Goal: Complete application form

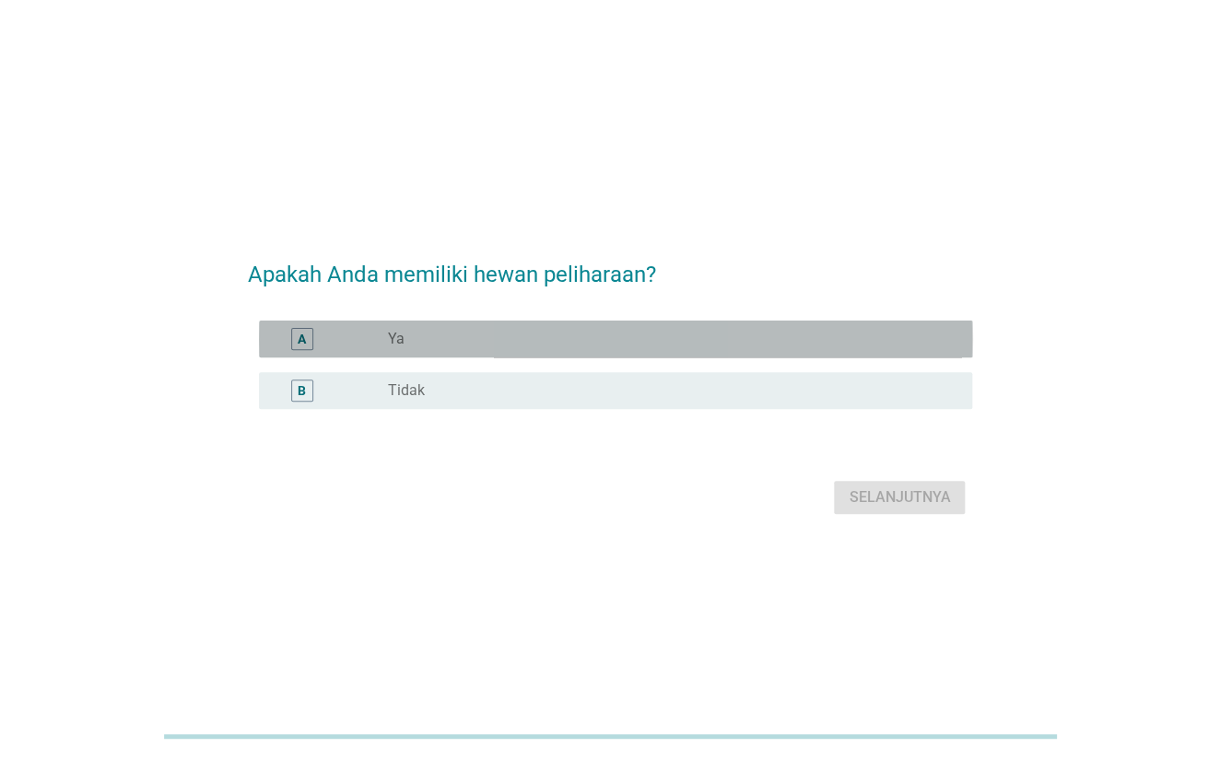
click at [523, 346] on div "radio_button_unchecked Ya" at bounding box center [665, 339] width 556 height 18
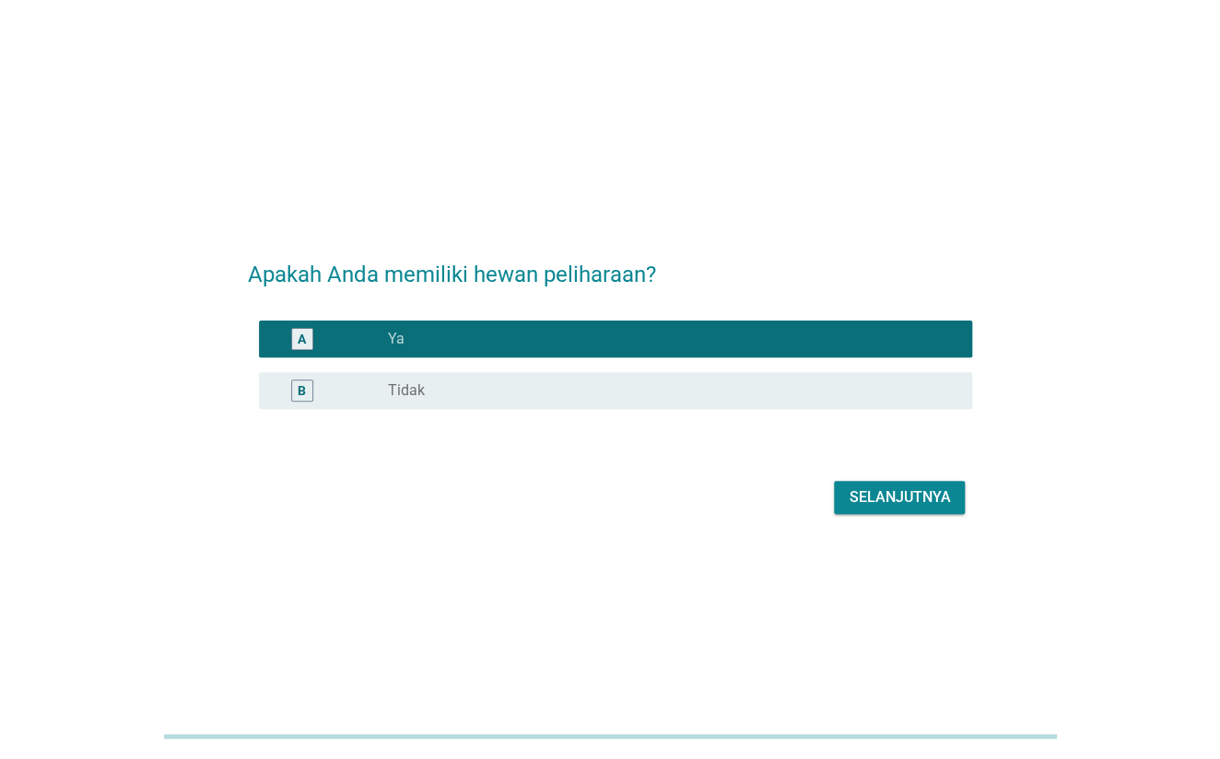
click at [898, 490] on div "Selanjutnya" at bounding box center [899, 498] width 101 height 22
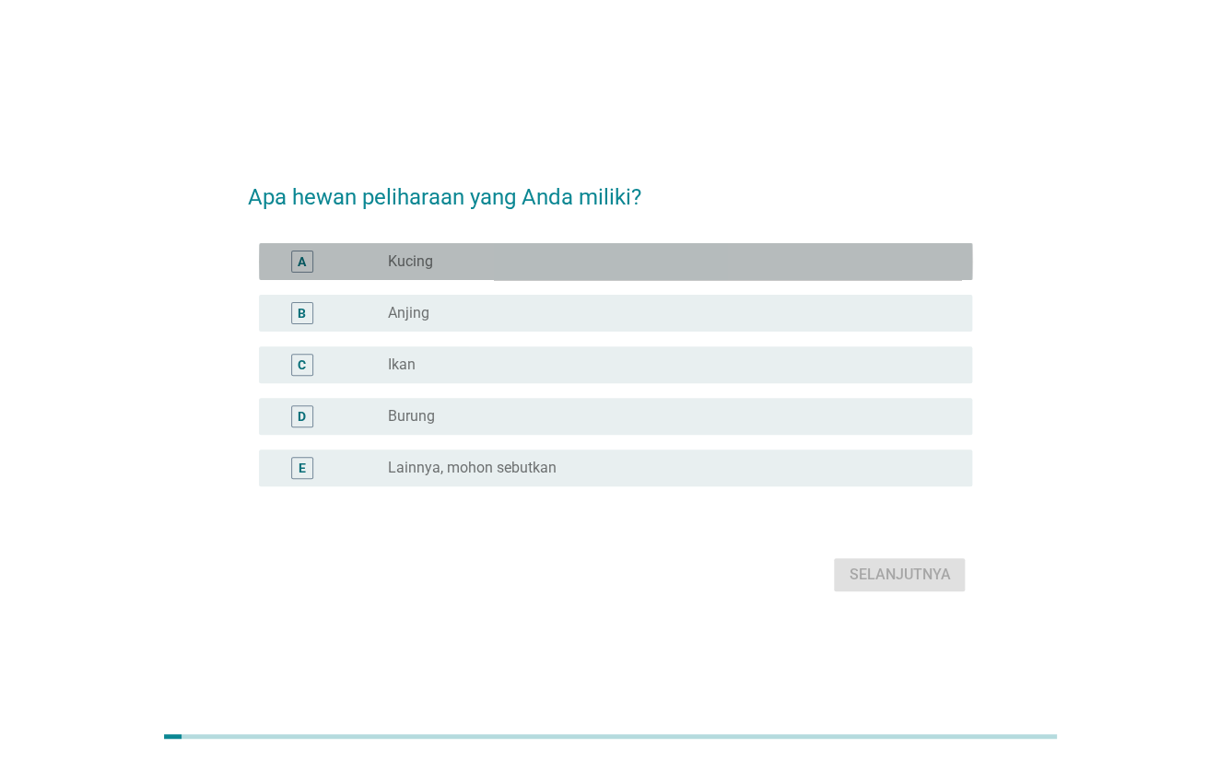
click at [482, 266] on div "radio_button_unchecked Kucing" at bounding box center [665, 261] width 556 height 18
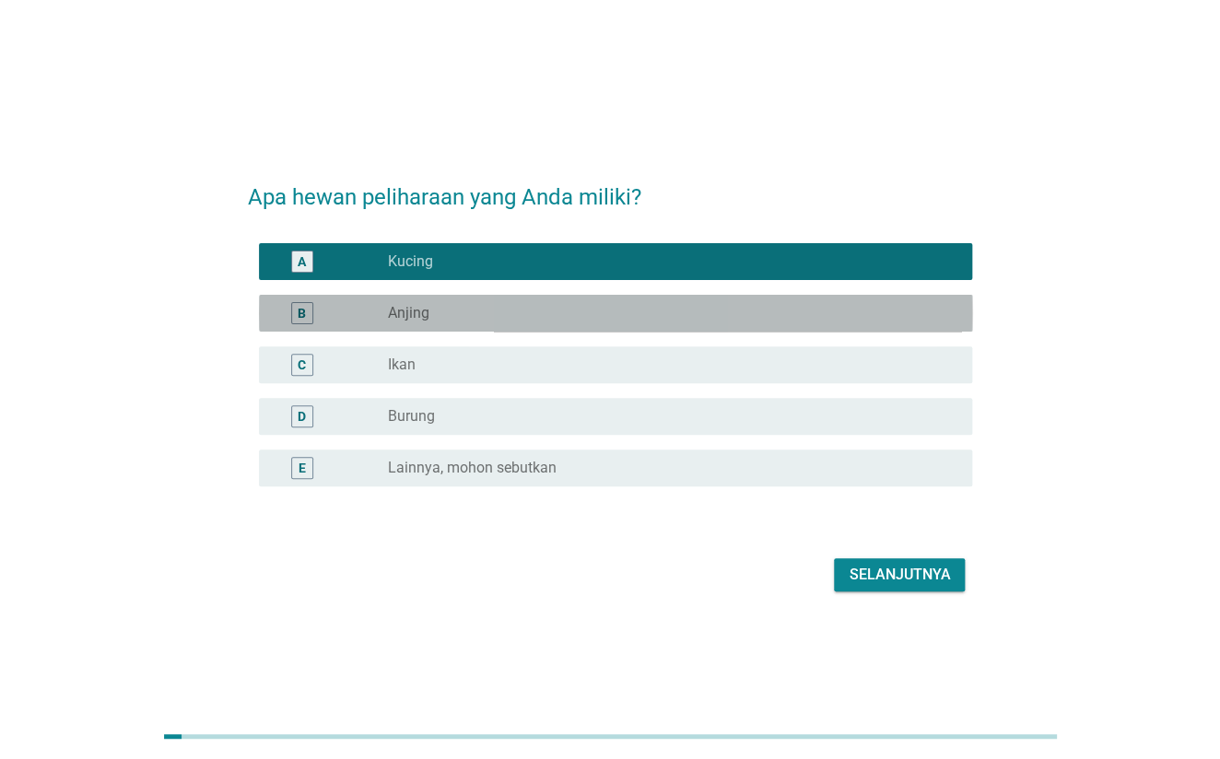
click at [491, 304] on div "radio_button_unchecked Anjing" at bounding box center [665, 313] width 556 height 18
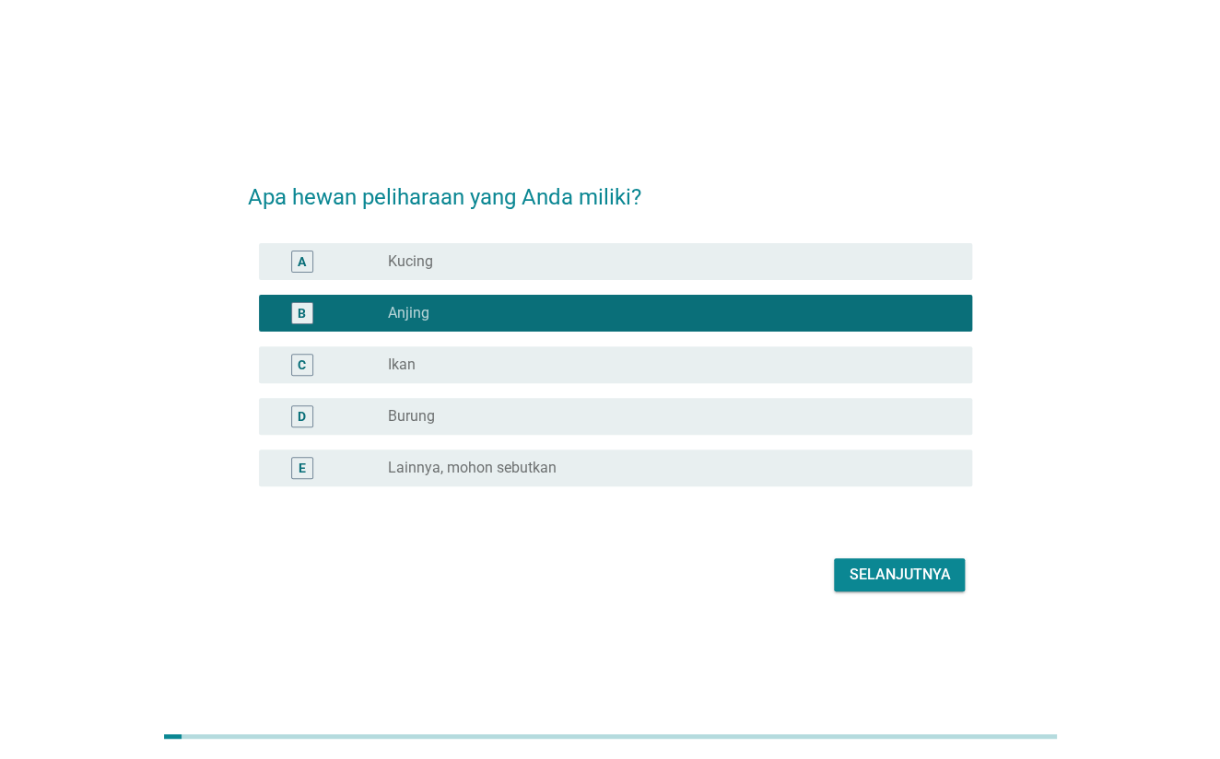
click at [642, 259] on div "radio_button_unchecked Kucing" at bounding box center [665, 261] width 556 height 18
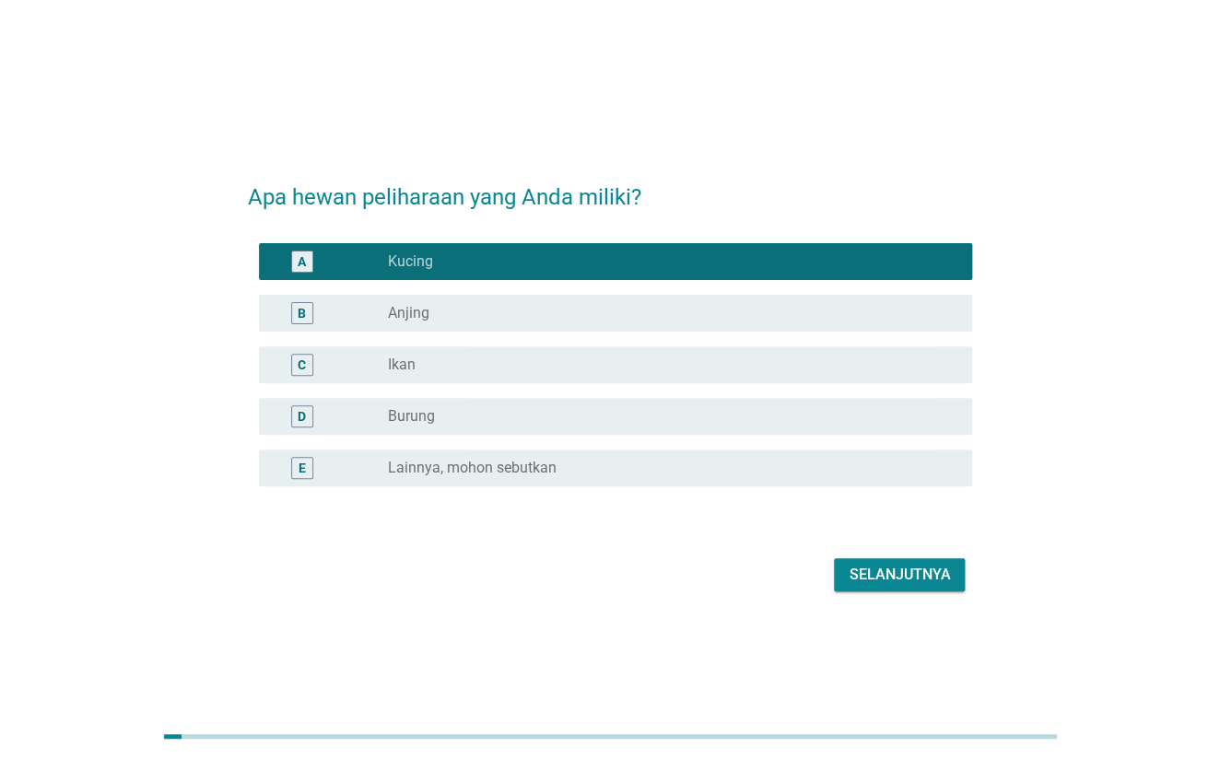
click at [896, 567] on div "Selanjutnya" at bounding box center [899, 575] width 101 height 22
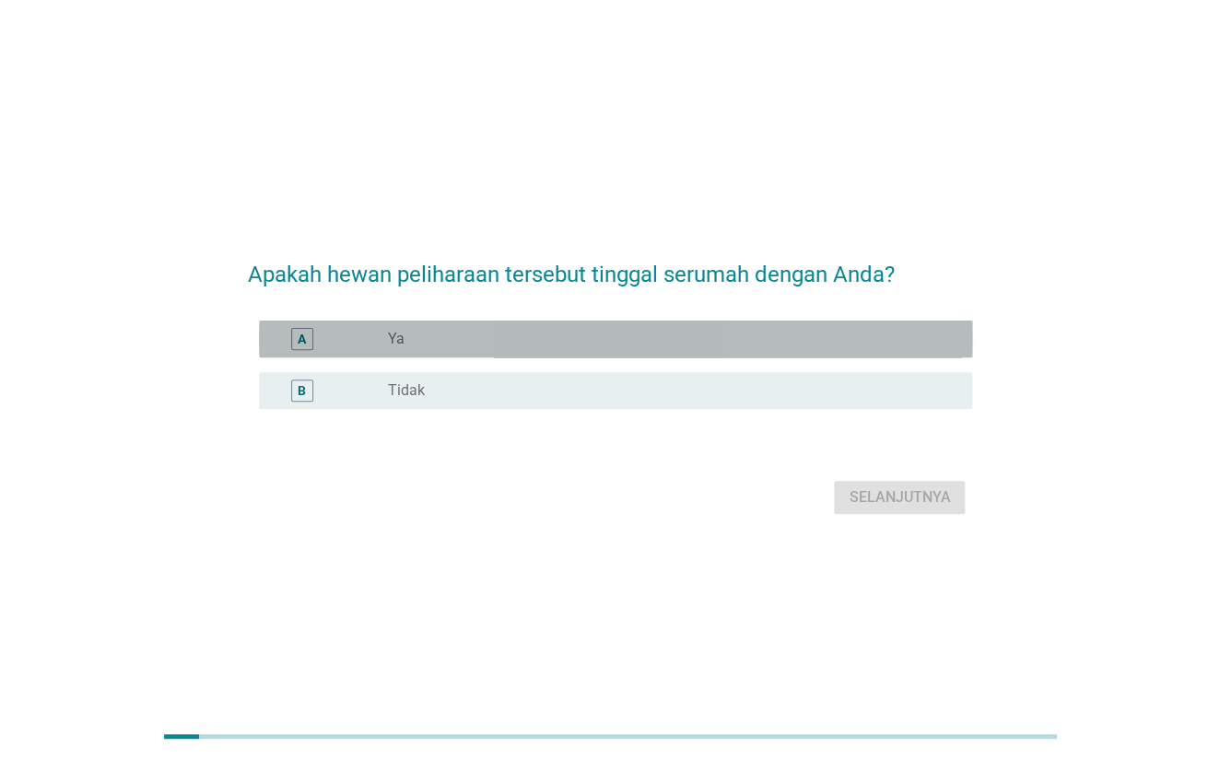
click at [520, 350] on div "A radio_button_unchecked Ya" at bounding box center [616, 339] width 714 height 37
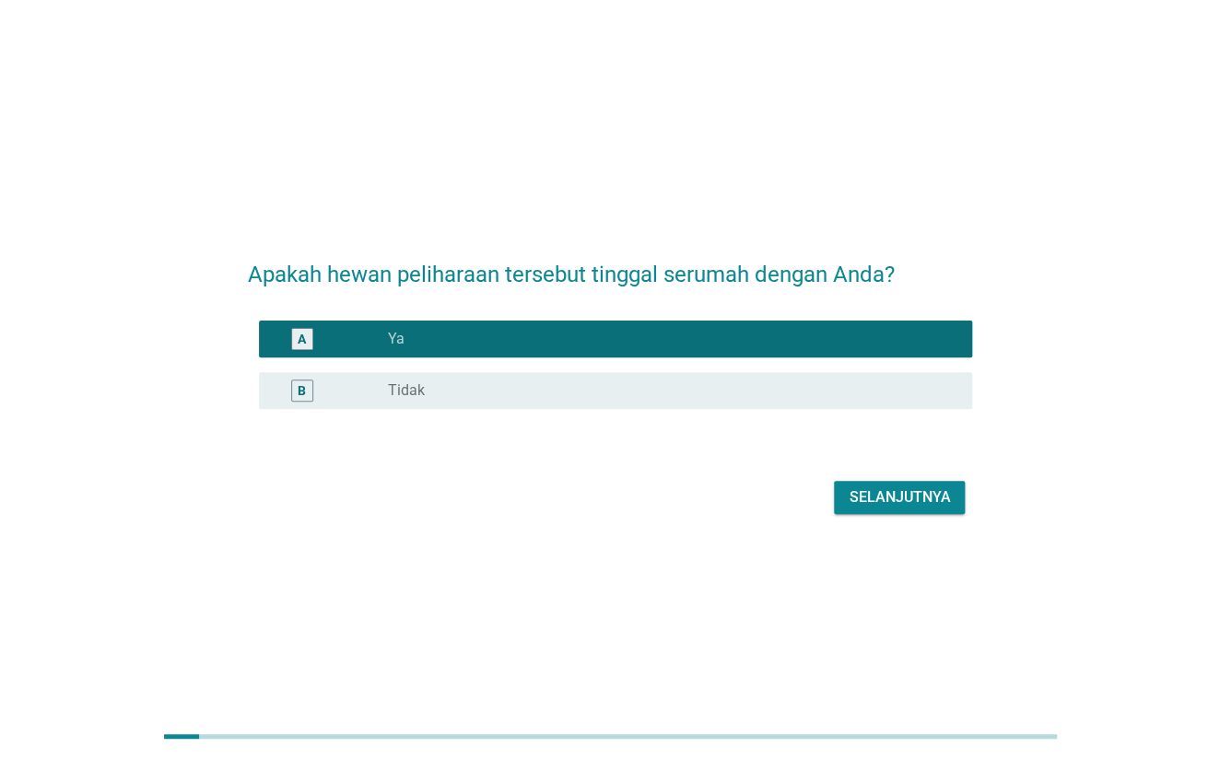
click at [921, 499] on div "Selanjutnya" at bounding box center [899, 498] width 101 height 22
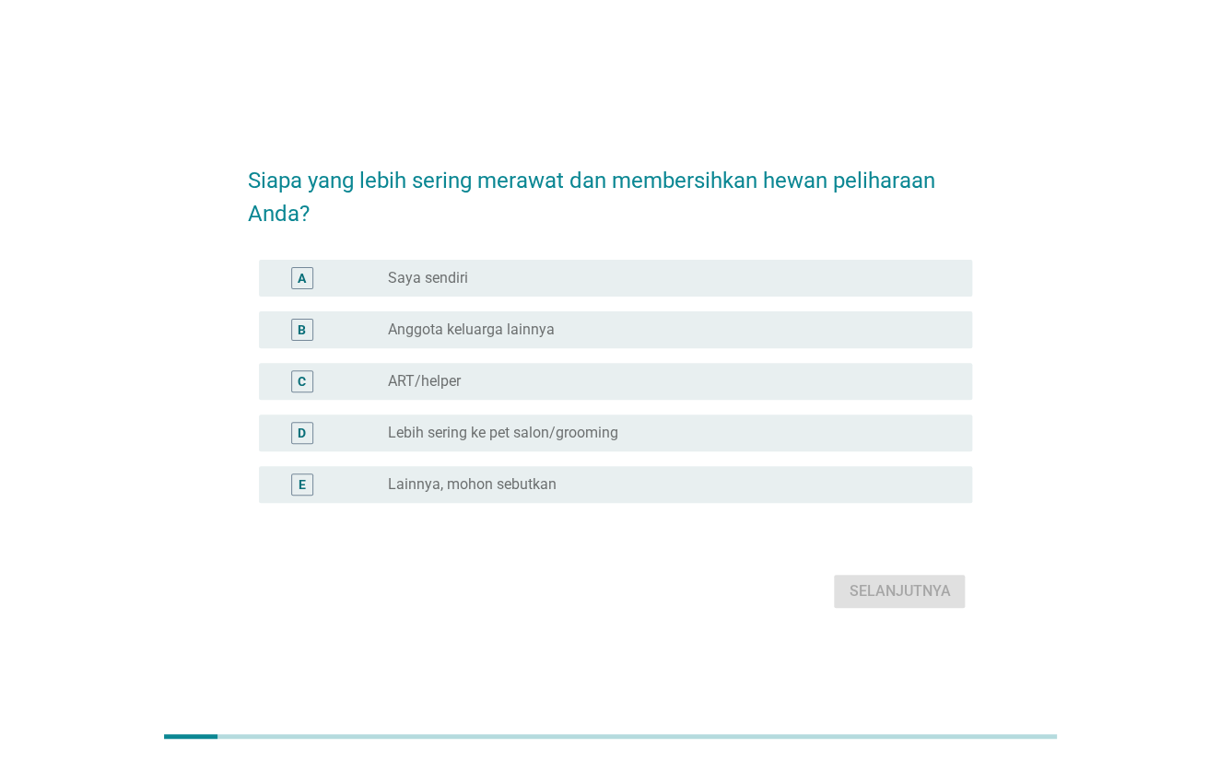
click at [516, 277] on div "radio_button_unchecked Saya sendiri" at bounding box center [665, 278] width 556 height 18
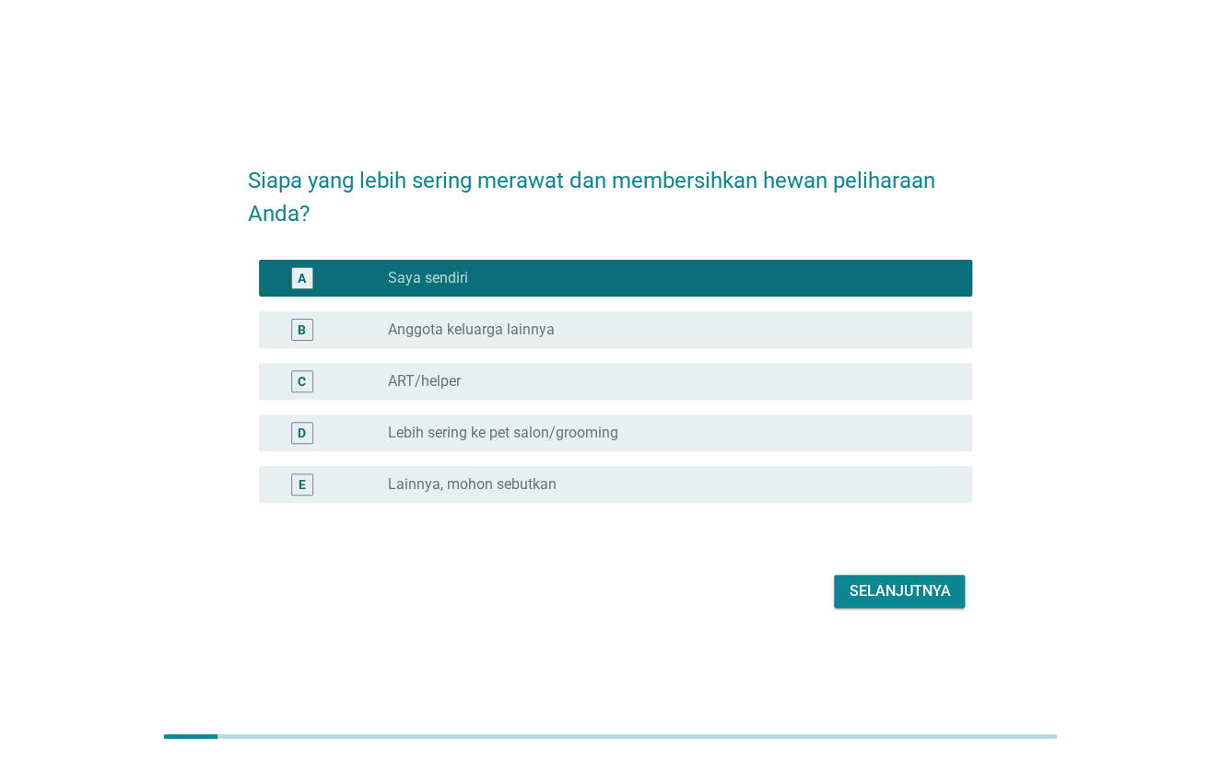
click at [893, 581] on div "Selanjutnya" at bounding box center [899, 592] width 101 height 22
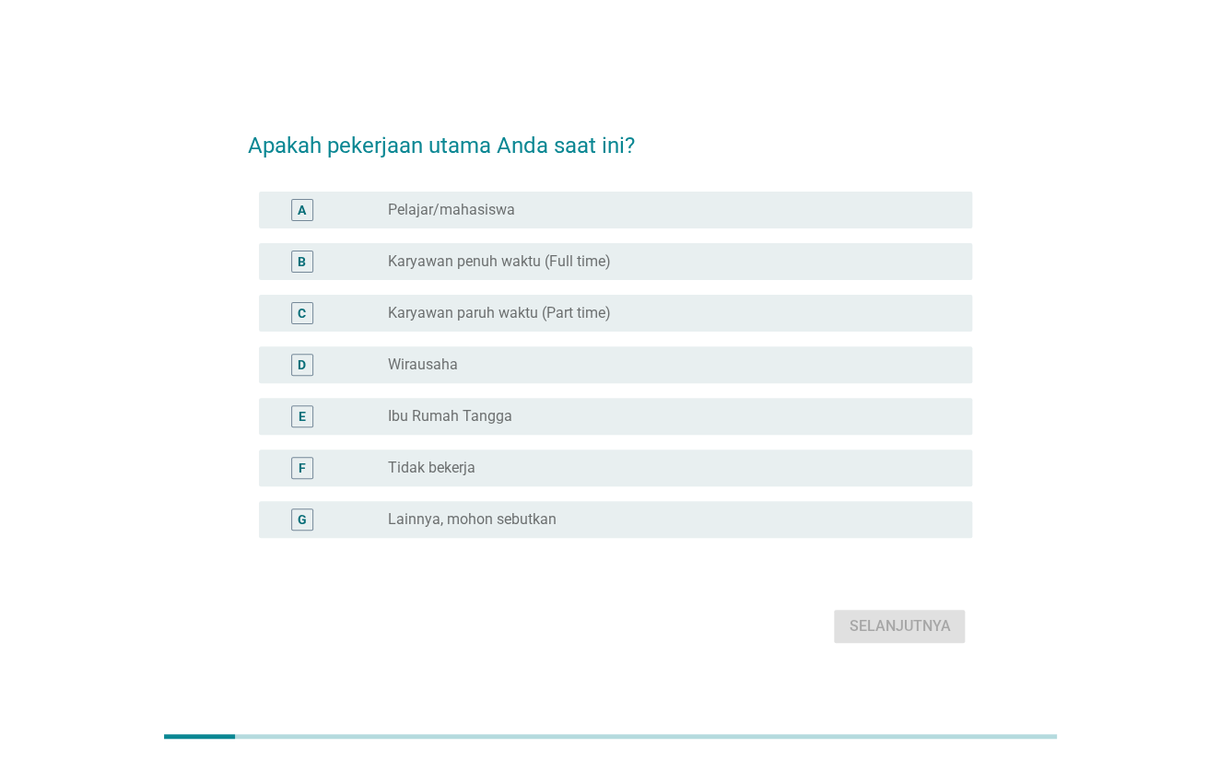
click at [503, 259] on label "Karyawan penuh waktu (Full time)" at bounding box center [498, 261] width 223 height 18
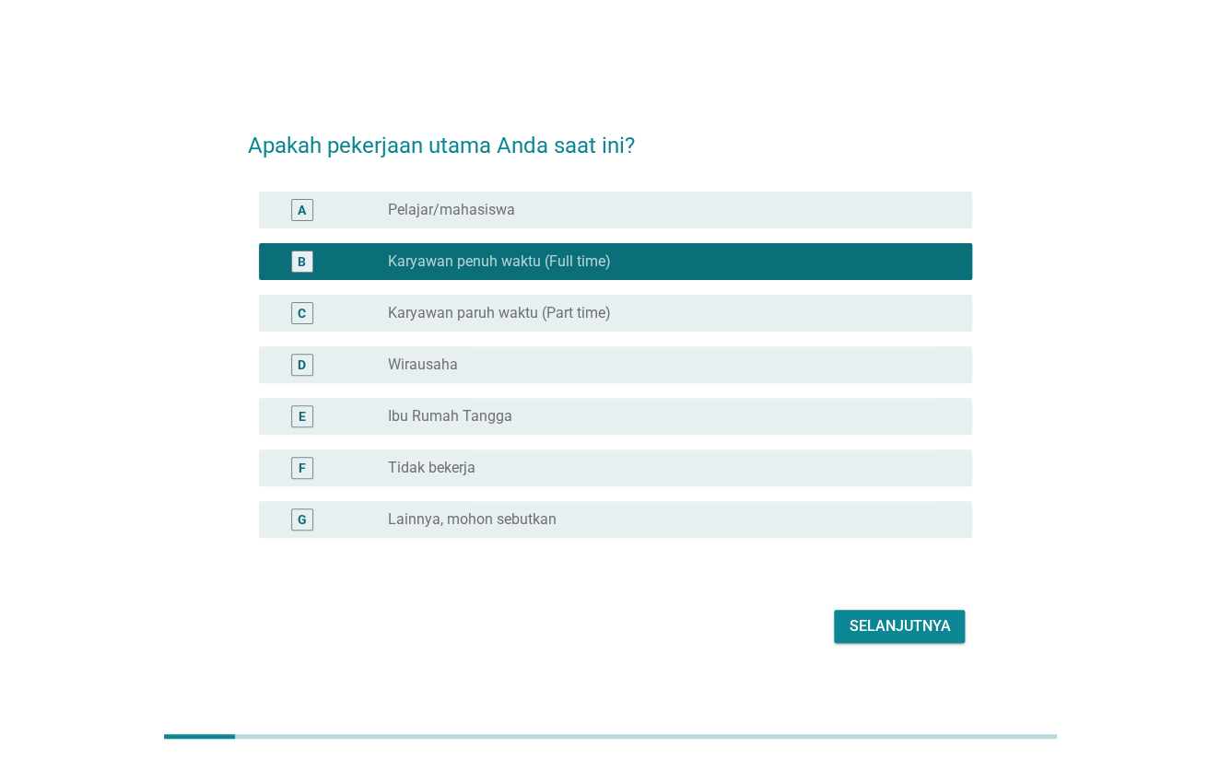
click at [901, 619] on div "Selanjutnya" at bounding box center [899, 627] width 101 height 22
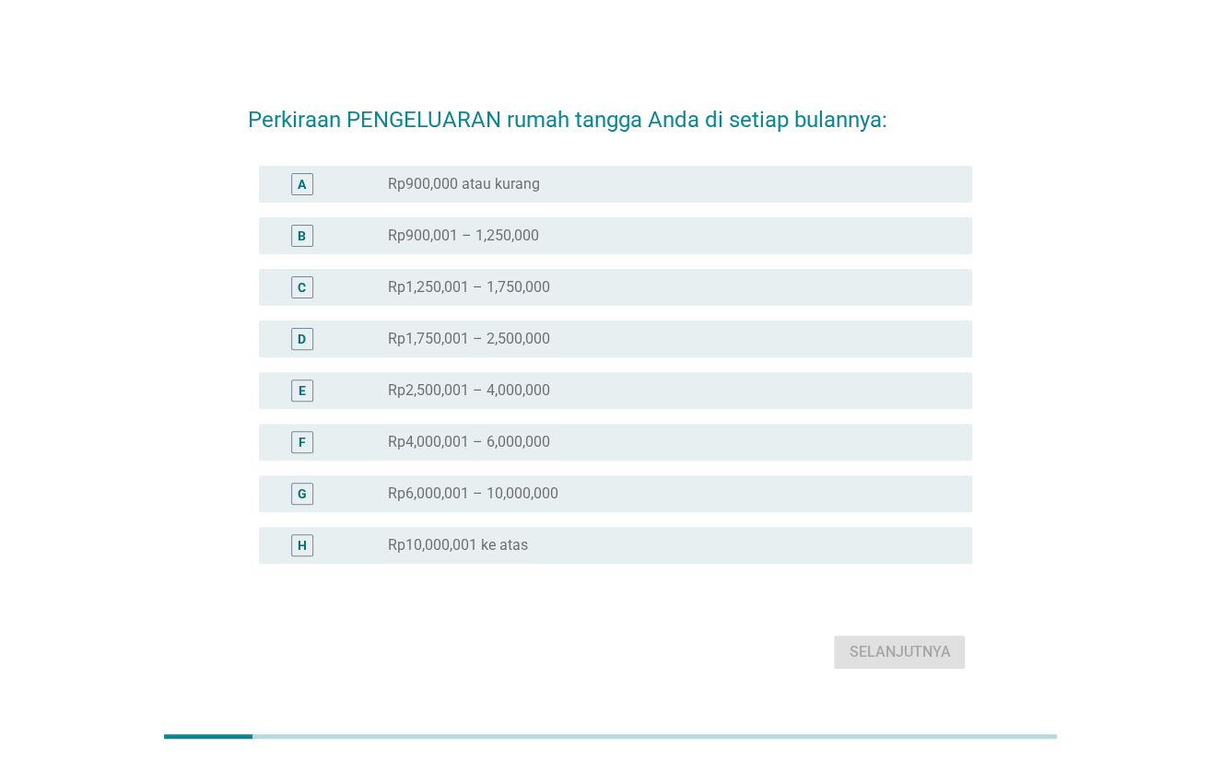
click at [495, 479] on div "G radio_button_unchecked Rp6,000,001 – 10,000,000" at bounding box center [616, 493] width 714 height 37
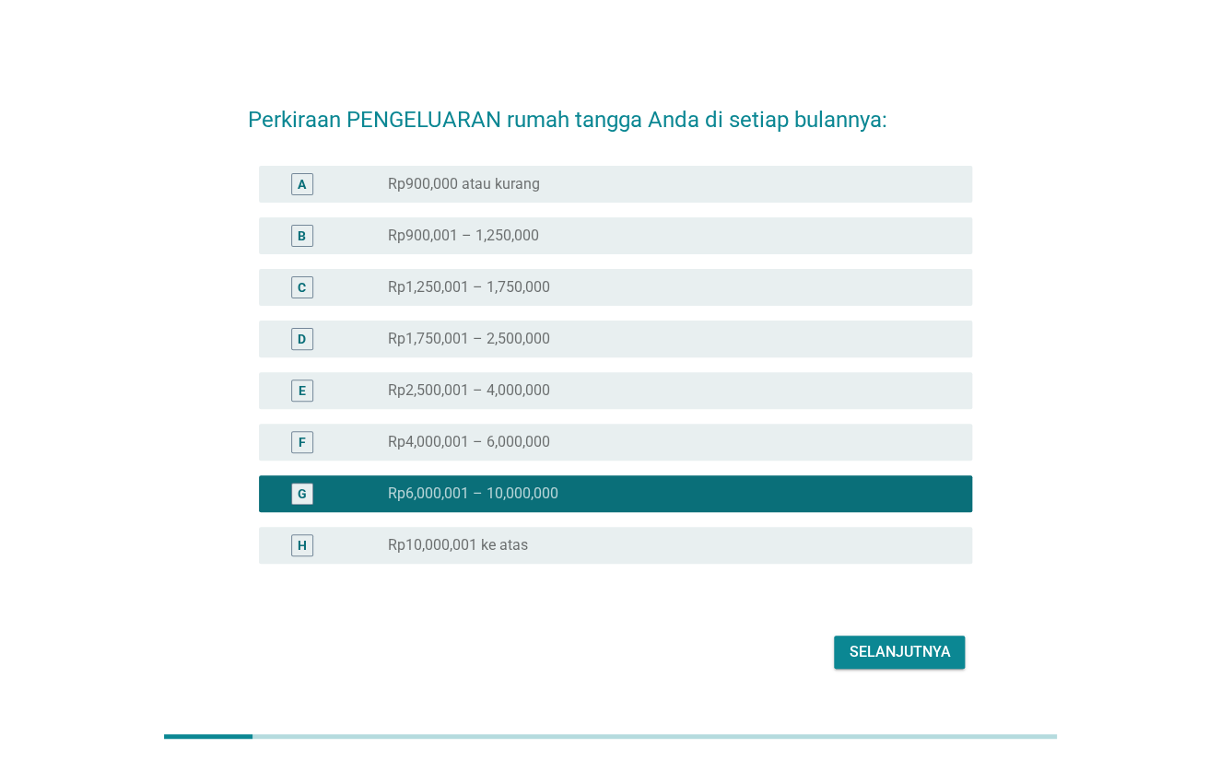
click at [885, 674] on div "Selanjutnya" at bounding box center [610, 652] width 725 height 44
click at [882, 661] on div "Selanjutnya" at bounding box center [899, 652] width 101 height 22
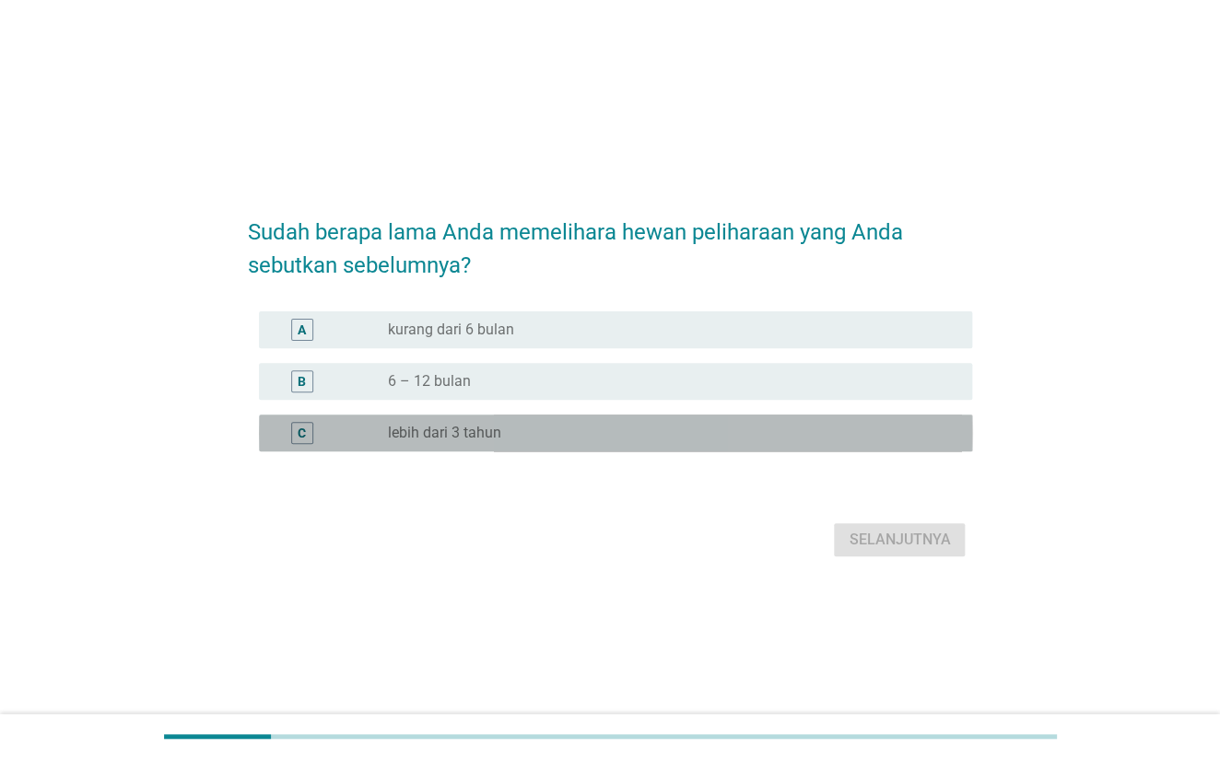
click at [475, 428] on label "lebih dari 3 tahun" at bounding box center [443, 433] width 113 height 18
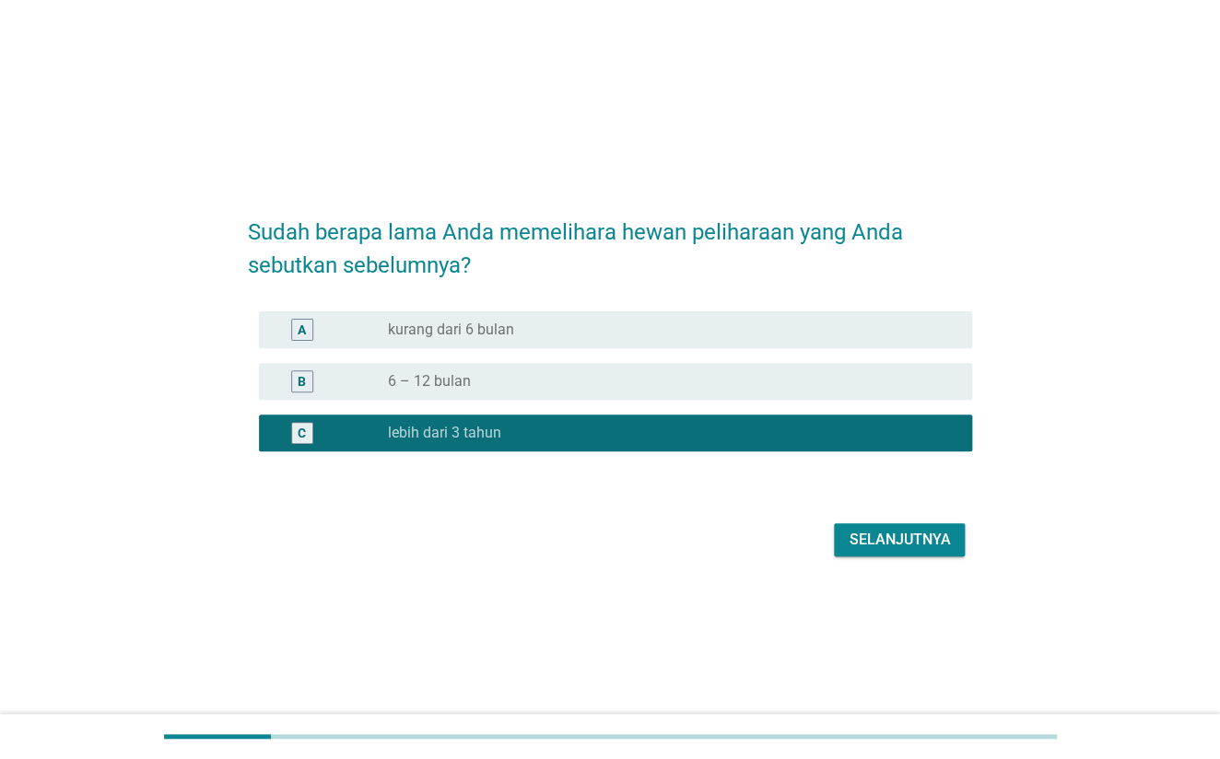
click at [908, 546] on div "Selanjutnya" at bounding box center [899, 540] width 101 height 22
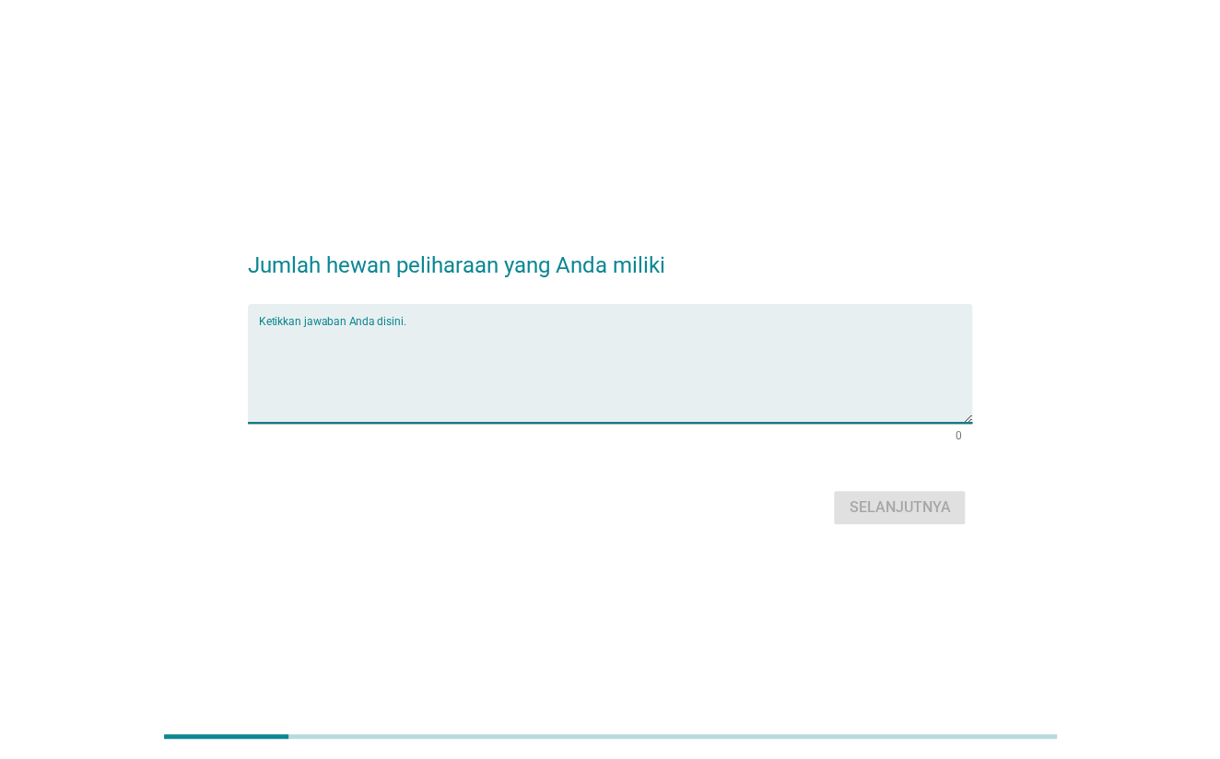
click at [640, 405] on textarea "Ketikkan jawaban Anda disini." at bounding box center [616, 374] width 714 height 97
type textarea "KUCING LOKAL"
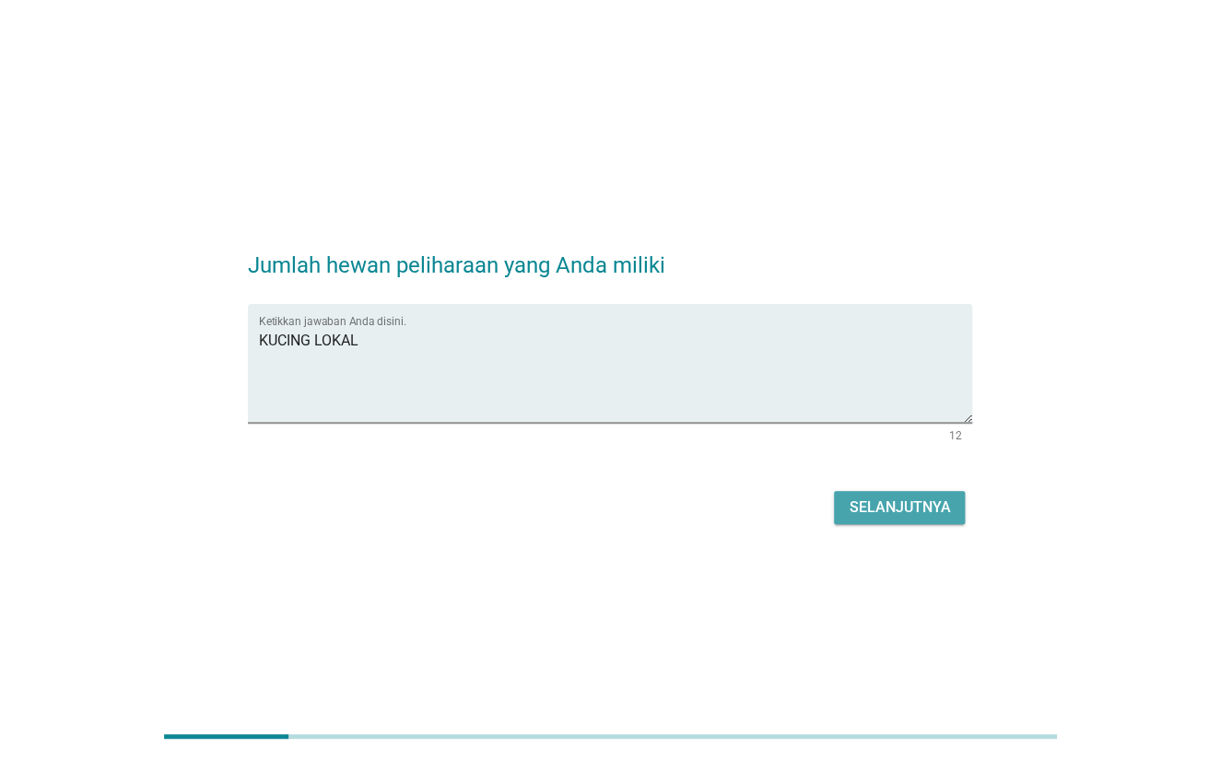
click at [893, 500] on div "Selanjutnya" at bounding box center [899, 508] width 101 height 22
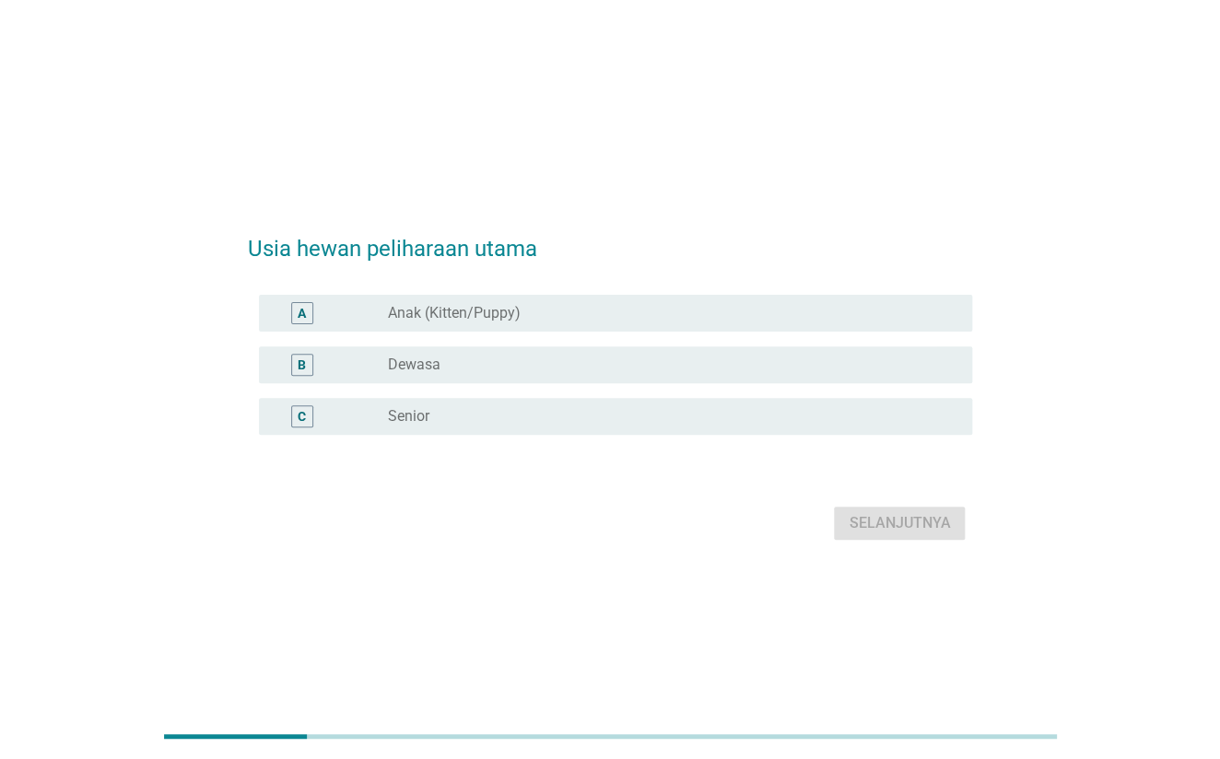
click at [555, 299] on div "A radio_button_unchecked Anak (Kitten/Puppy)" at bounding box center [616, 313] width 714 height 37
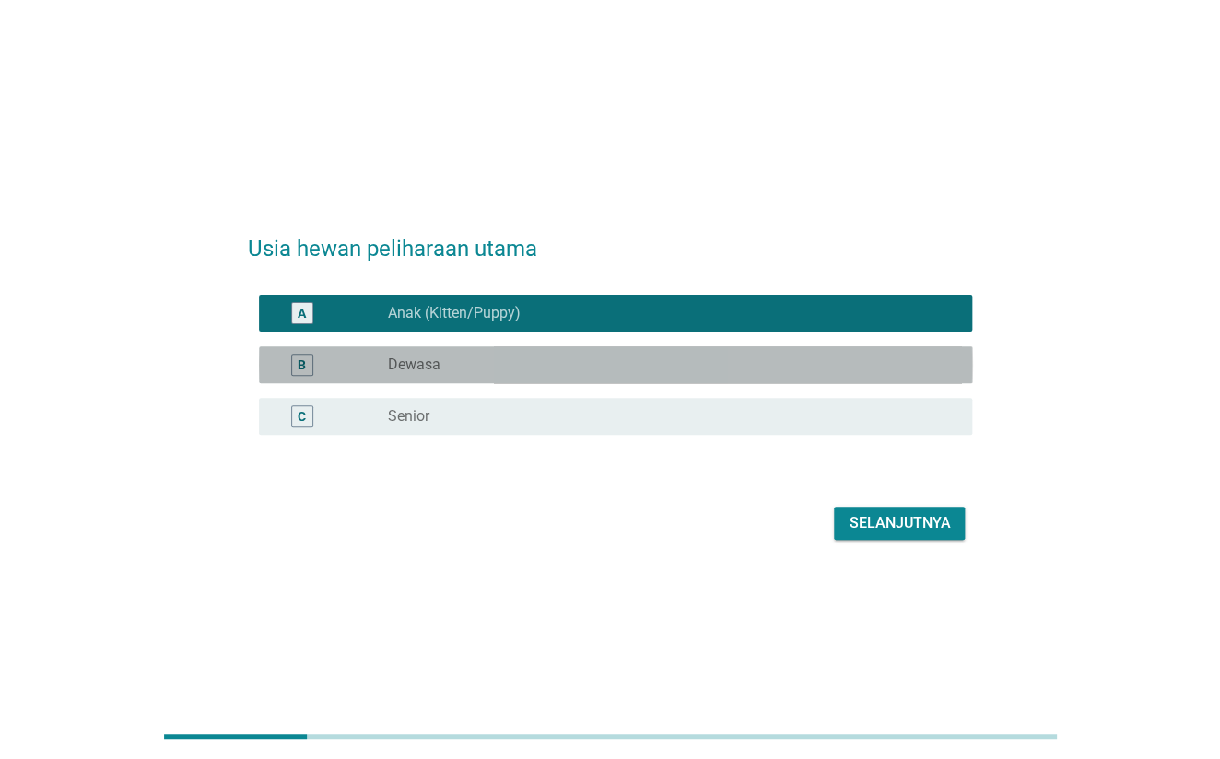
click at [577, 380] on div "B radio_button_unchecked Dewasa" at bounding box center [616, 364] width 714 height 37
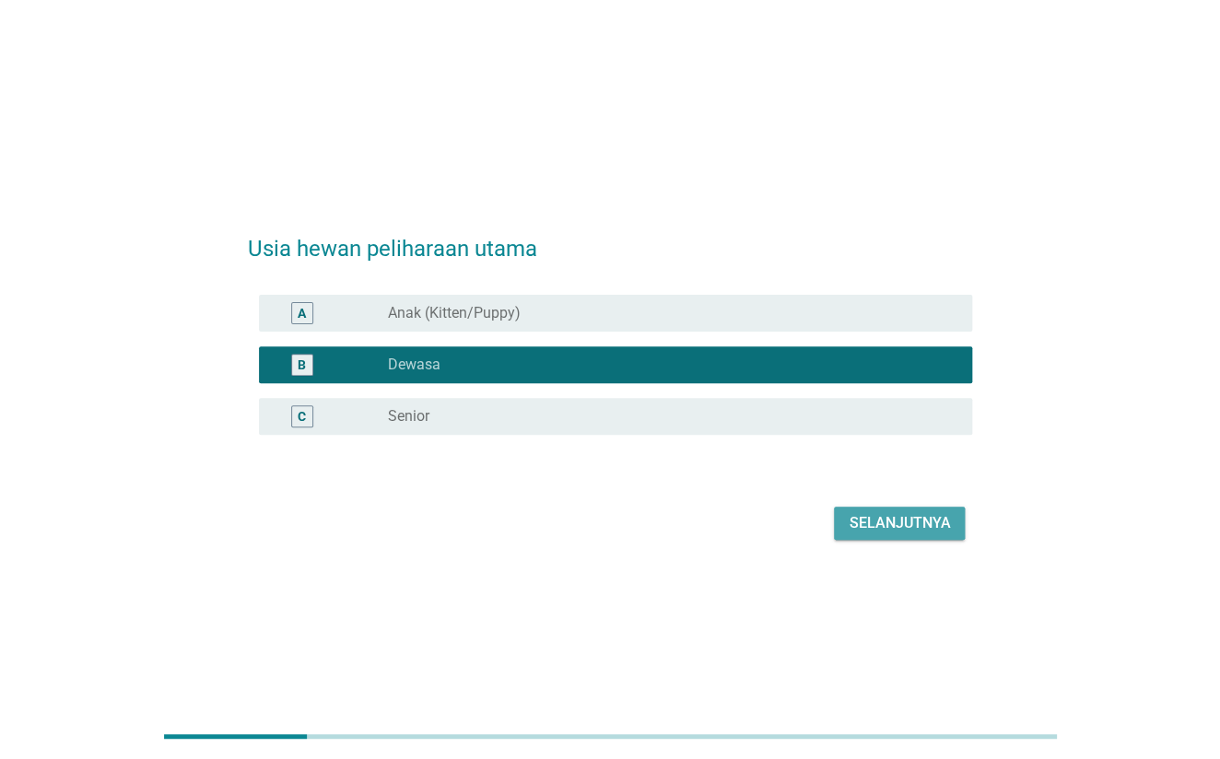
click at [914, 525] on div "Selanjutnya" at bounding box center [899, 523] width 101 height 22
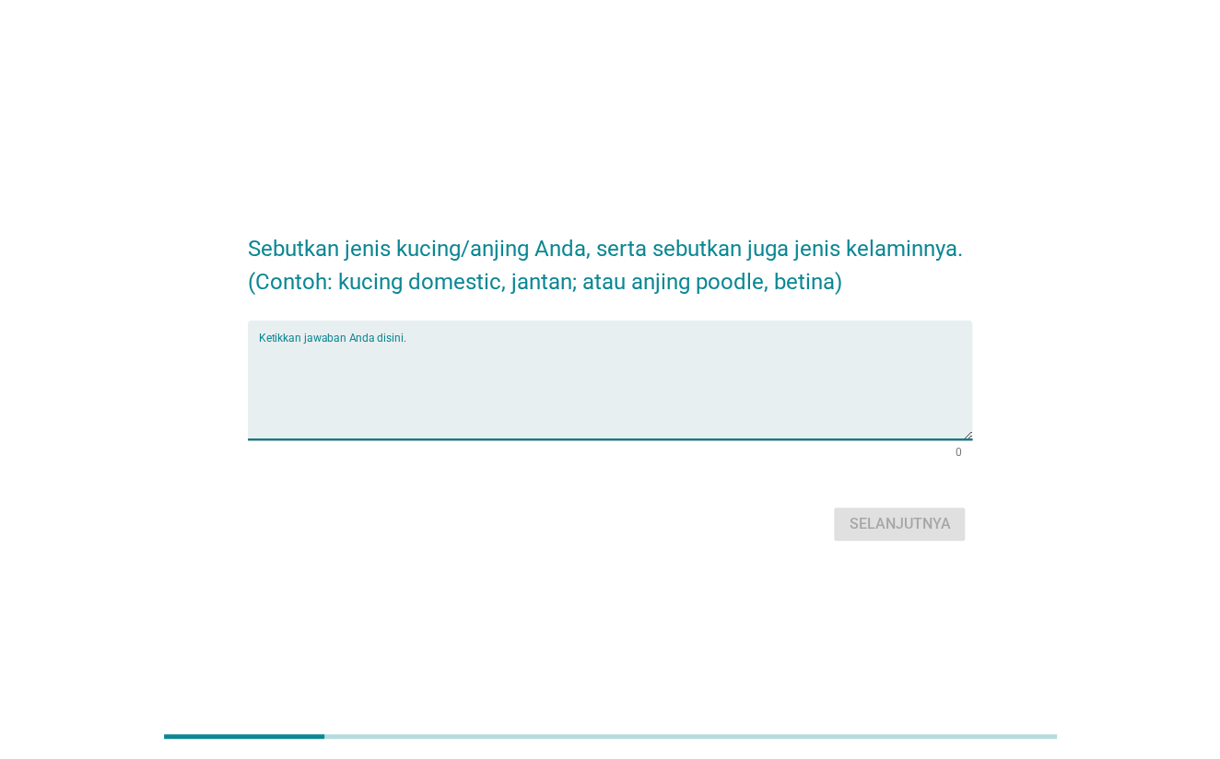
click at [816, 365] on textarea "Ketikkan jawaban Anda disini." at bounding box center [616, 391] width 714 height 97
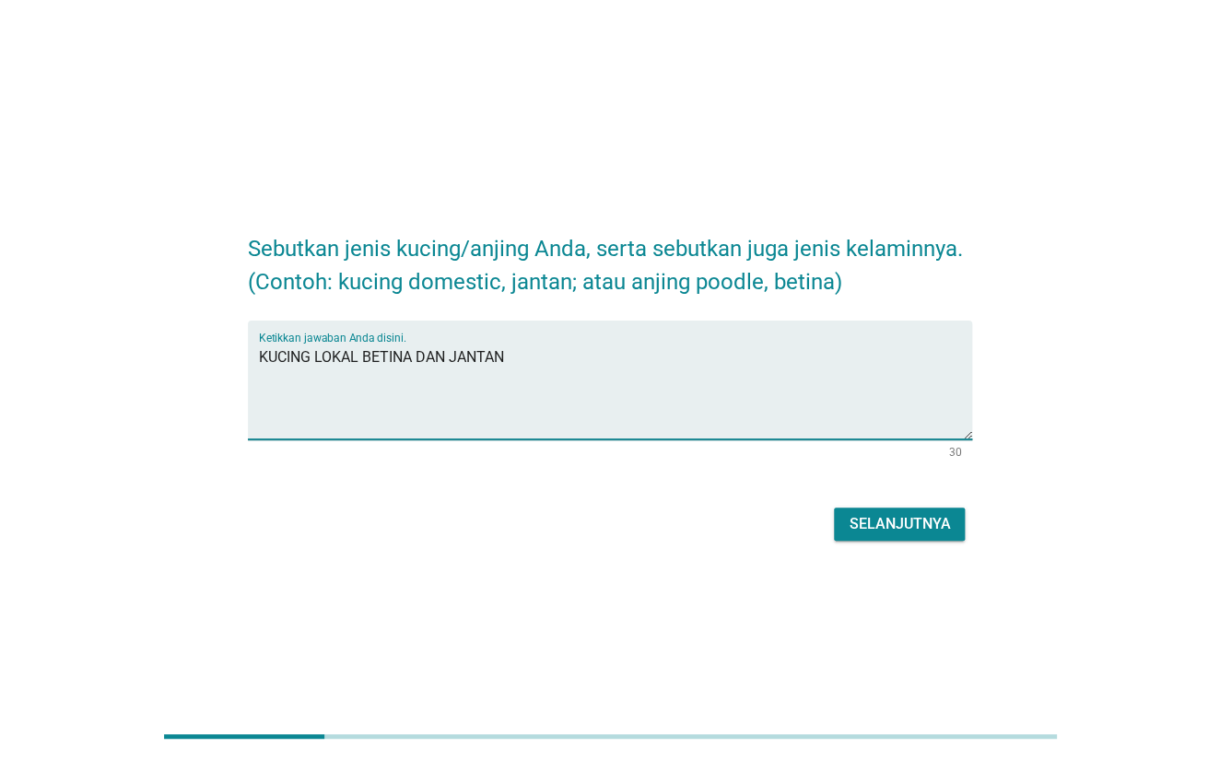
type textarea "KUCING LOKAL BETINA DAN JANTAN"
click at [886, 545] on div "Selanjutnya" at bounding box center [610, 524] width 725 height 44
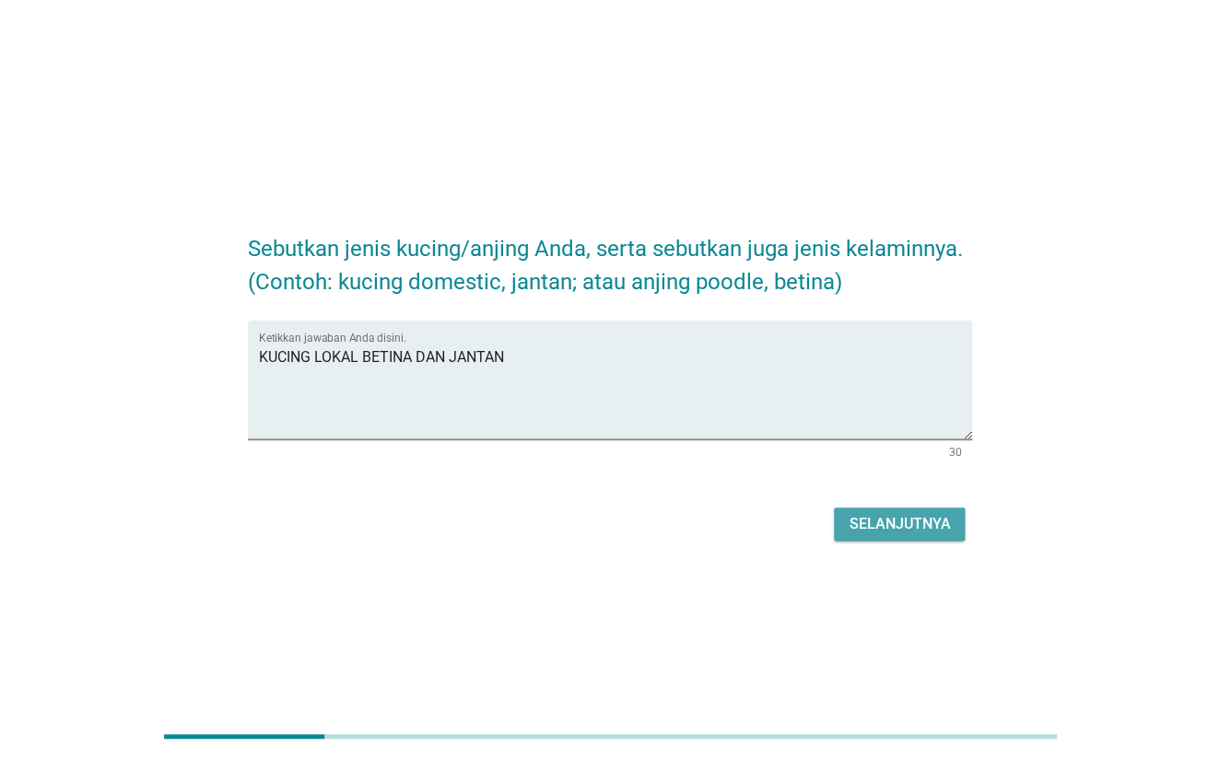
click at [886, 511] on button "Selanjutnya" at bounding box center [899, 524] width 131 height 33
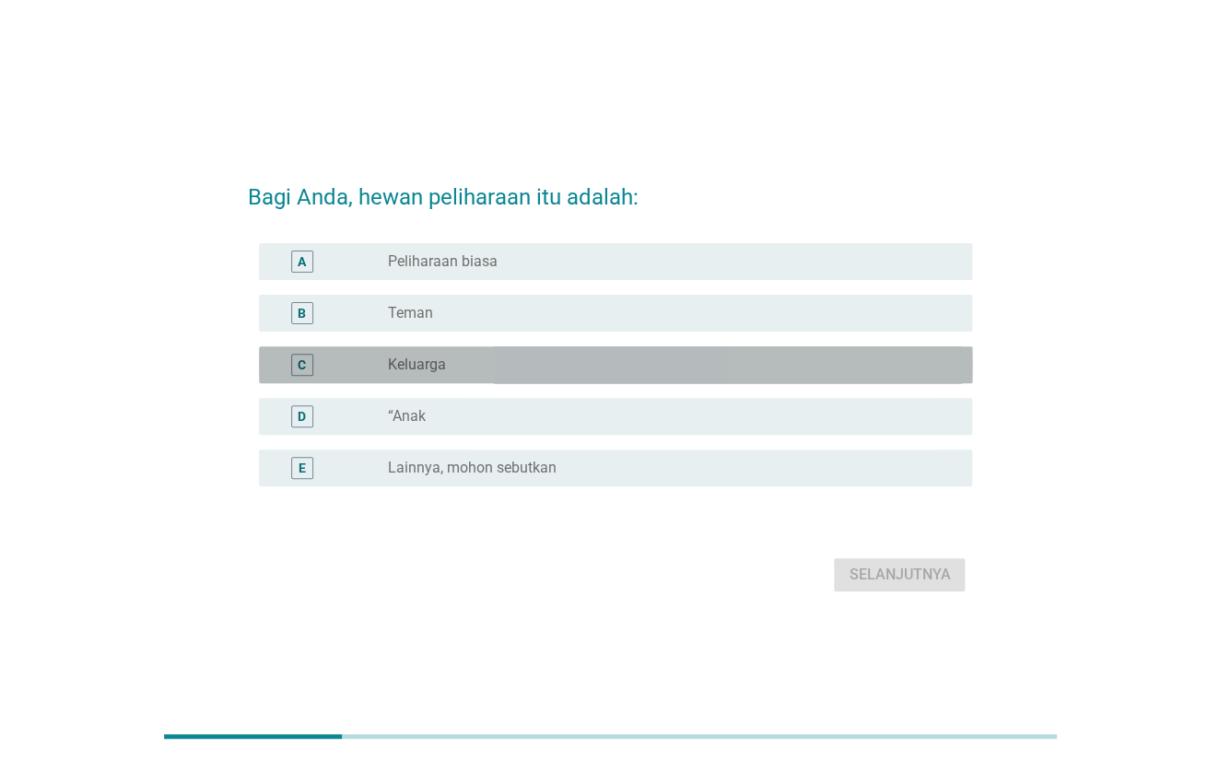
click at [567, 381] on div "C radio_button_unchecked Keluarga" at bounding box center [616, 364] width 714 height 37
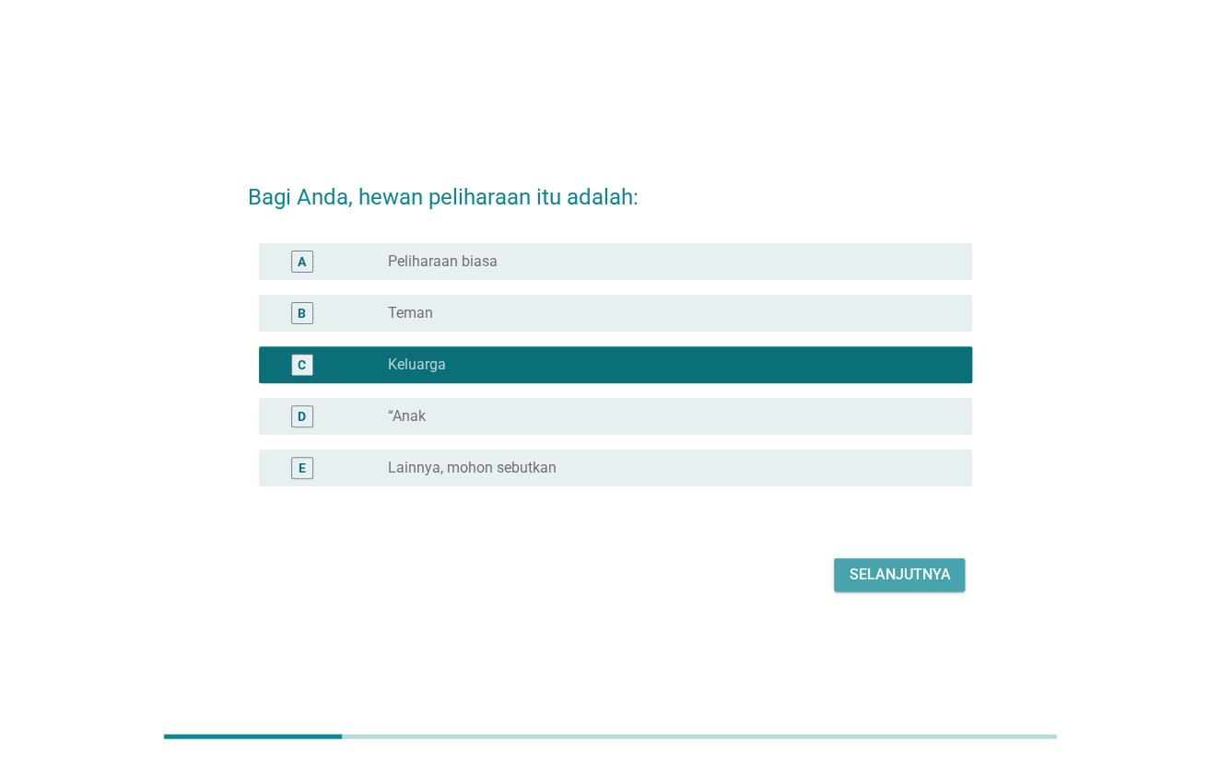
click at [894, 571] on div "Selanjutnya" at bounding box center [899, 575] width 101 height 22
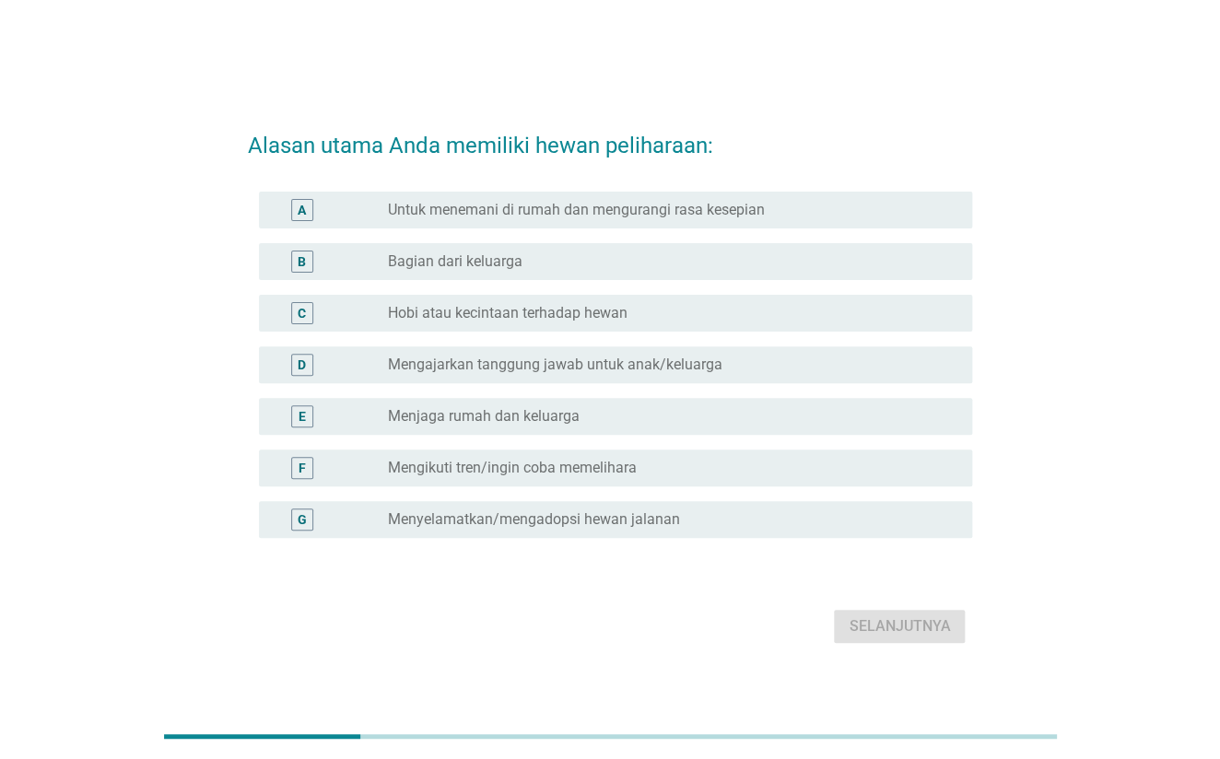
click at [584, 518] on label "Menyelamatkan/mengadopsi hewan jalanan" at bounding box center [533, 520] width 292 height 18
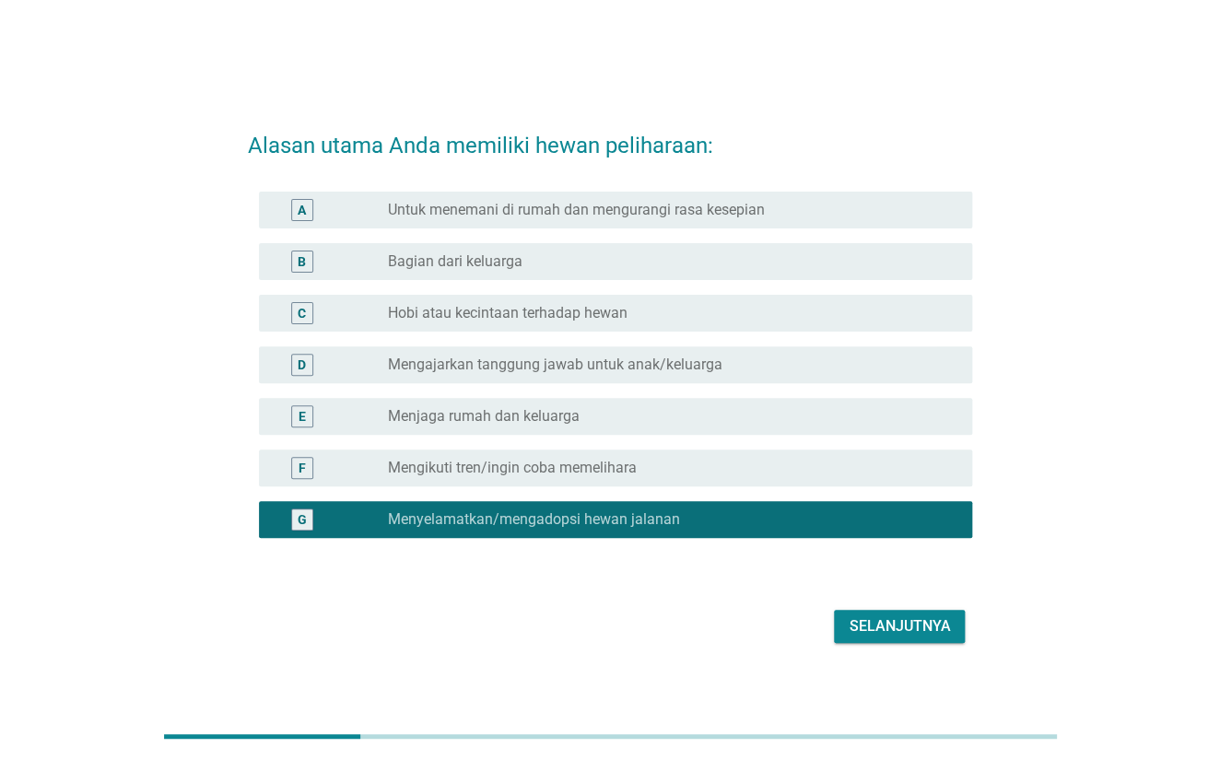
click at [901, 641] on button "Selanjutnya" at bounding box center [899, 626] width 131 height 33
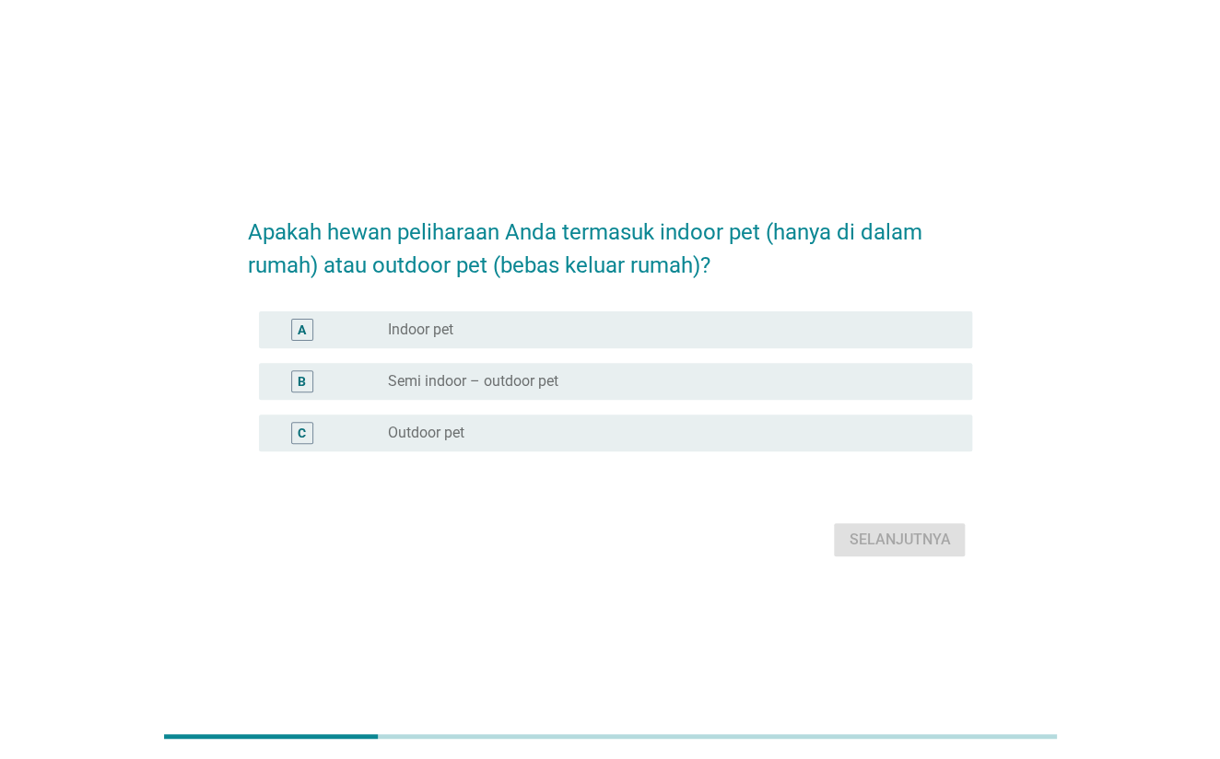
click at [641, 386] on div "radio_button_unchecked Semi indoor – outdoor pet" at bounding box center [665, 381] width 556 height 18
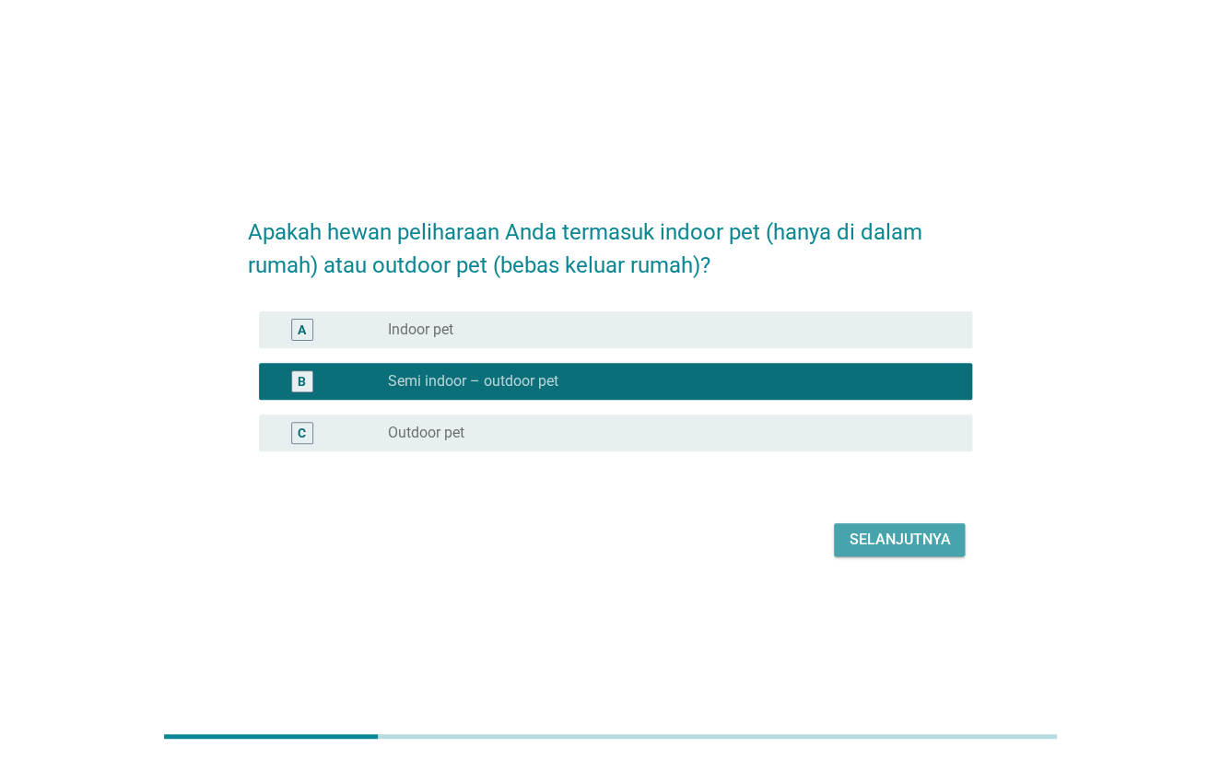
click at [914, 547] on div "Selanjutnya" at bounding box center [899, 540] width 101 height 22
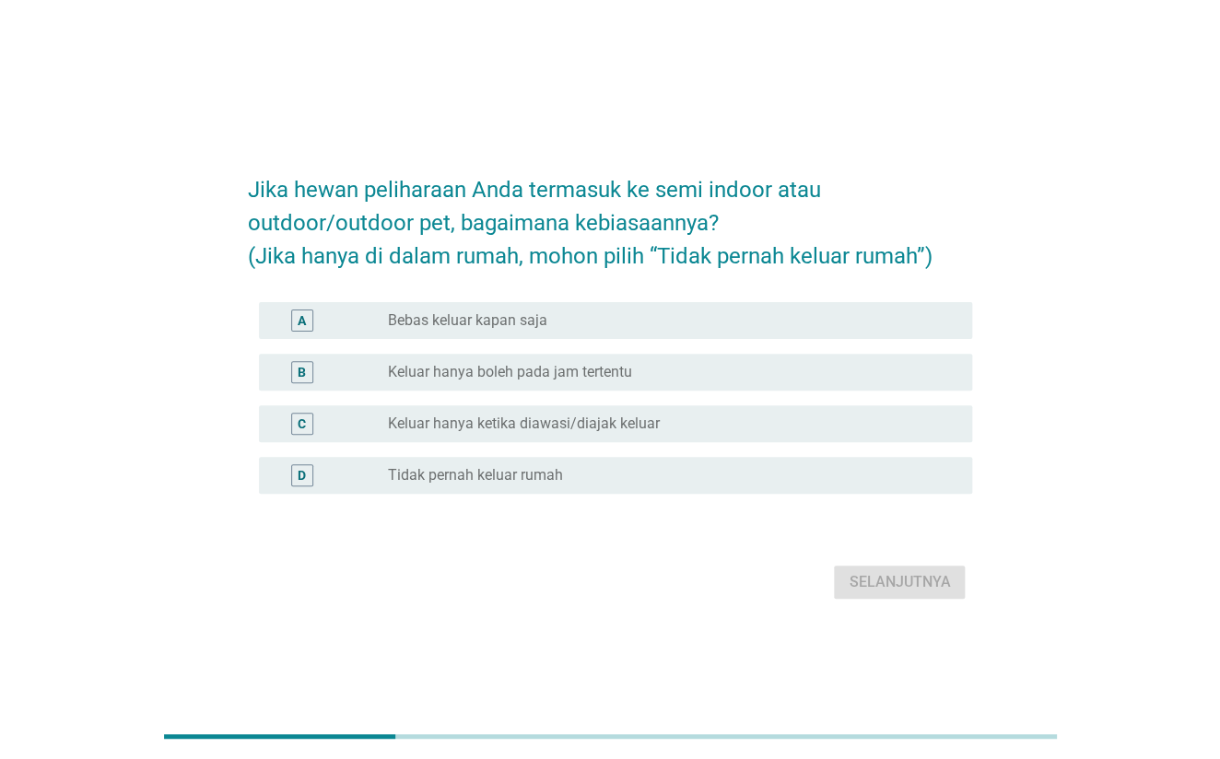
click at [576, 326] on div "radio_button_unchecked Bebas keluar kapan saja" at bounding box center [665, 320] width 556 height 18
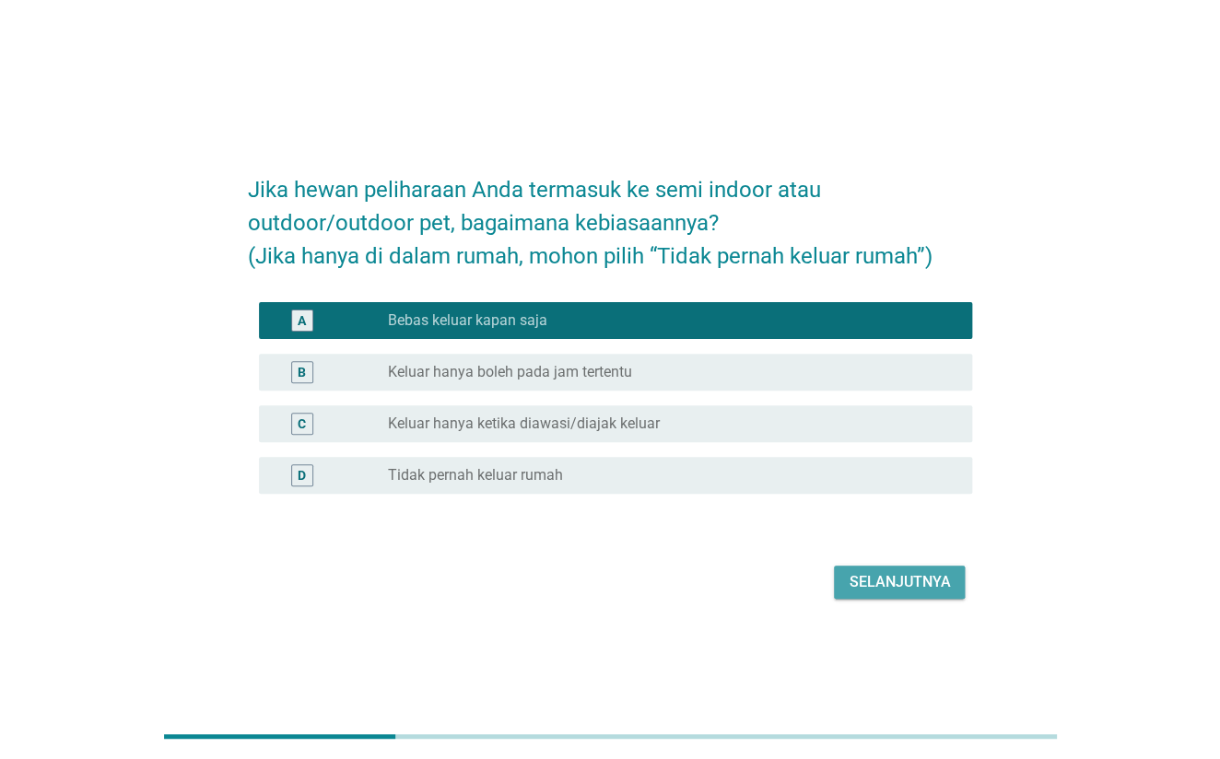
click at [883, 581] on div "Selanjutnya" at bounding box center [899, 582] width 101 height 22
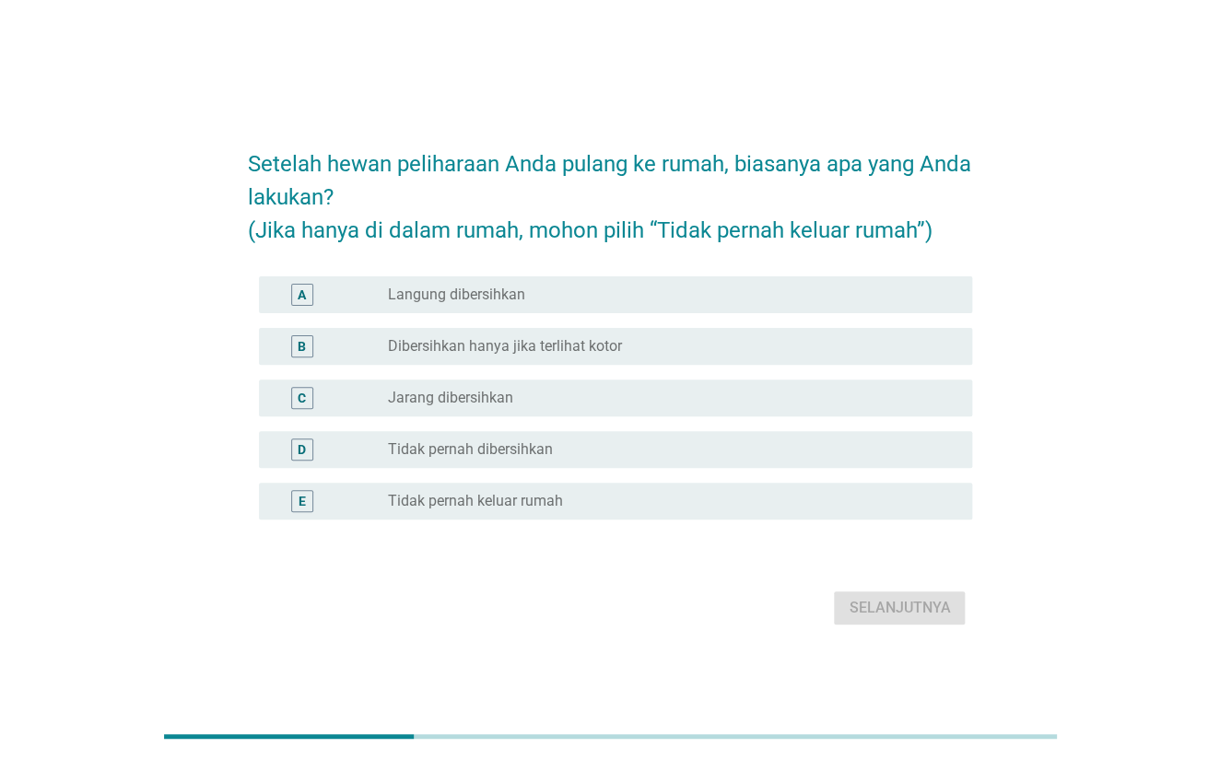
click at [657, 365] on div "B radio_button_unchecked Dibersihkan hanya jika terlihat kotor" at bounding box center [610, 347] width 725 height 52
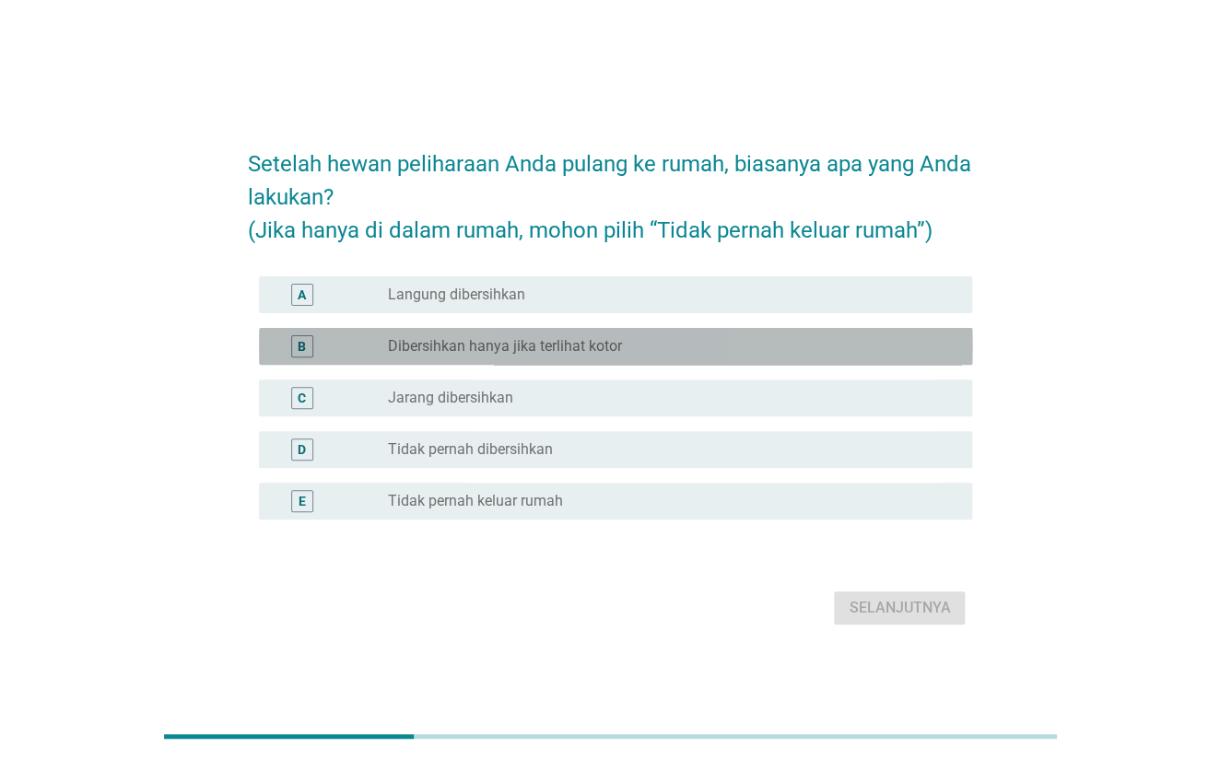
click at [712, 351] on div "radio_button_unchecked Dibersihkan hanya jika terlihat kotor" at bounding box center [665, 346] width 556 height 18
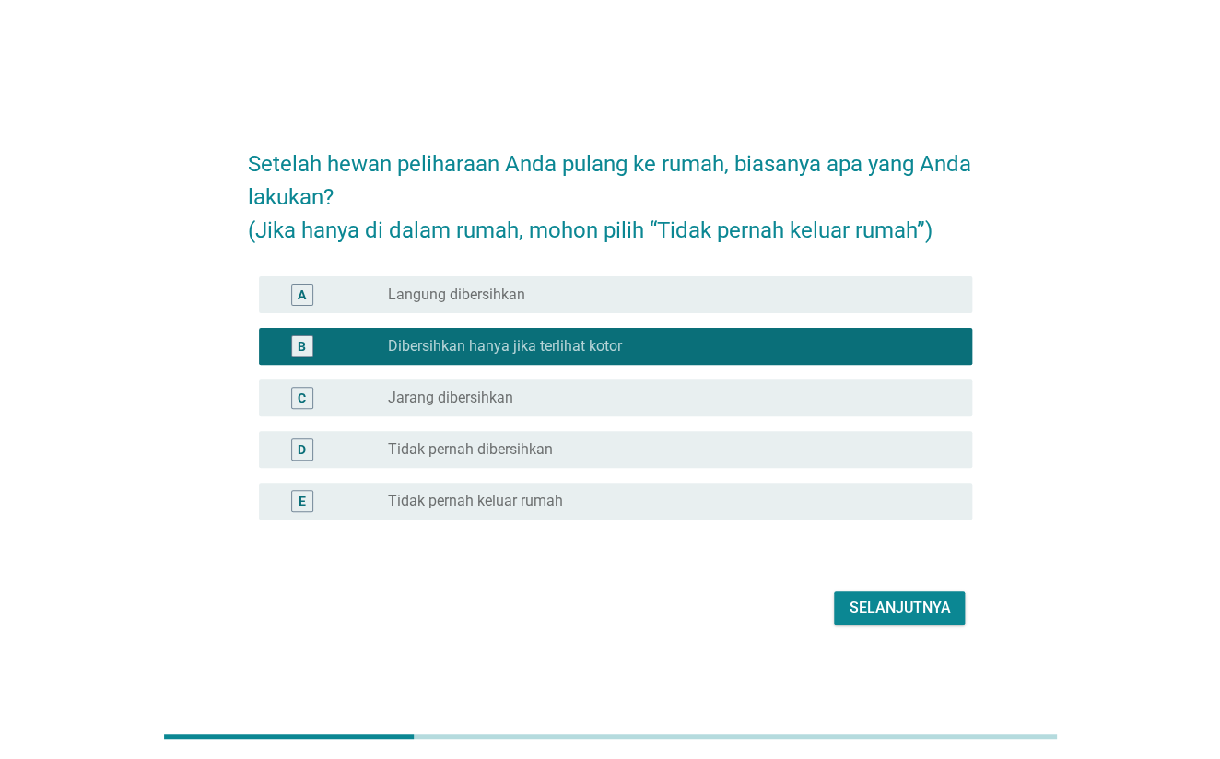
click at [918, 608] on div "Selanjutnya" at bounding box center [899, 608] width 101 height 22
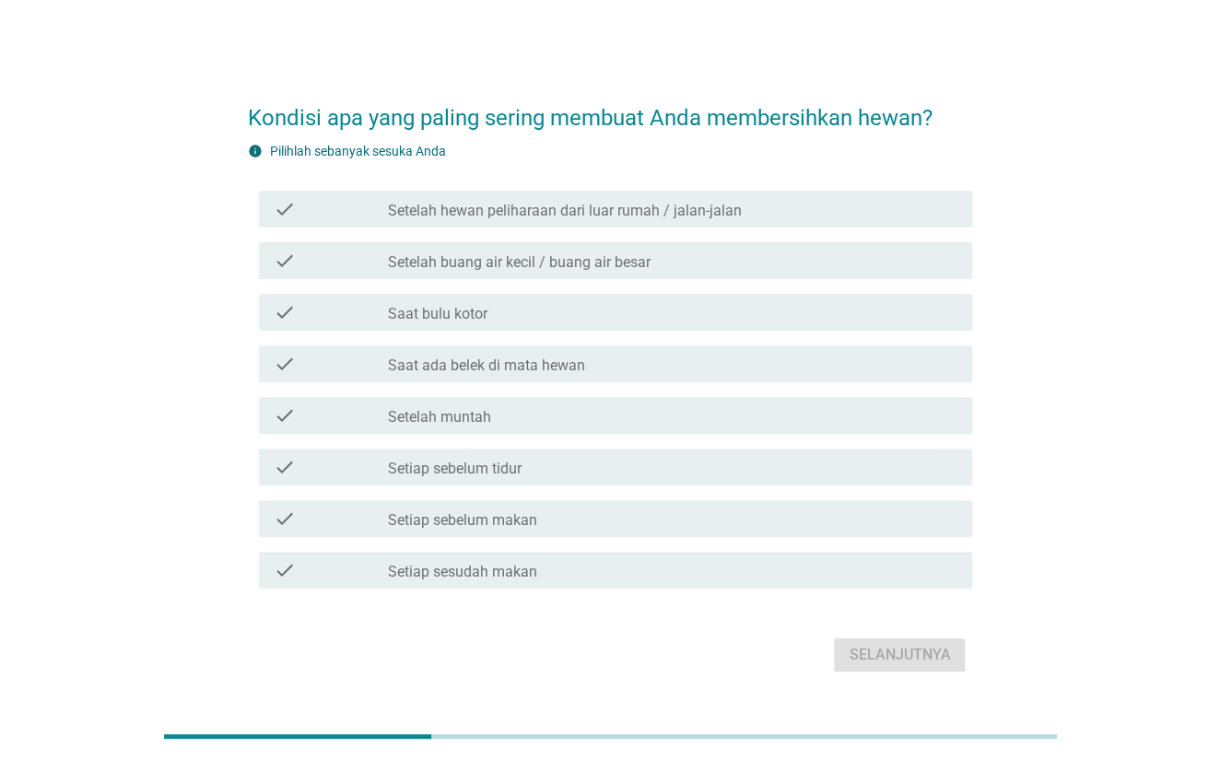
click at [544, 365] on label "Saat ada belek di mata hewan" at bounding box center [485, 366] width 197 height 18
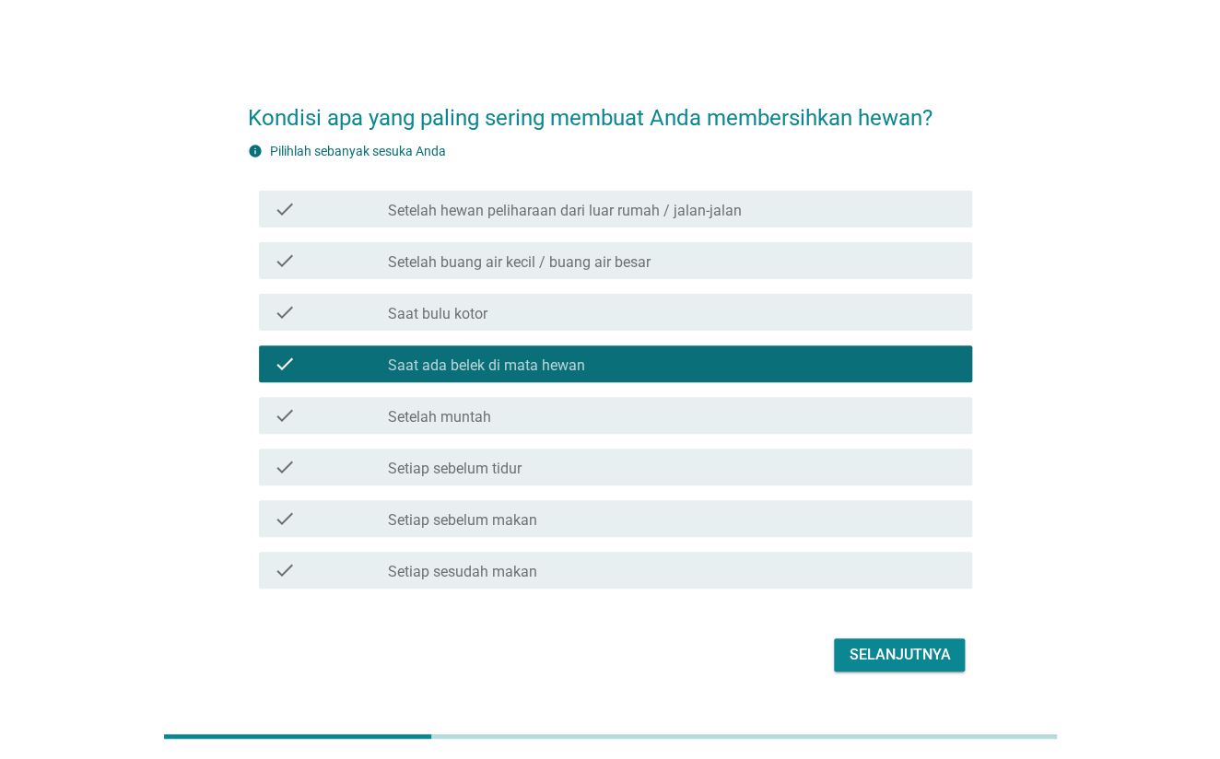
click at [596, 261] on label "Setelah buang air kecil / buang air besar" at bounding box center [518, 262] width 263 height 18
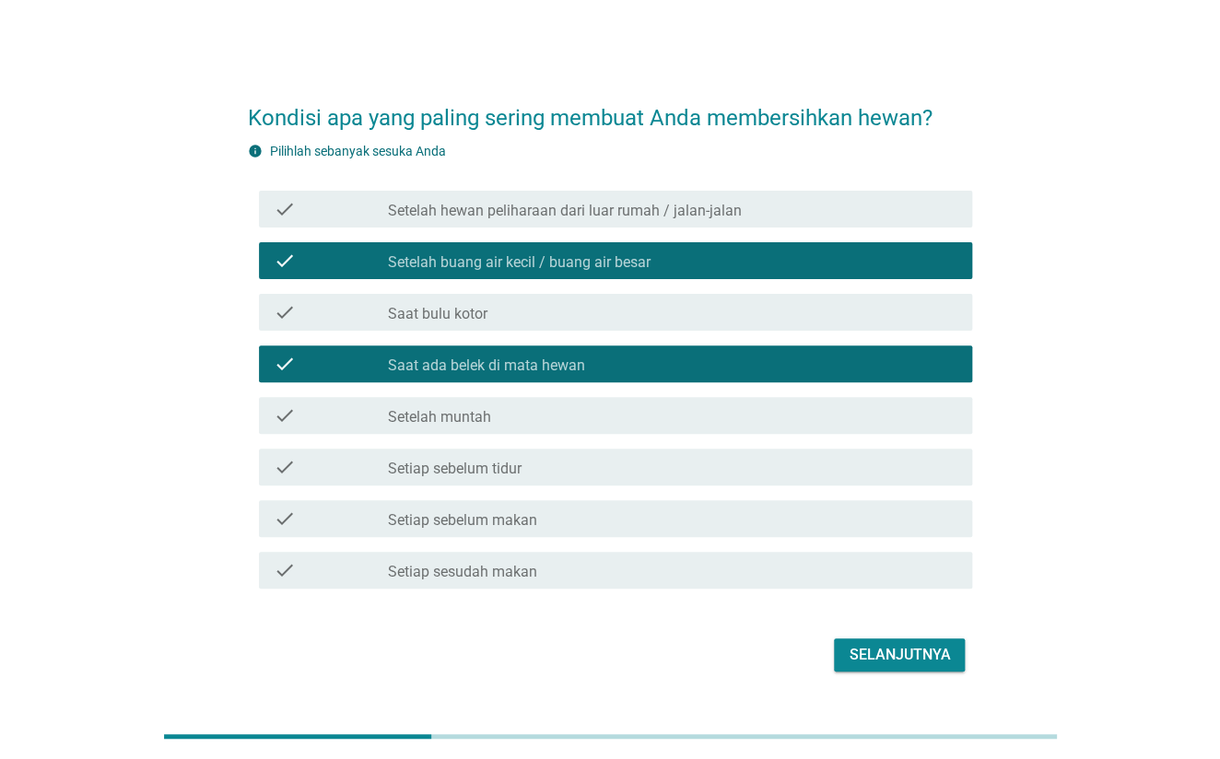
click at [590, 291] on div "check check_box_outline_blank Saat bulu kotor" at bounding box center [610, 313] width 725 height 52
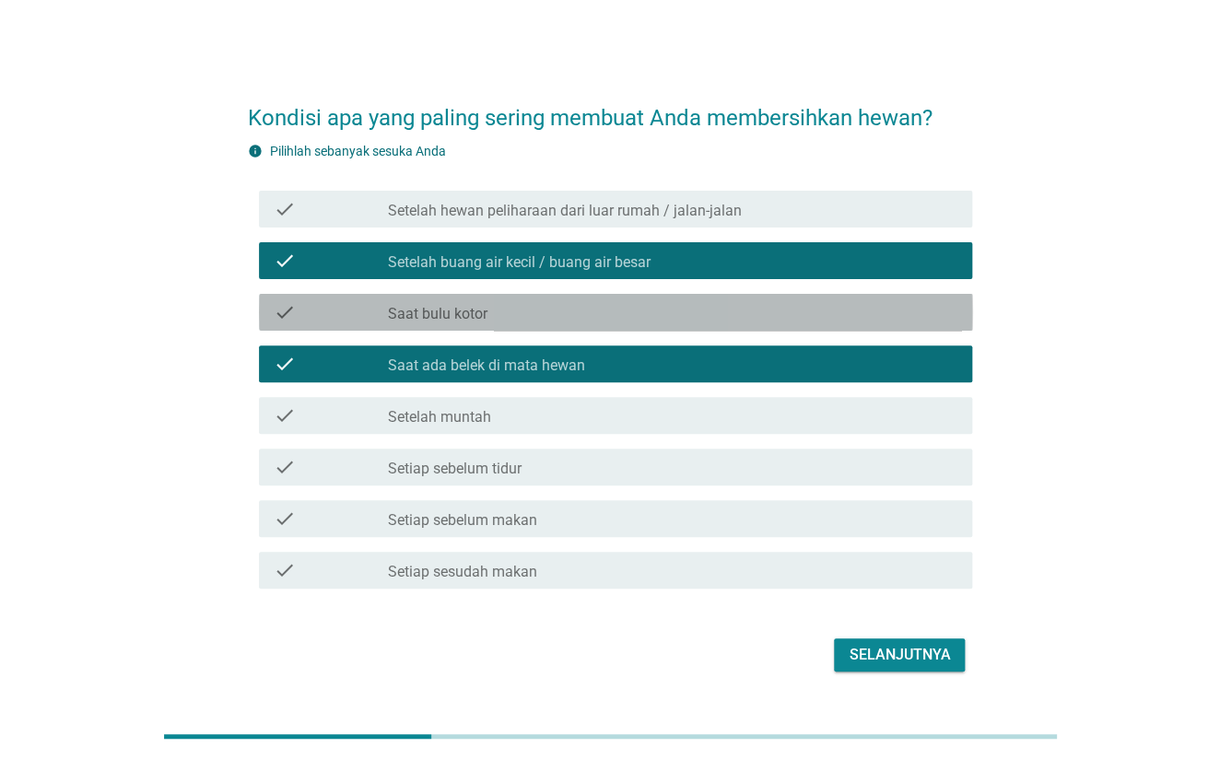
click at [590, 304] on div "check_box_outline_blank Saat bulu kotor" at bounding box center [672, 312] width 570 height 22
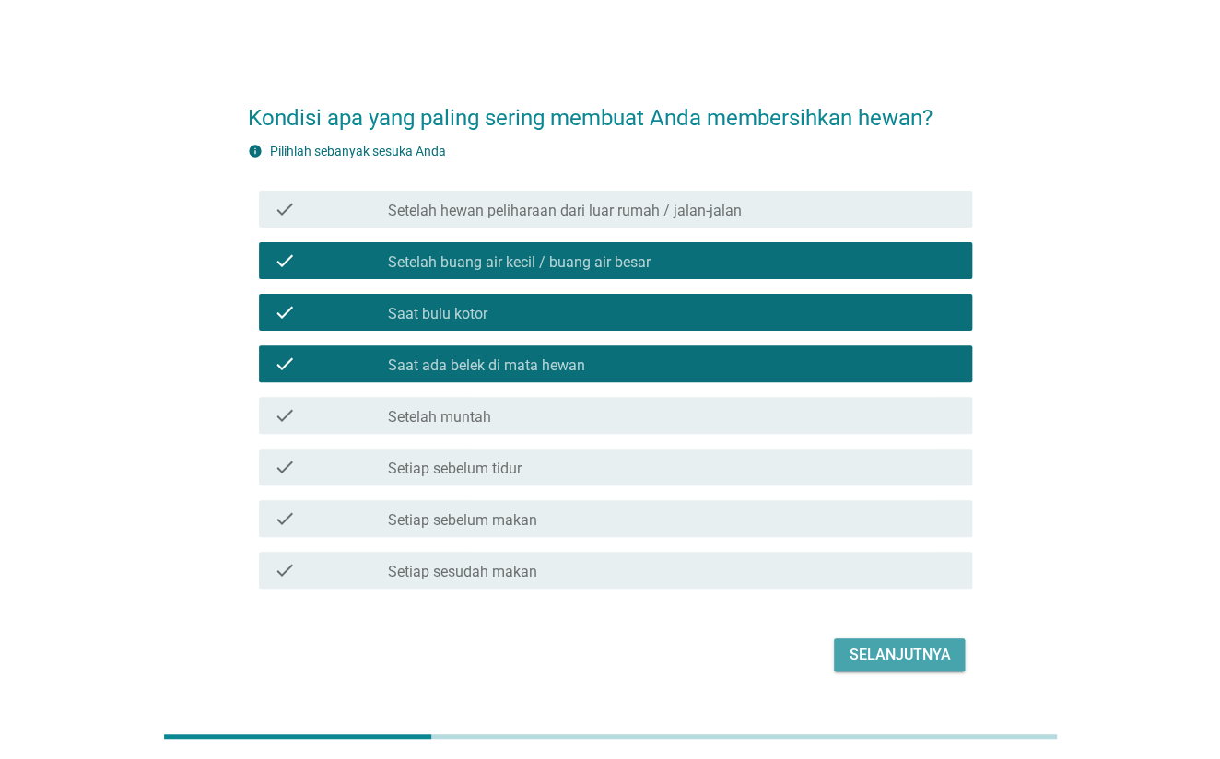
click at [871, 660] on div "Selanjutnya" at bounding box center [899, 655] width 101 height 22
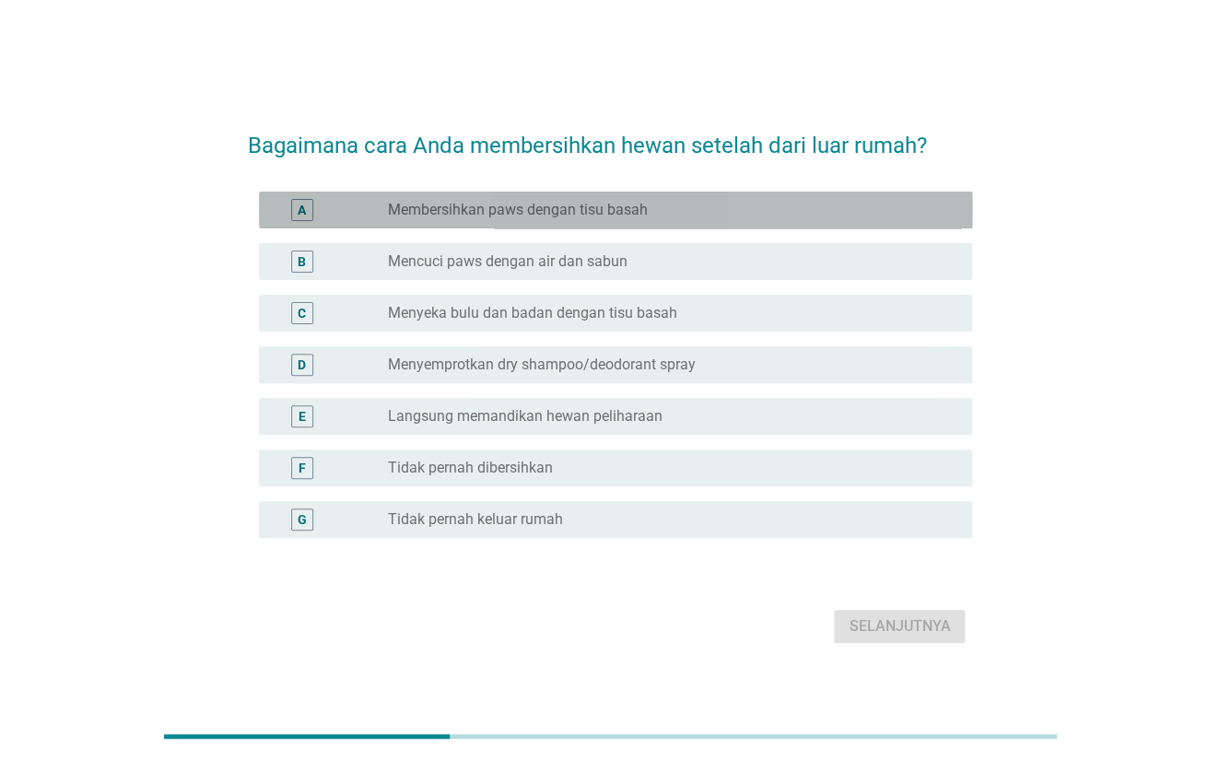
click at [643, 211] on label "Membersihkan paws dengan tisu basah" at bounding box center [517, 210] width 260 height 18
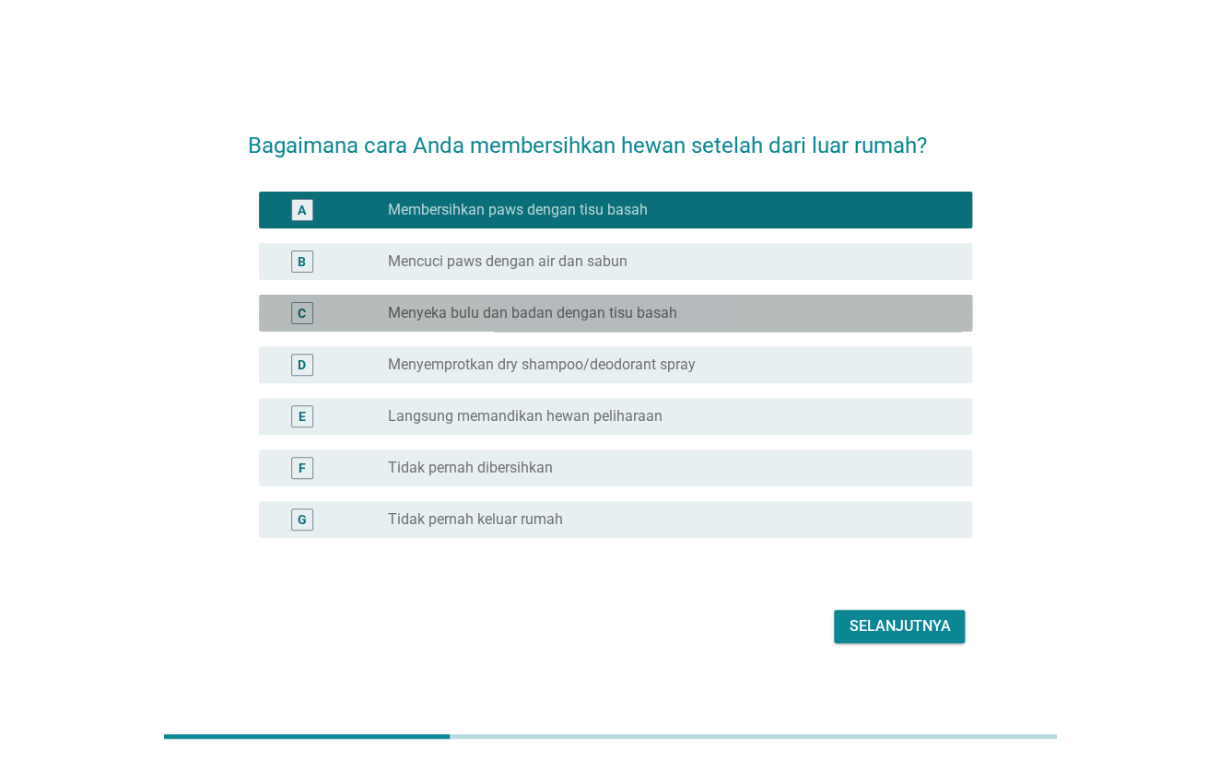
click at [658, 306] on label "Menyeka bulu dan badan dengan tisu basah" at bounding box center [531, 313] width 289 height 18
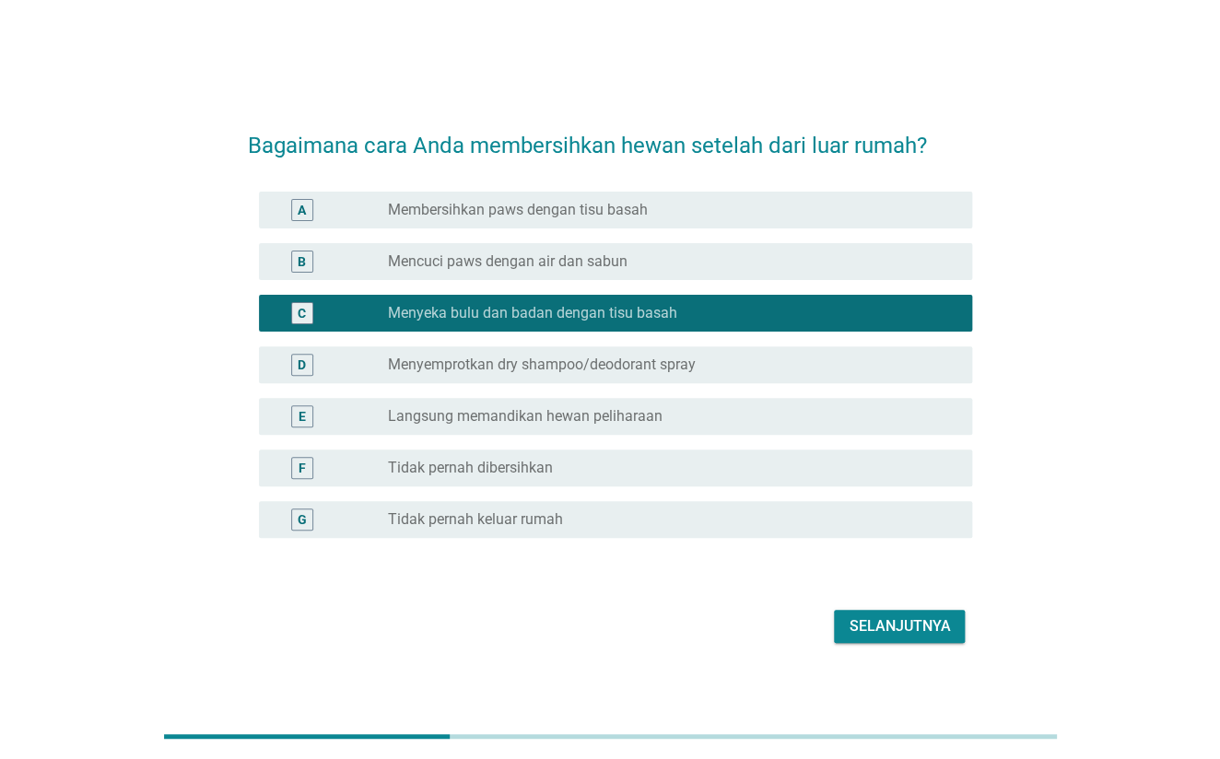
click at [713, 218] on div "radio_button_unchecked Membersihkan paws dengan tisu basah" at bounding box center [665, 210] width 556 height 18
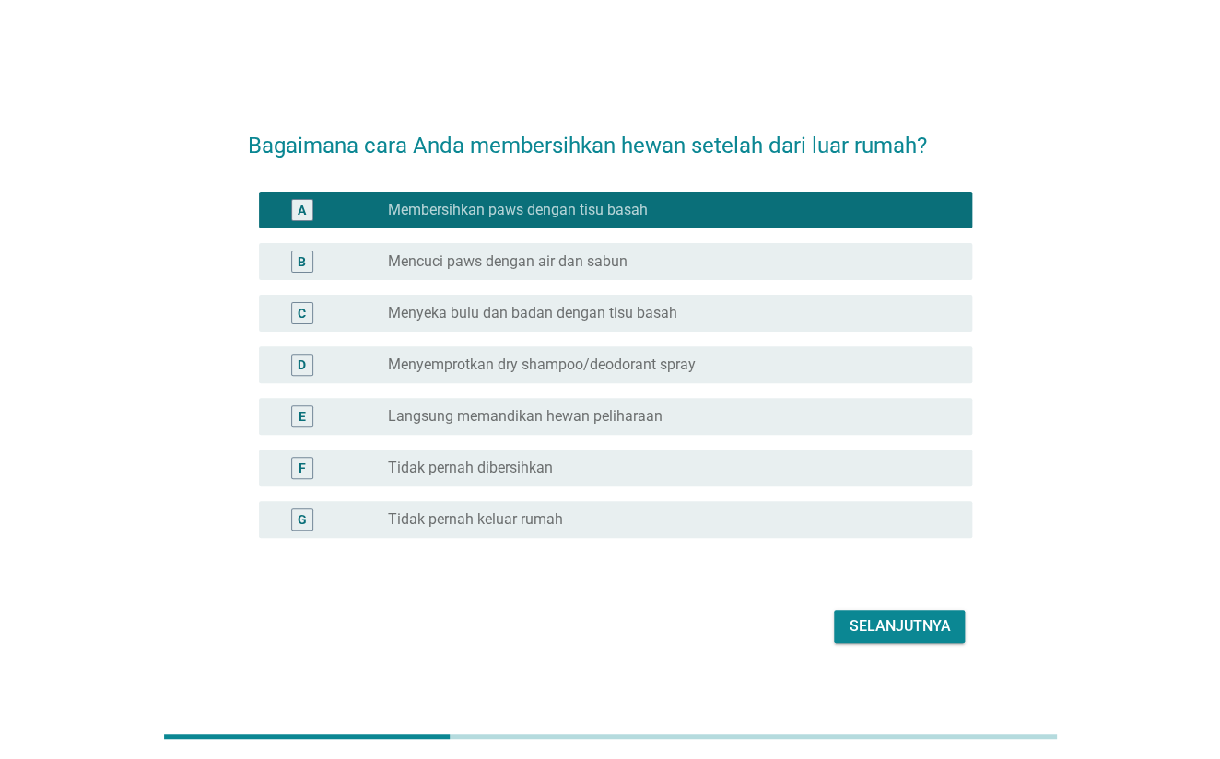
click at [926, 619] on div "Selanjutnya" at bounding box center [899, 627] width 101 height 22
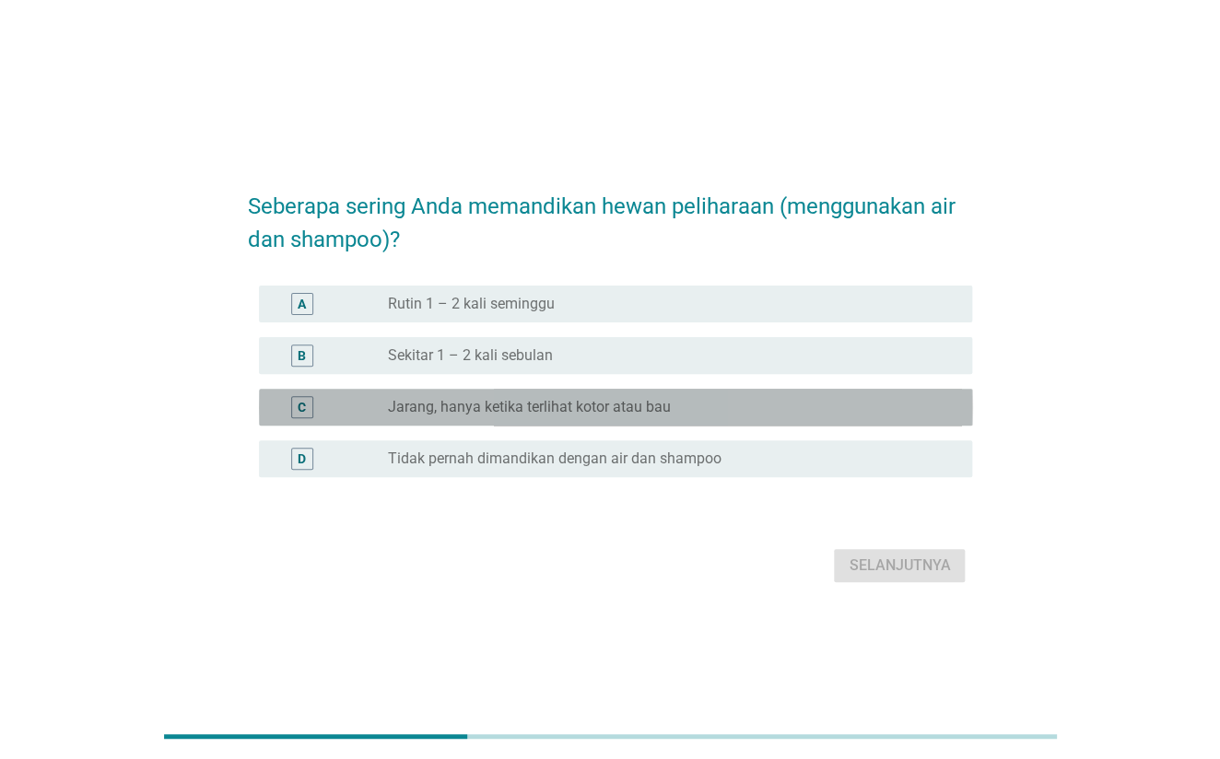
click at [553, 409] on label "Jarang, hanya ketika terlihat kotor atau bau" at bounding box center [528, 407] width 283 height 18
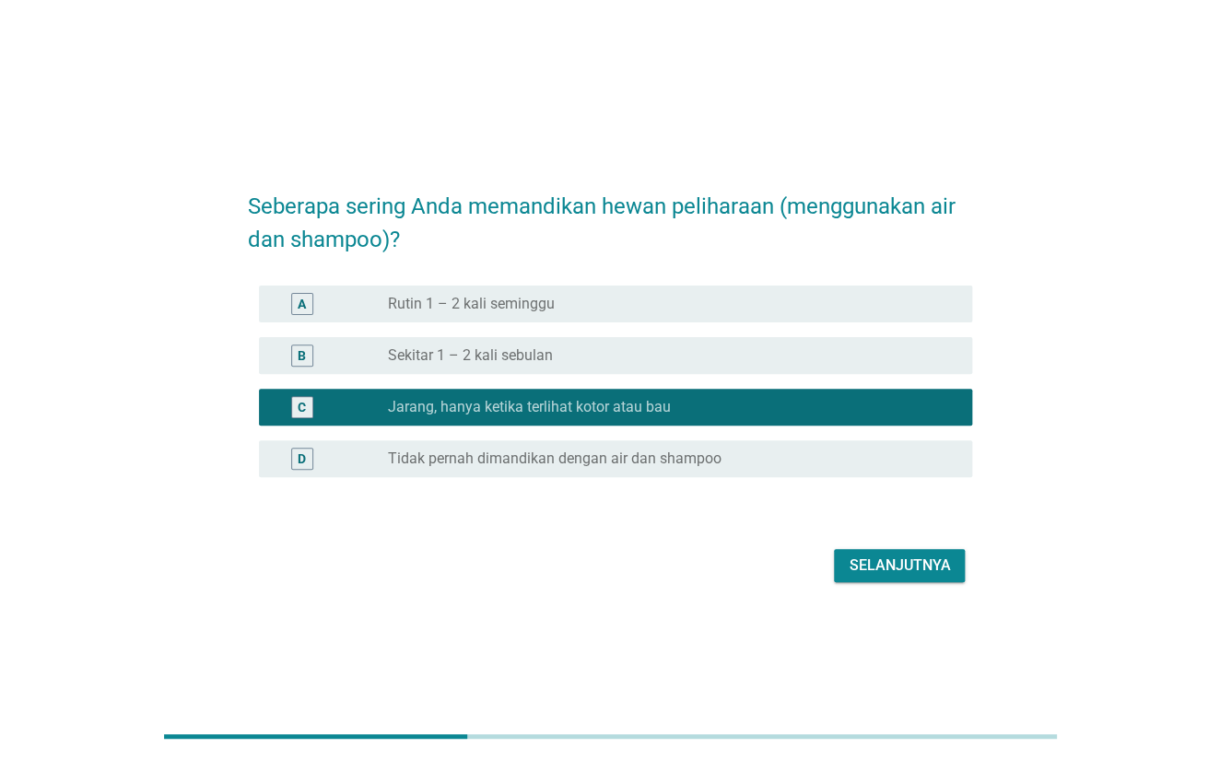
click at [875, 569] on div "Selanjutnya" at bounding box center [899, 566] width 101 height 22
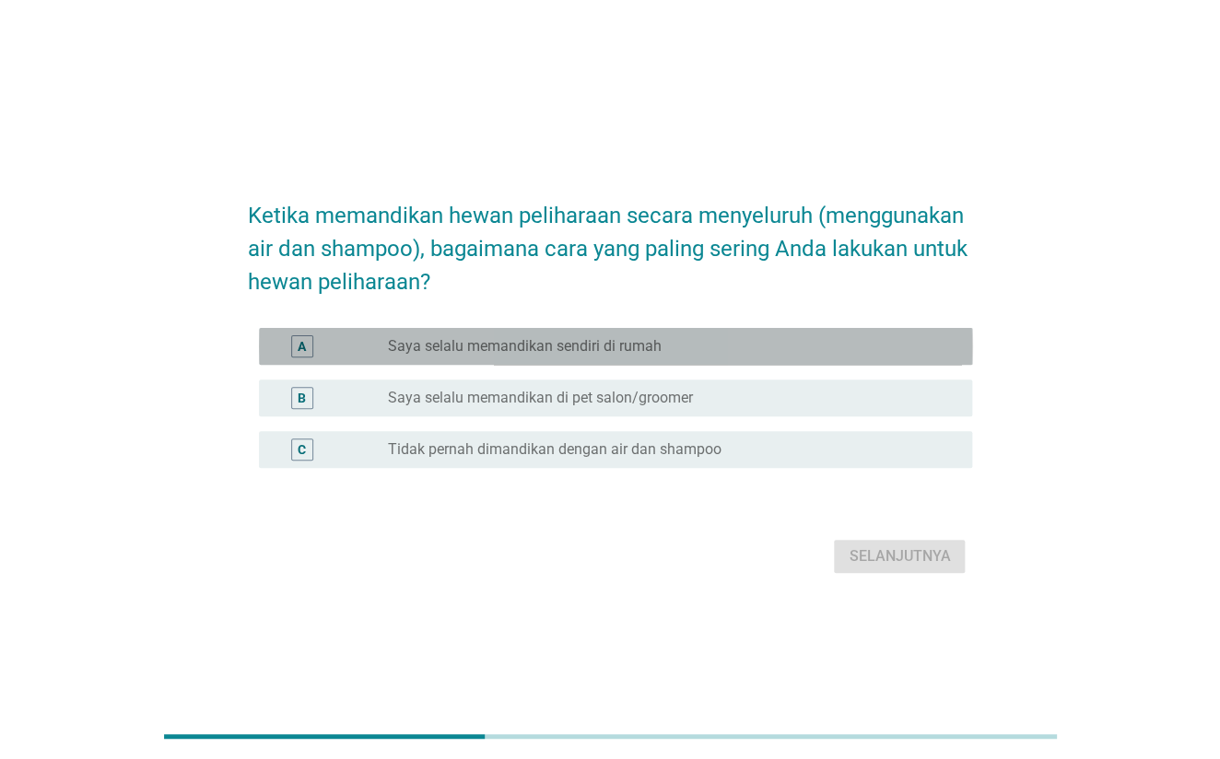
click at [549, 345] on label "Saya selalu memandikan sendiri di rumah" at bounding box center [524, 346] width 274 height 18
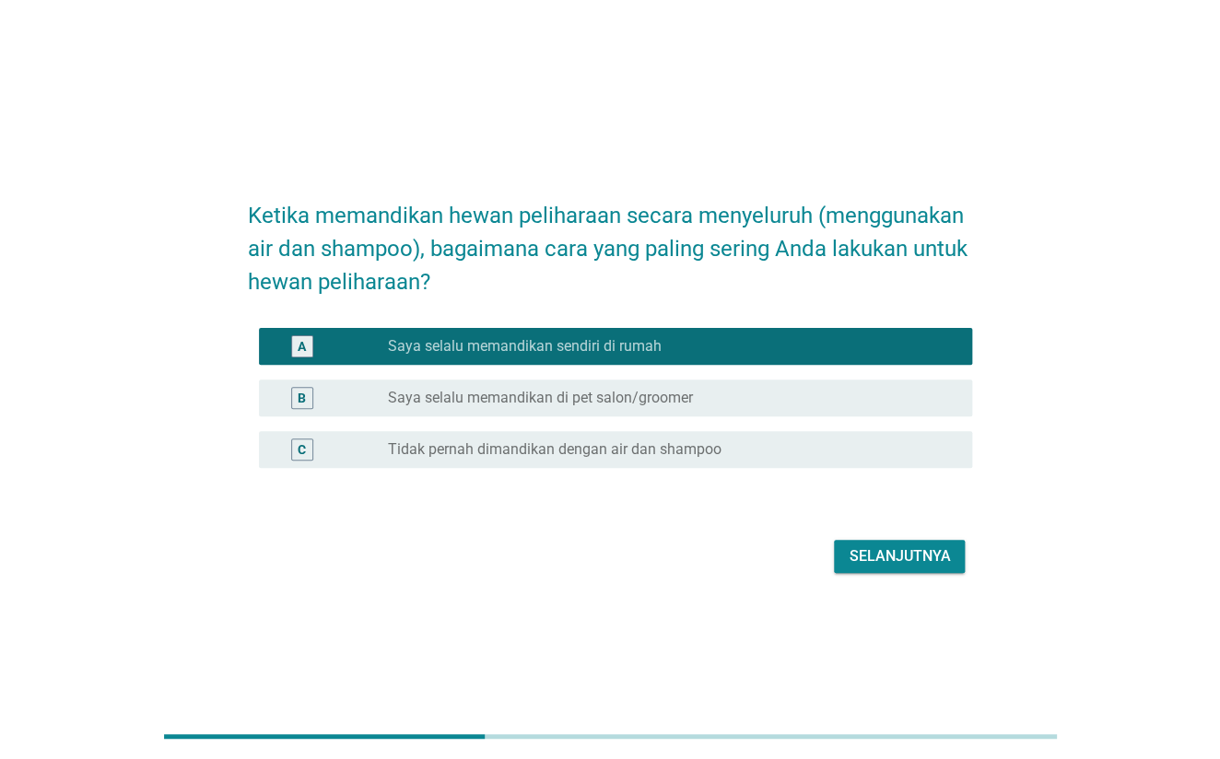
click at [939, 550] on div "Selanjutnya" at bounding box center [899, 557] width 101 height 22
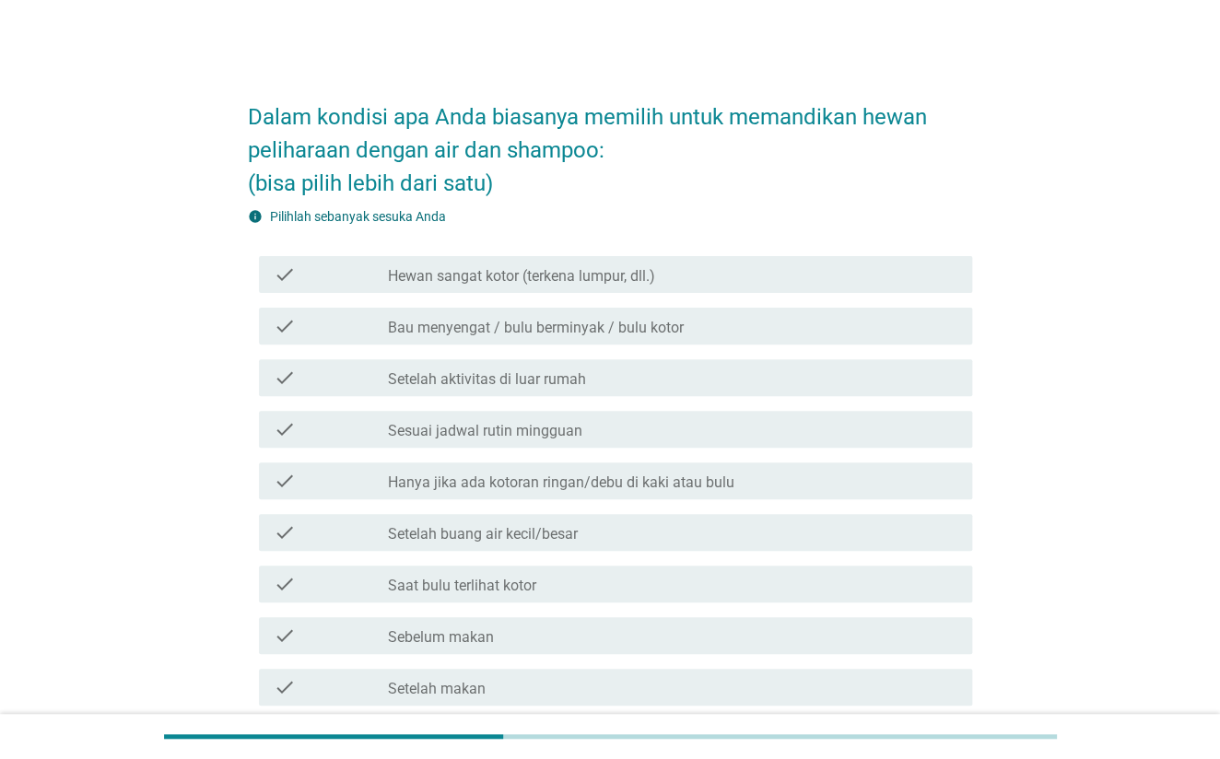
click at [535, 281] on label "Hewan sangat kotor (terkena lumpur, dll.)" at bounding box center [520, 276] width 267 height 18
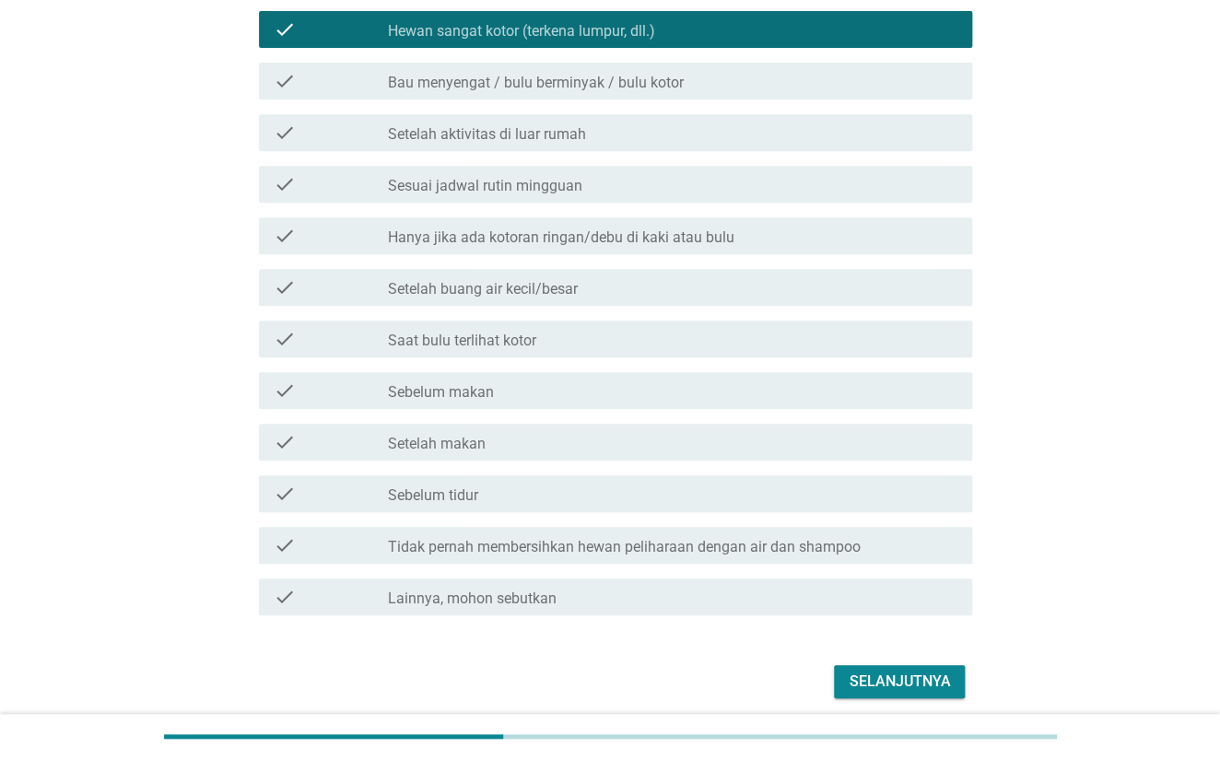
scroll to position [316, 0]
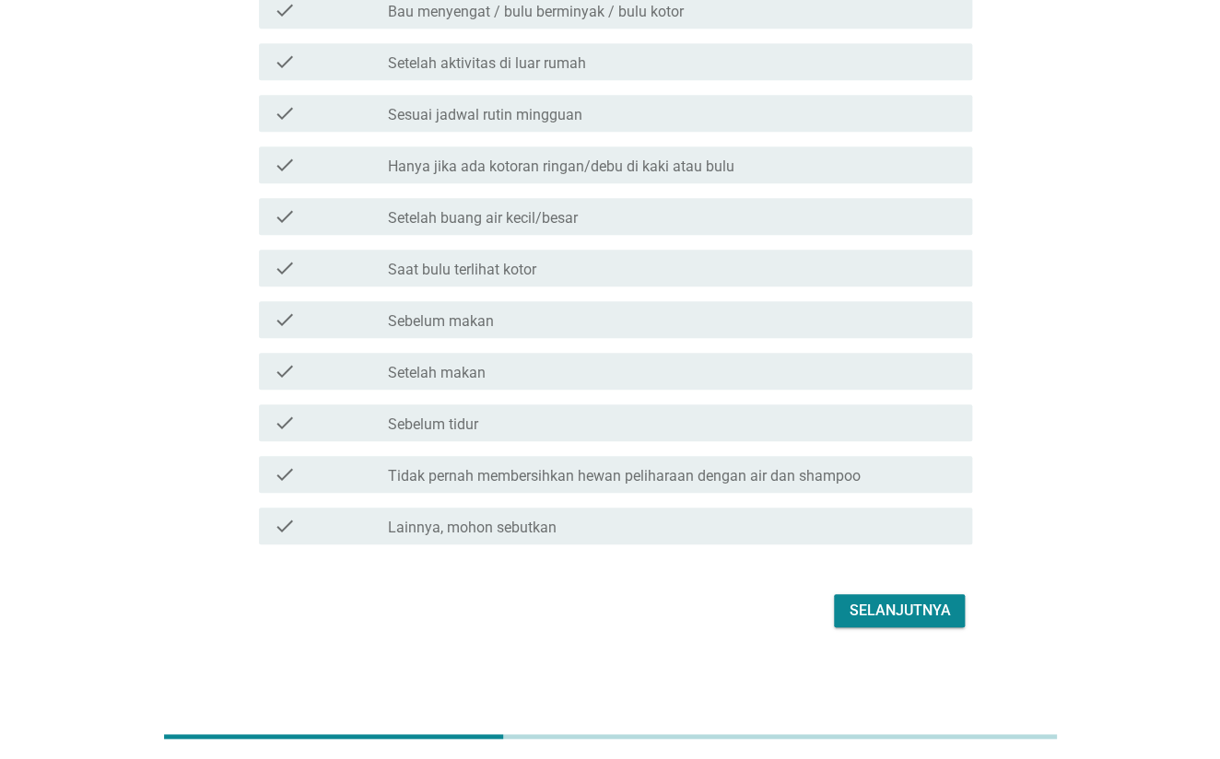
click at [920, 604] on div "Selanjutnya" at bounding box center [899, 611] width 101 height 22
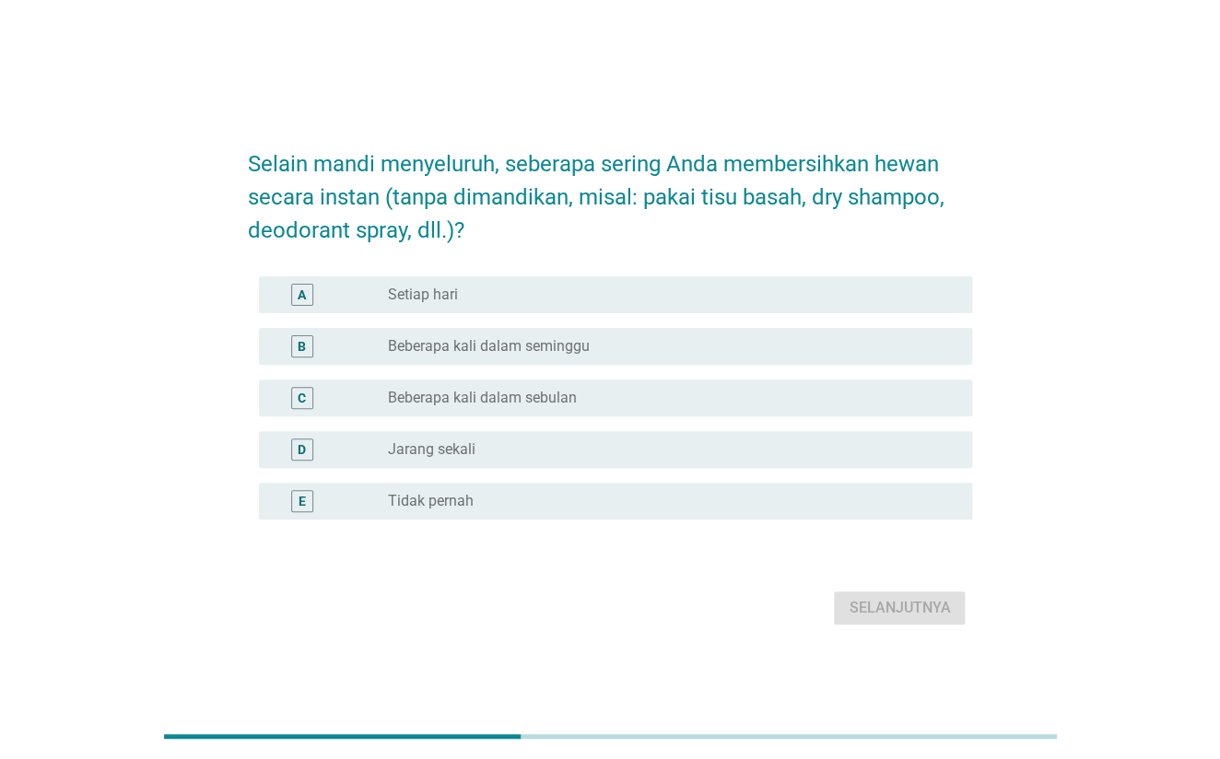
click at [650, 286] on div "radio_button_unchecked Setiap hari" at bounding box center [665, 295] width 556 height 18
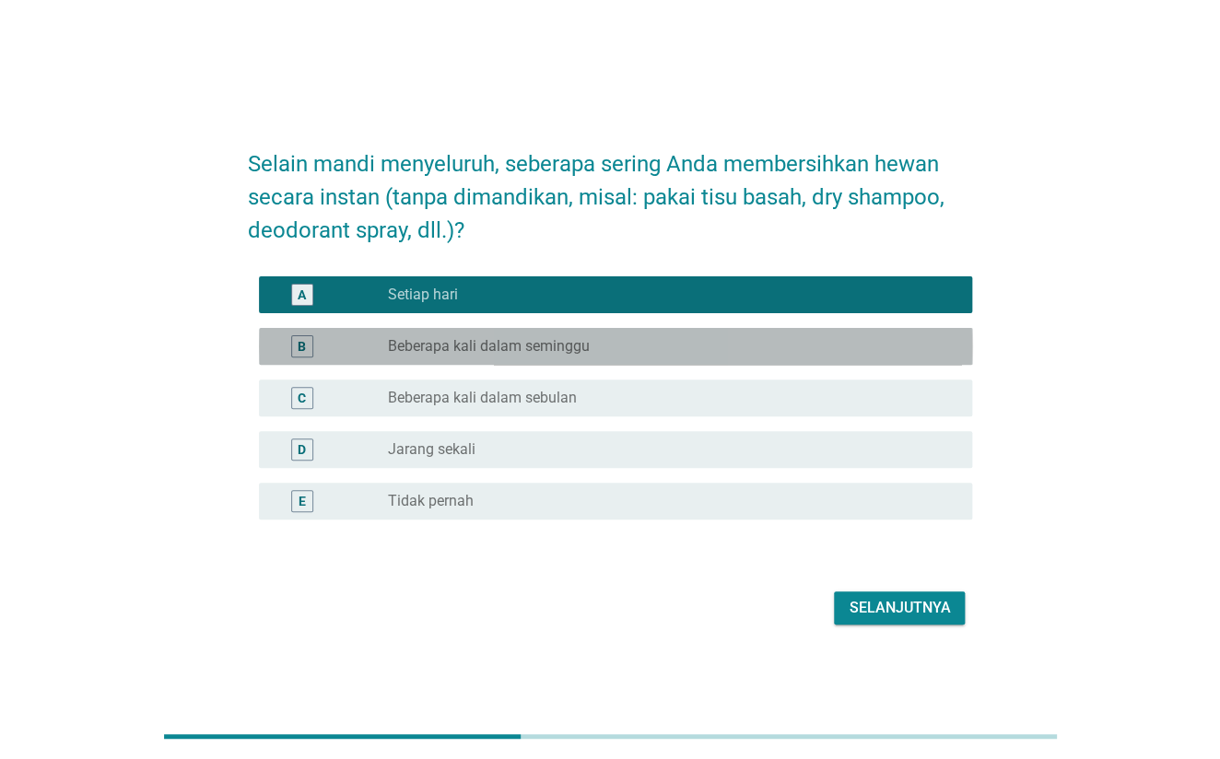
click at [744, 358] on div "B radio_button_unchecked Beberapa kali dalam seminggu" at bounding box center [616, 346] width 714 height 37
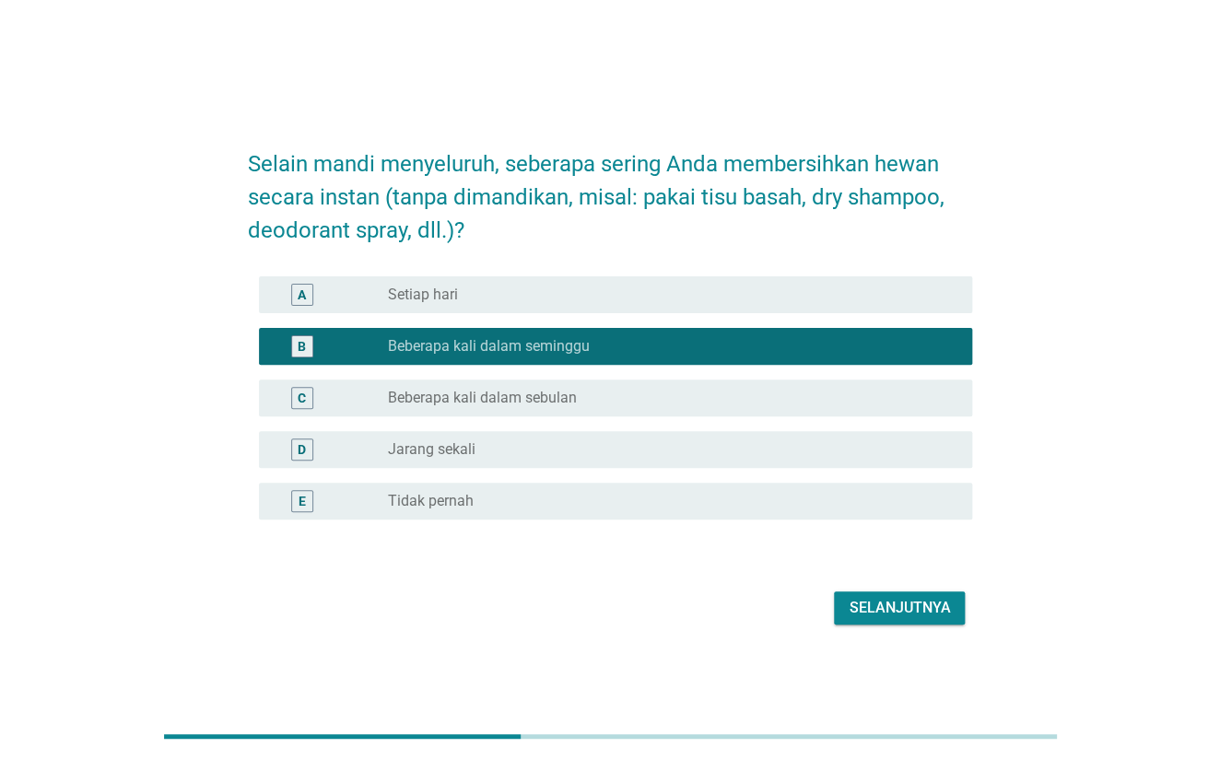
click at [910, 617] on div "Selanjutnya" at bounding box center [899, 608] width 101 height 22
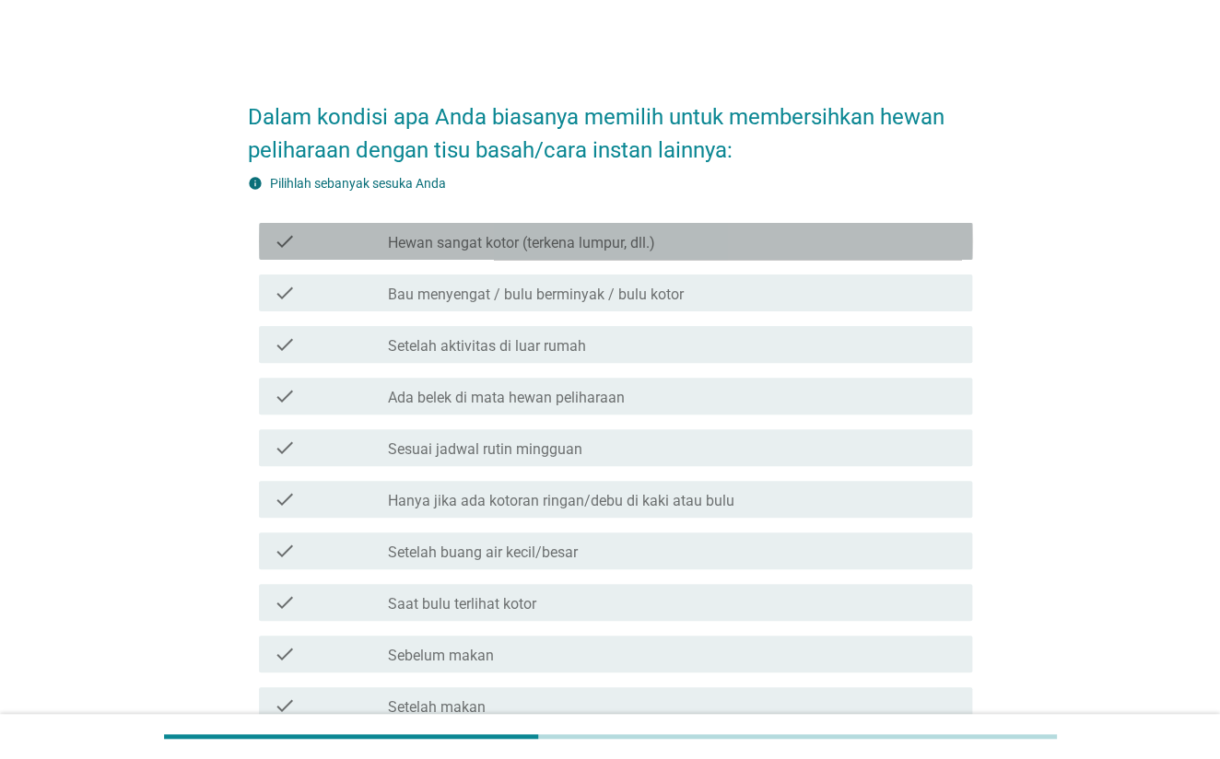
click at [597, 242] on label "Hewan sangat kotor (terkena lumpur, dll.)" at bounding box center [520, 243] width 267 height 18
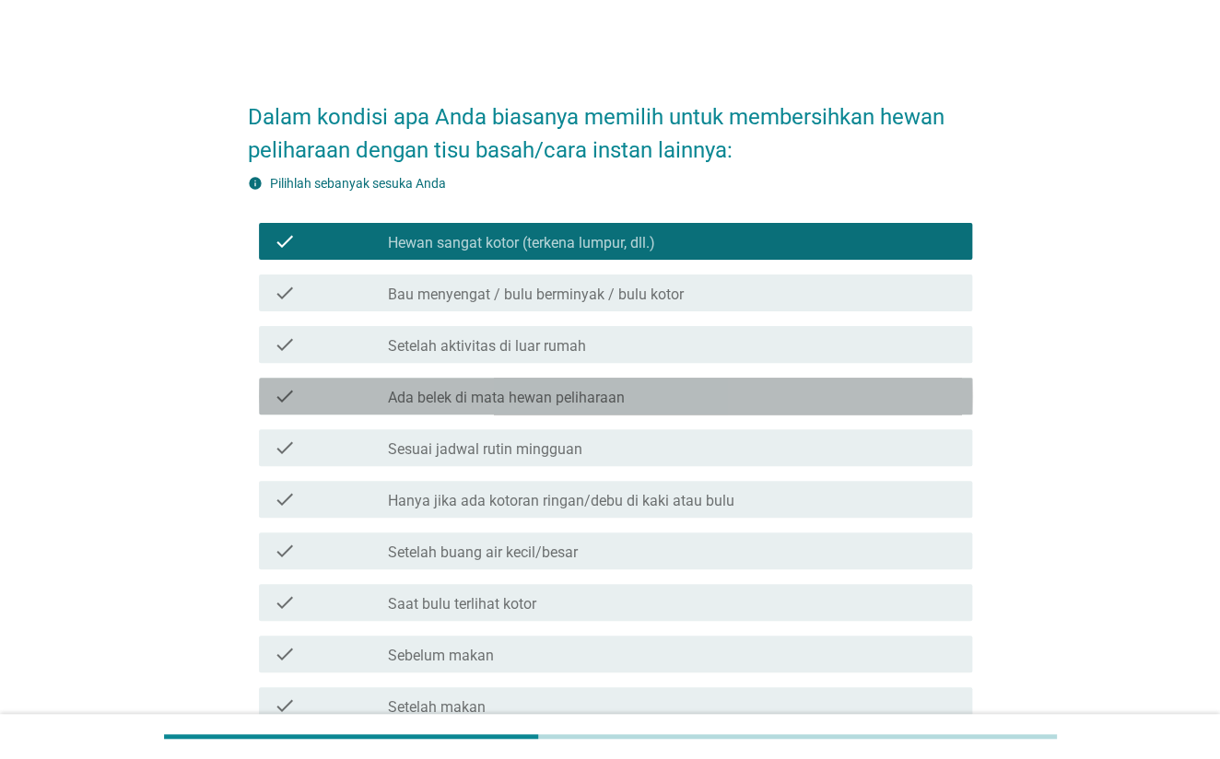
click at [549, 389] on label "Ada belek di mata hewan peliharaan" at bounding box center [505, 398] width 237 height 18
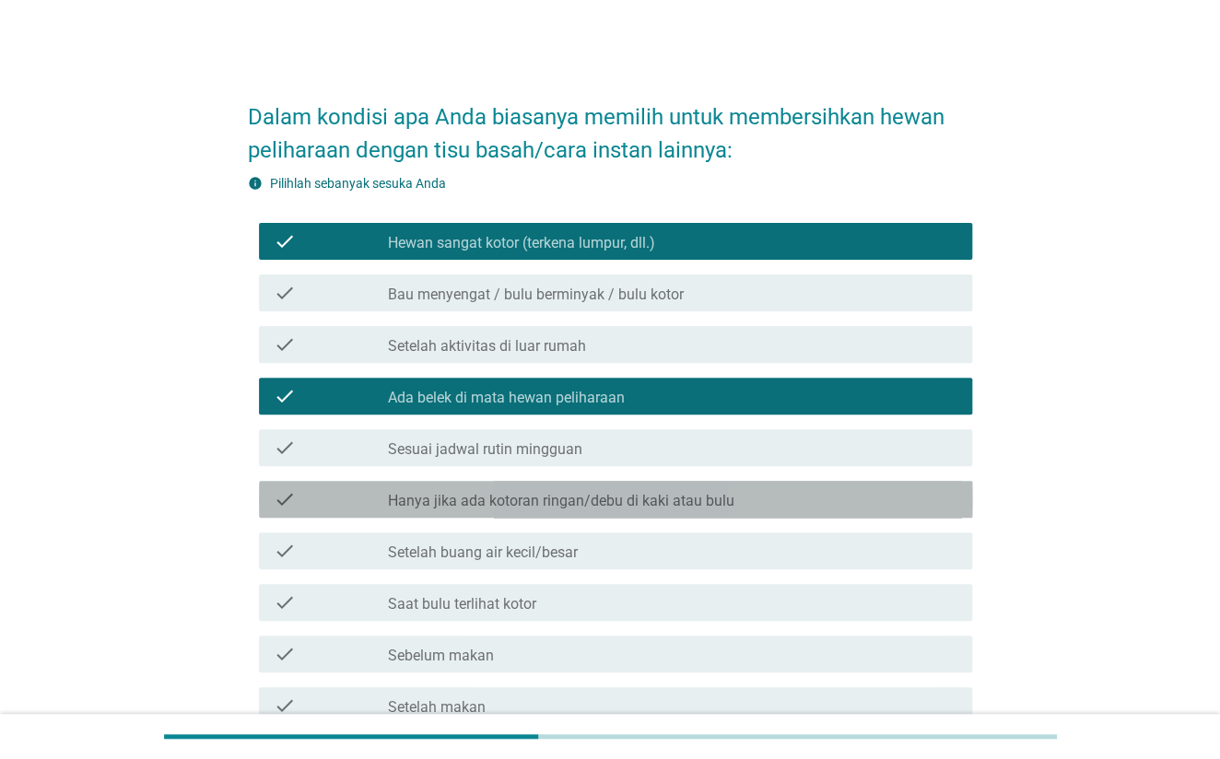
click at [541, 506] on label "Hanya jika ada kotoran ringan/debu di kaki atau bulu" at bounding box center [560, 501] width 346 height 18
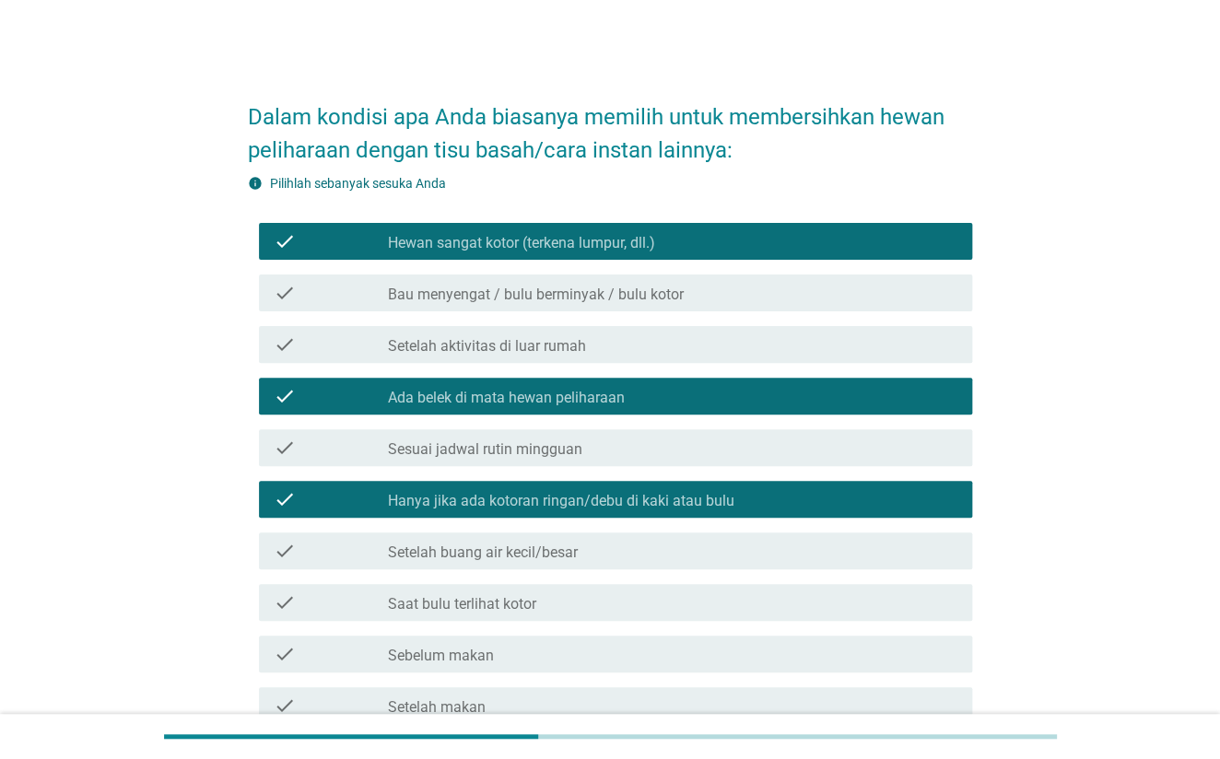
click at [560, 546] on label "Setelah buang air kecil/besar" at bounding box center [482, 553] width 190 height 18
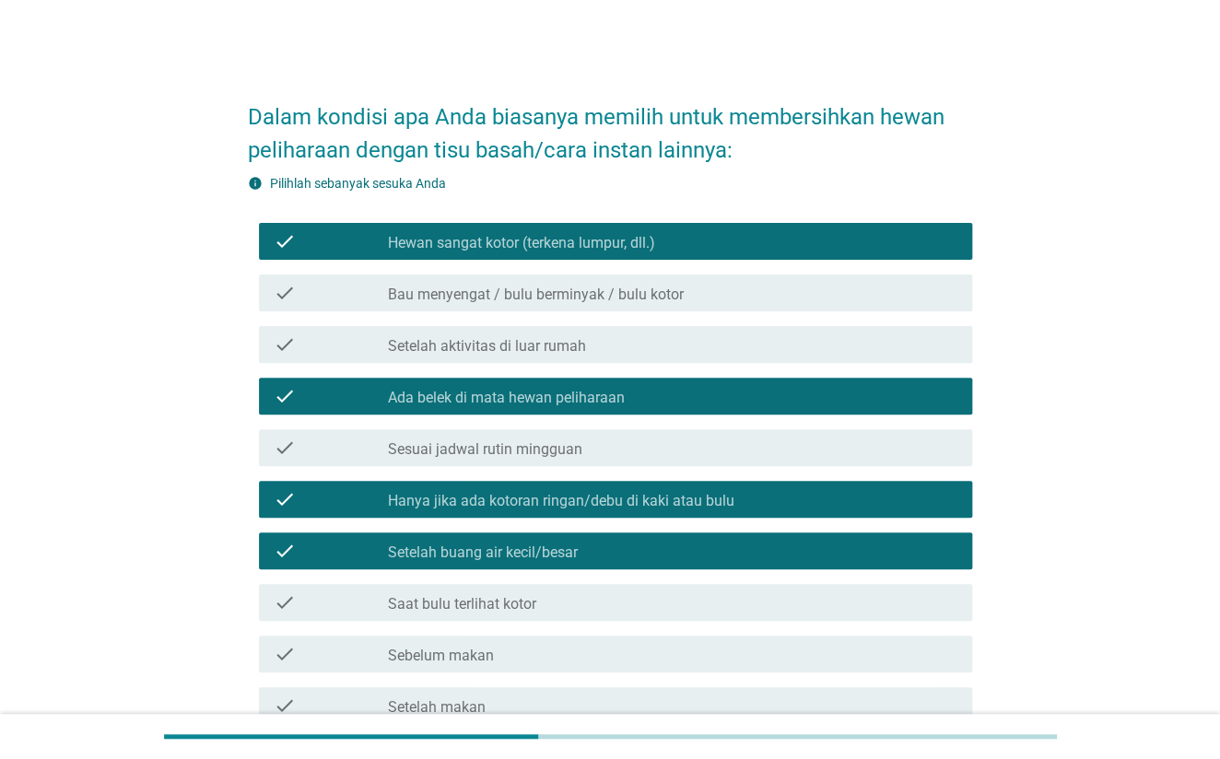
scroll to position [245, 0]
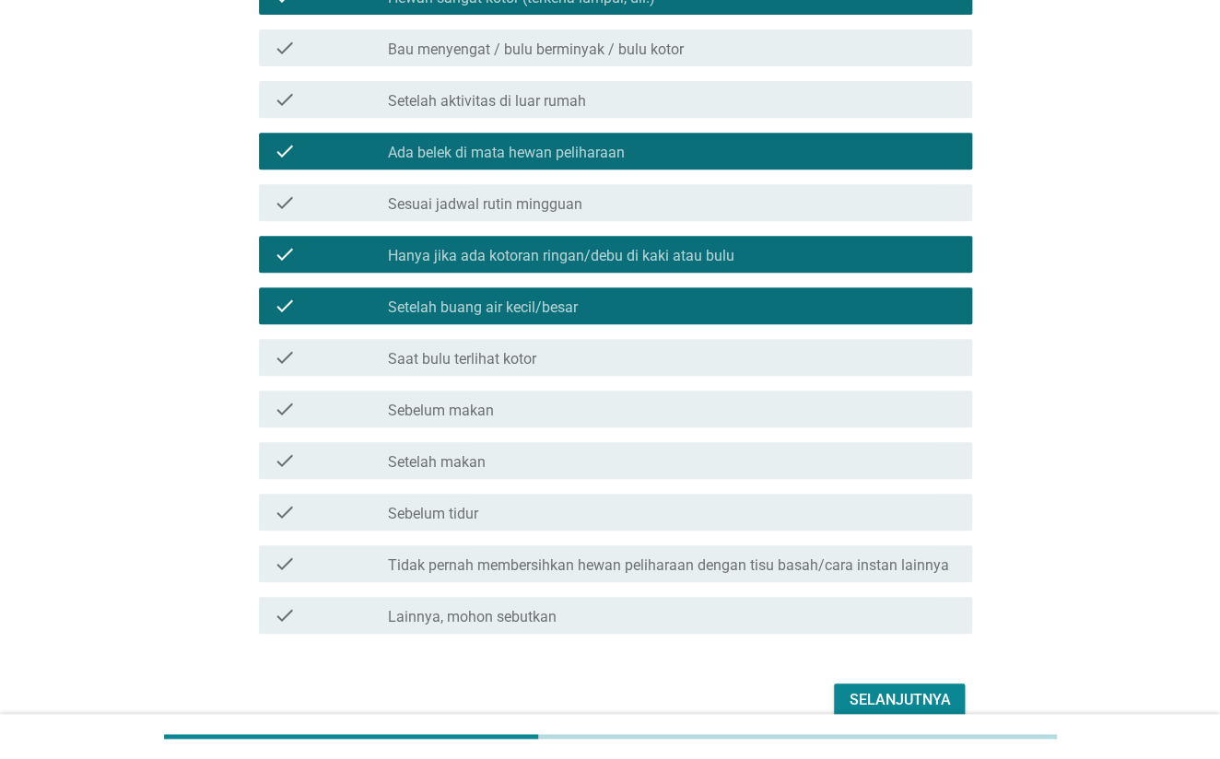
click at [651, 371] on div "check check_box_outline_blank Saat bulu terlihat kotor" at bounding box center [616, 357] width 714 height 37
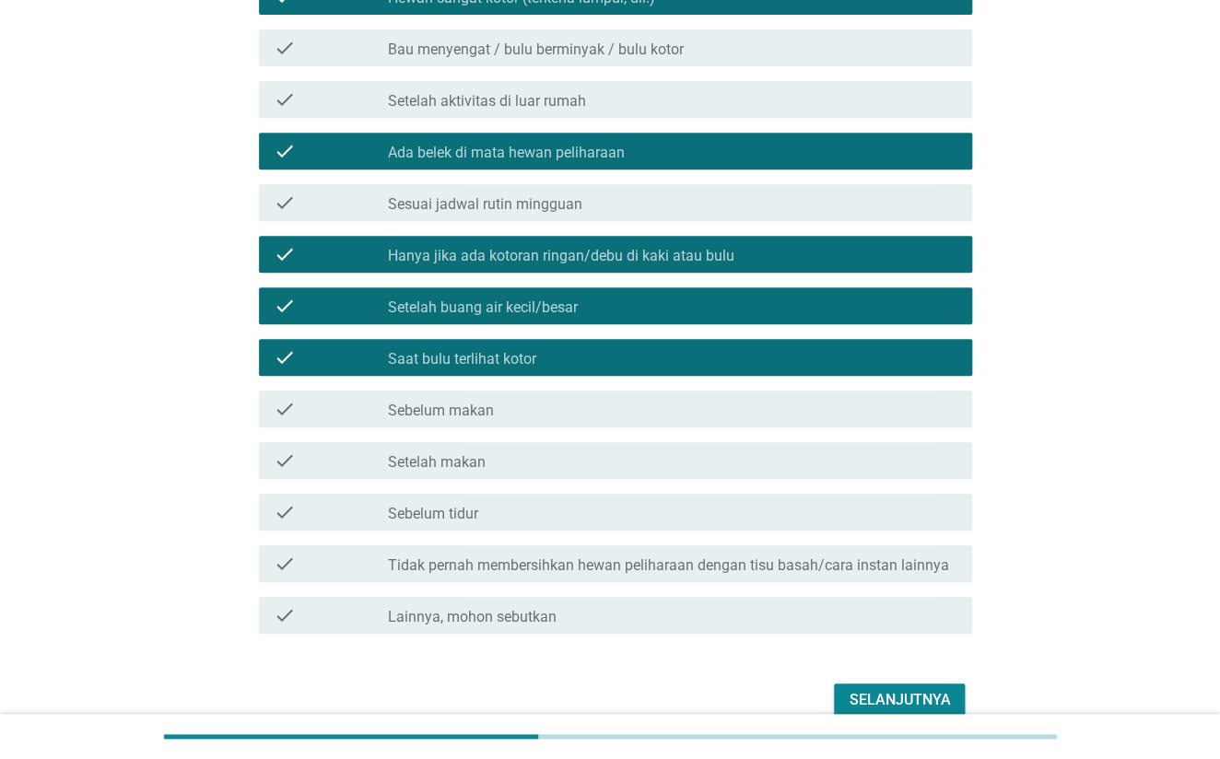
click at [886, 697] on div "Selanjutnya" at bounding box center [899, 700] width 101 height 22
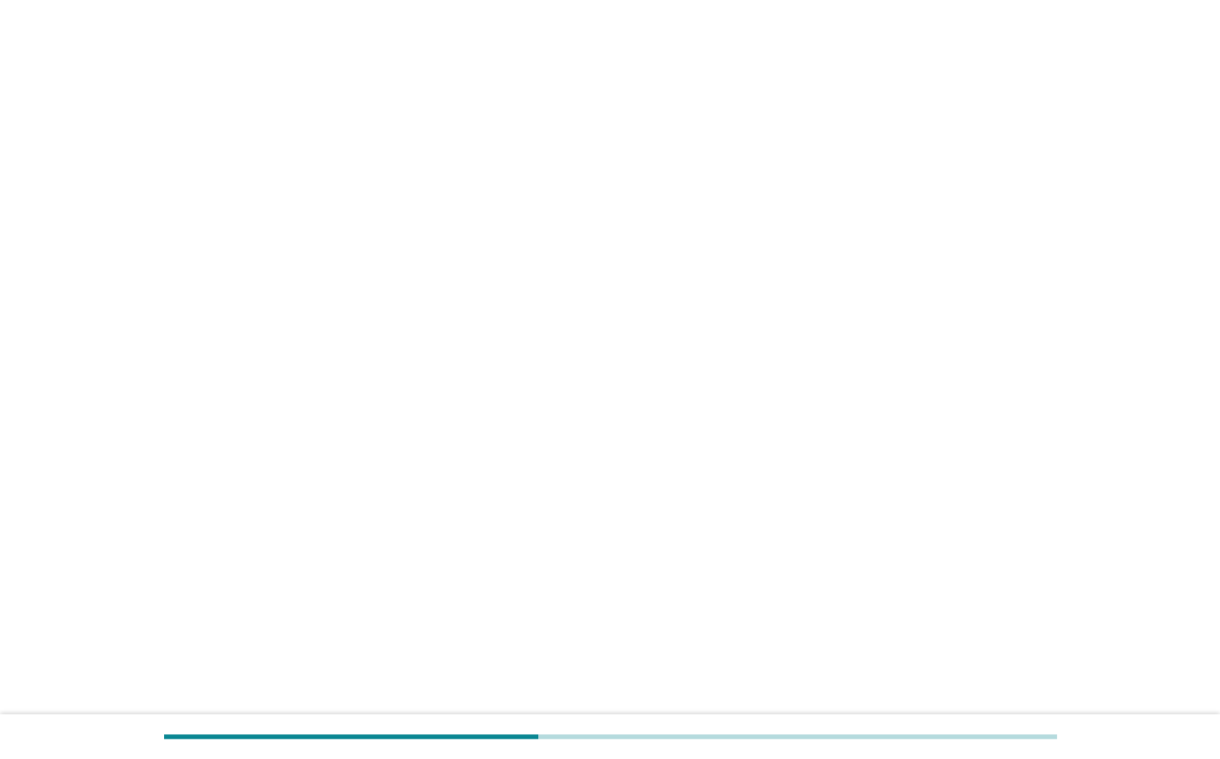
scroll to position [0, 0]
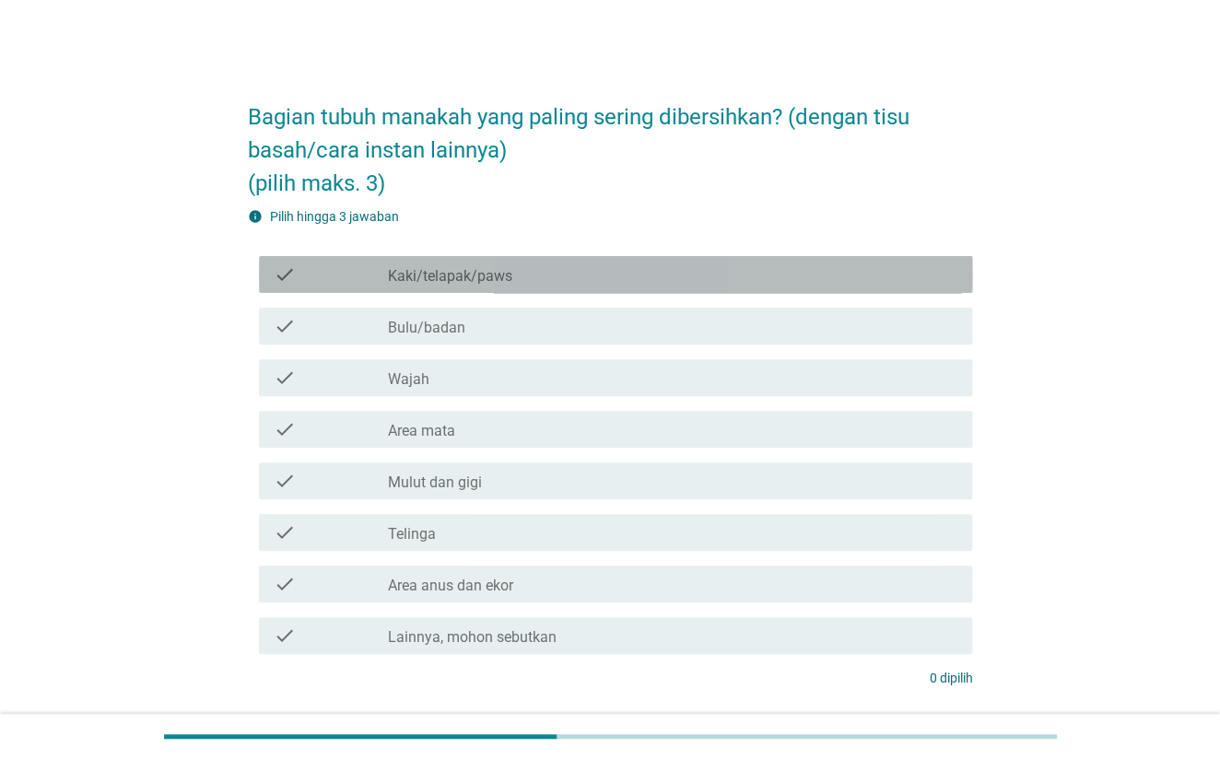
click at [619, 276] on div "check_box_outline_blank Kaki/telapak/paws" at bounding box center [672, 275] width 570 height 22
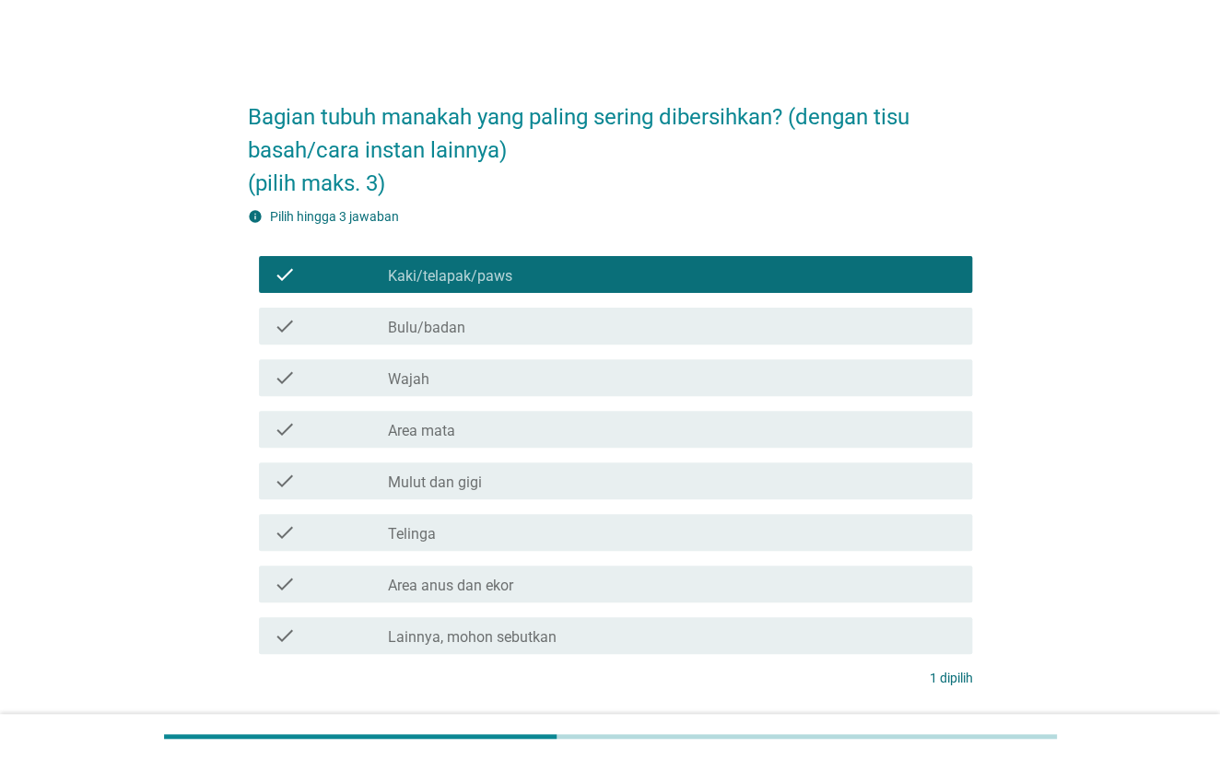
click at [556, 343] on div "check check_box_outline_blank Bulu/badan" at bounding box center [616, 326] width 714 height 37
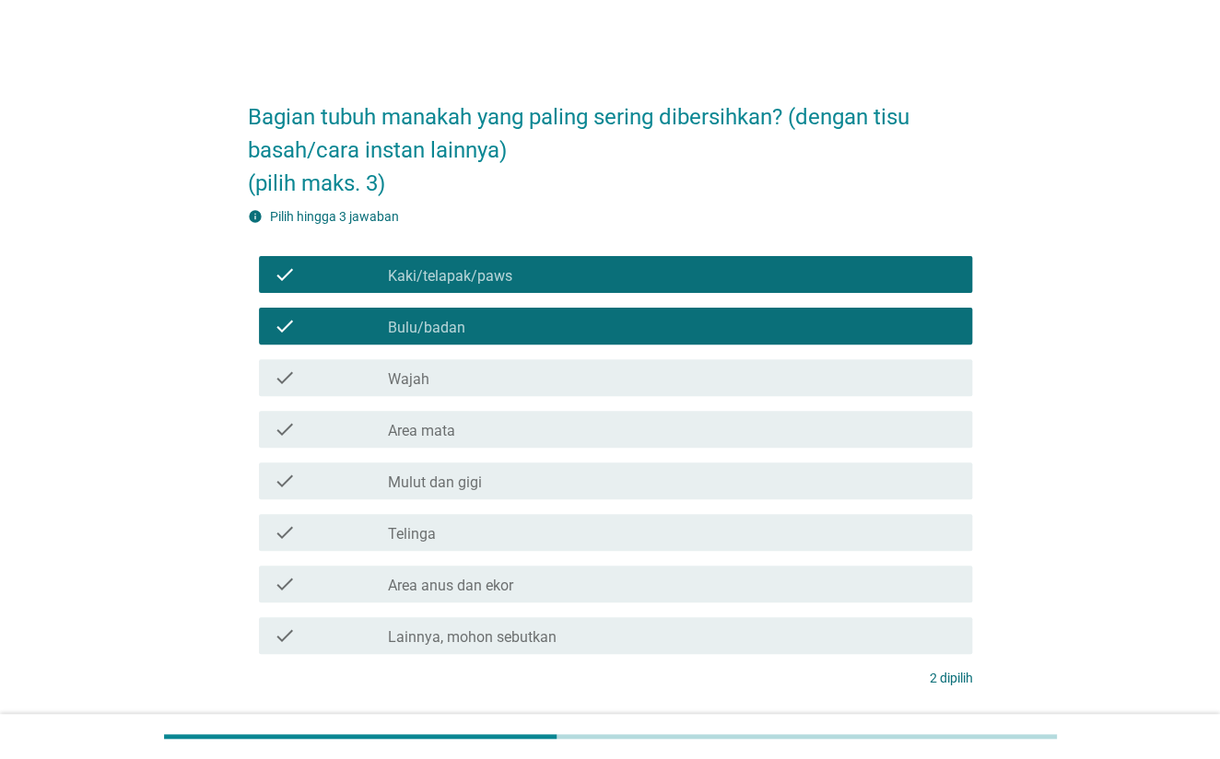
click at [453, 438] on label "Area mata" at bounding box center [420, 431] width 67 height 18
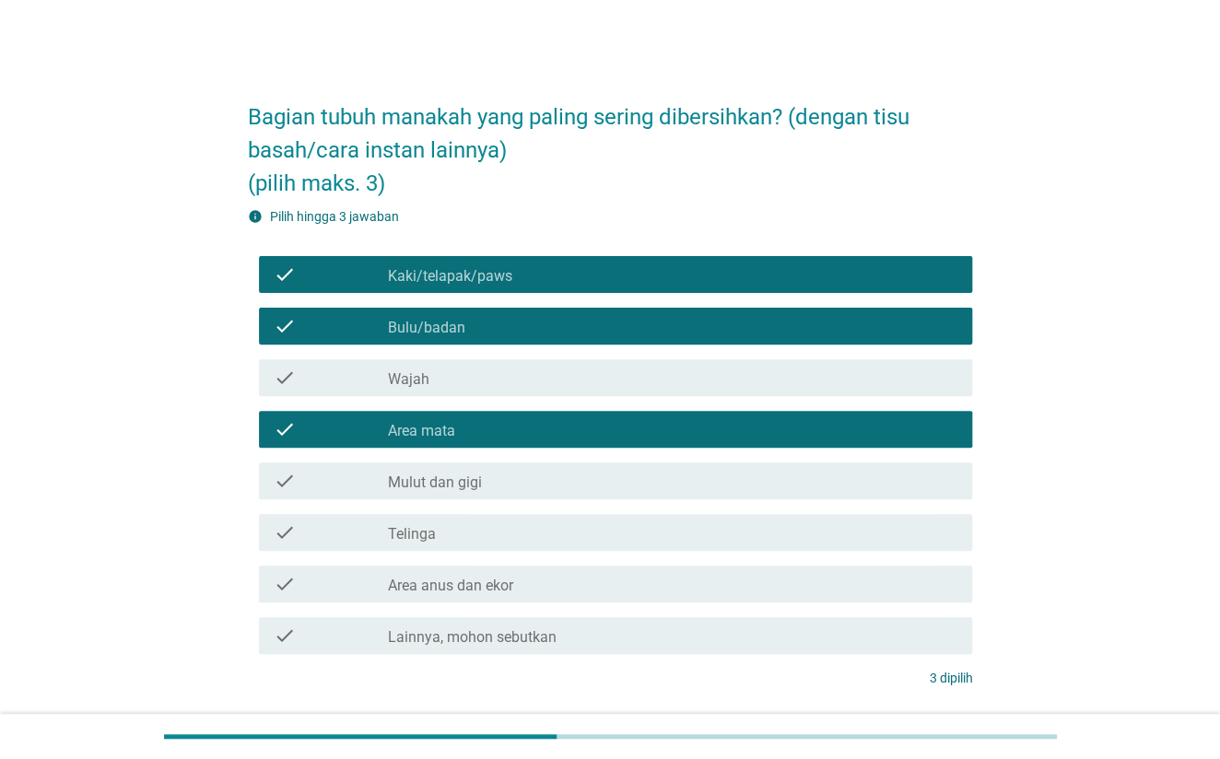
click at [458, 533] on div "check_box_outline_blank Telinga" at bounding box center [672, 533] width 570 height 22
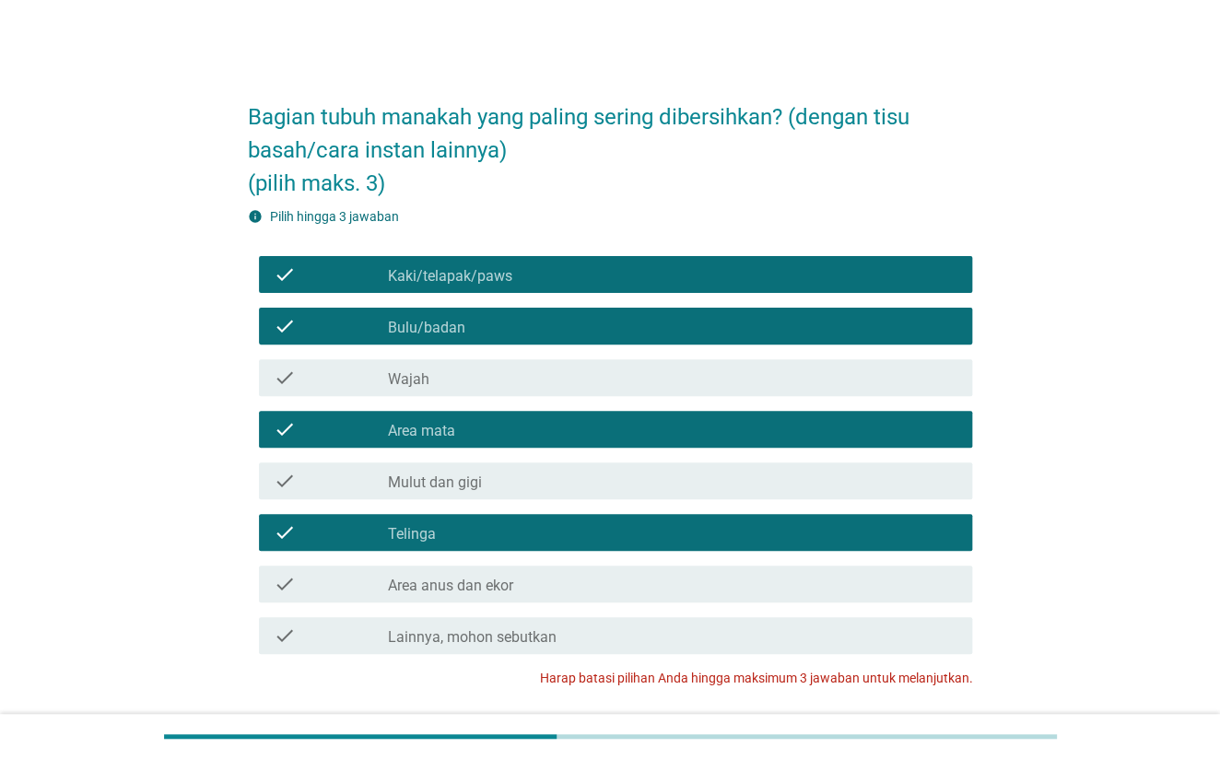
click at [504, 593] on label "Area anus dan ekor" at bounding box center [449, 586] width 125 height 18
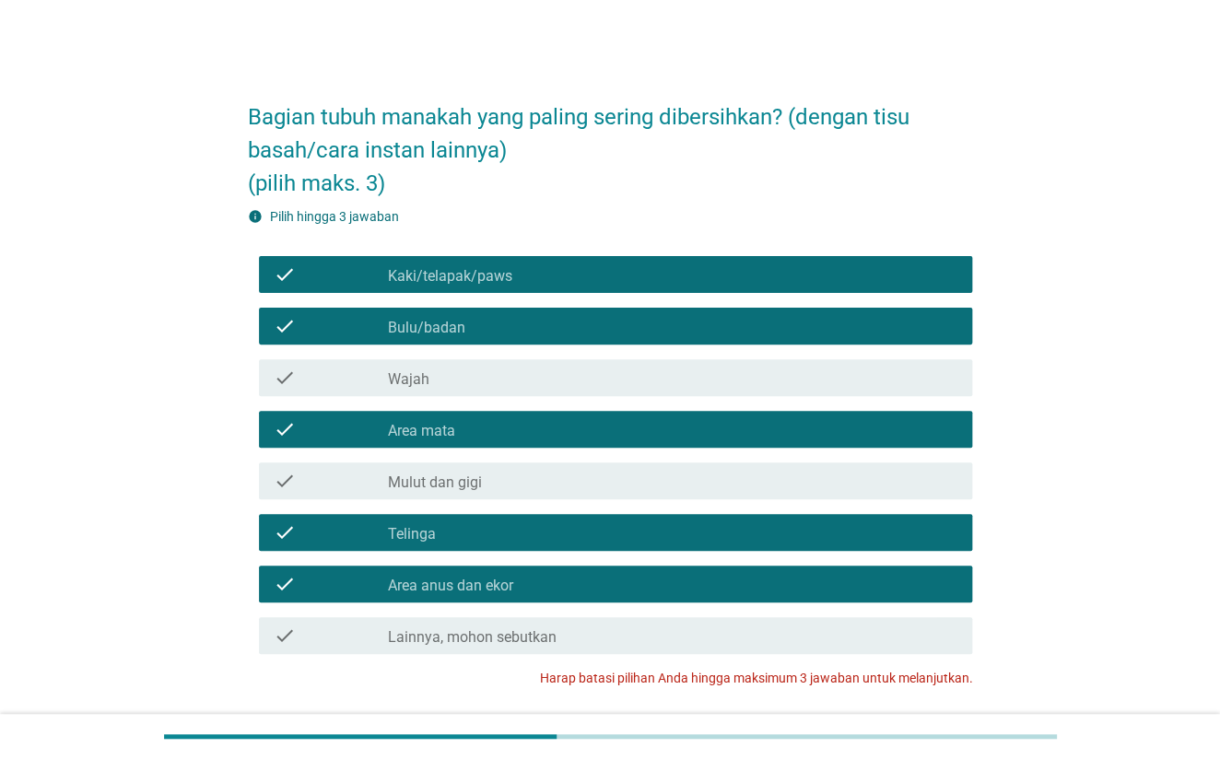
click at [549, 583] on div "check_box Area anus dan ekor" at bounding box center [672, 584] width 570 height 22
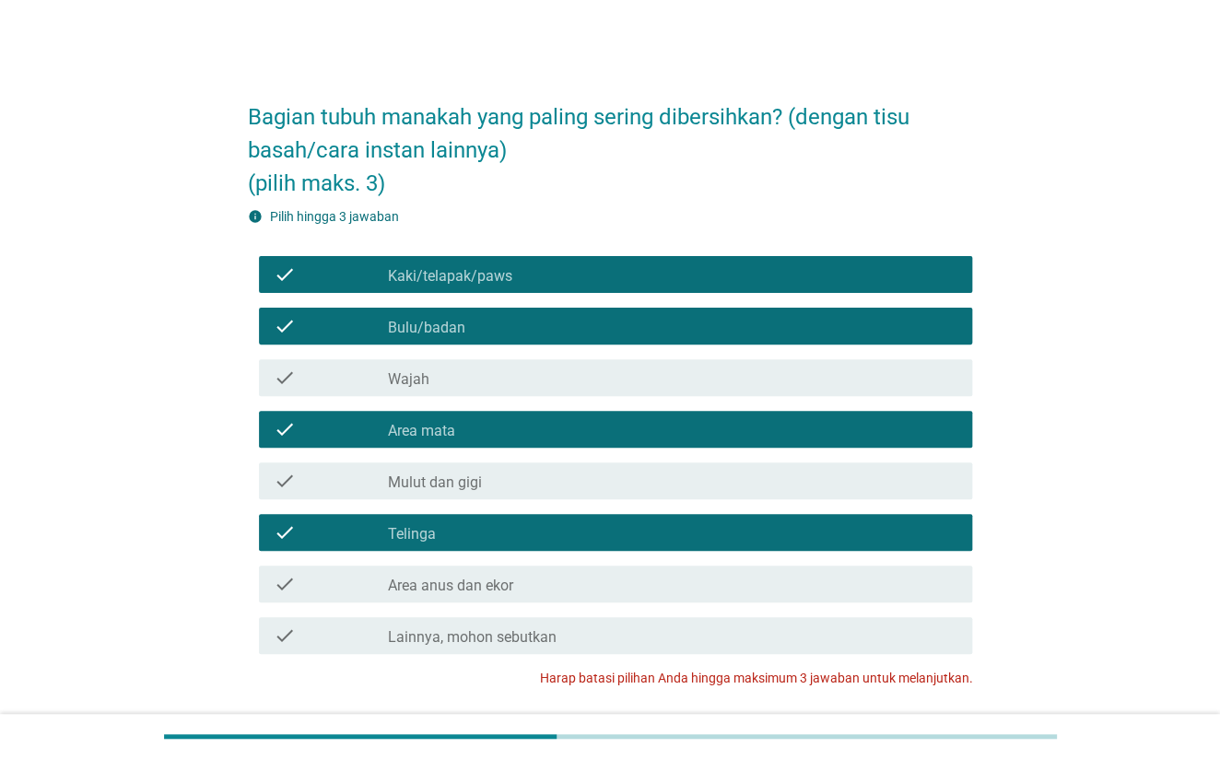
click at [616, 269] on div "check_box_outline_blank Kaki/telapak/paws" at bounding box center [672, 275] width 570 height 22
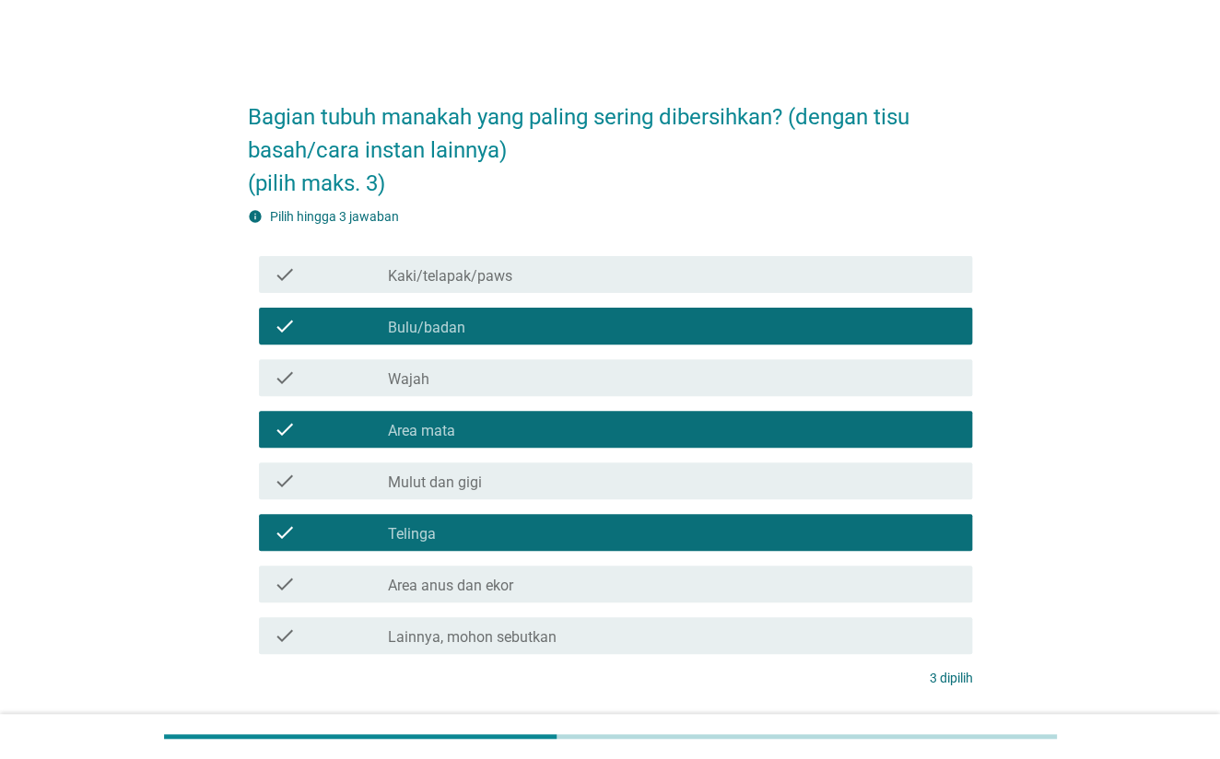
scroll to position [136, 0]
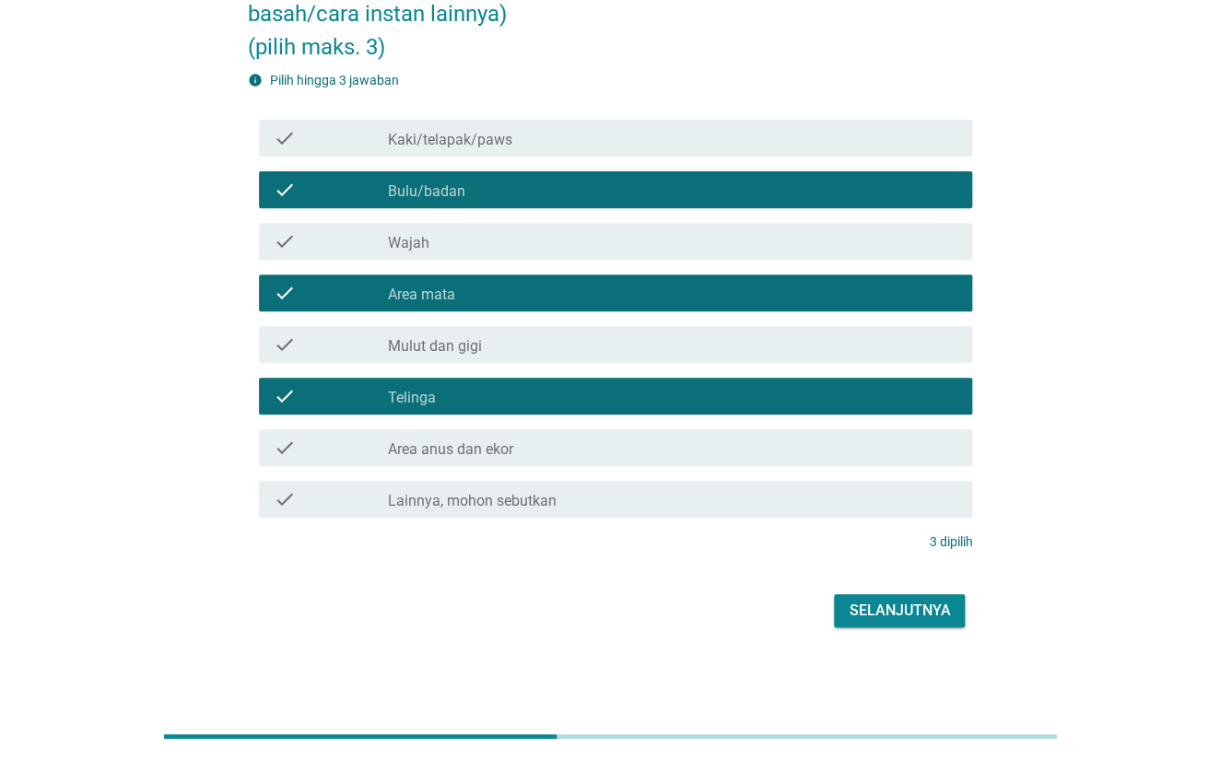
click at [933, 614] on div "Selanjutnya" at bounding box center [899, 611] width 101 height 22
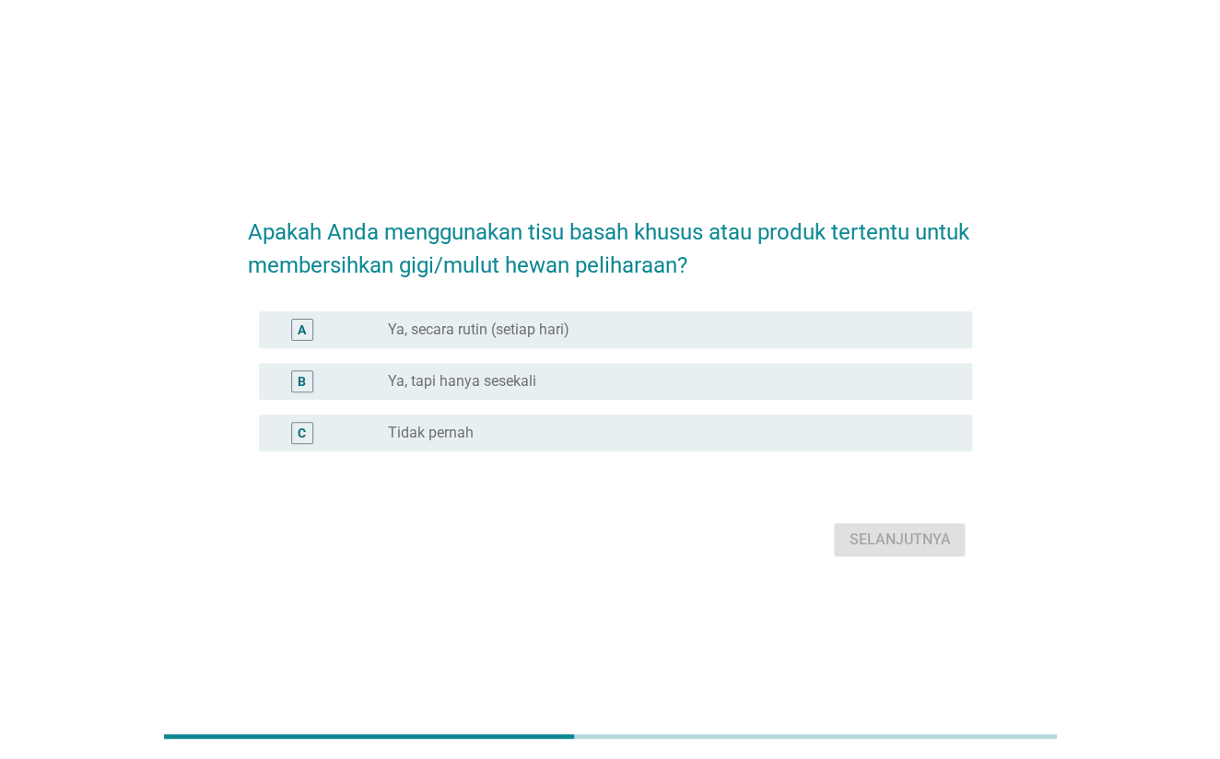
click at [812, 331] on div "radio_button_unchecked Ya, secara rutin (setiap hari)" at bounding box center [665, 330] width 556 height 18
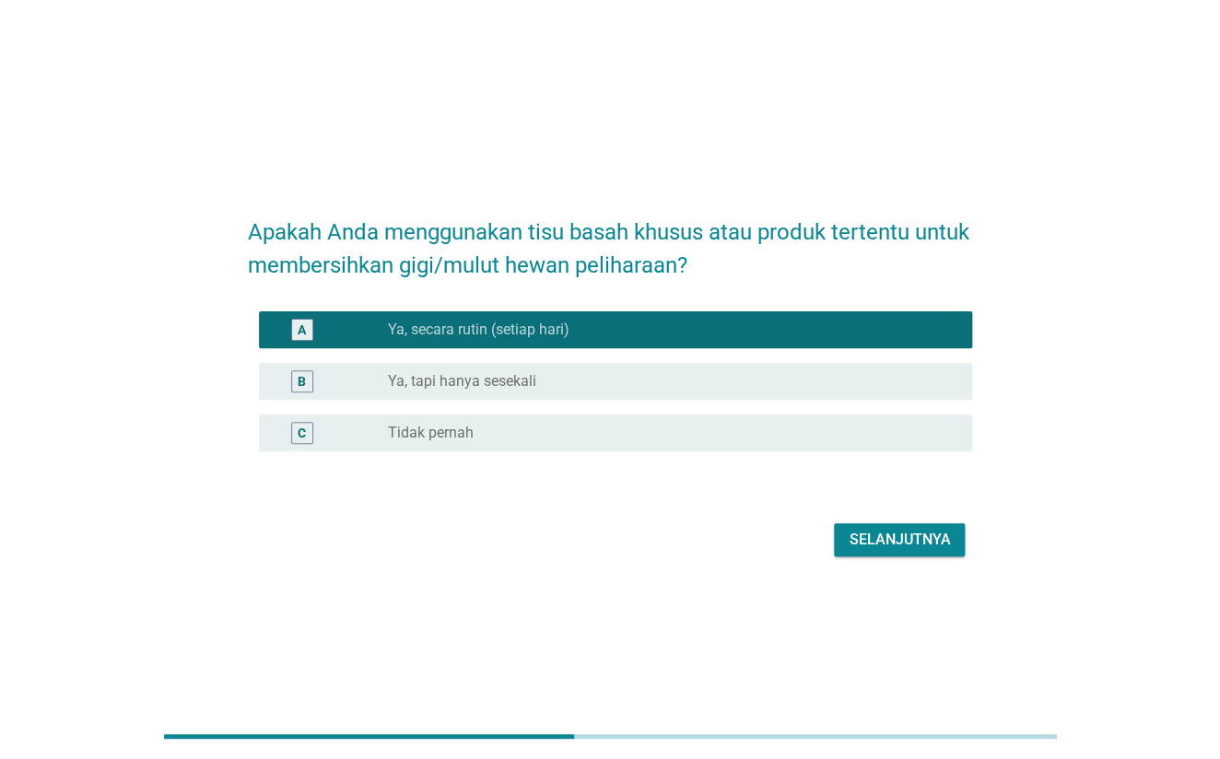
click at [840, 391] on div "radio_button_unchecked Ya, tapi hanya sesekali" at bounding box center [672, 381] width 570 height 22
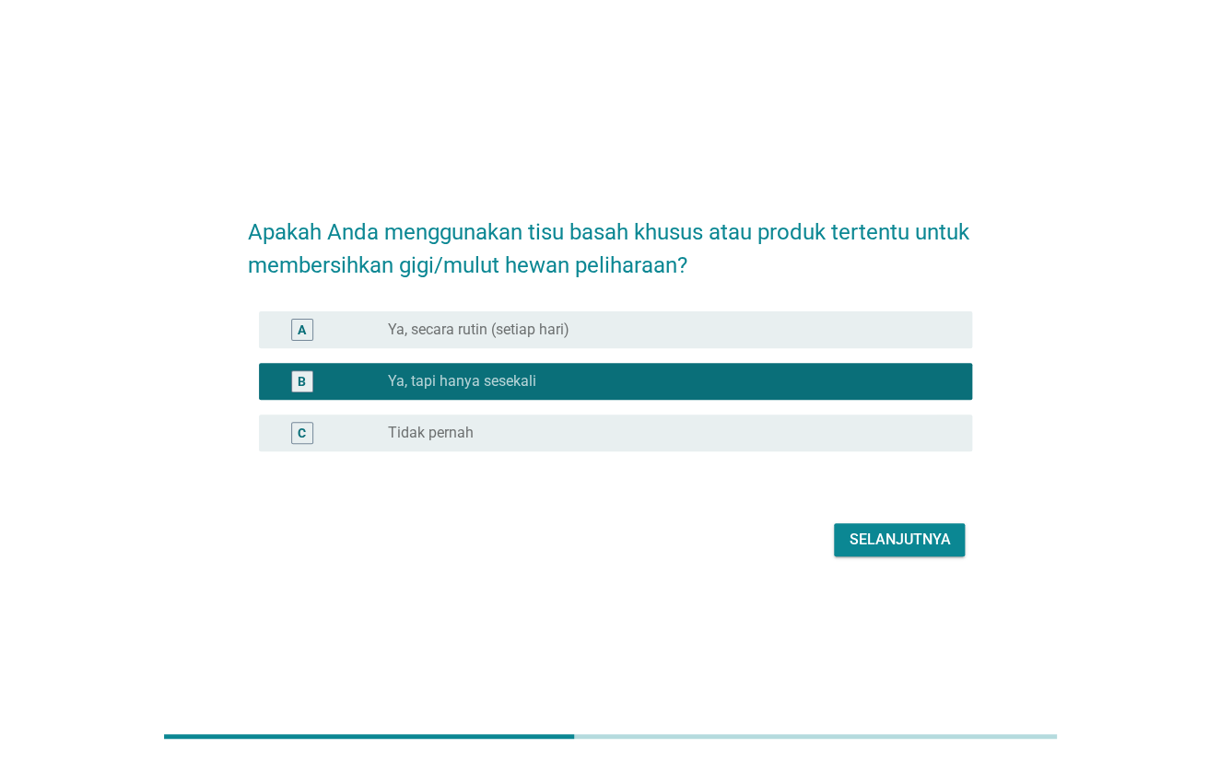
click at [915, 549] on div "Selanjutnya" at bounding box center [899, 540] width 101 height 22
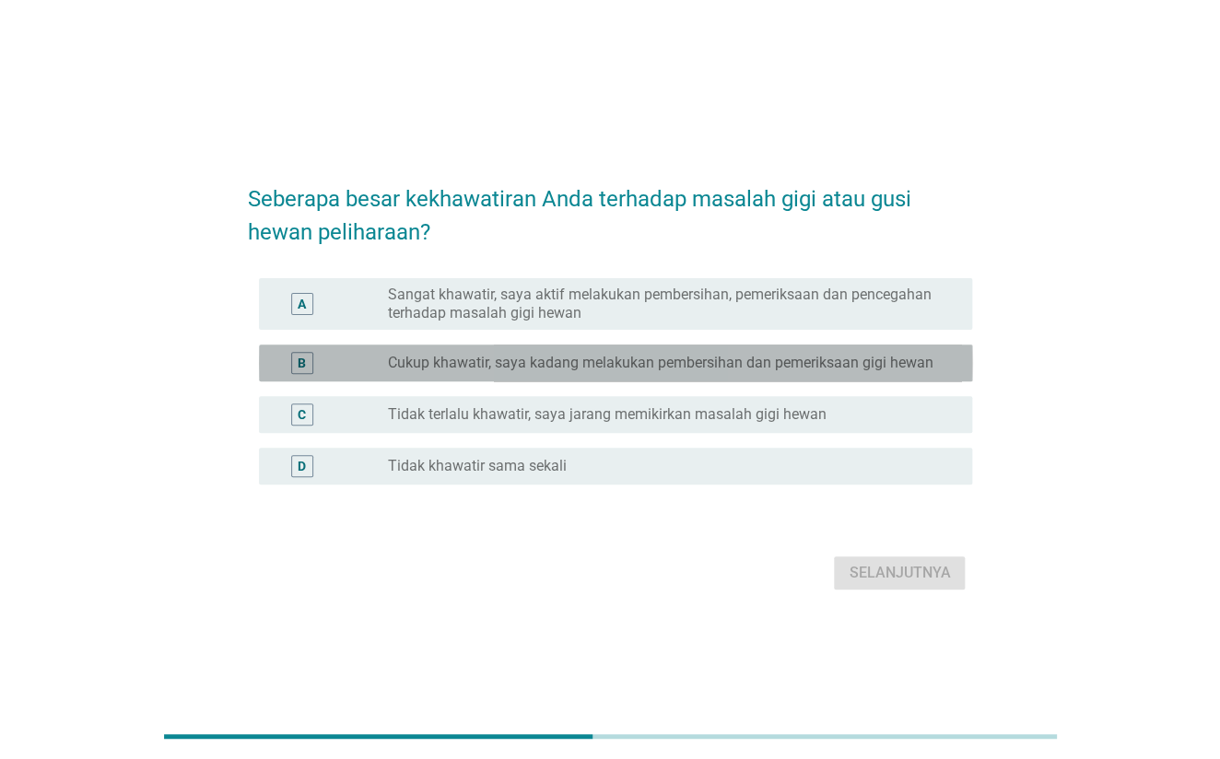
click at [621, 377] on div "B radio_button_unchecked Cukup khawatir, saya kadang melakukan pembersihan dan …" at bounding box center [616, 363] width 714 height 37
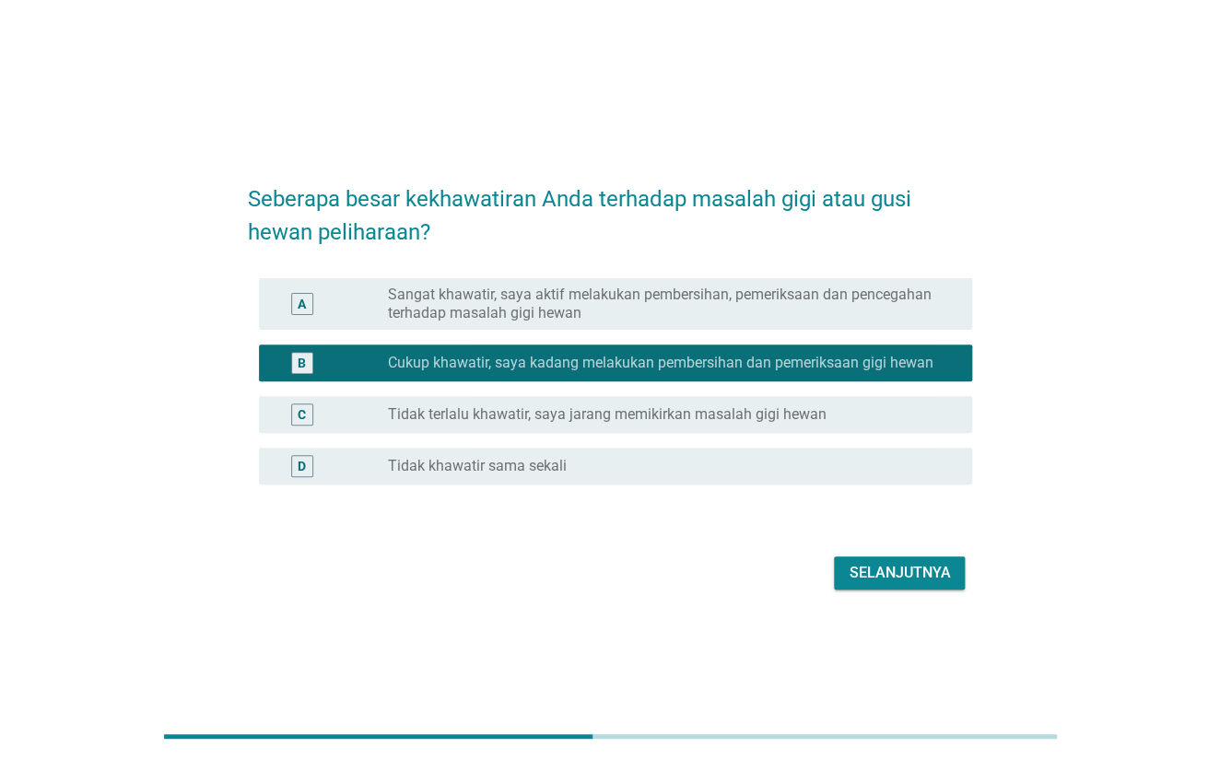
click at [895, 587] on button "Selanjutnya" at bounding box center [899, 573] width 131 height 33
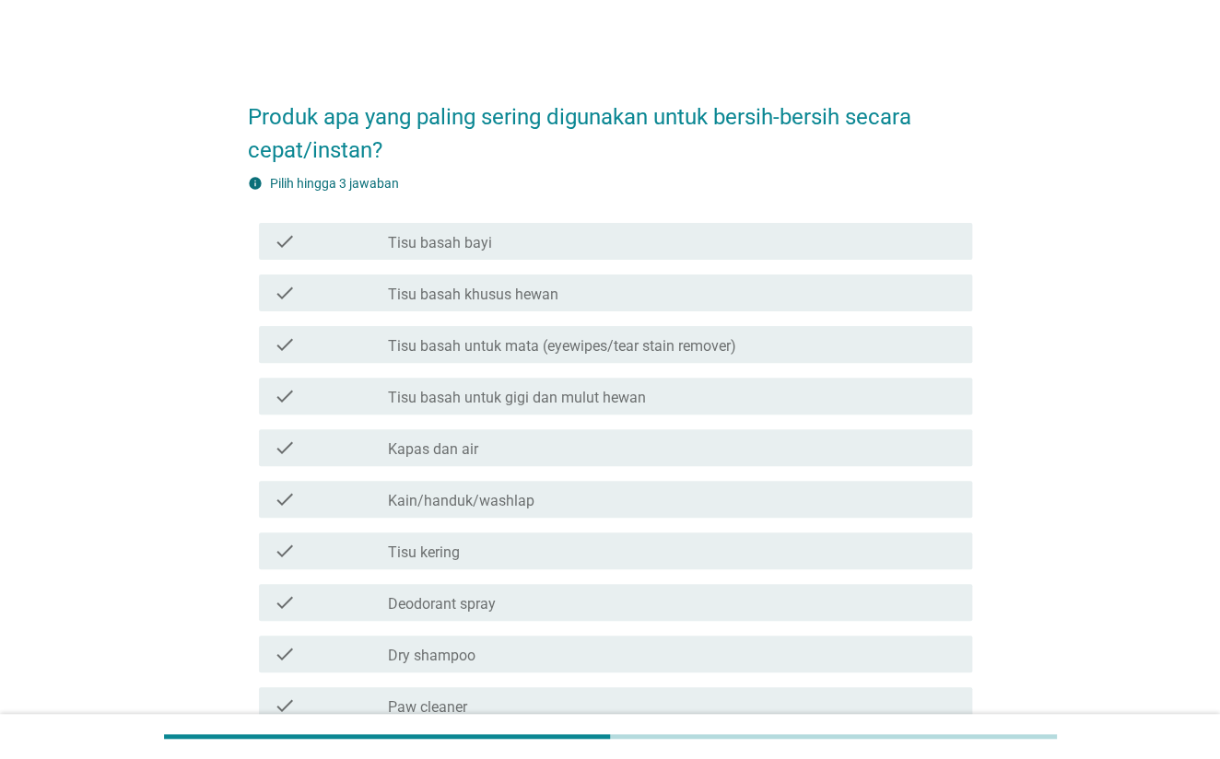
scroll to position [123, 0]
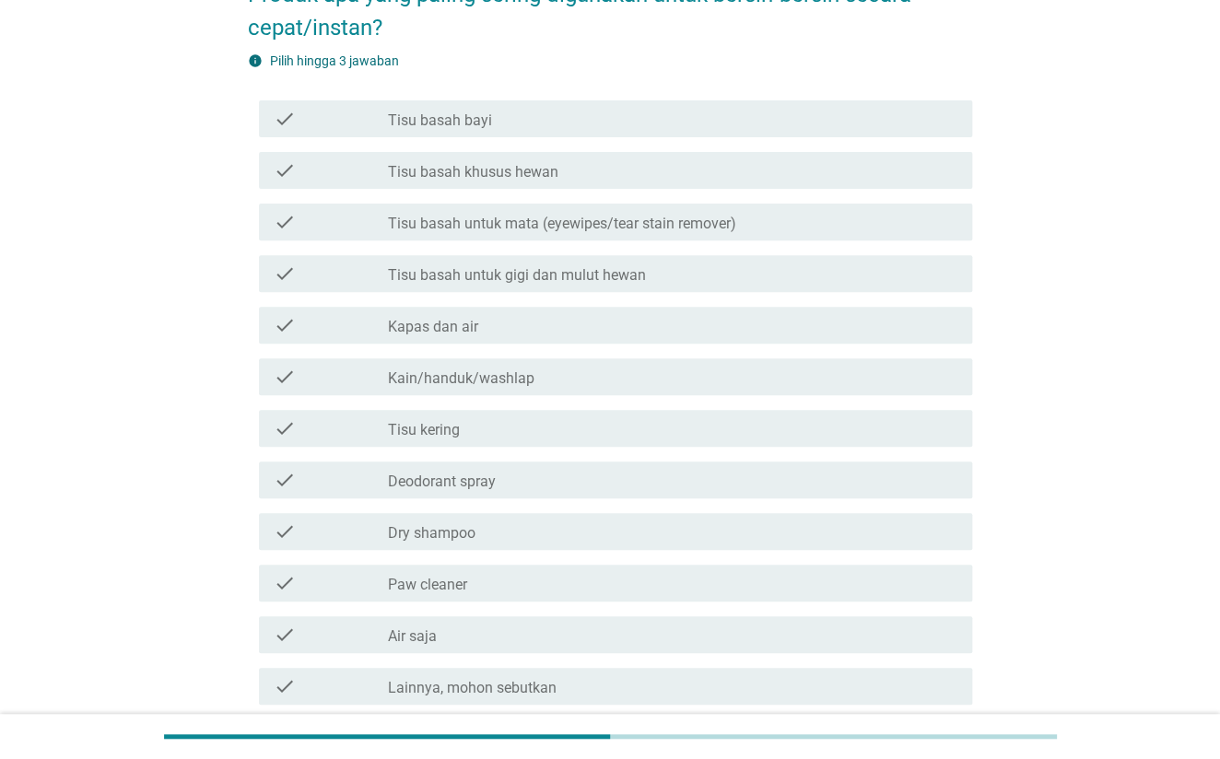
click at [485, 578] on div "check_box_outline_blank Paw cleaner" at bounding box center [672, 583] width 570 height 22
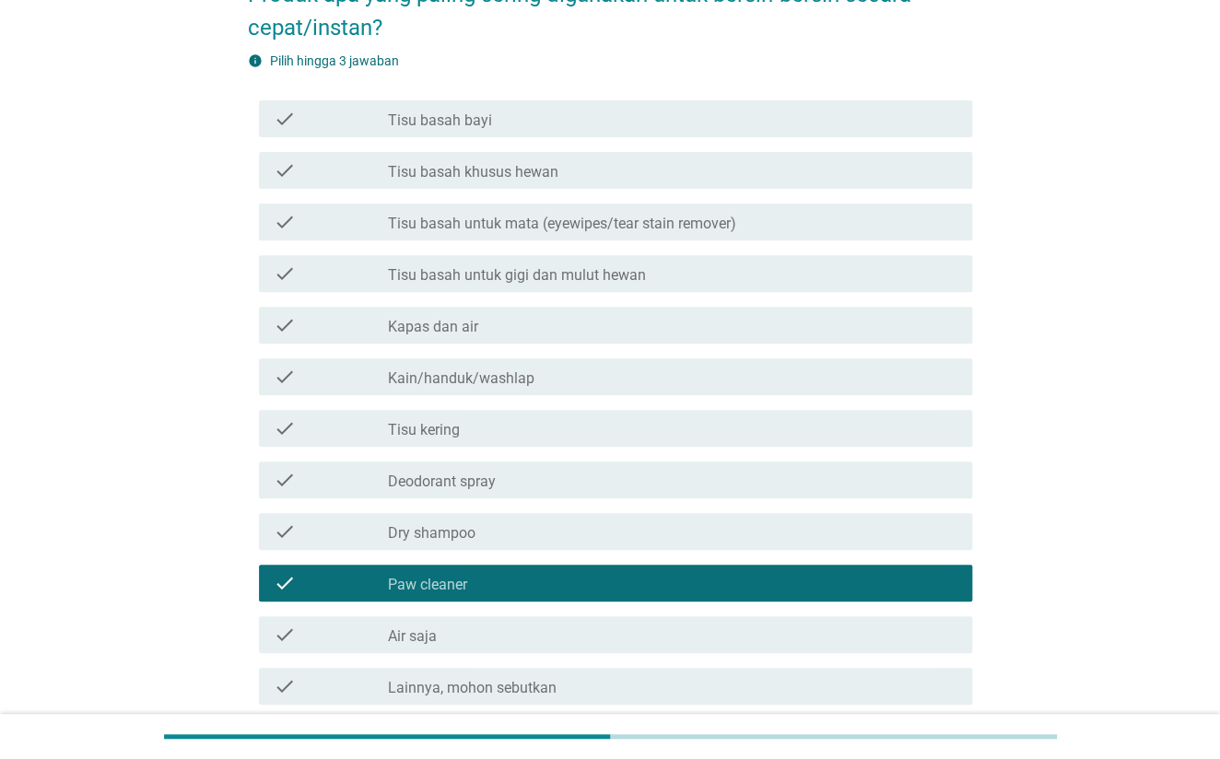
scroll to position [310, 0]
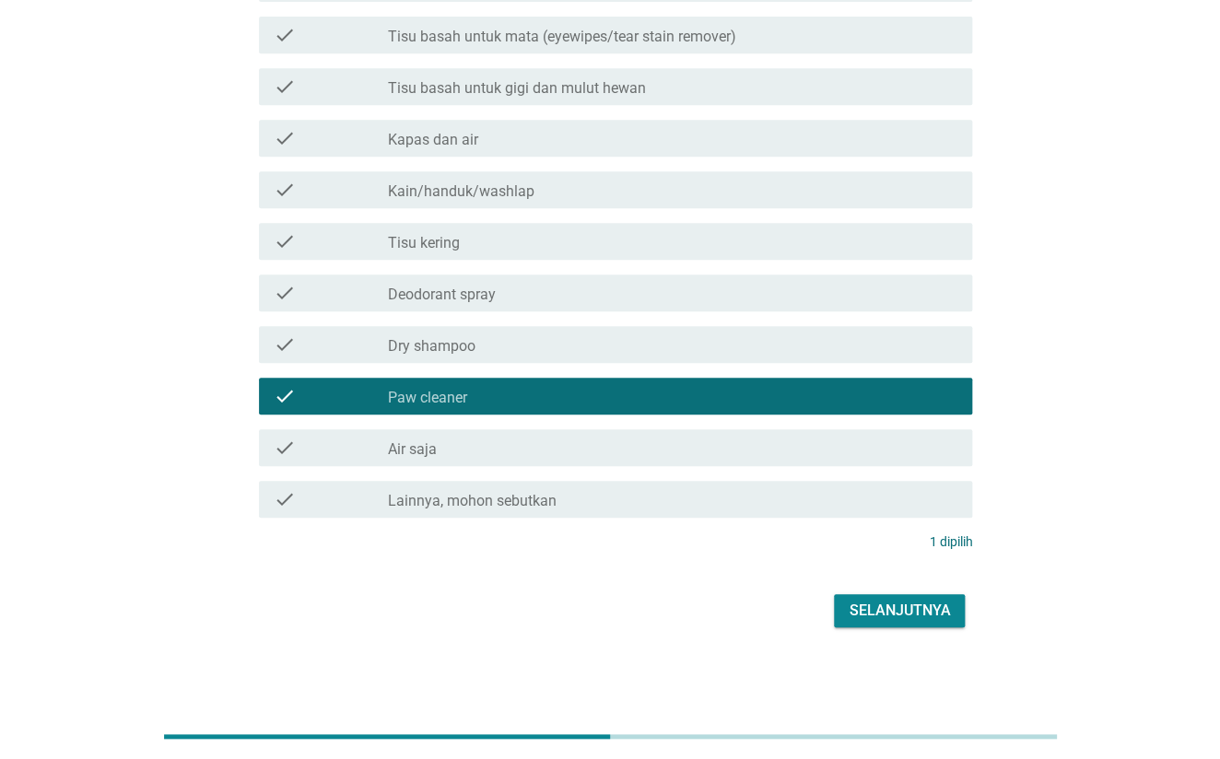
click at [951, 620] on button "Selanjutnya" at bounding box center [899, 610] width 131 height 33
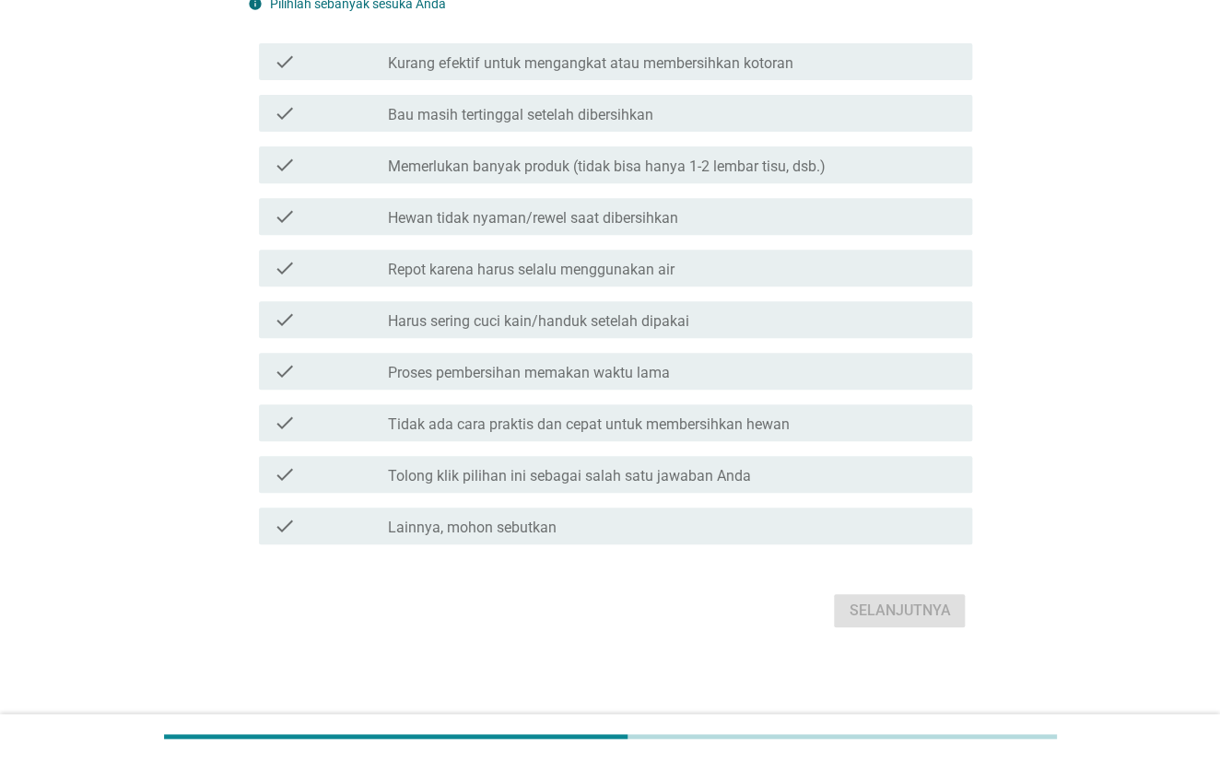
scroll to position [0, 0]
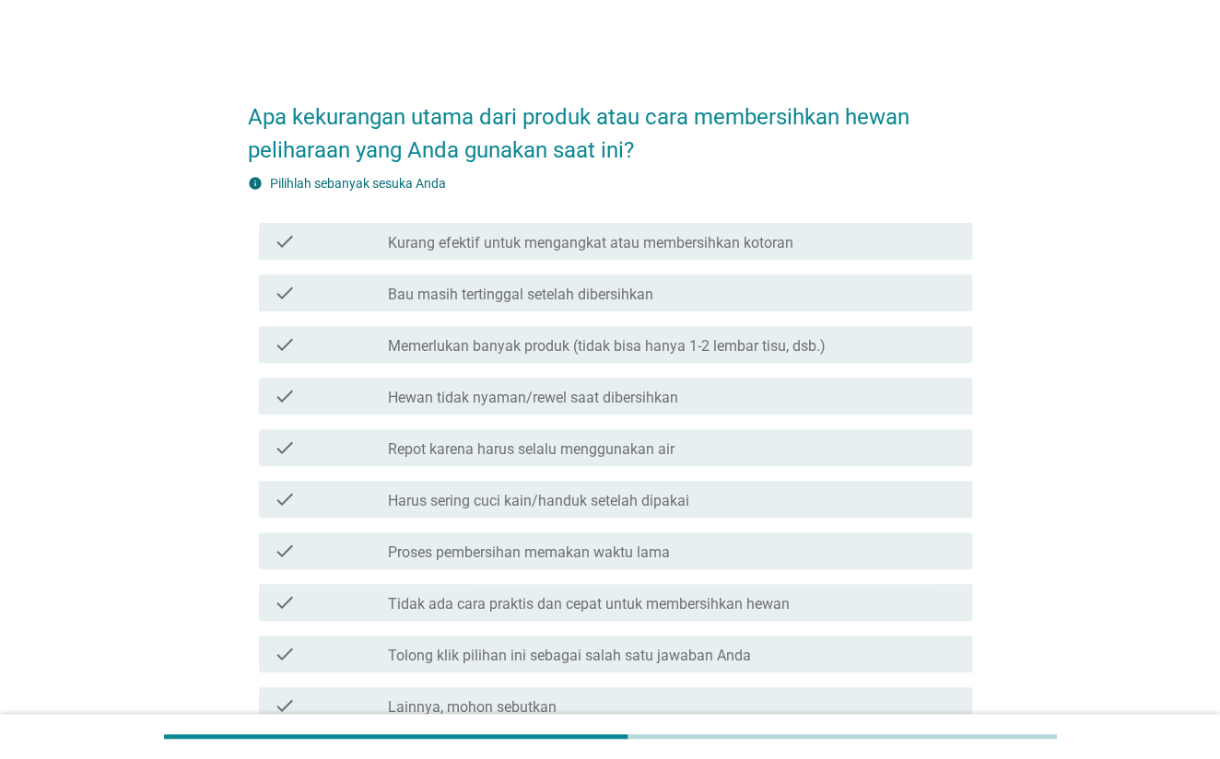
click at [671, 552] on div "check_box_outline_blank Proses pembersihan memakan waktu lama" at bounding box center [672, 551] width 570 height 22
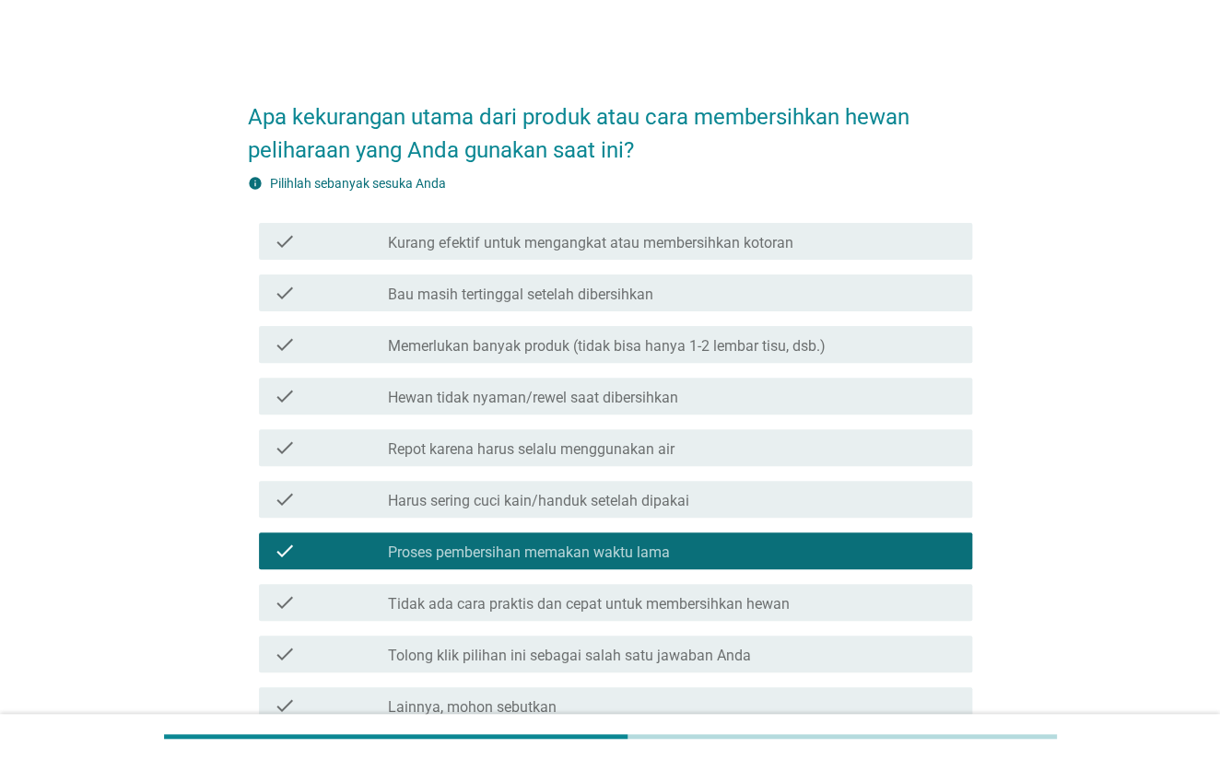
scroll to position [179, 0]
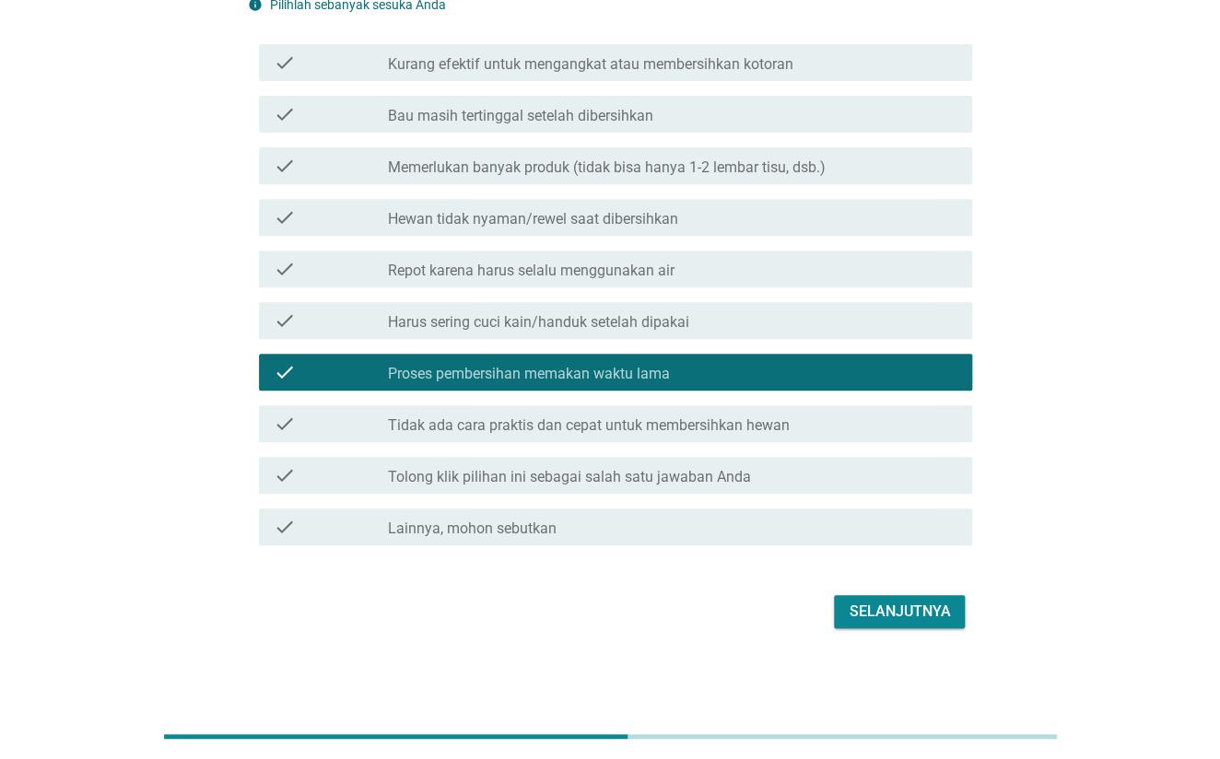
click at [928, 614] on div "Selanjutnya" at bounding box center [899, 612] width 101 height 22
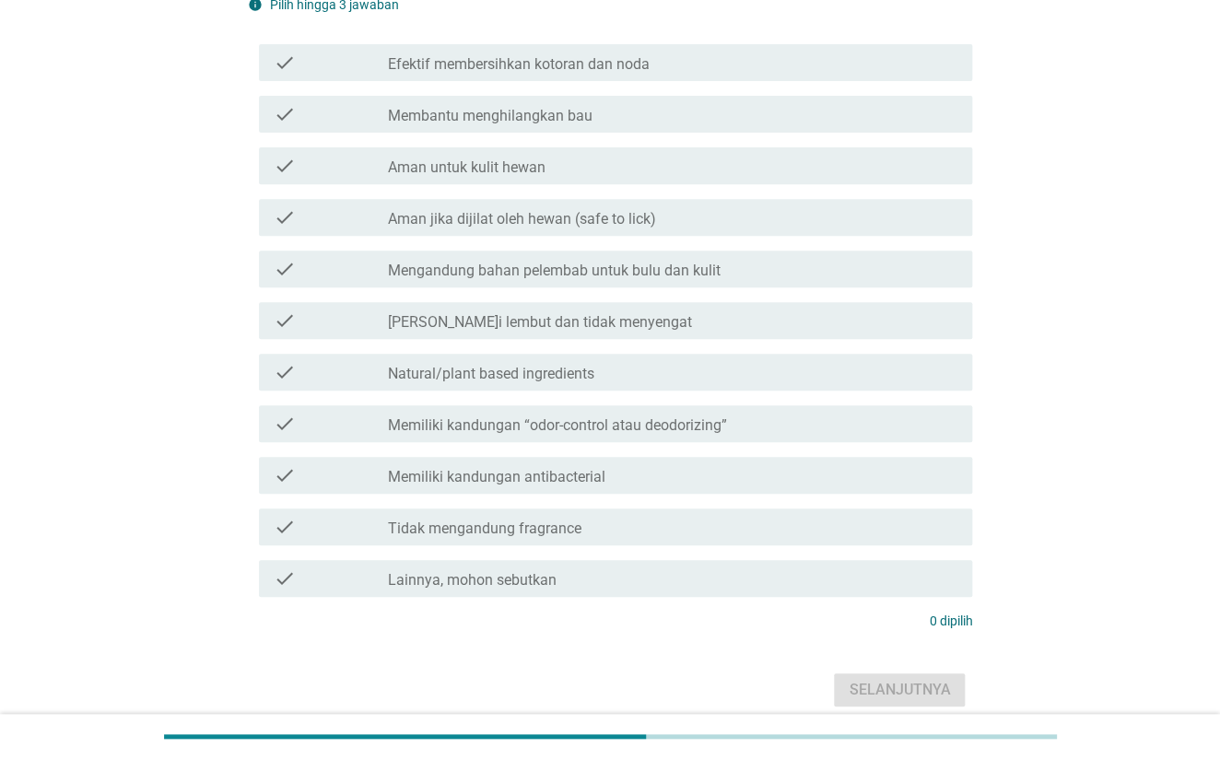
scroll to position [0, 0]
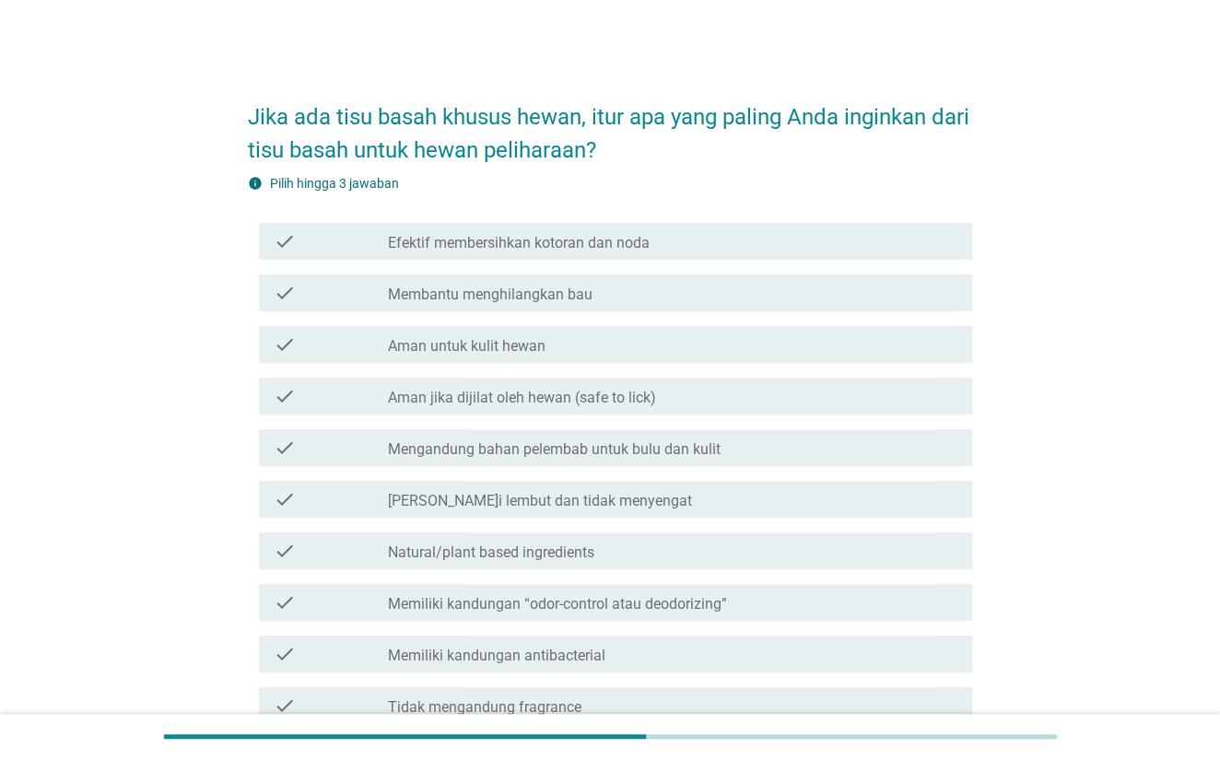
click at [705, 239] on div "check_box_outline_blank Efektif membersihkan kotoran dan noda" at bounding box center [672, 241] width 570 height 22
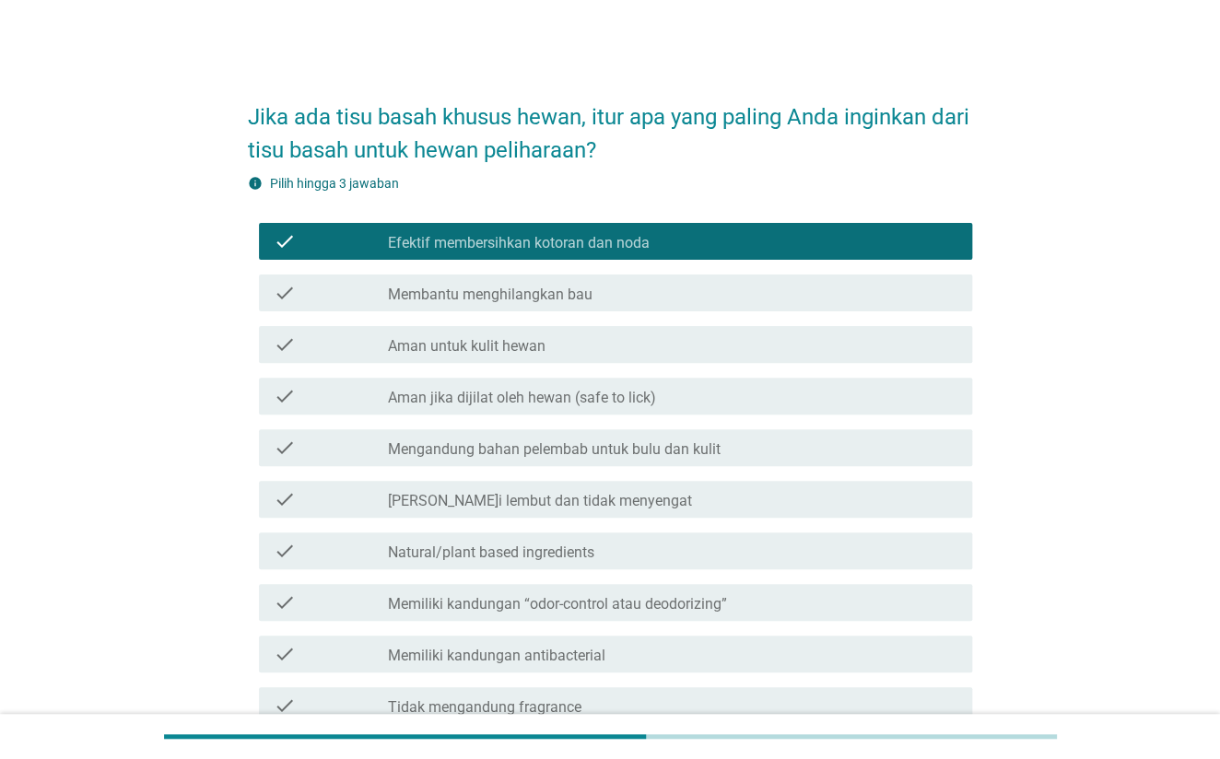
click at [663, 295] on div "check_box_outline_blank Membantu menghilangkan bau" at bounding box center [672, 293] width 570 height 22
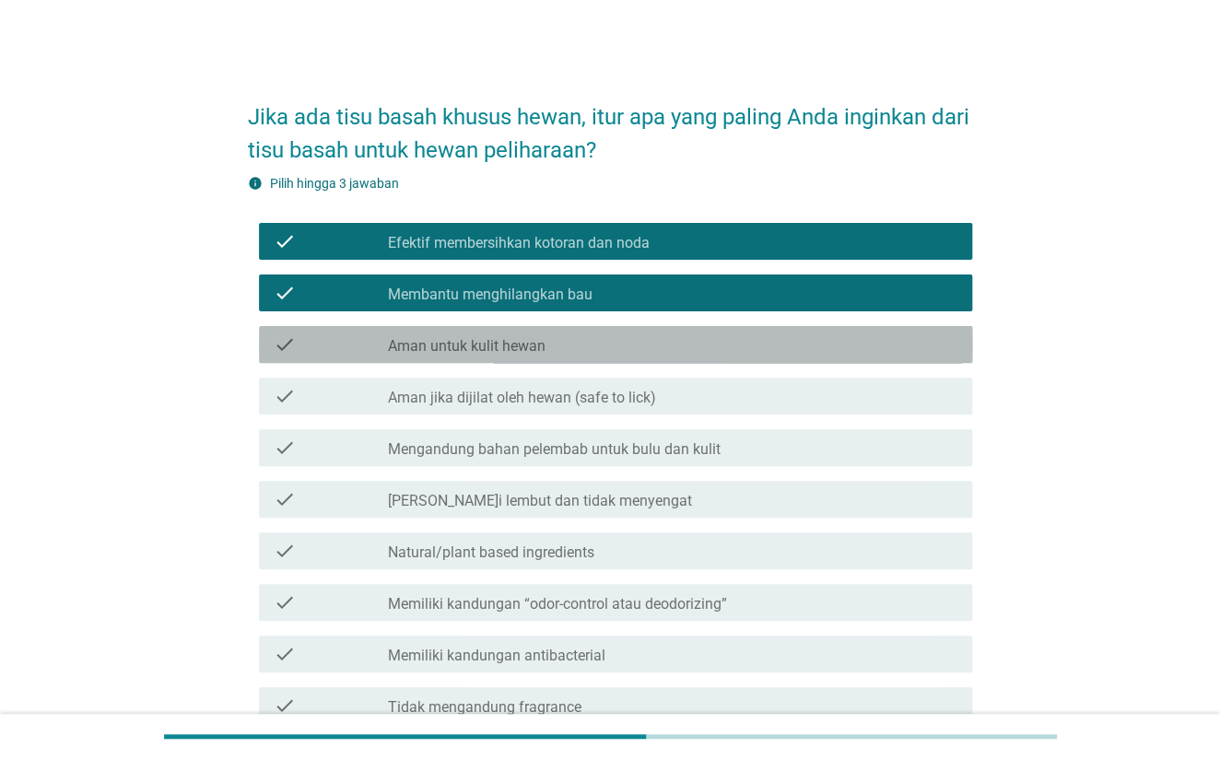
click at [622, 350] on div "check_box_outline_blank Aman untuk kulit hewan" at bounding box center [672, 345] width 570 height 22
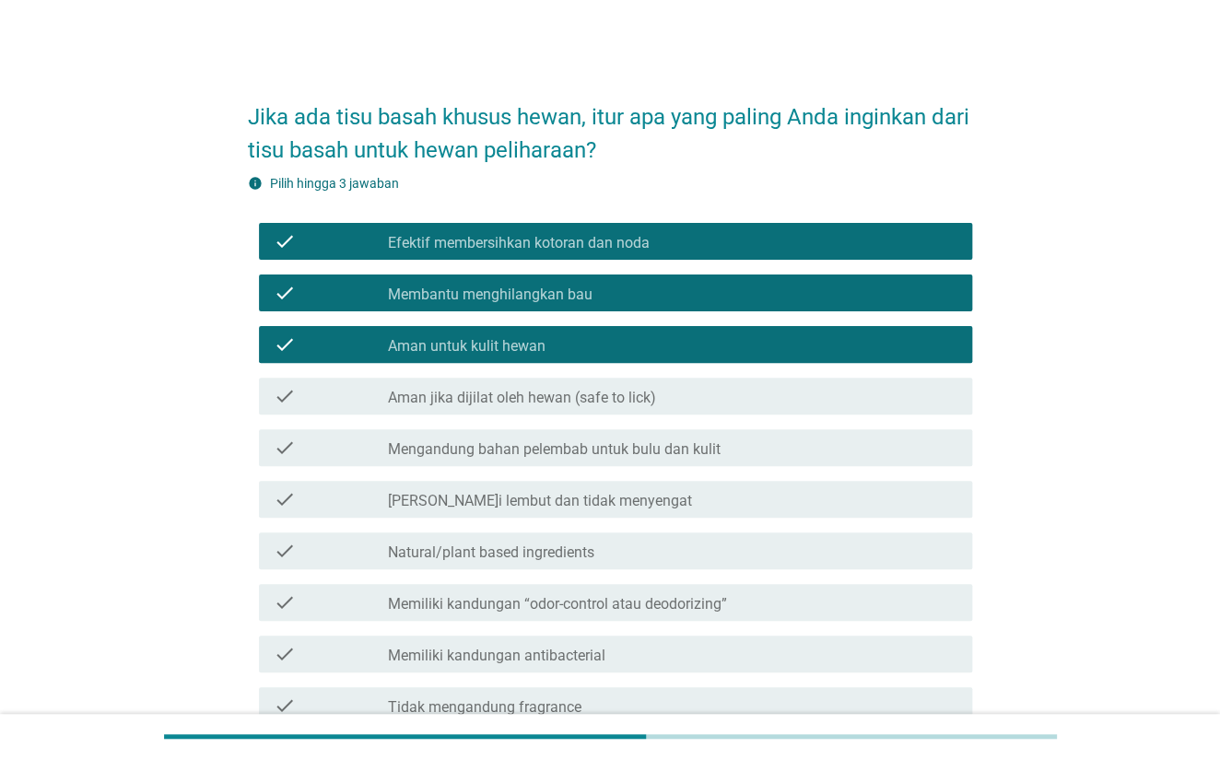
scroll to position [245, 0]
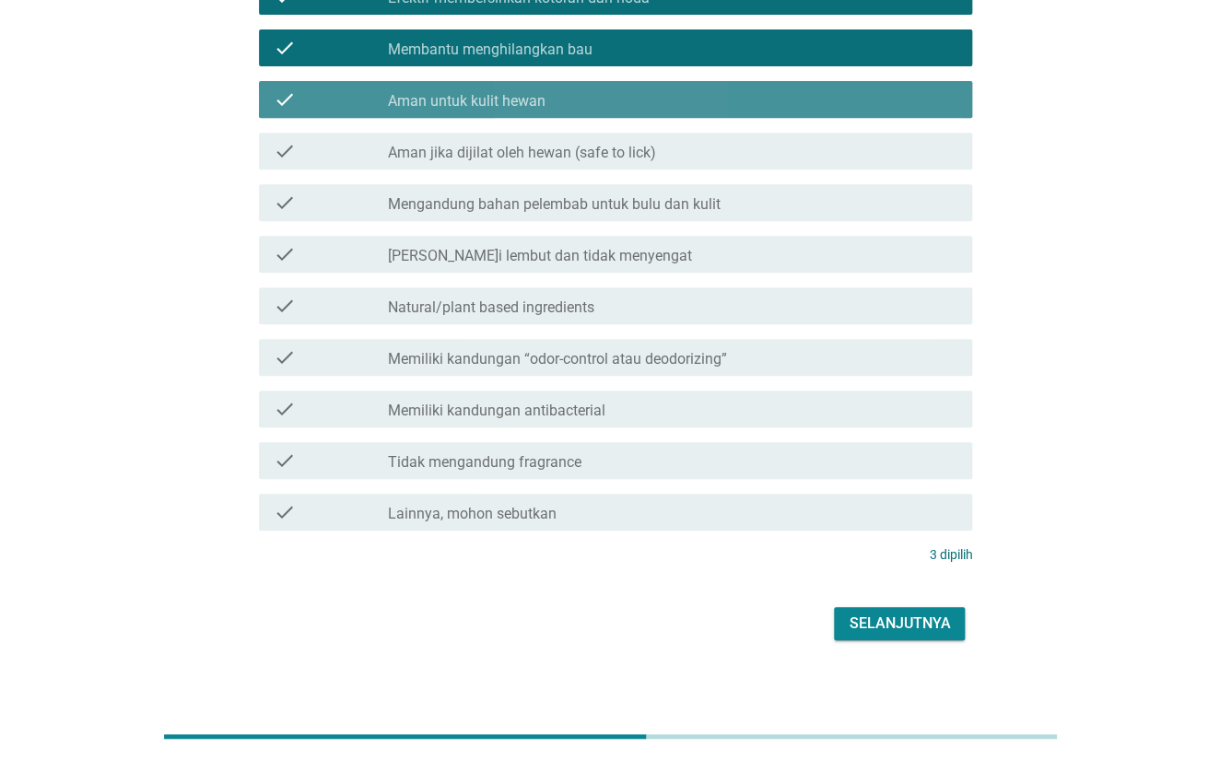
click at [604, 116] on div "check check_box_outline_blank Aman untuk kulit hewan" at bounding box center [616, 99] width 714 height 37
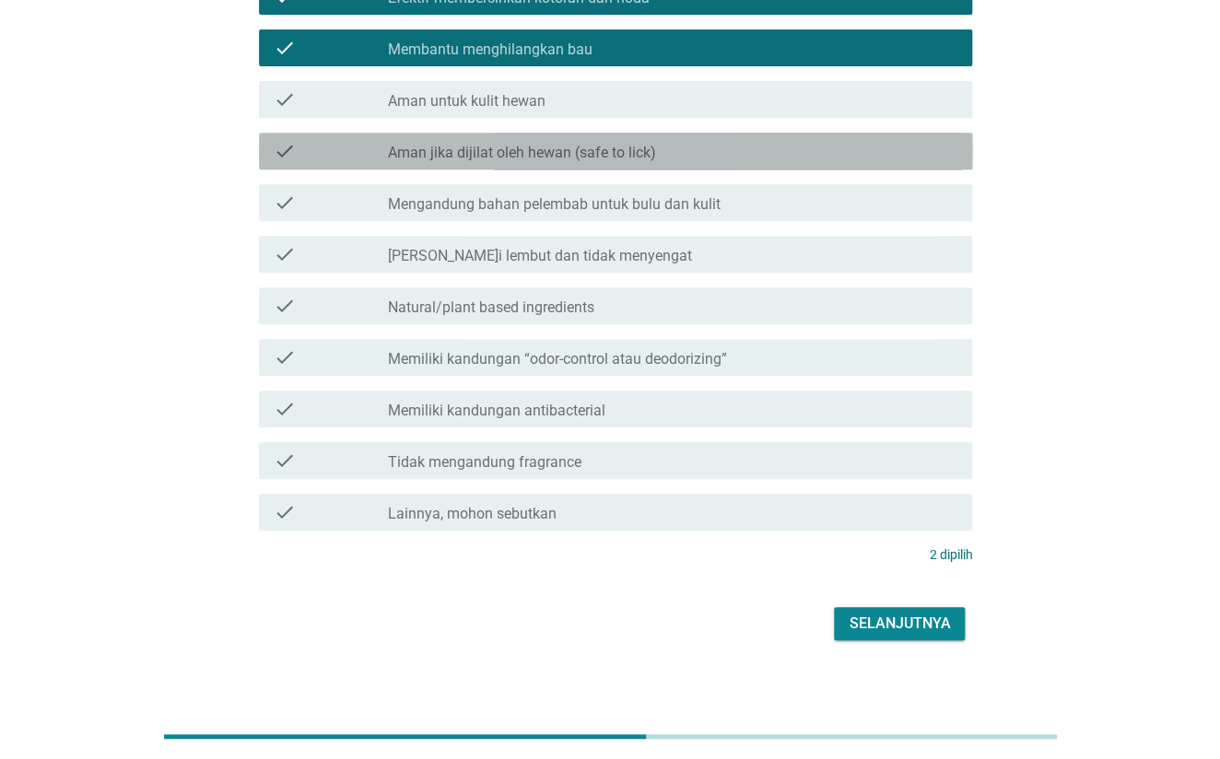
click at [597, 146] on label "Aman jika dijilat oleh hewan (safe to lick)" at bounding box center [521, 153] width 268 height 18
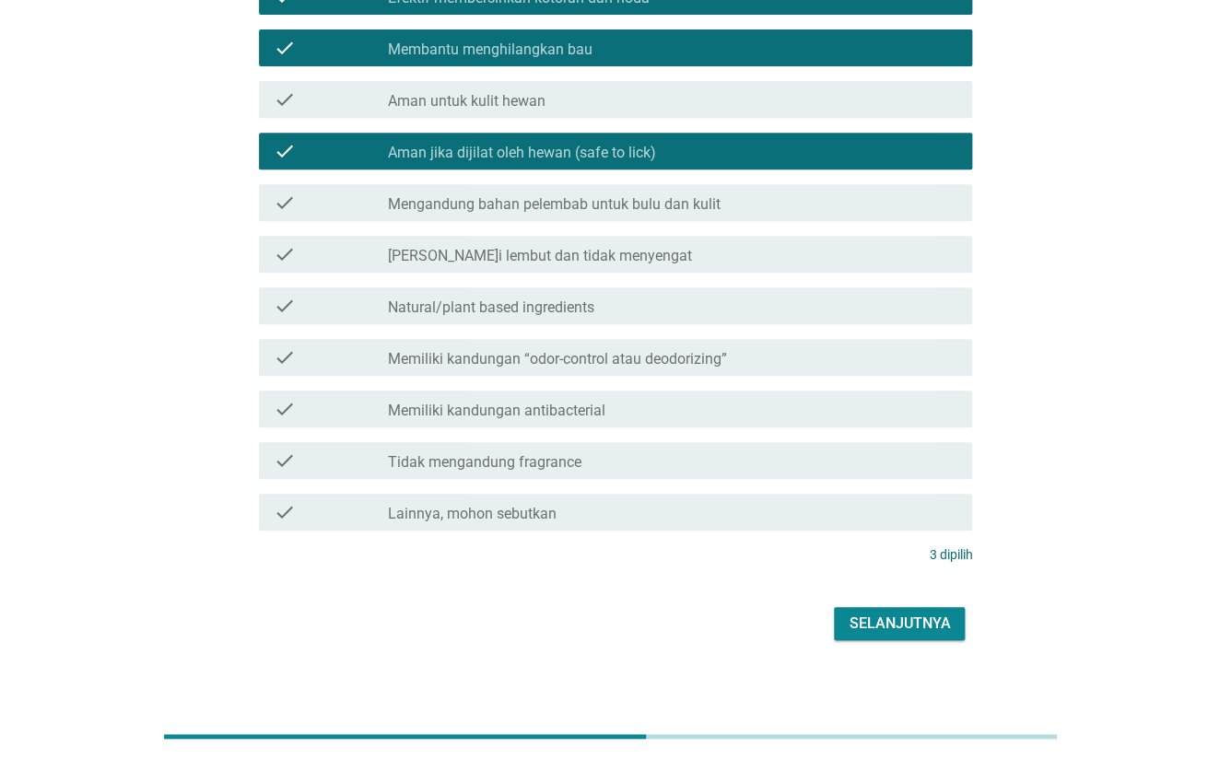
scroll to position [123, 0]
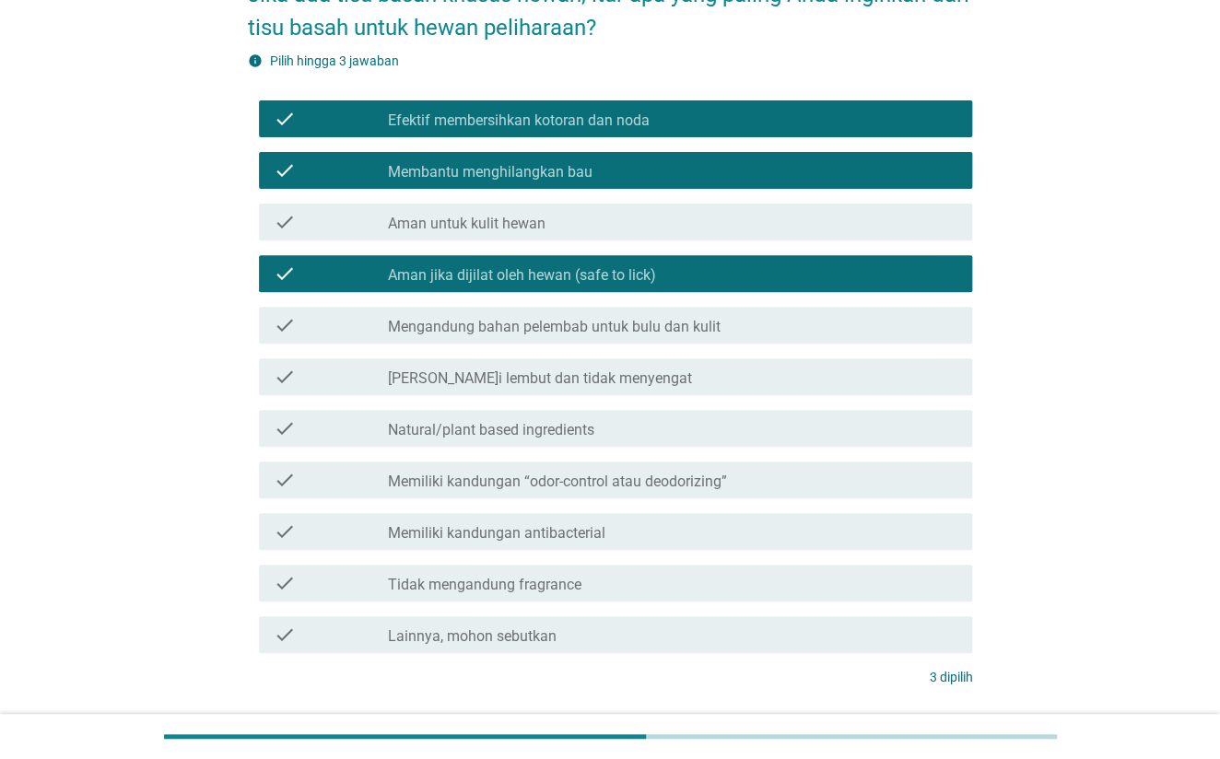
click at [745, 122] on div "check_box_outline_blank Efektif membersihkan kotoran dan noda" at bounding box center [672, 119] width 570 height 22
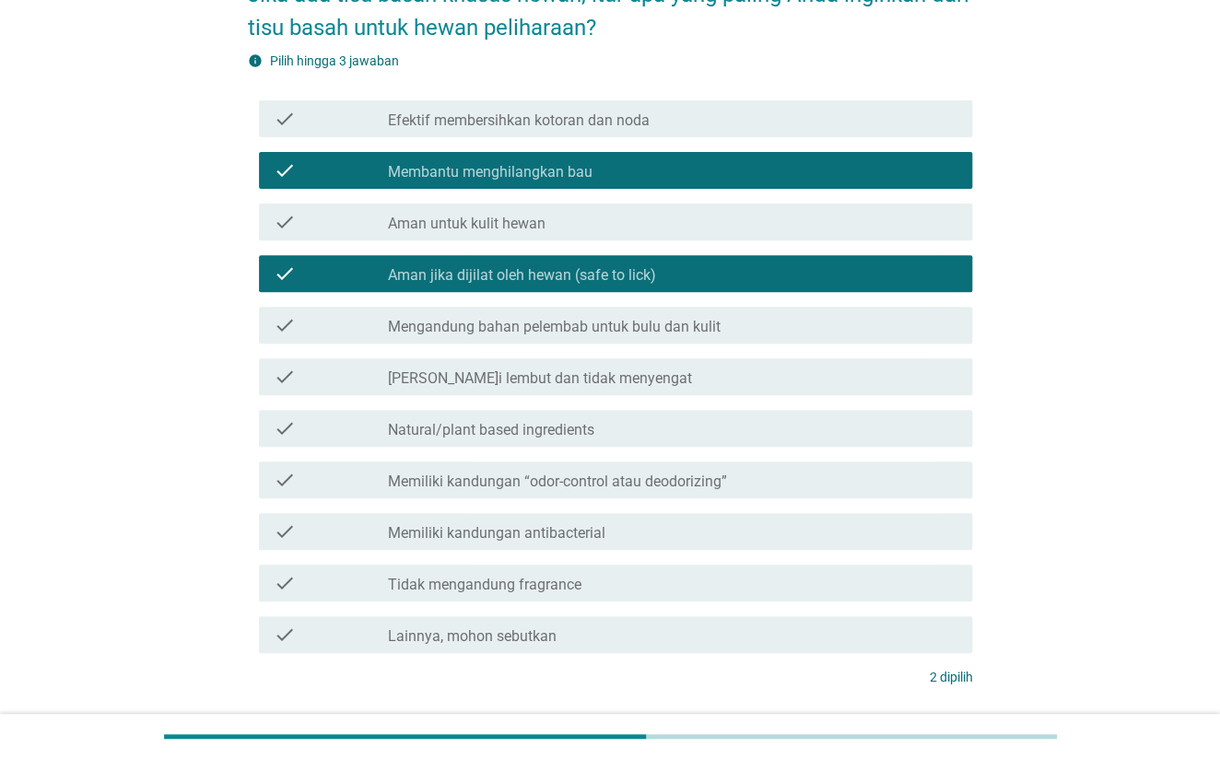
click at [599, 214] on div "check_box_outline_blank Aman untuk kulit hewan" at bounding box center [672, 222] width 570 height 22
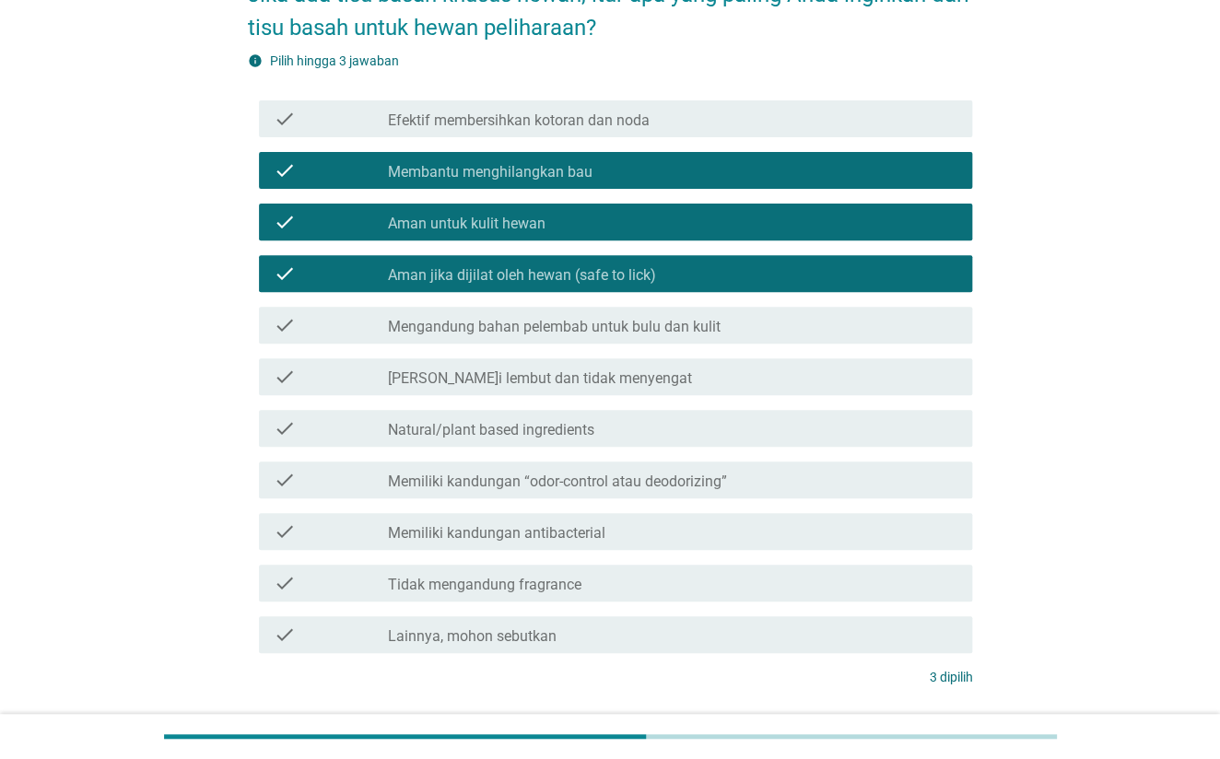
scroll to position [245, 0]
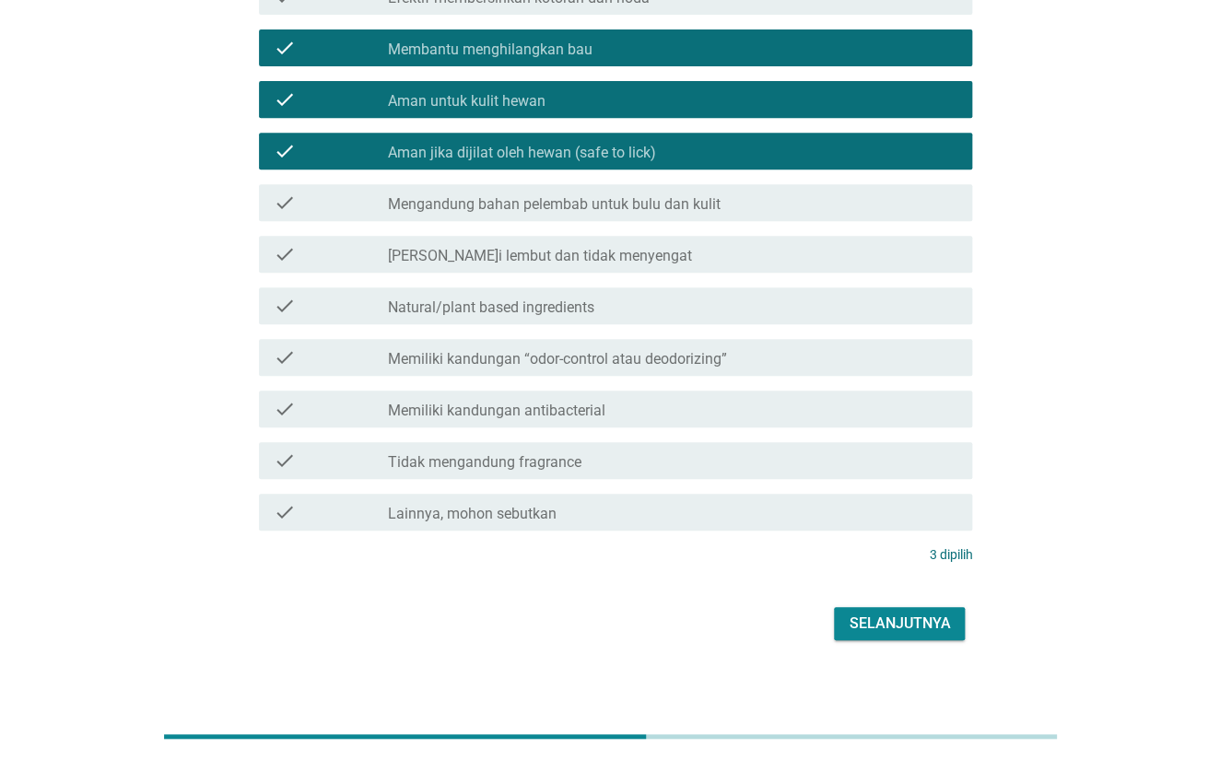
click at [929, 621] on div "Selanjutnya" at bounding box center [899, 624] width 101 height 22
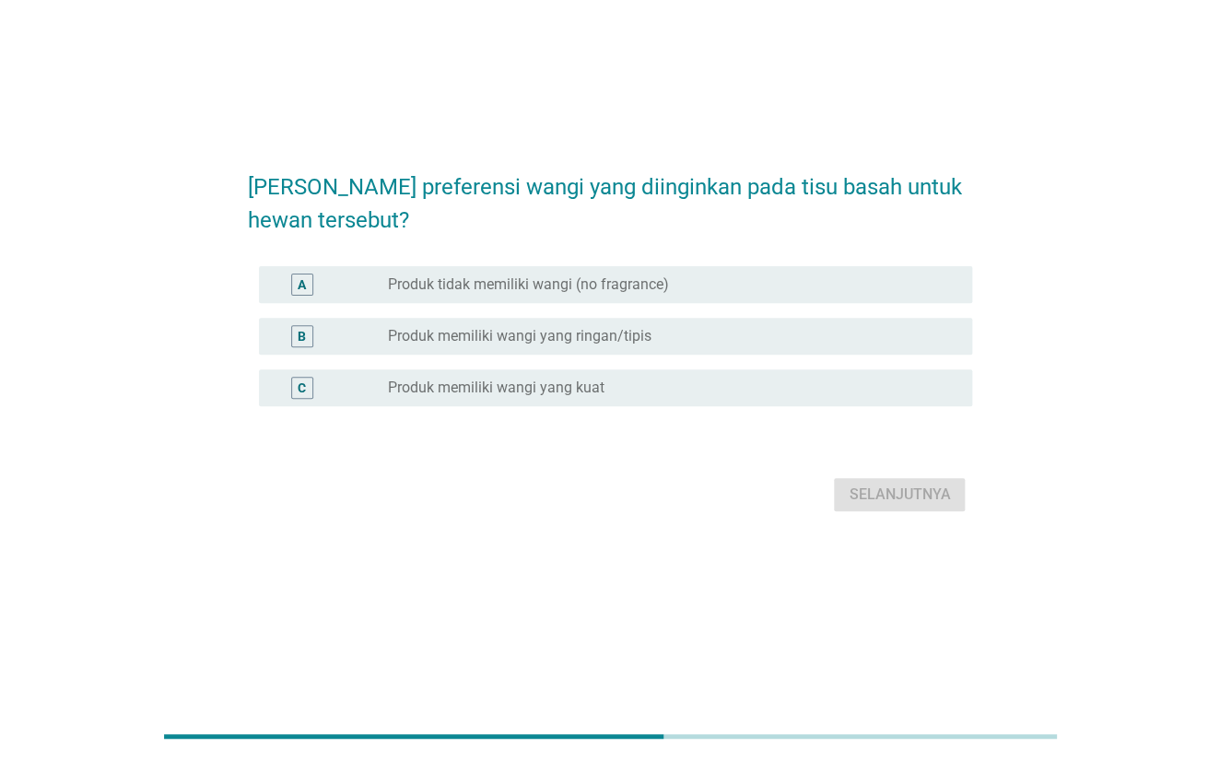
scroll to position [0, 0]
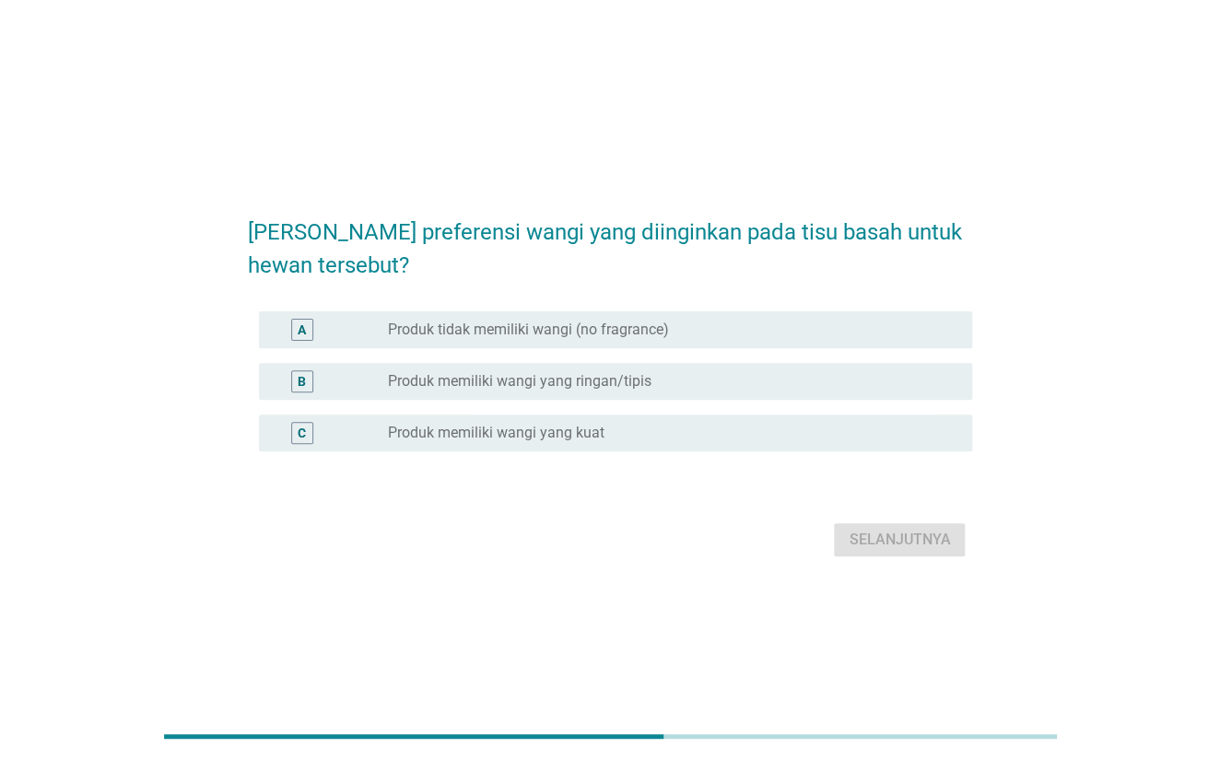
click at [694, 381] on div "radio_button_unchecked Produk memiliki wangi yang ringan/tipis" at bounding box center [665, 381] width 556 height 18
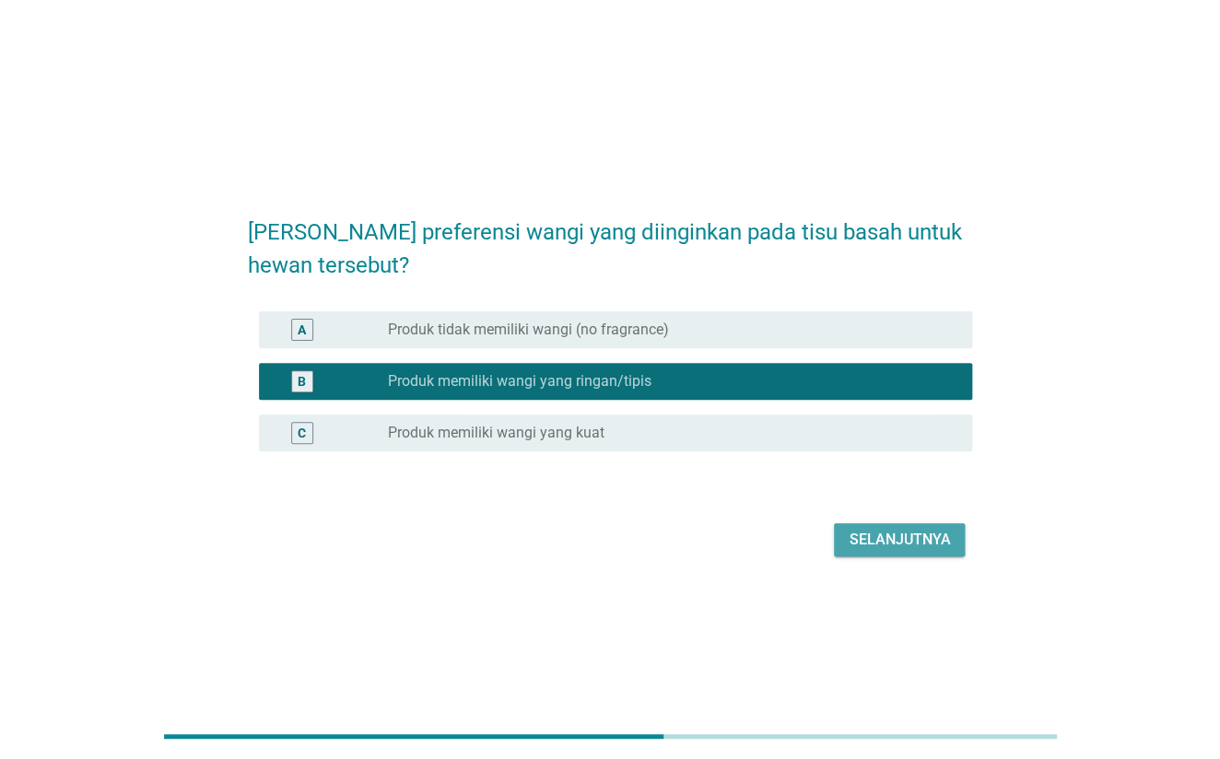
click at [875, 532] on div "Selanjutnya" at bounding box center [899, 540] width 101 height 22
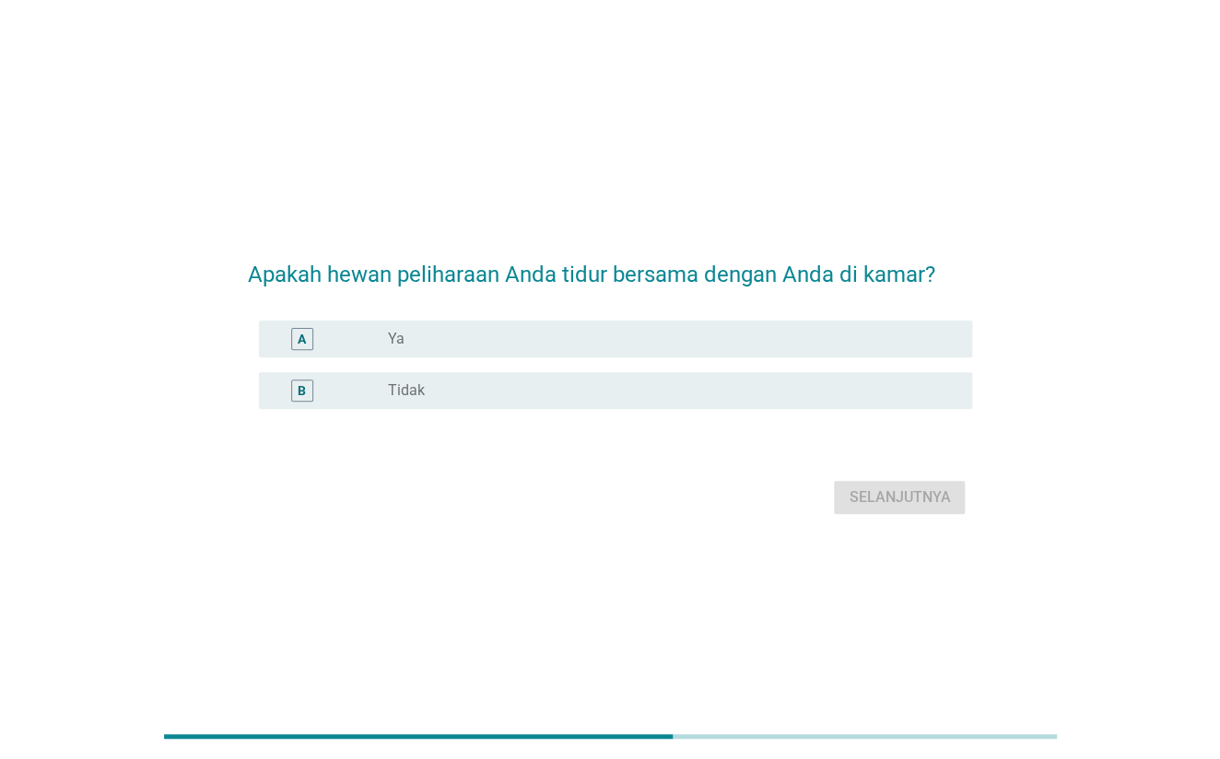
click at [584, 330] on div "radio_button_unchecked Ya" at bounding box center [665, 339] width 556 height 18
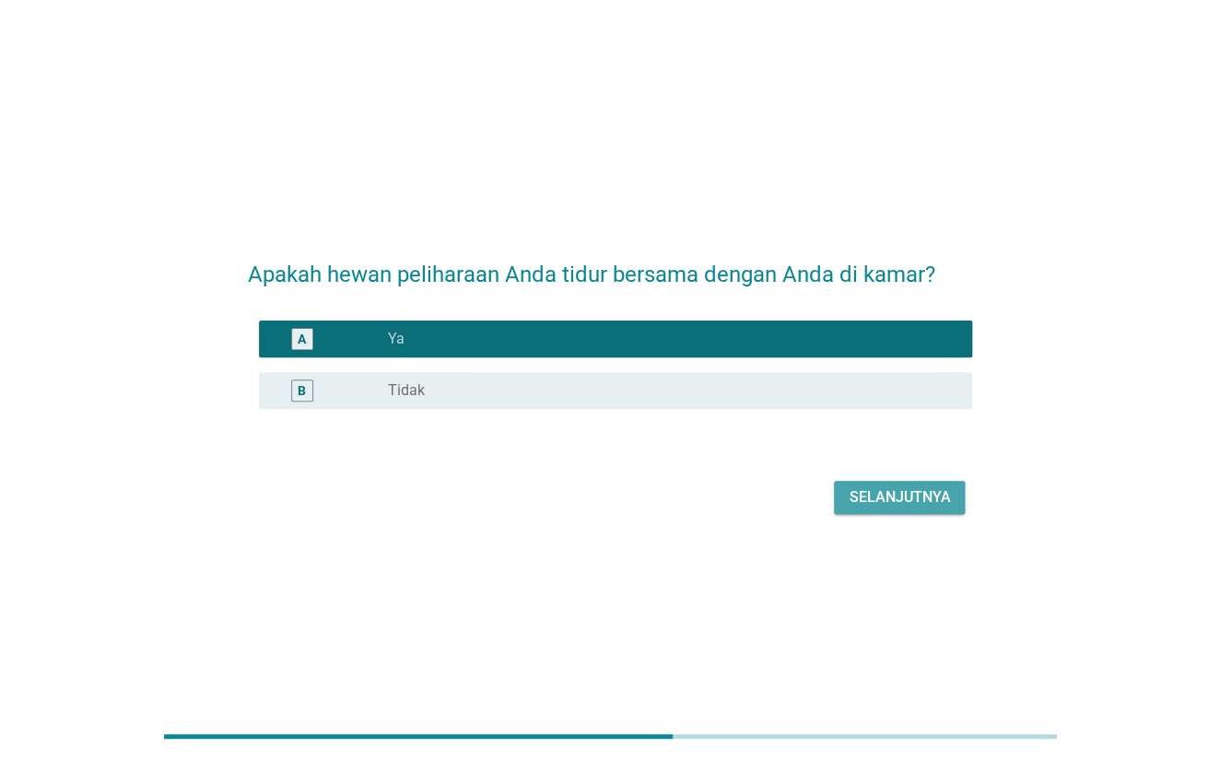
click at [885, 498] on div "Selanjutnya" at bounding box center [899, 498] width 101 height 22
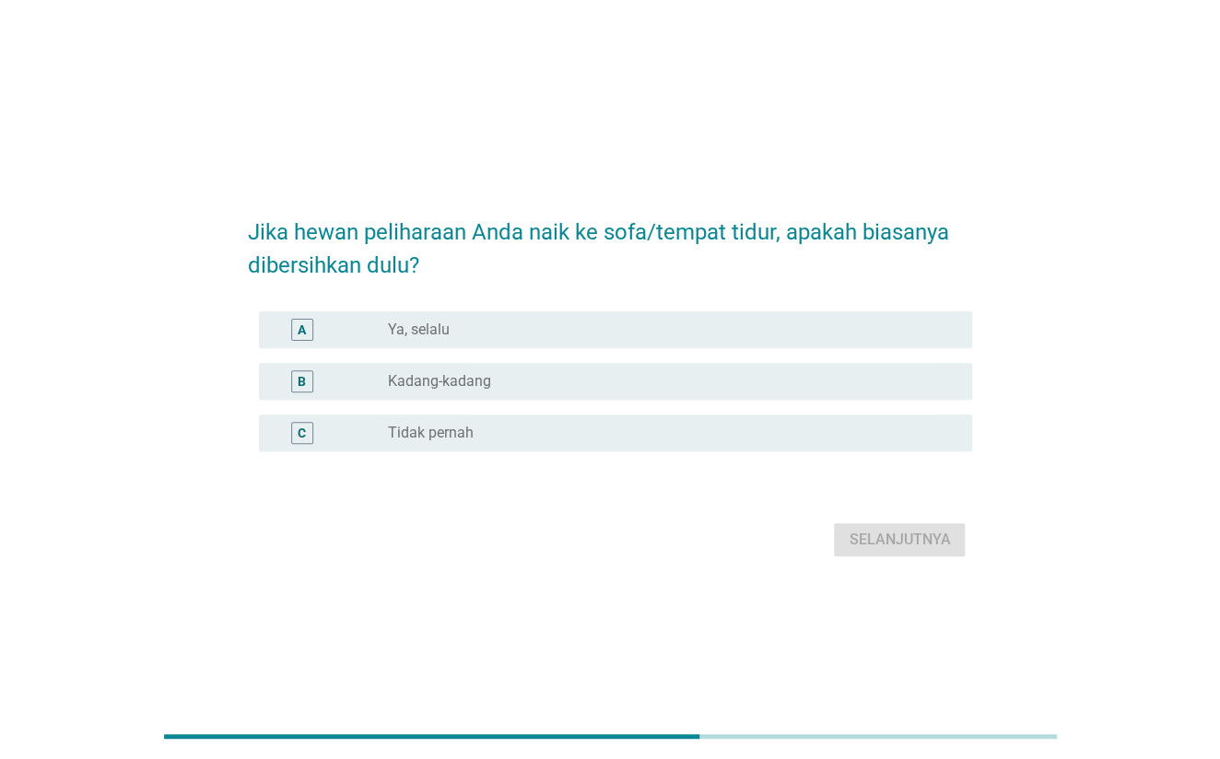
click at [519, 325] on div "radio_button_unchecked Ya, selalu" at bounding box center [665, 330] width 556 height 18
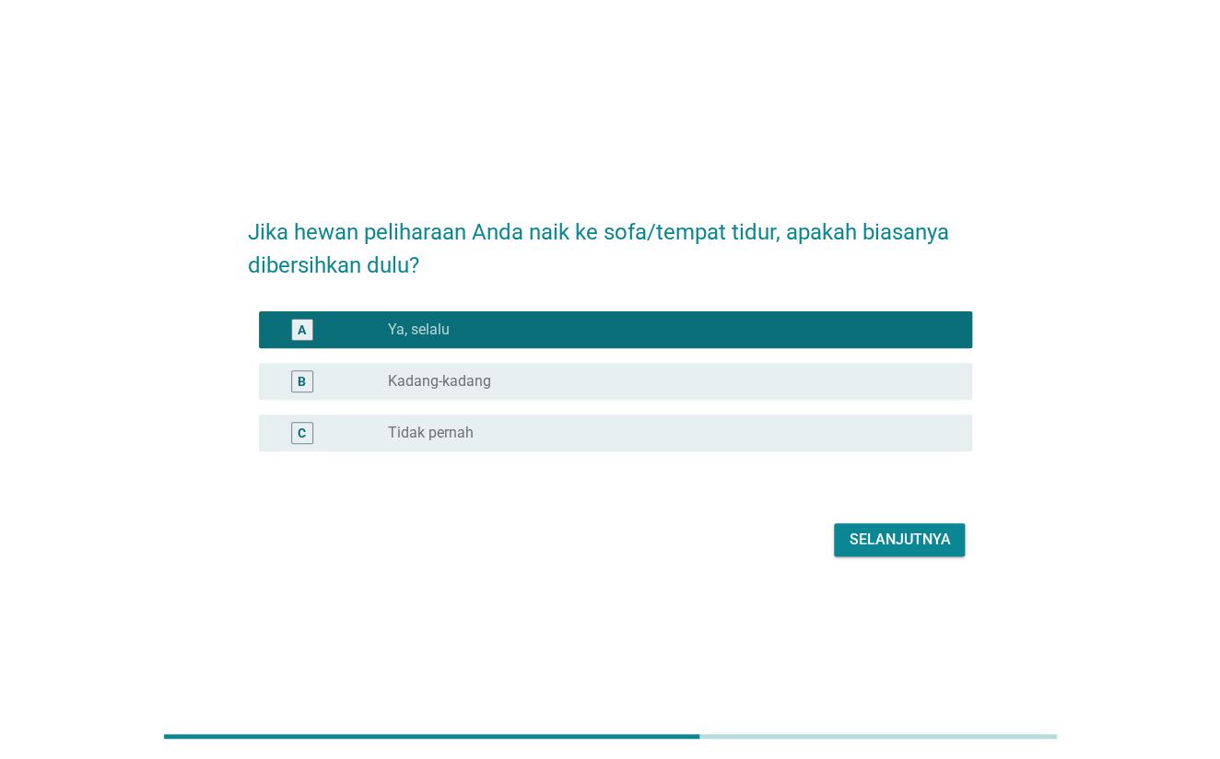
click at [963, 534] on button "Selanjutnya" at bounding box center [899, 539] width 131 height 33
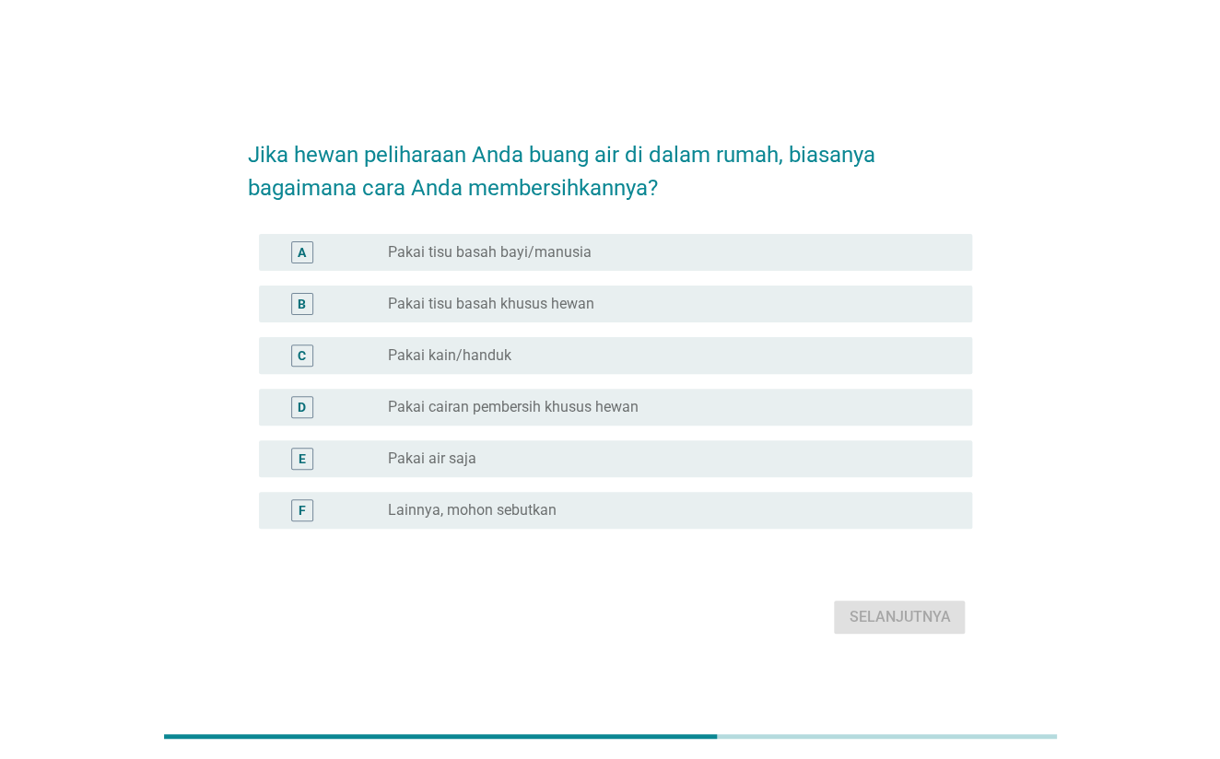
click at [649, 252] on div "radio_button_unchecked Pakai tisu basah bayi/manusia" at bounding box center [665, 252] width 556 height 18
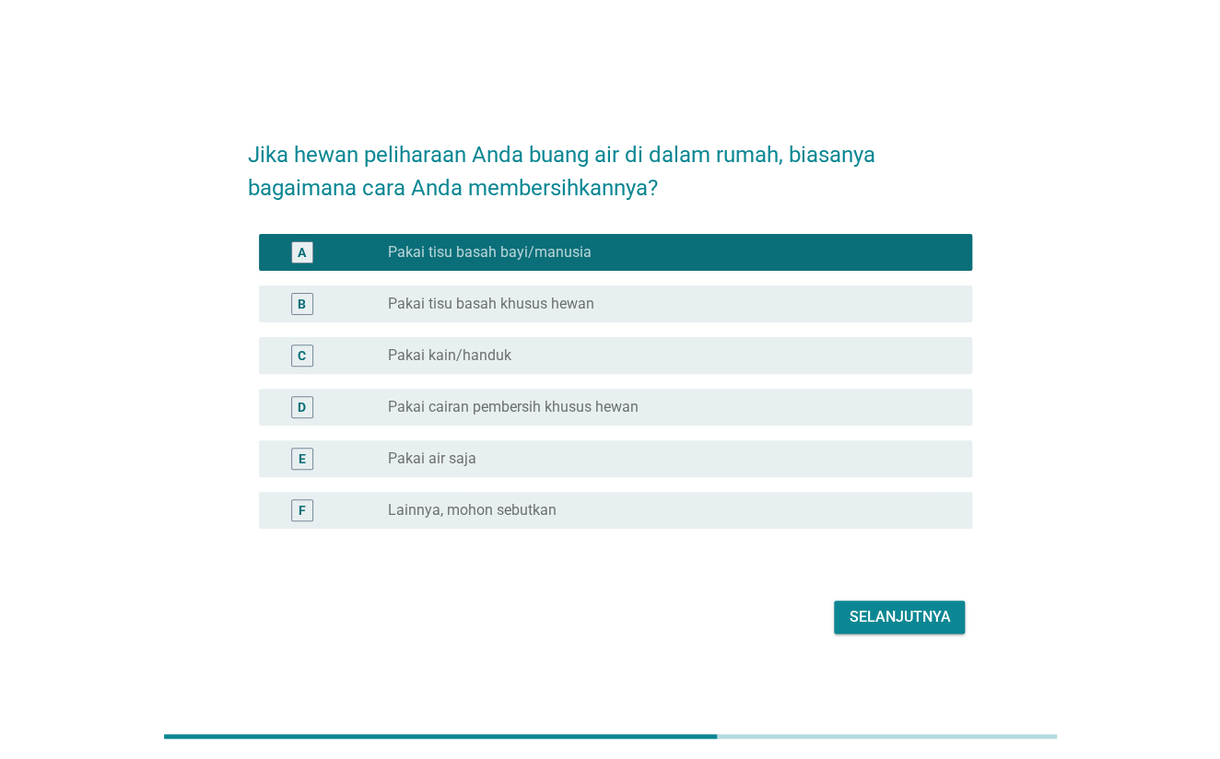
click at [878, 608] on div "Selanjutnya" at bounding box center [899, 617] width 101 height 22
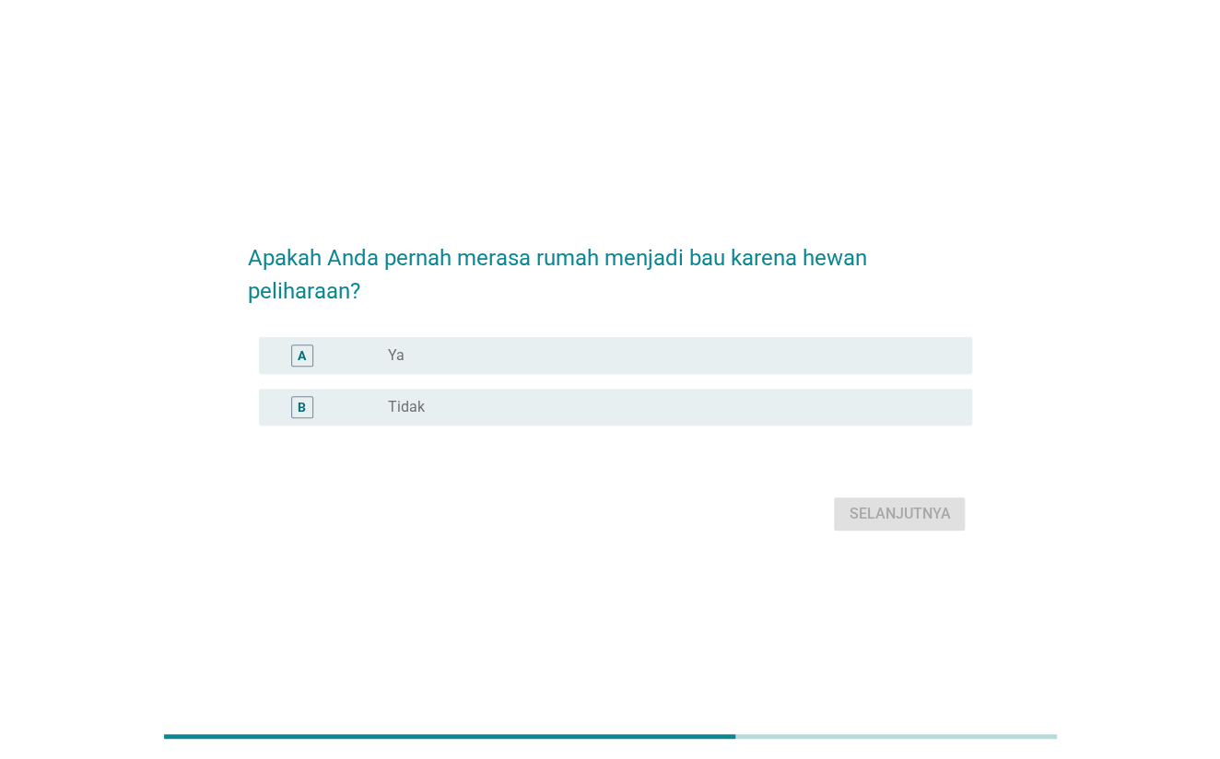
click at [619, 353] on div "radio_button_unchecked Ya" at bounding box center [665, 355] width 556 height 18
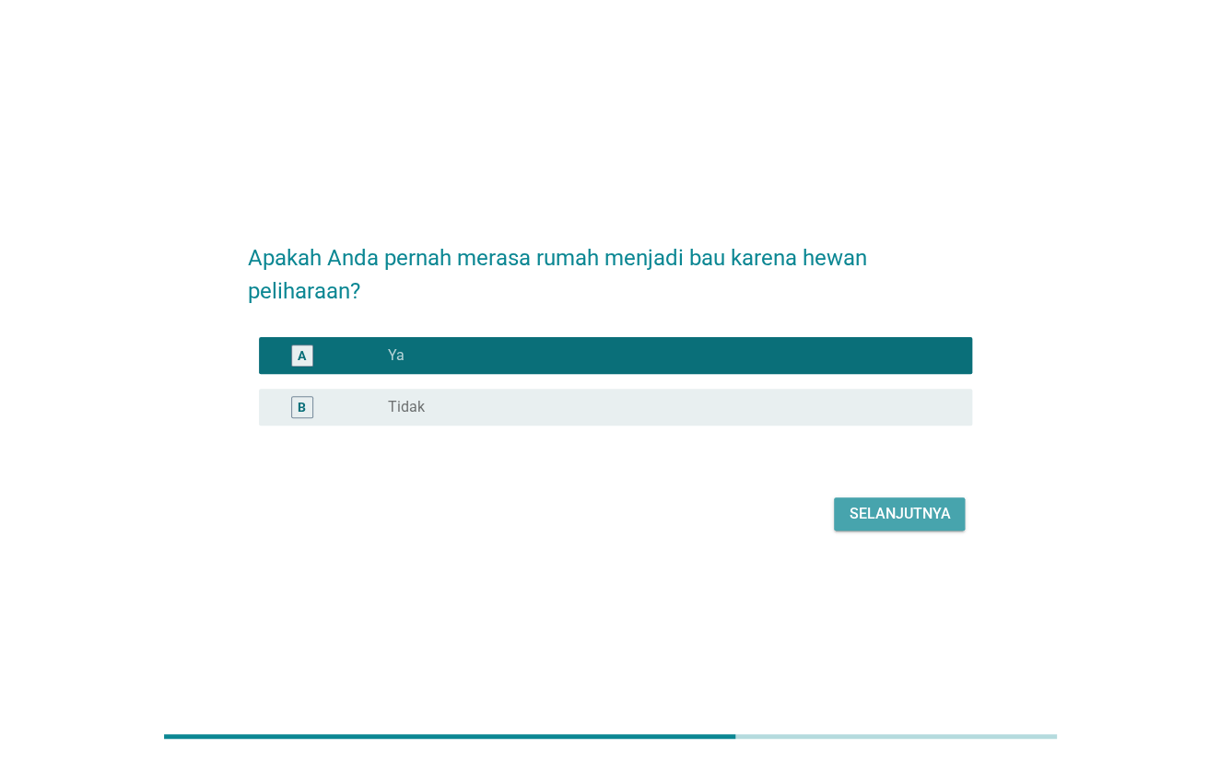
click at [893, 513] on div "Selanjutnya" at bounding box center [899, 514] width 101 height 22
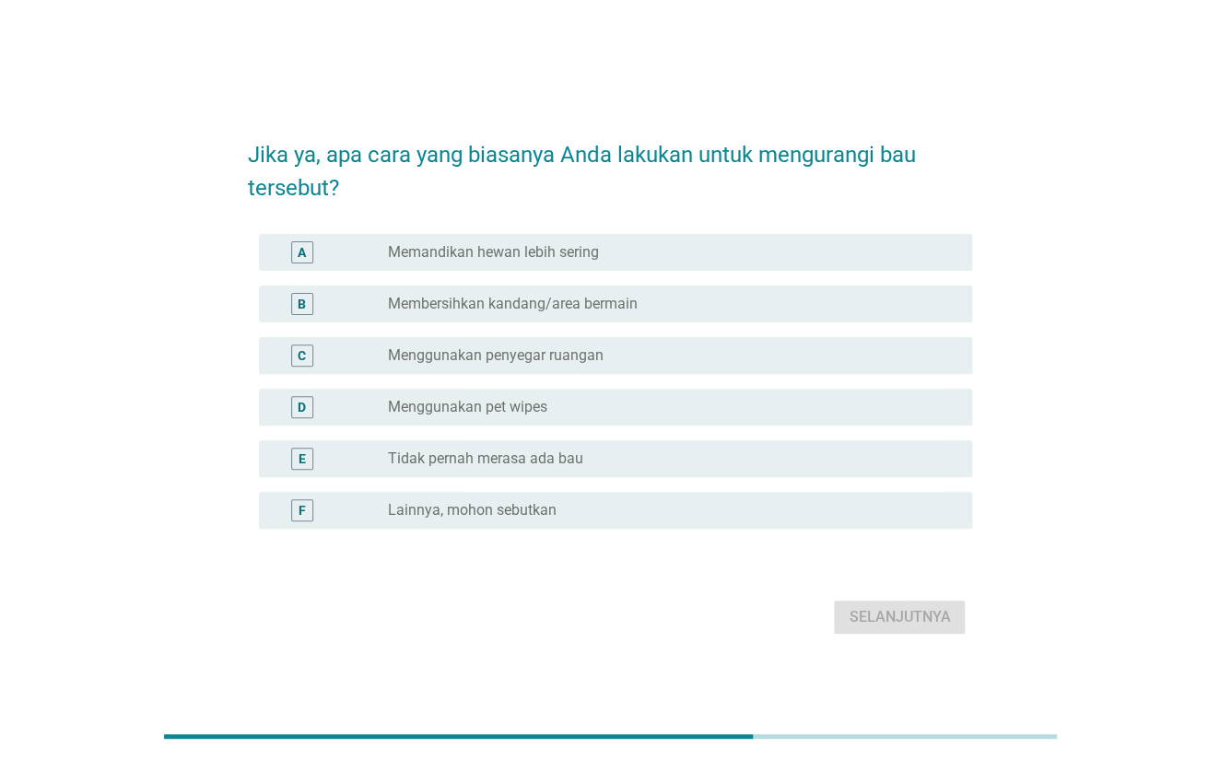
click at [534, 394] on div "D radio_button_unchecked Menggunakan pet wipes" at bounding box center [616, 407] width 714 height 37
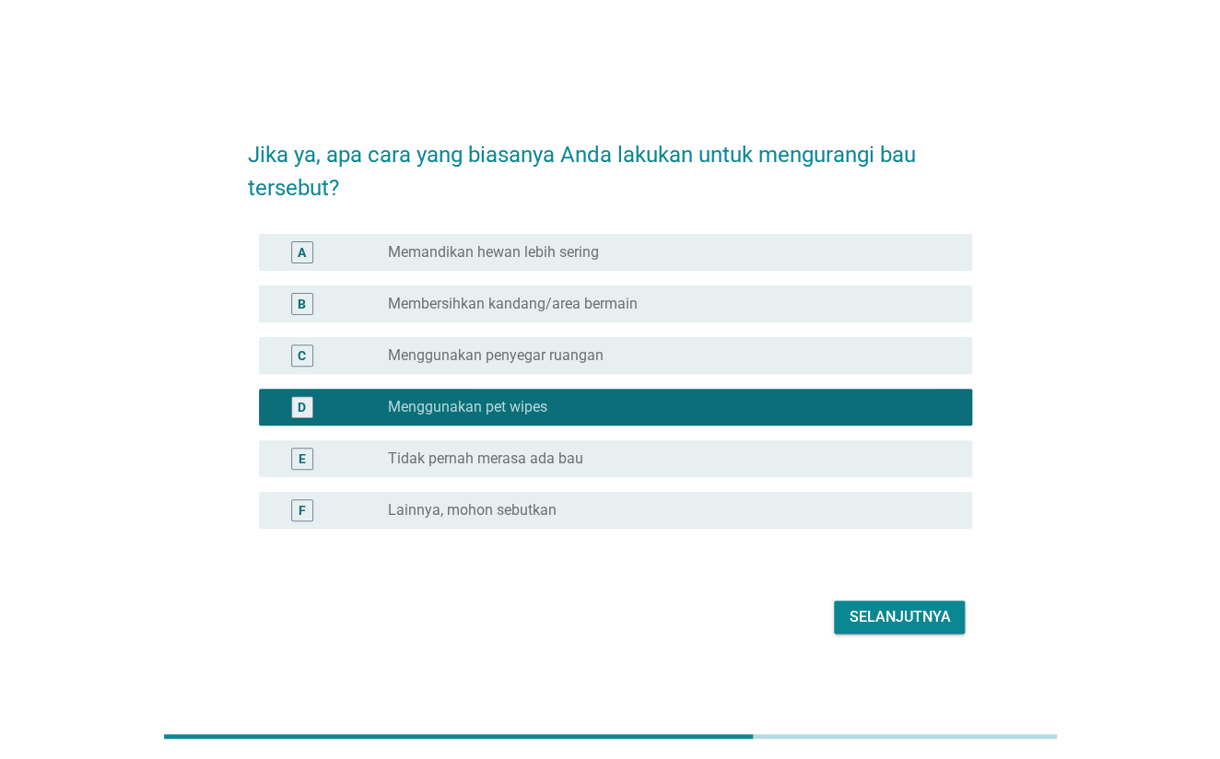
click at [558, 350] on label "Menggunakan penyegar ruangan" at bounding box center [495, 355] width 216 height 18
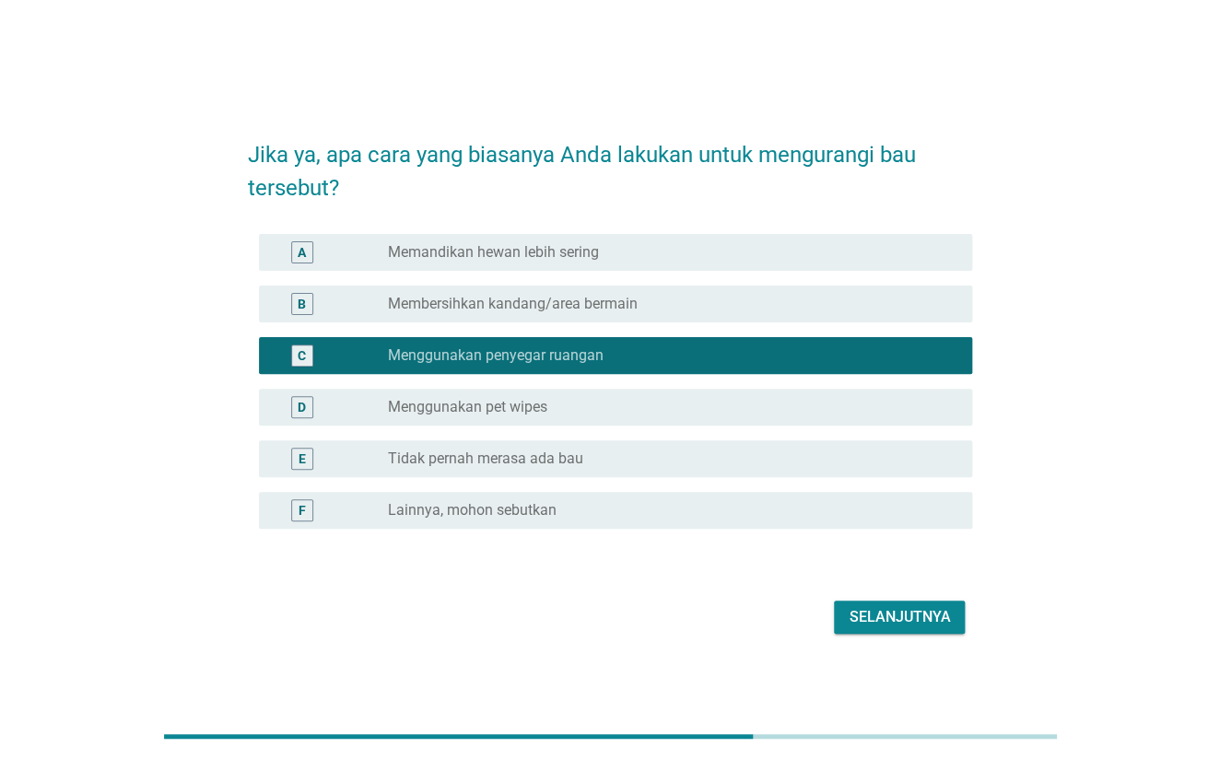
click at [576, 393] on div "D radio_button_unchecked Menggunakan pet wipes" at bounding box center [616, 407] width 714 height 37
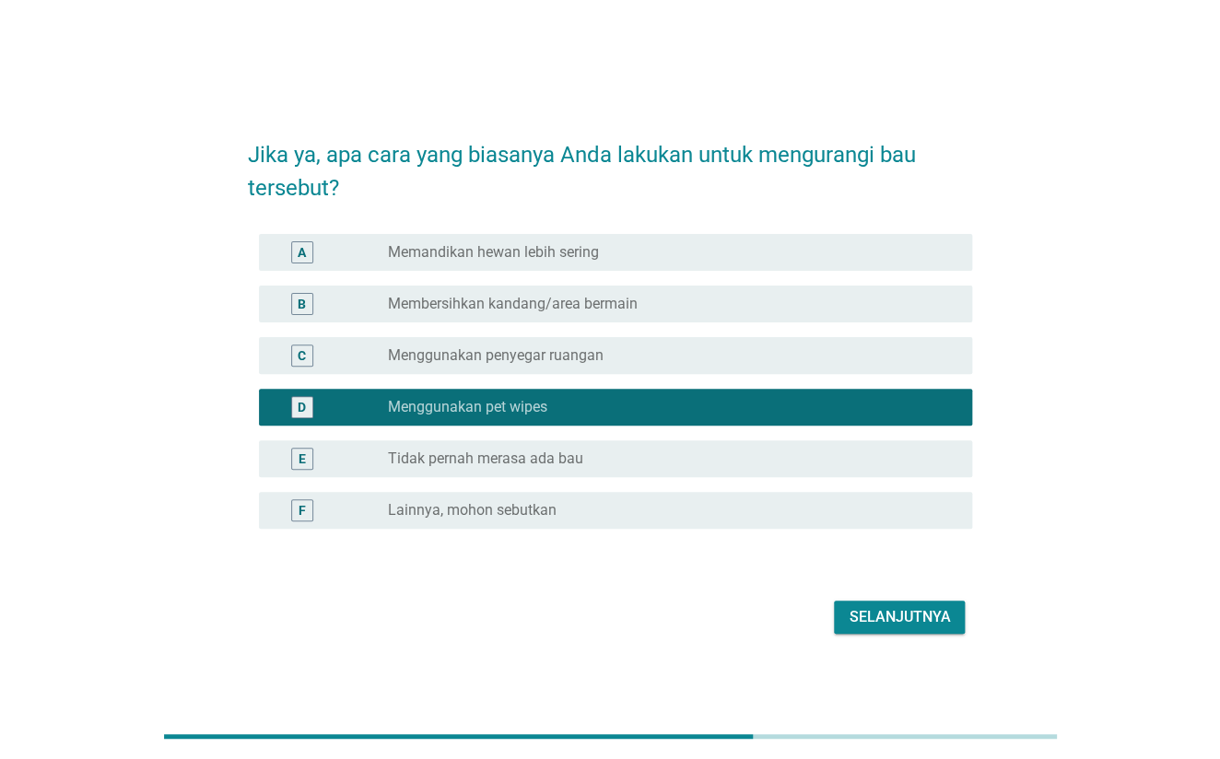
click at [651, 302] on div "radio_button_unchecked Membersihkan kandang/area bermain" at bounding box center [665, 304] width 556 height 18
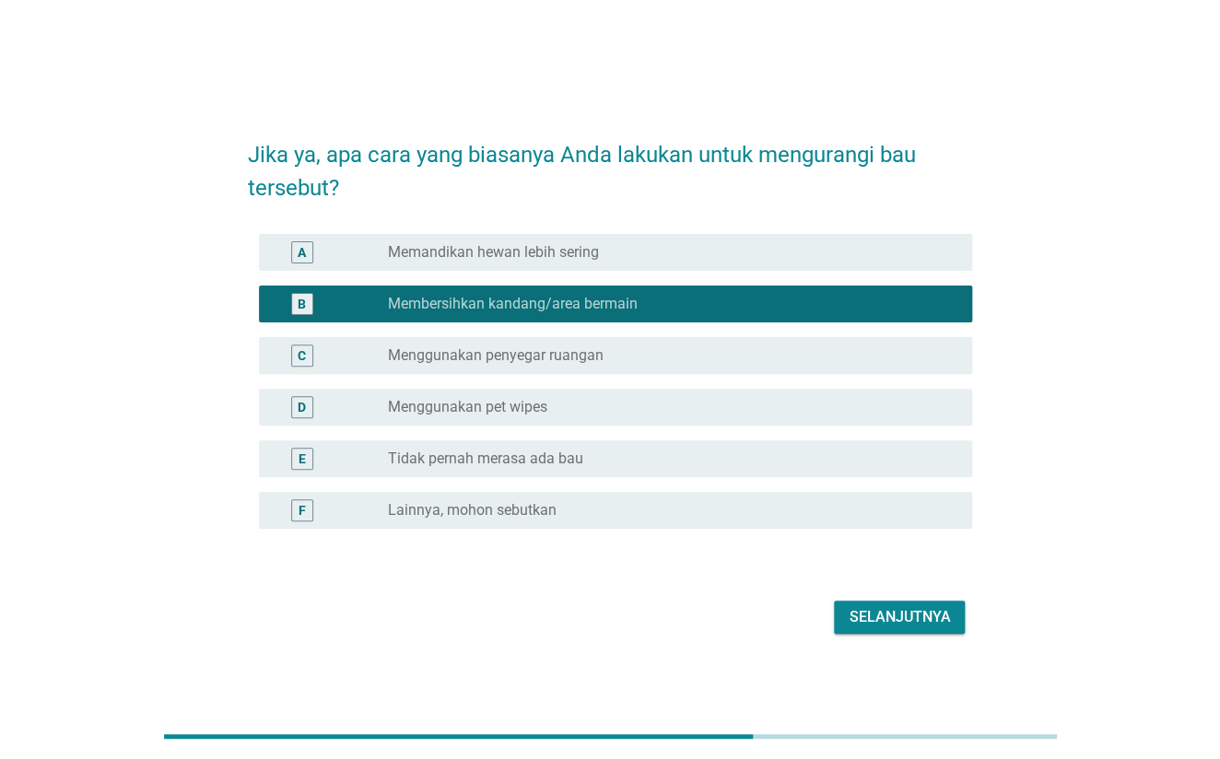
click at [877, 609] on div "Selanjutnya" at bounding box center [899, 617] width 101 height 22
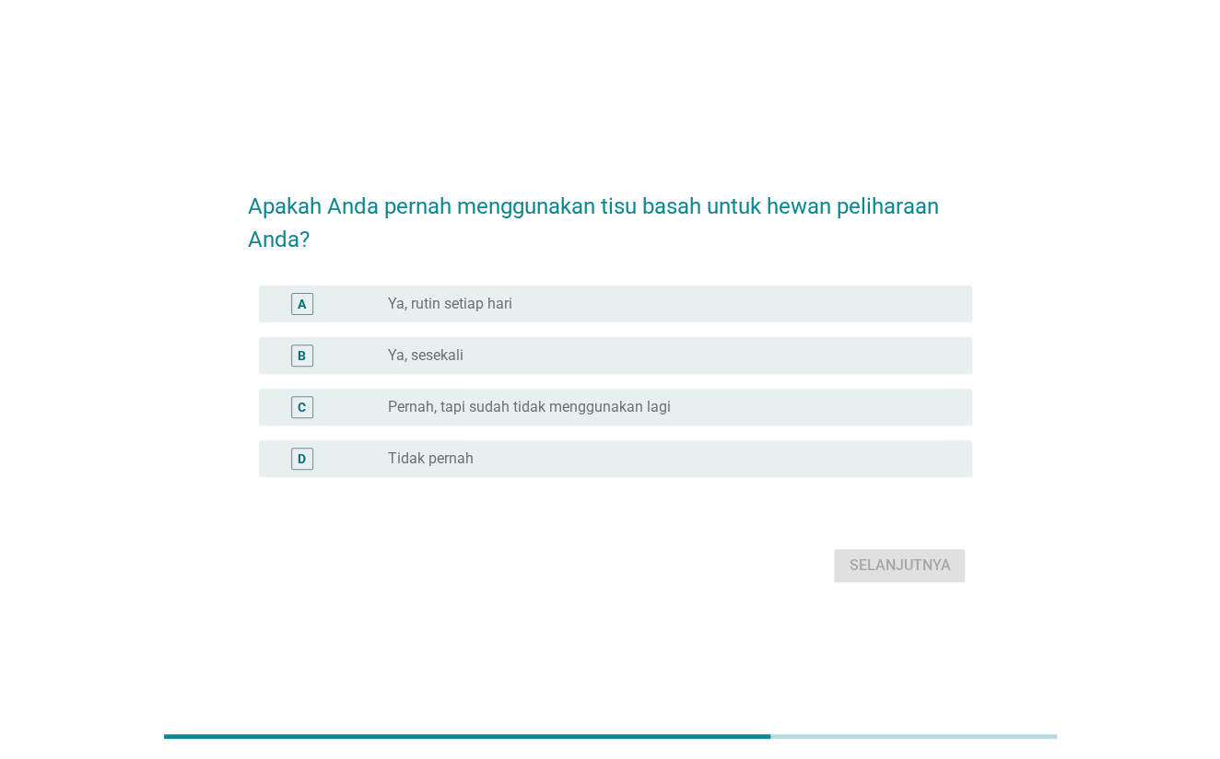
click at [539, 350] on div "radio_button_unchecked Ya, sesekali" at bounding box center [665, 355] width 556 height 18
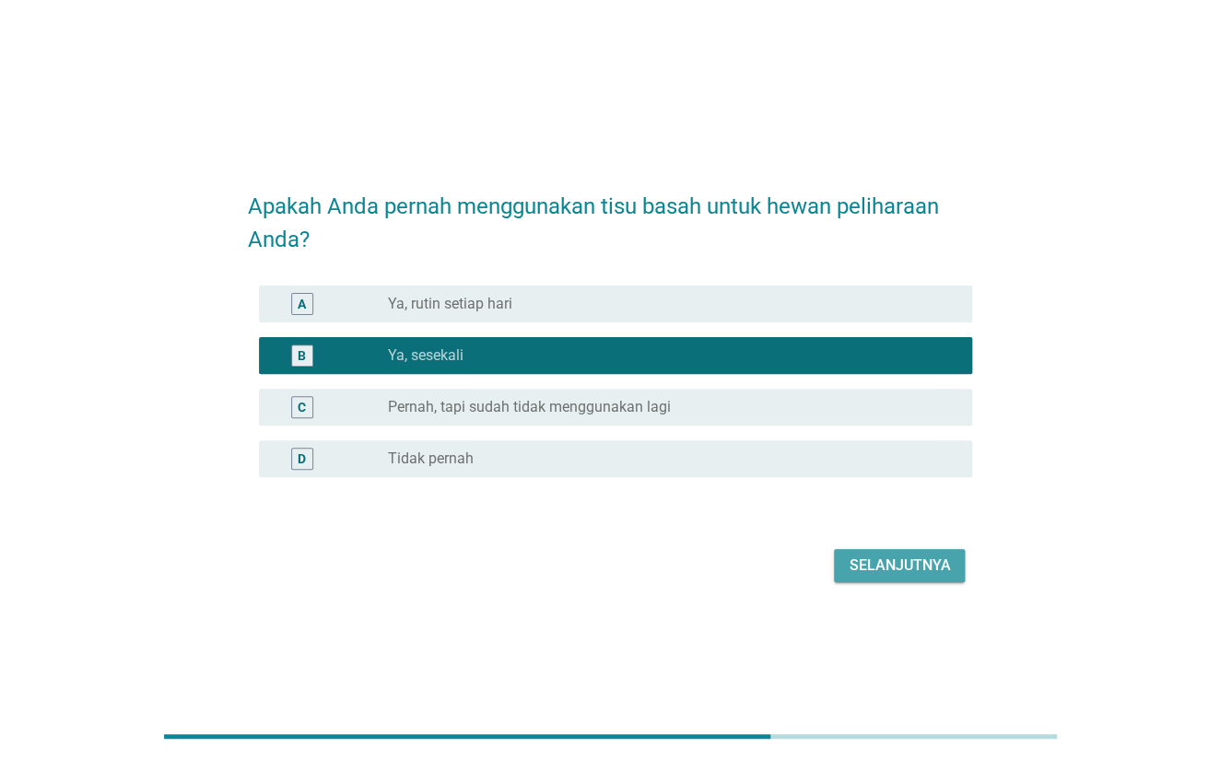
click at [884, 571] on div "Selanjutnya" at bounding box center [899, 566] width 101 height 22
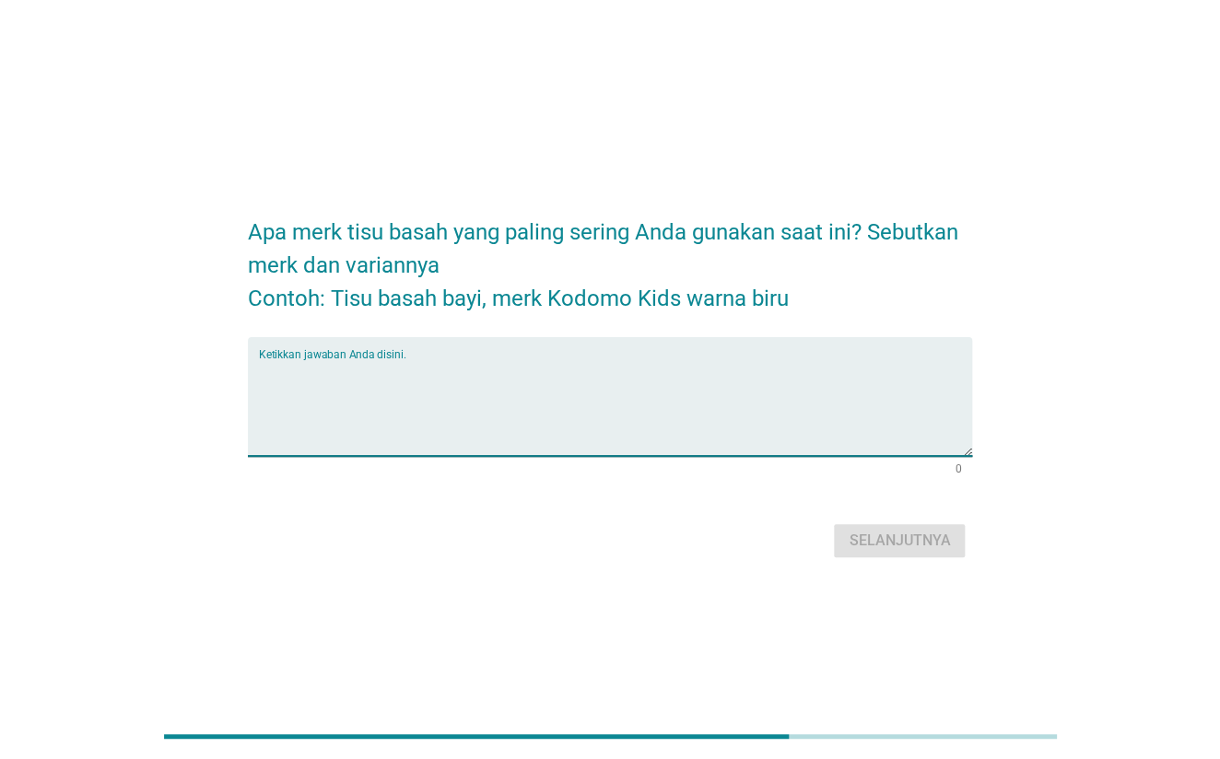
click at [726, 370] on textarea "Ketikkan jawaban Anda disini." at bounding box center [616, 407] width 714 height 97
type textarea "TISSUE BASAH KODOMO"
click at [939, 538] on div "Selanjutnya" at bounding box center [899, 541] width 101 height 22
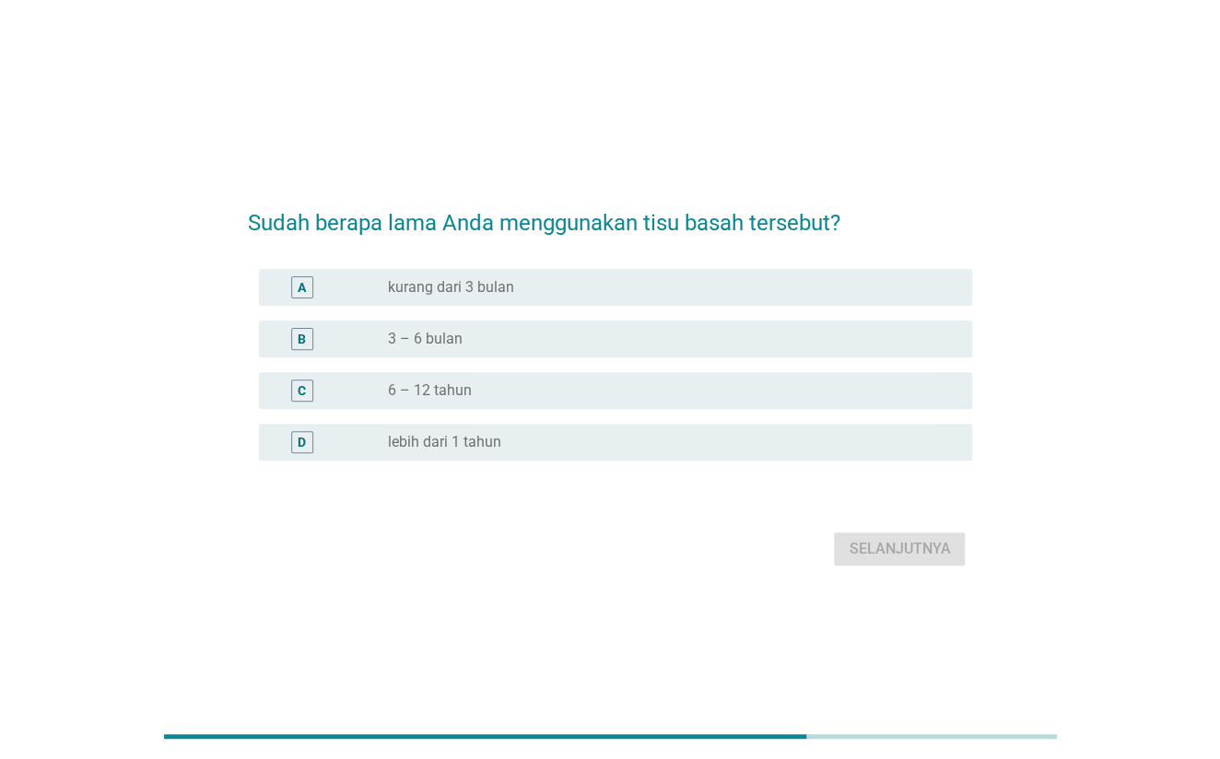
click at [513, 286] on div "radio_button_unchecked kurang dari 3 bulan" at bounding box center [665, 287] width 556 height 18
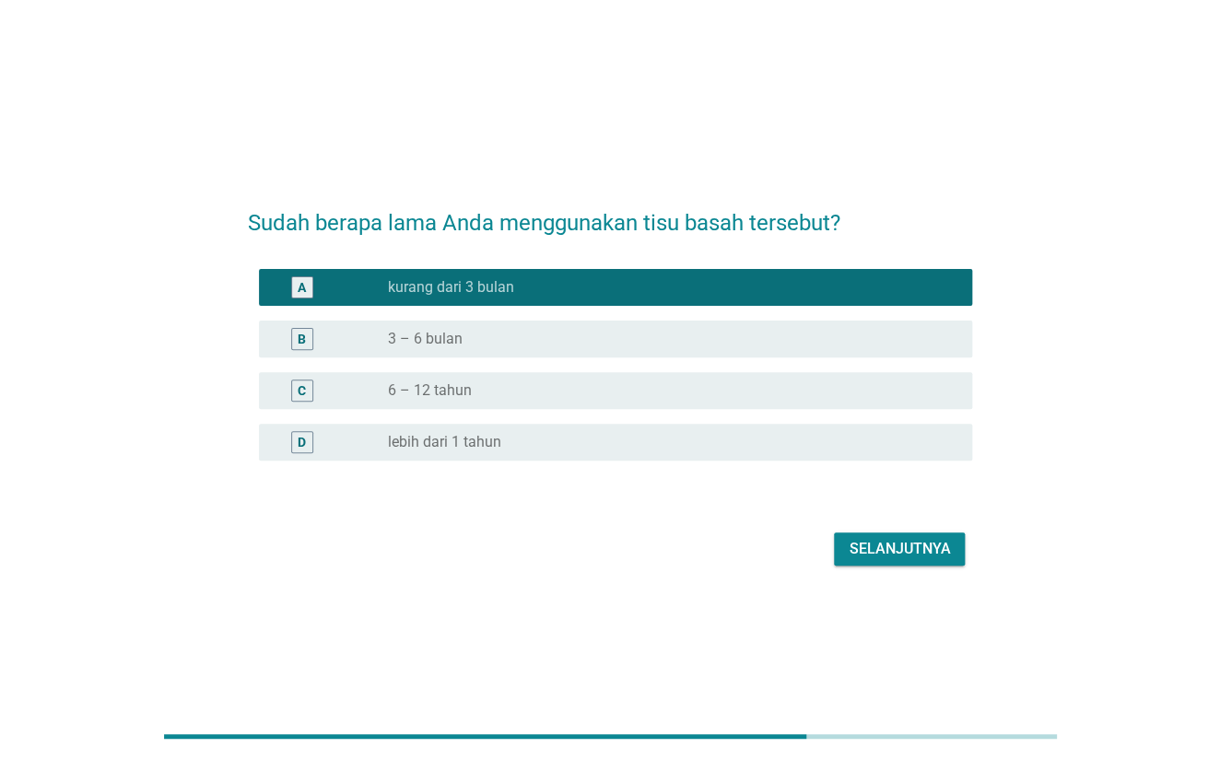
click at [499, 343] on div "radio_button_unchecked 3 – 6 bulan" at bounding box center [665, 339] width 556 height 18
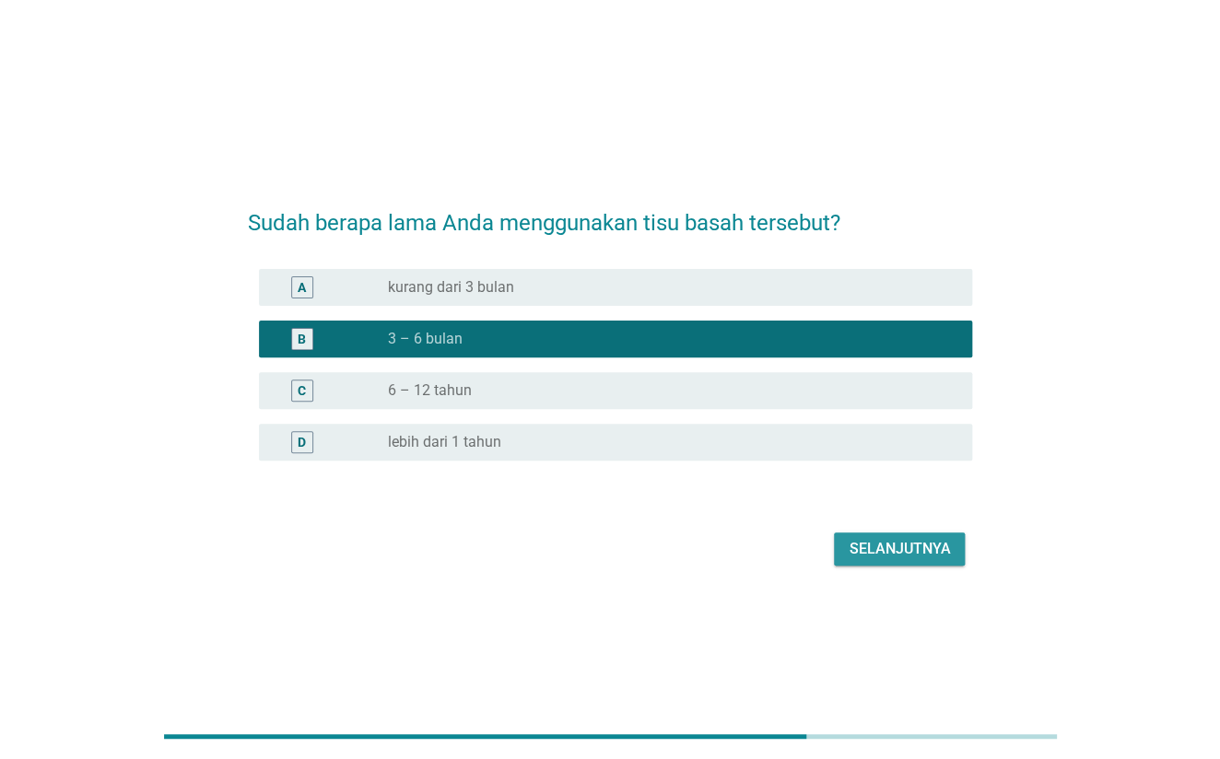
click at [898, 546] on div "Selanjutnya" at bounding box center [899, 549] width 101 height 22
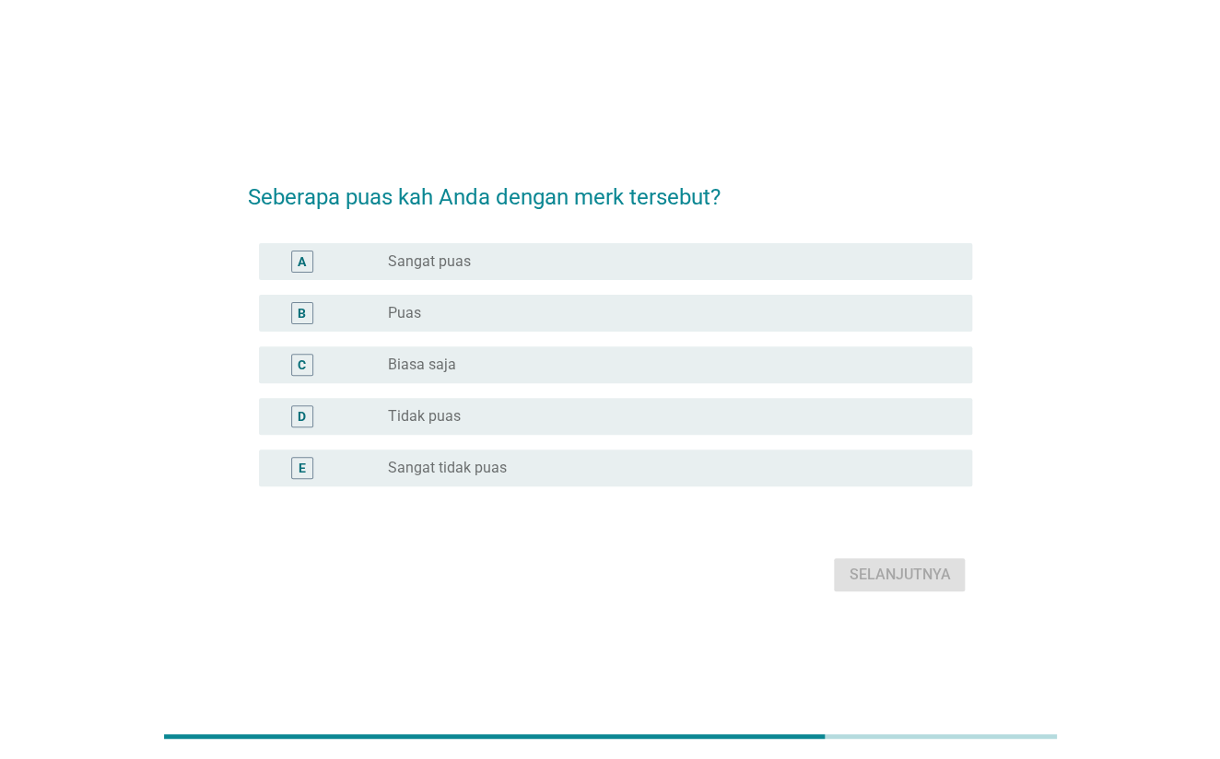
click at [463, 304] on div "radio_button_unchecked Puas" at bounding box center [665, 313] width 556 height 18
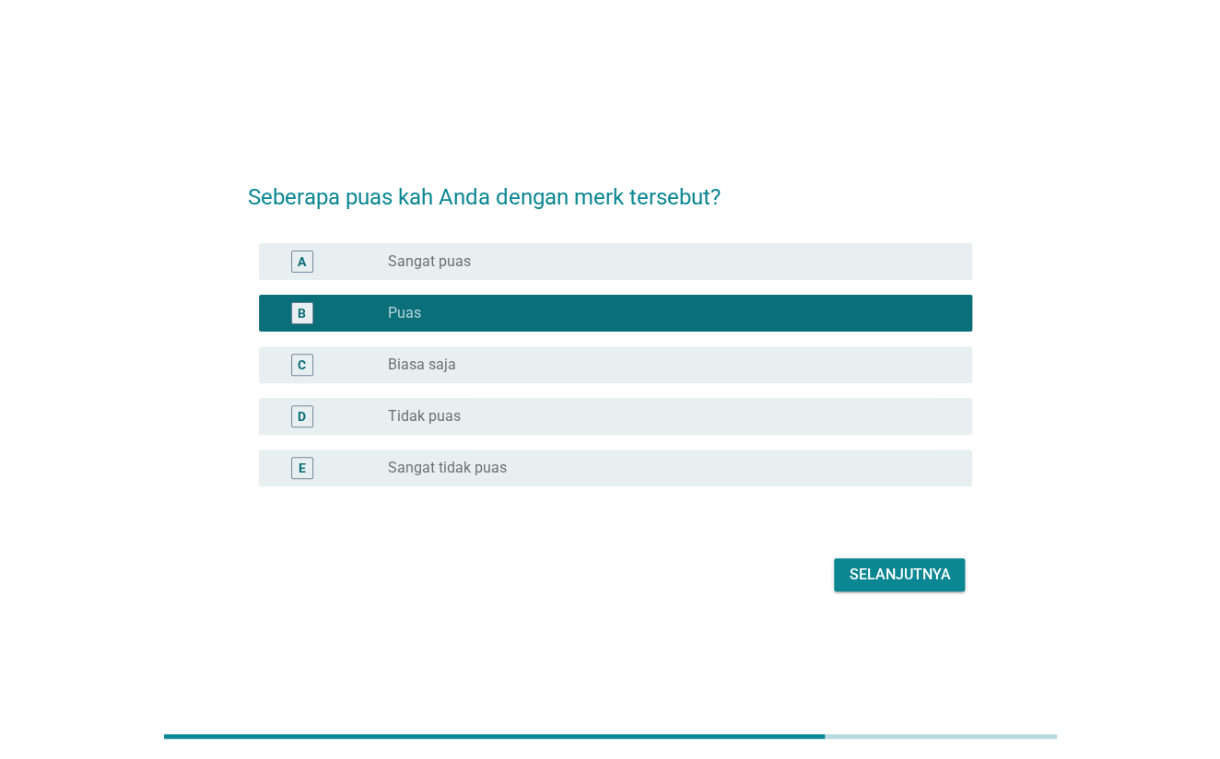
click at [886, 557] on div "Selanjutnya" at bounding box center [610, 575] width 725 height 44
click at [888, 562] on button "Selanjutnya" at bounding box center [899, 574] width 131 height 33
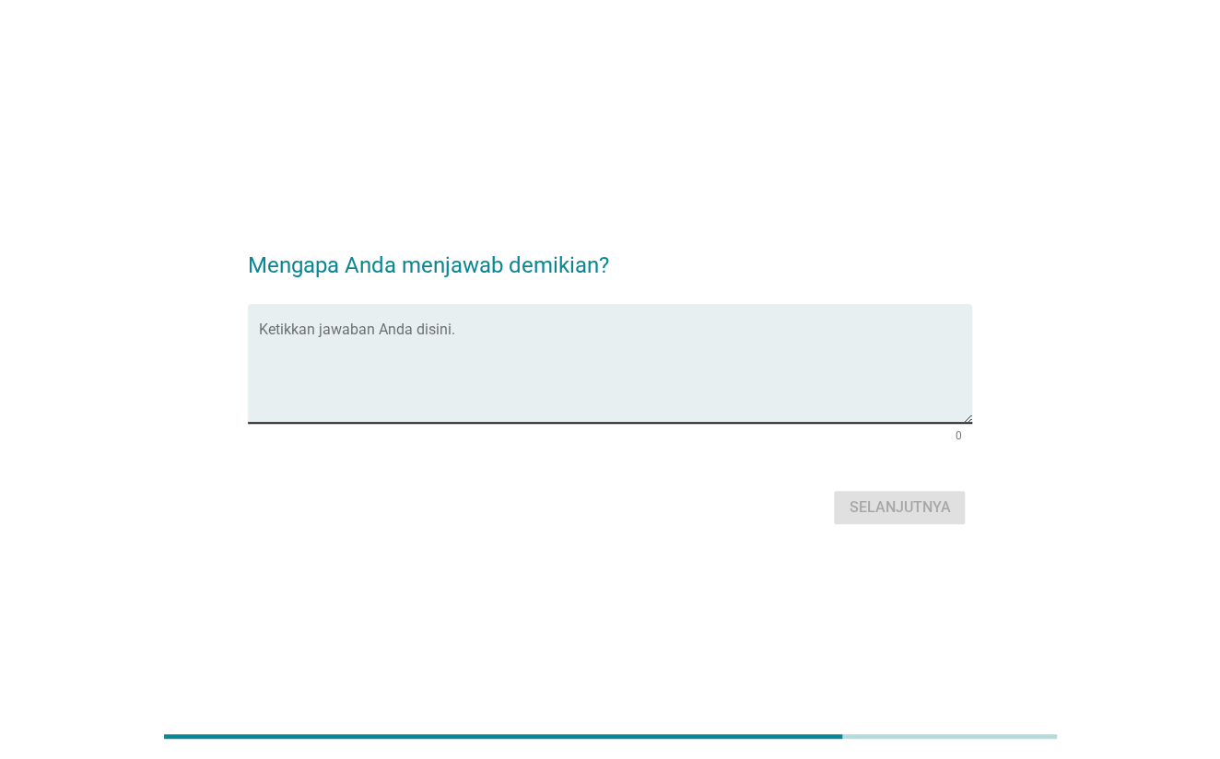
click at [522, 358] on textarea "Ketikkan jawaban Anda disini." at bounding box center [616, 374] width 714 height 97
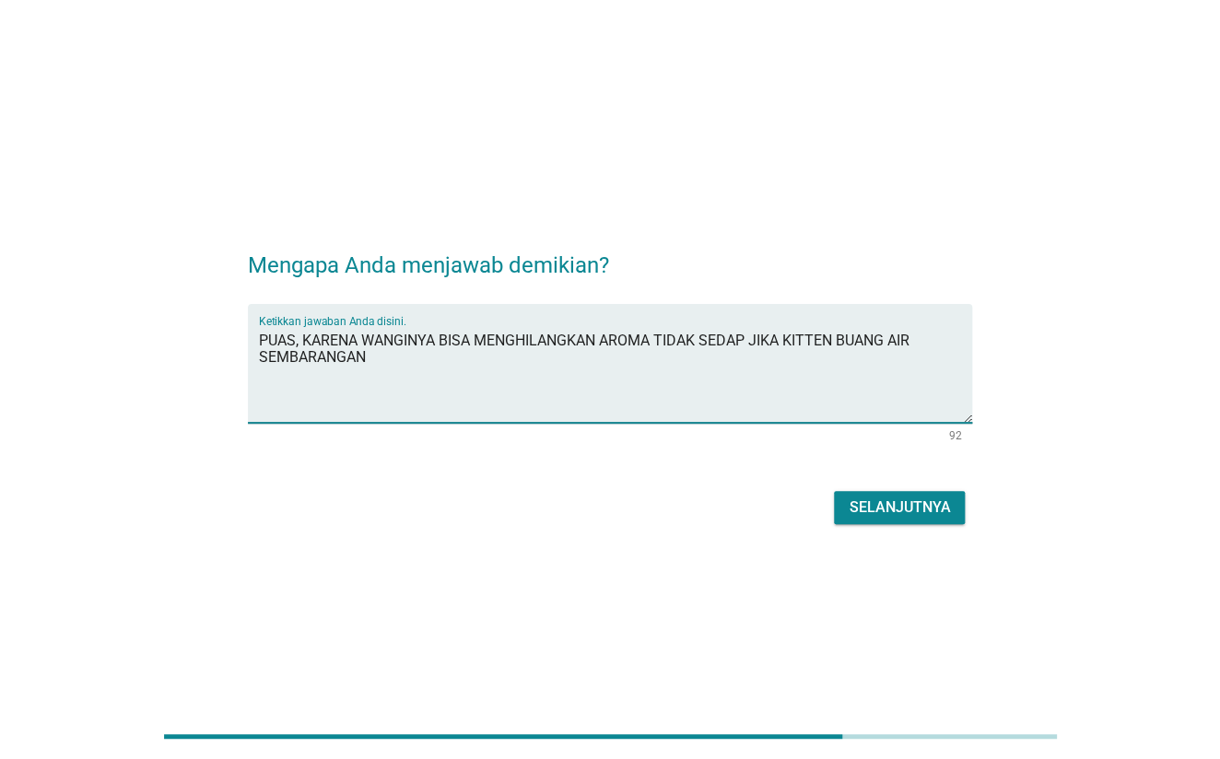
type textarea "PUAS, KARENA WANGINYA BISA MENGHILANGKAN AROMA TIDAK SEDAP JIKA KITTEN BUANG AI…"
click at [932, 521] on button "Selanjutnya" at bounding box center [899, 507] width 131 height 33
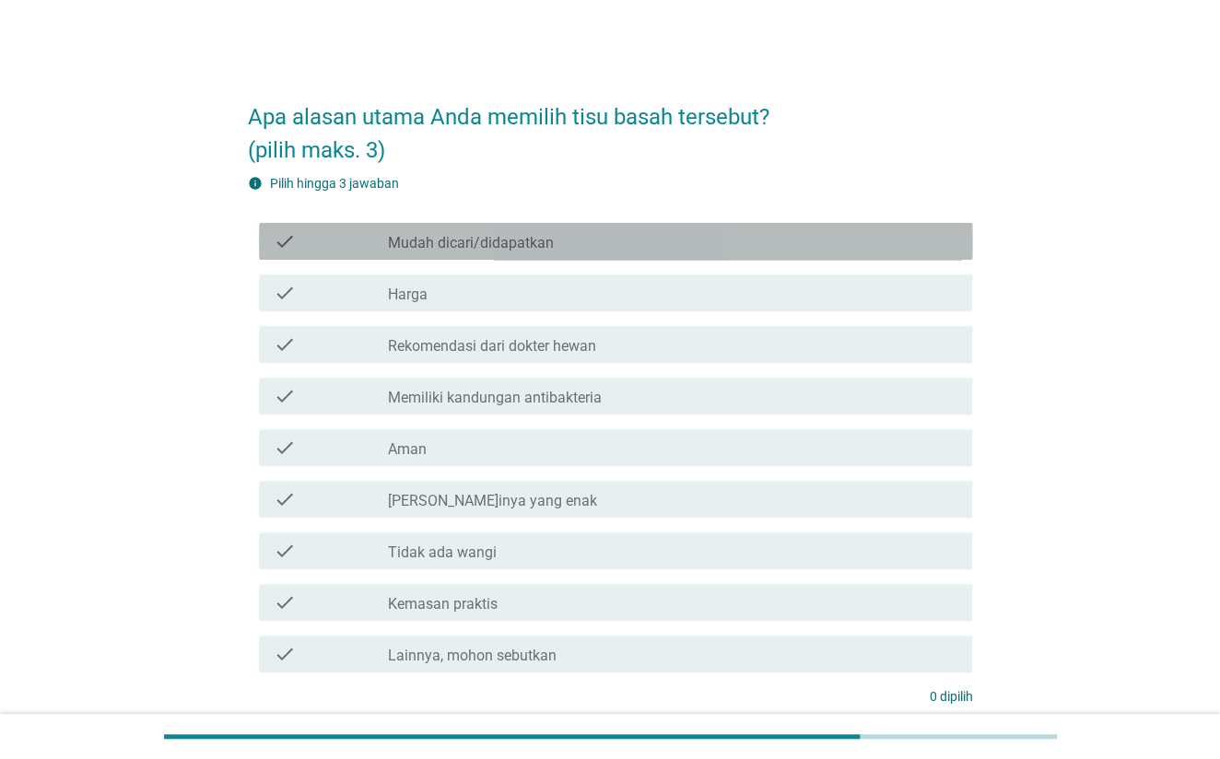
click at [626, 240] on div "check_box_outline_blank Mudah dicari/didapatkan" at bounding box center [672, 241] width 570 height 22
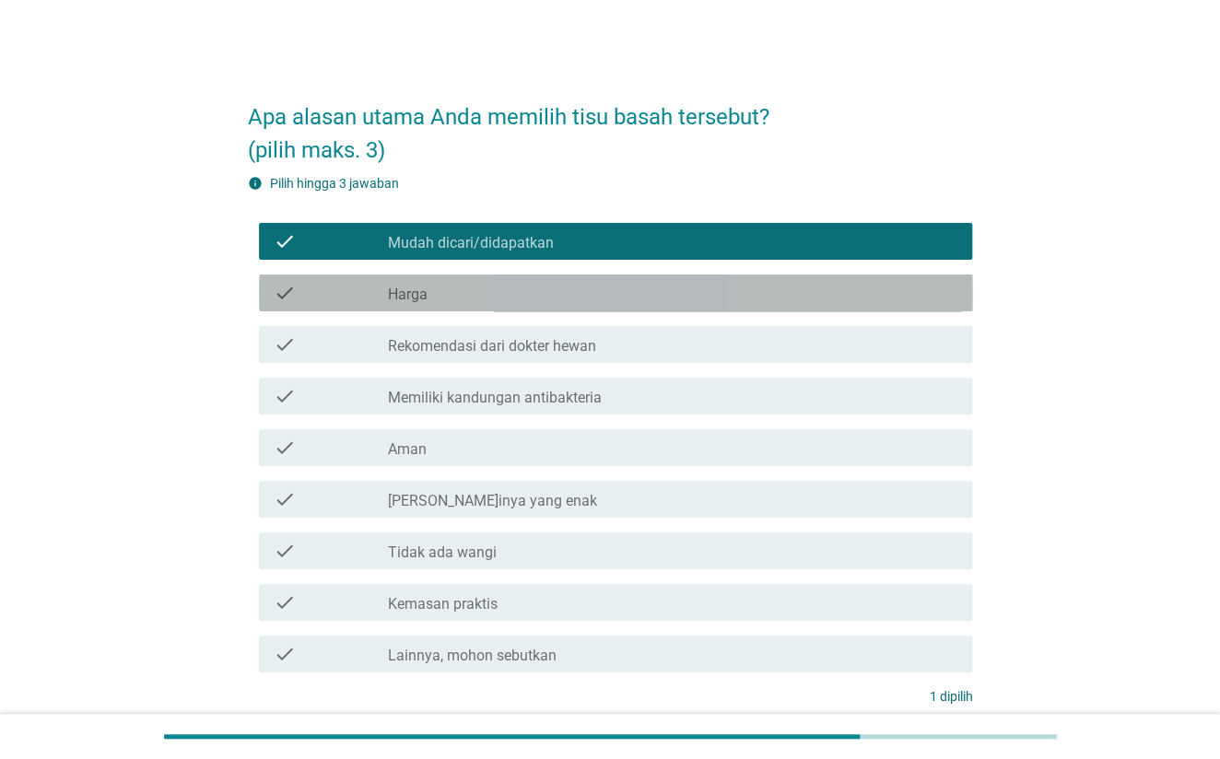
click at [582, 299] on div "check_box_outline_blank Harga" at bounding box center [672, 293] width 570 height 22
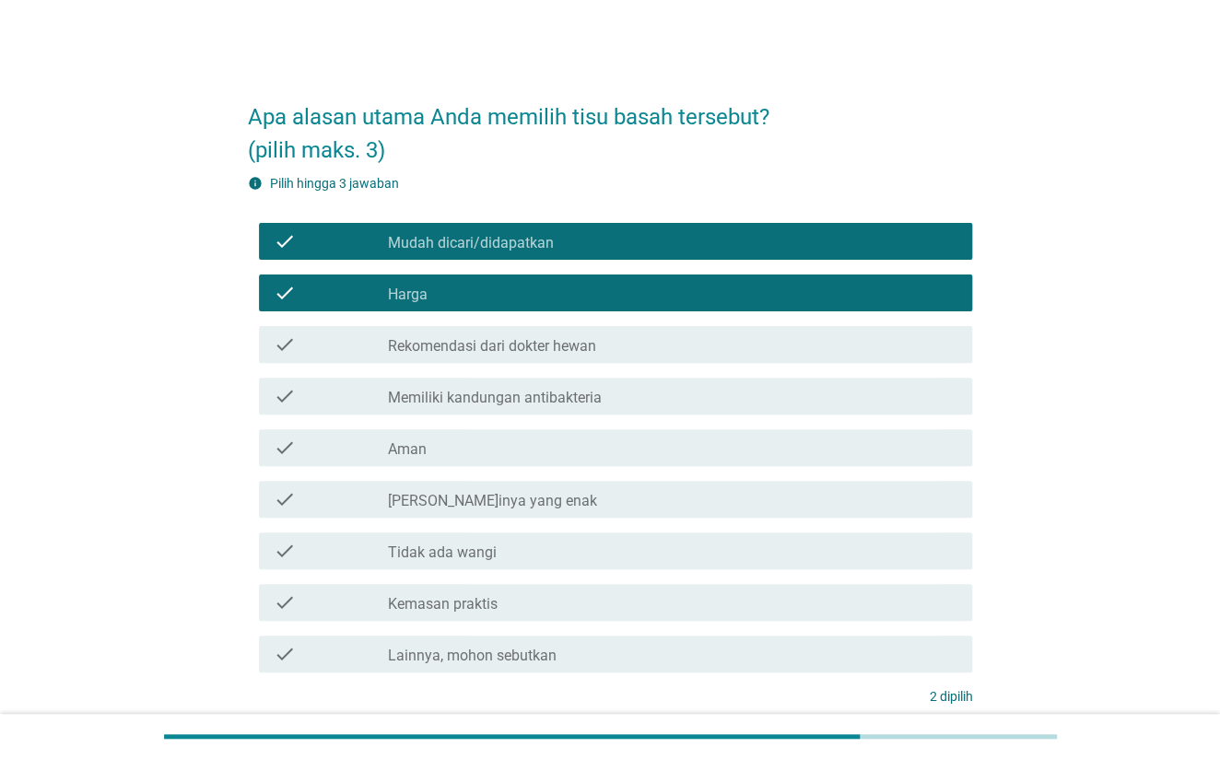
click at [588, 396] on label "Memiliki kandungan antibakteria" at bounding box center [494, 398] width 214 height 18
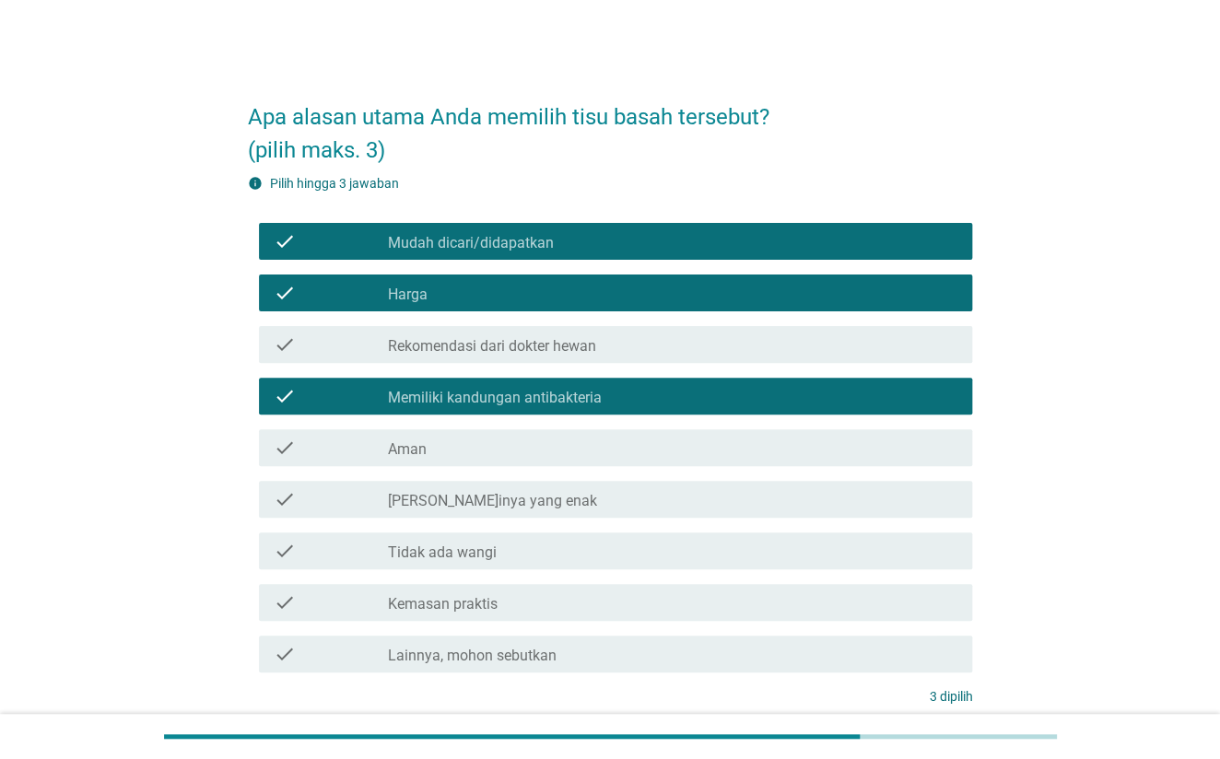
scroll to position [123, 0]
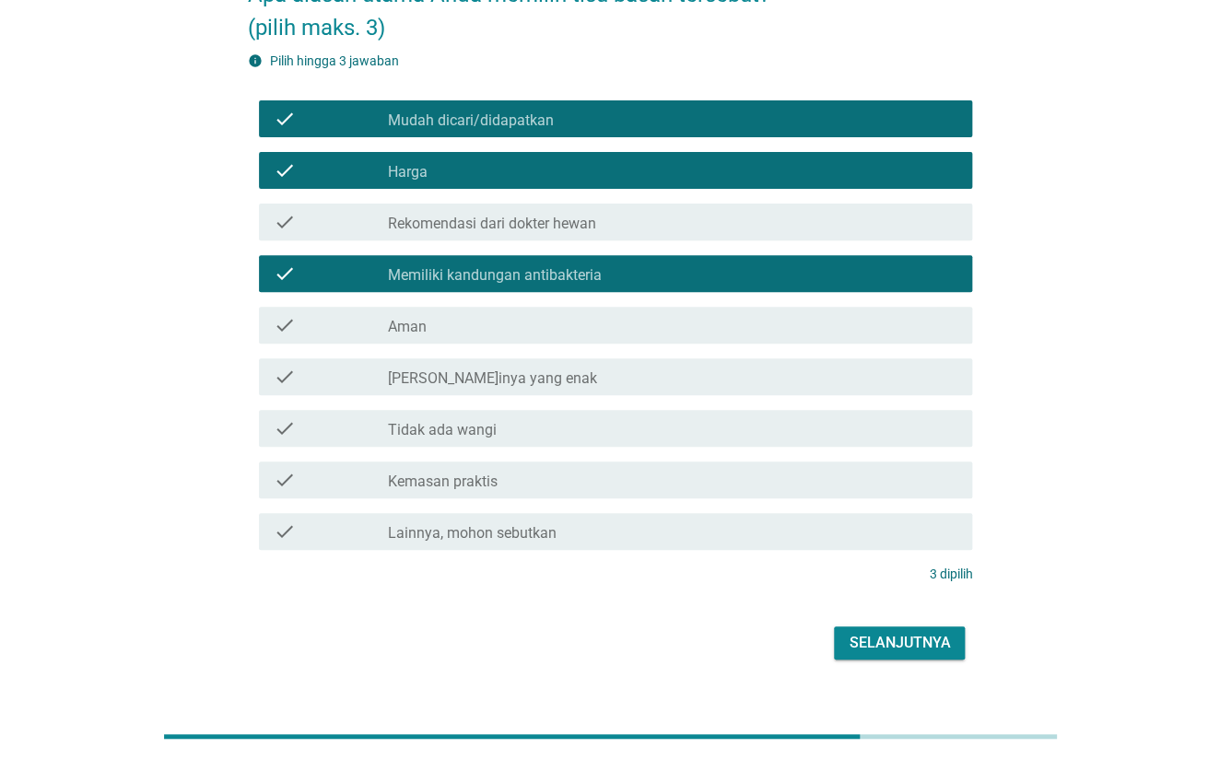
click at [921, 638] on div "Selanjutnya" at bounding box center [899, 643] width 101 height 22
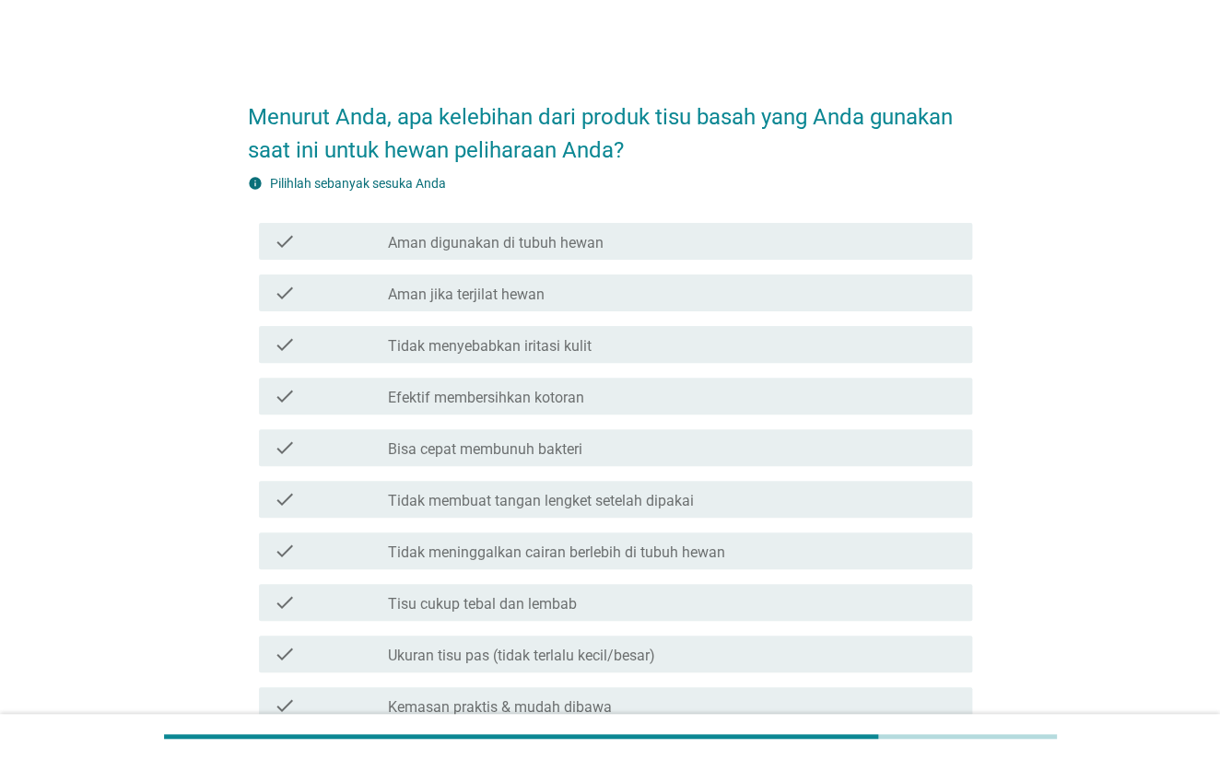
click at [602, 402] on div "check_box_outline_blank Efektif membersihkan kotoran" at bounding box center [672, 396] width 570 height 22
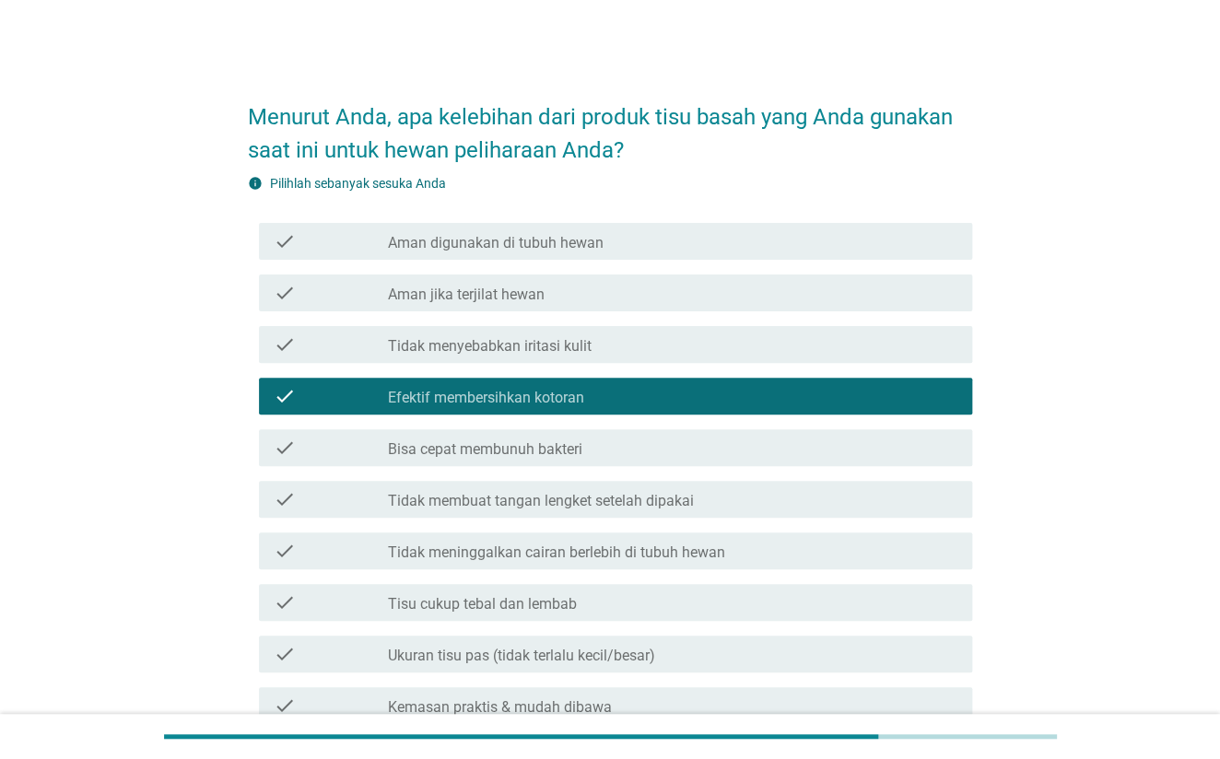
scroll to position [123, 0]
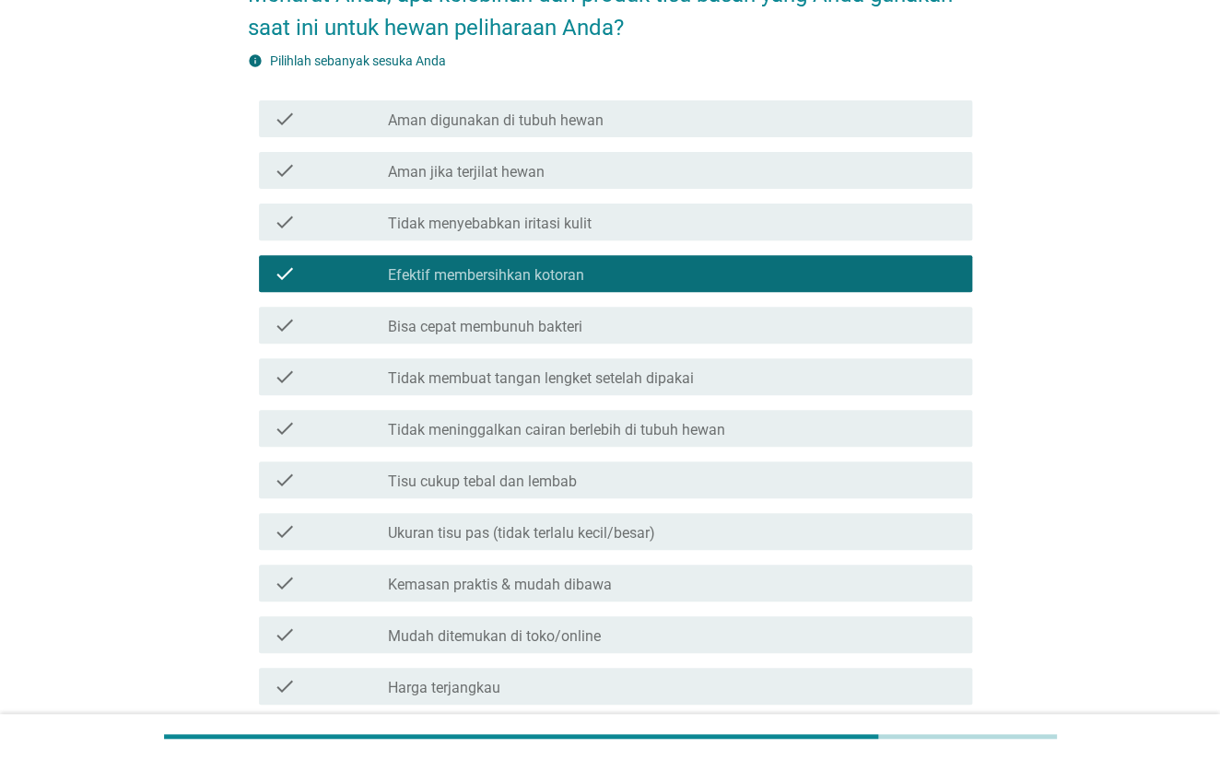
click at [586, 483] on div "check_box_outline_blank Tisu cukup tebal dan lembab" at bounding box center [672, 480] width 570 height 22
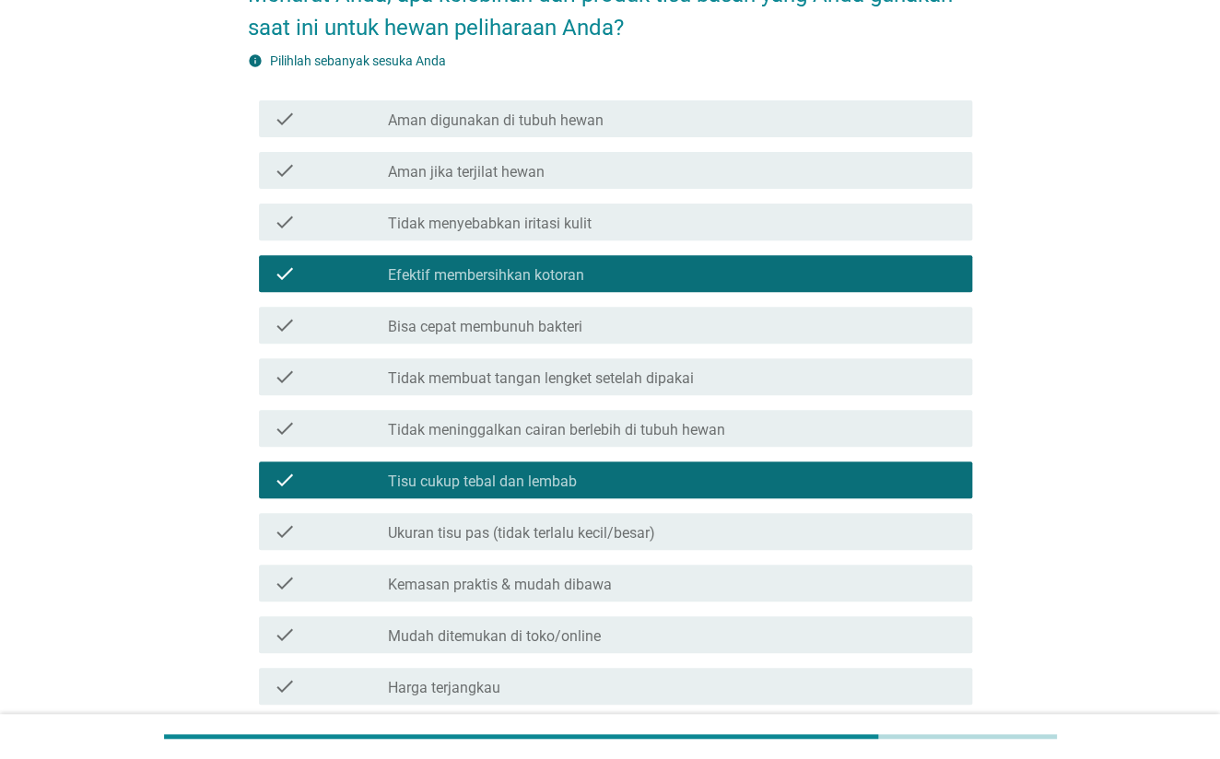
click at [581, 538] on label "Ukuran tisu pas (tidak terlalu kecil/besar)" at bounding box center [520, 533] width 267 height 18
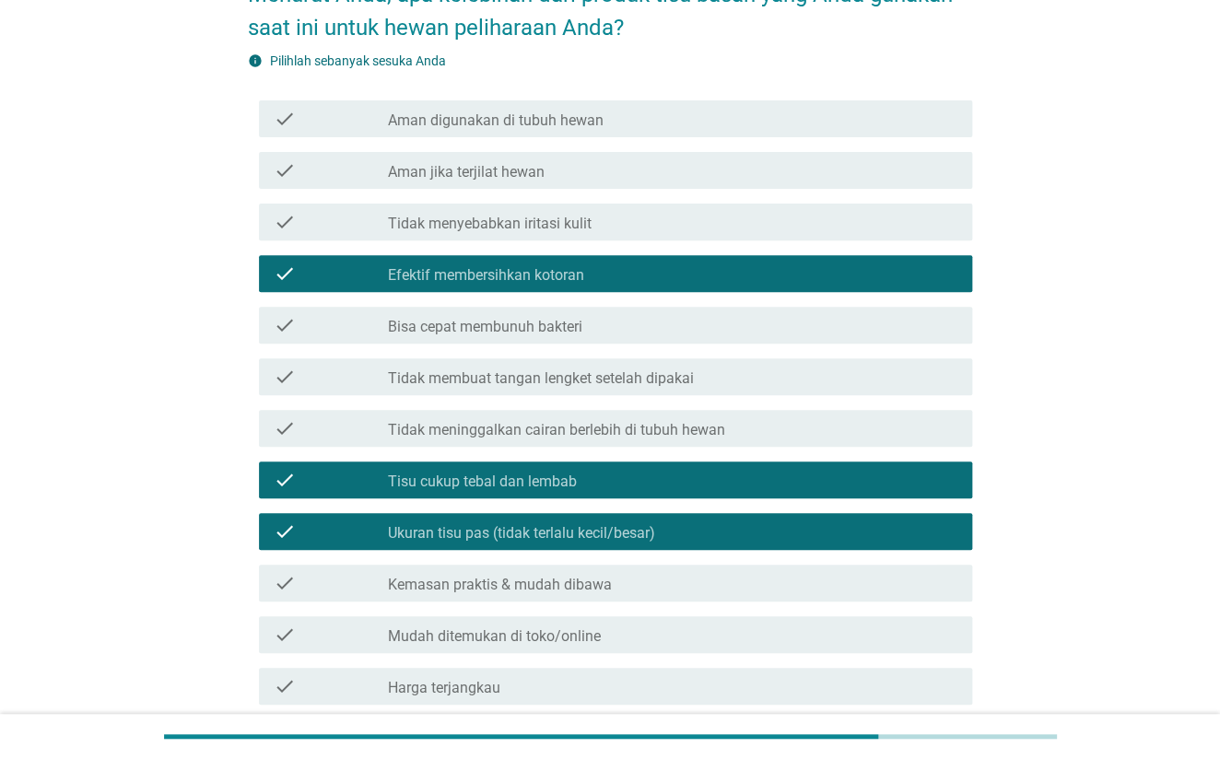
scroll to position [334, 0]
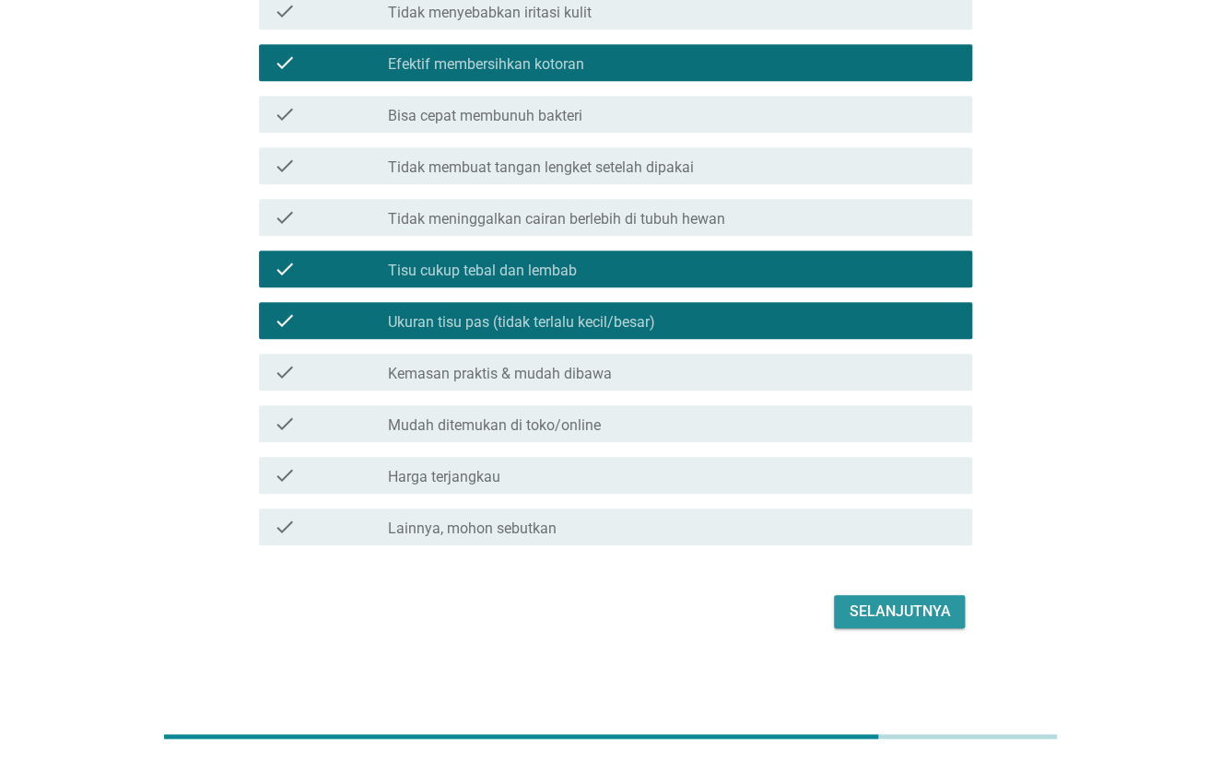
click at [921, 605] on div "Selanjutnya" at bounding box center [899, 612] width 101 height 22
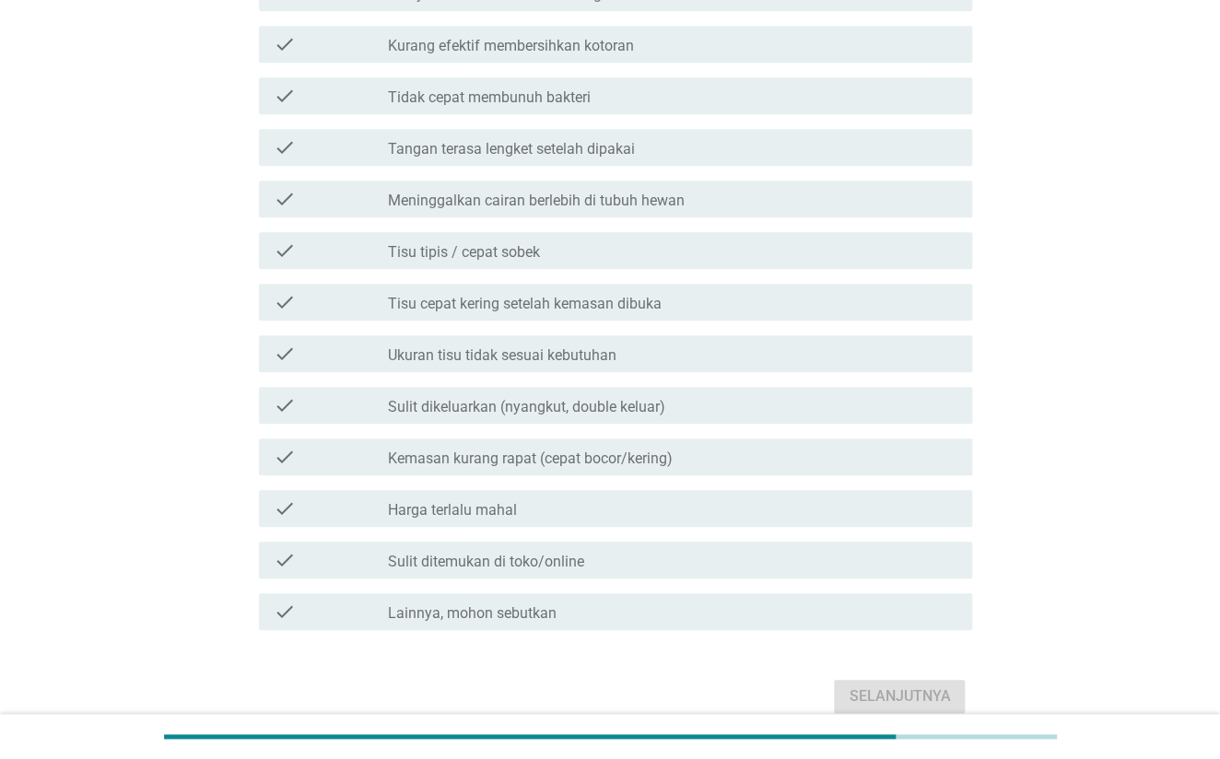
scroll to position [0, 0]
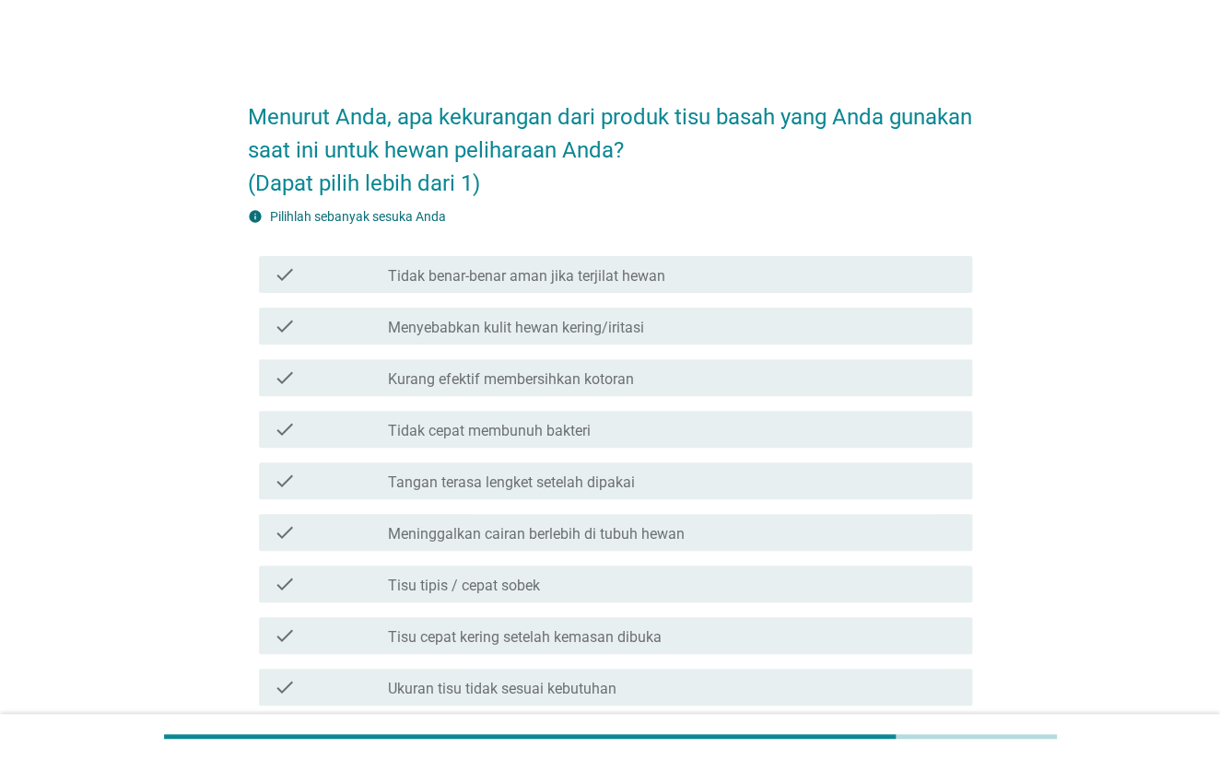
click at [557, 269] on label "Tidak benar-benar aman jika terjilat hewan" at bounding box center [525, 276] width 277 height 18
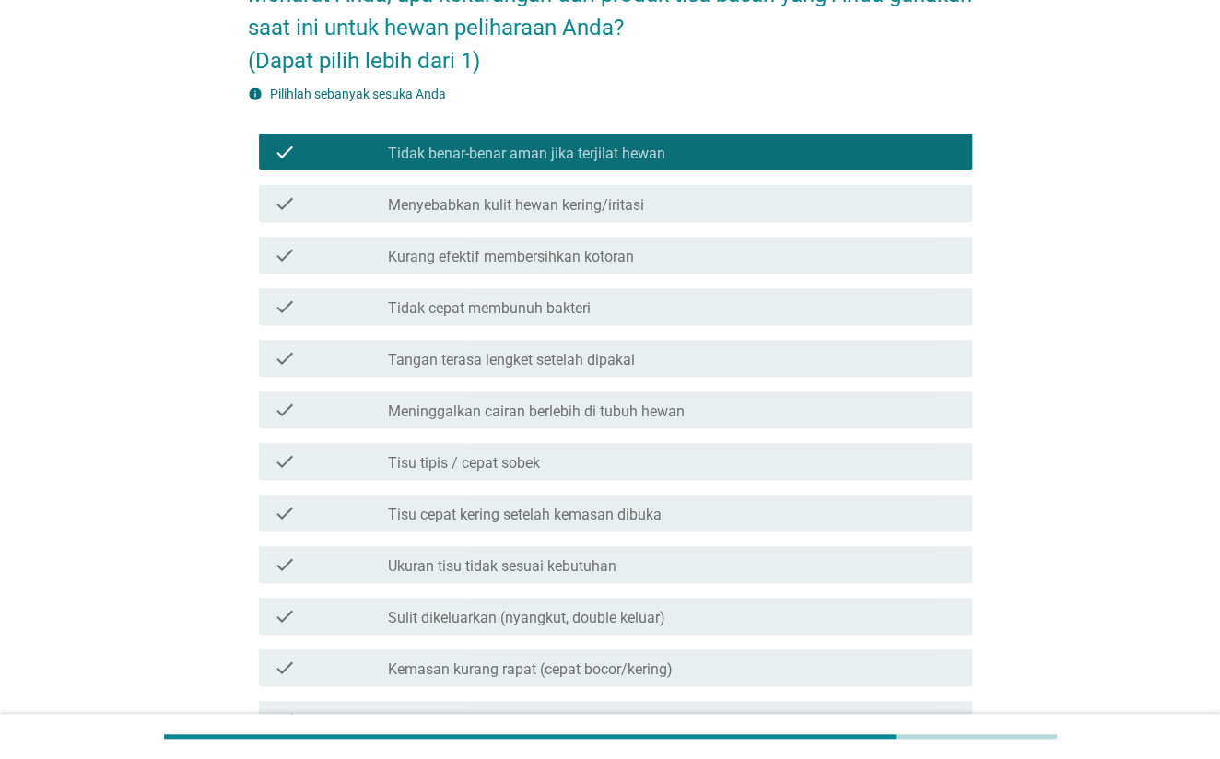
scroll to position [419, 0]
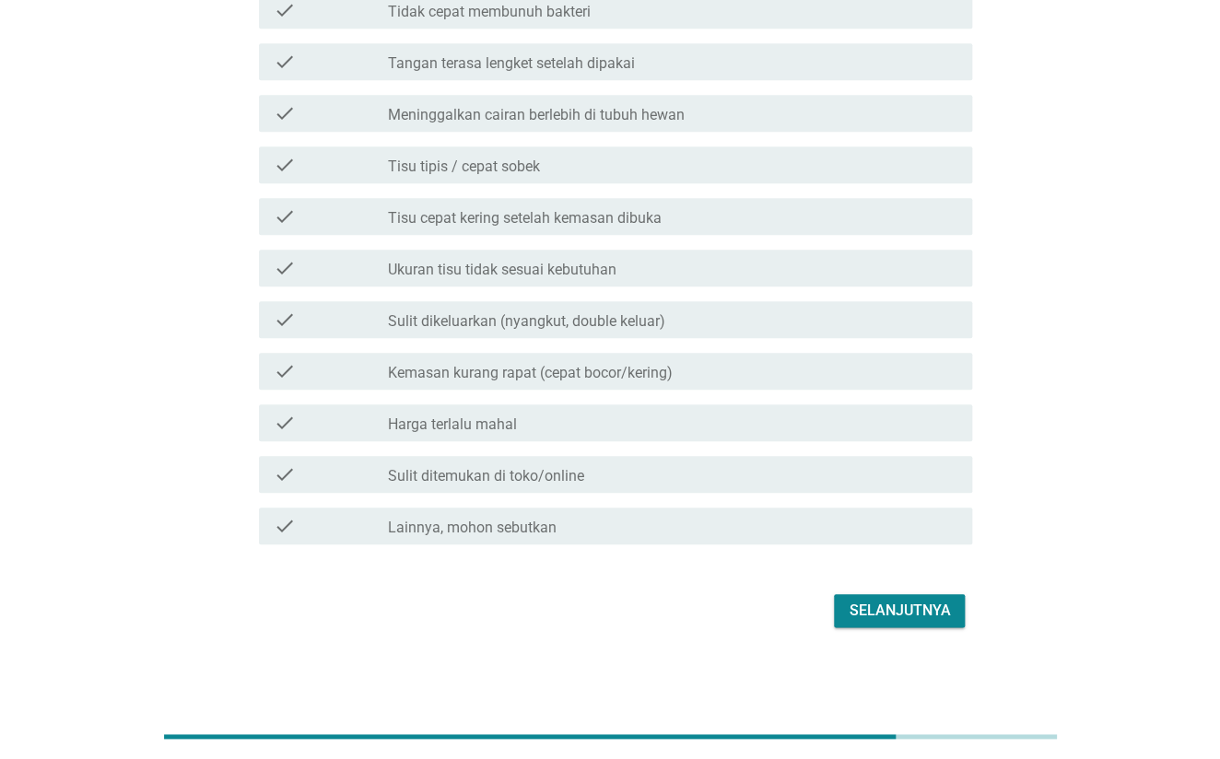
click at [902, 627] on div "Selanjutnya" at bounding box center [610, 611] width 725 height 44
click at [944, 604] on div "Selanjutnya" at bounding box center [899, 611] width 101 height 22
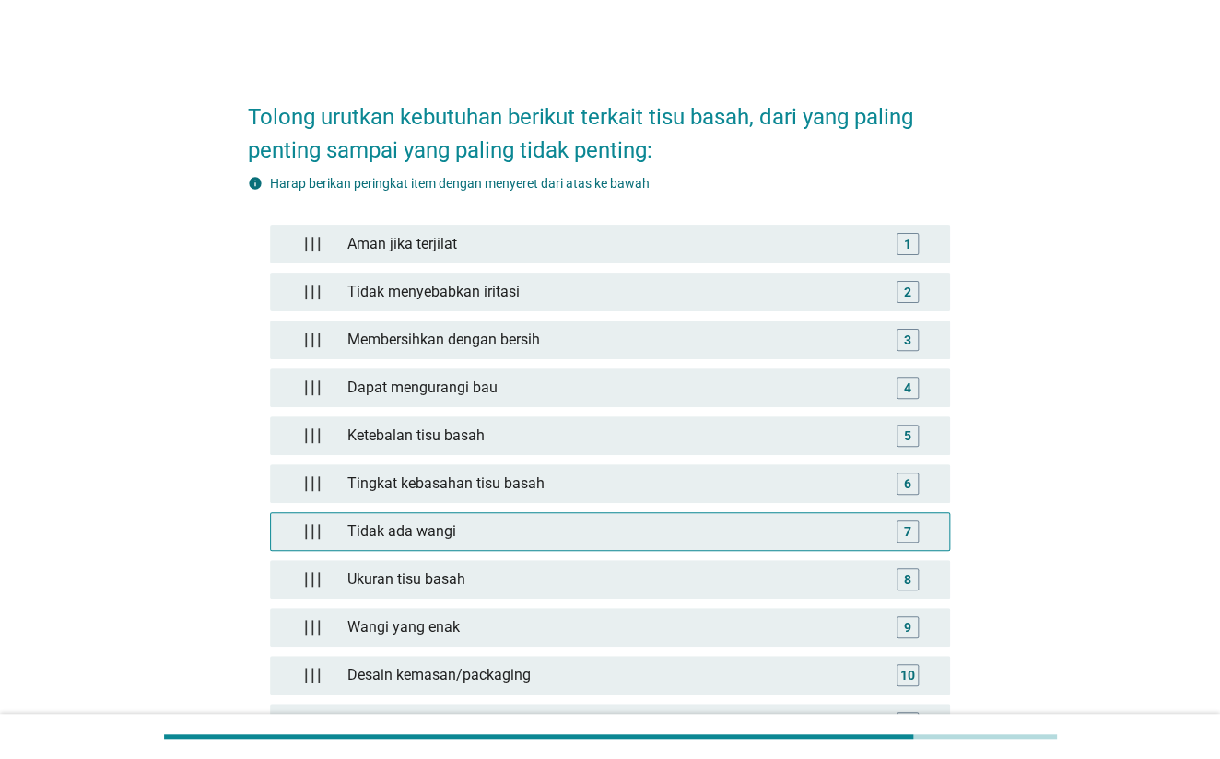
scroll to position [245, 0]
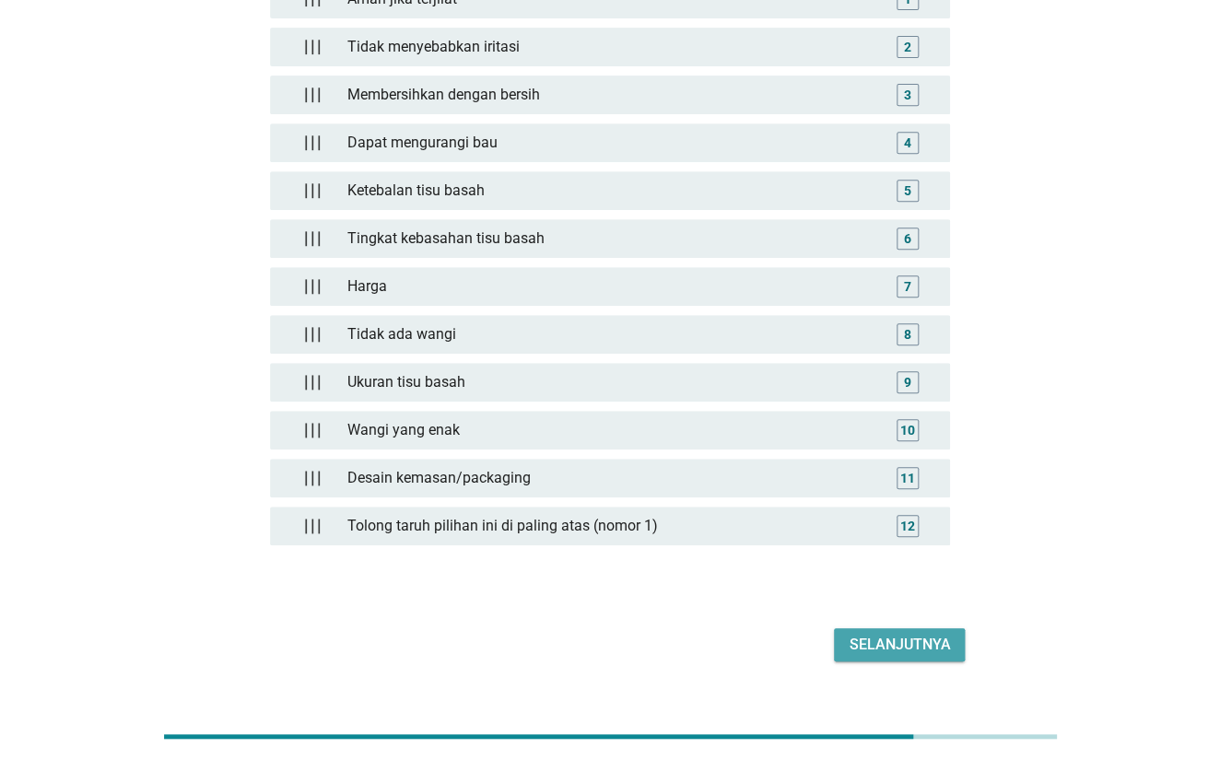
click at [894, 642] on div "Selanjutnya" at bounding box center [899, 645] width 101 height 22
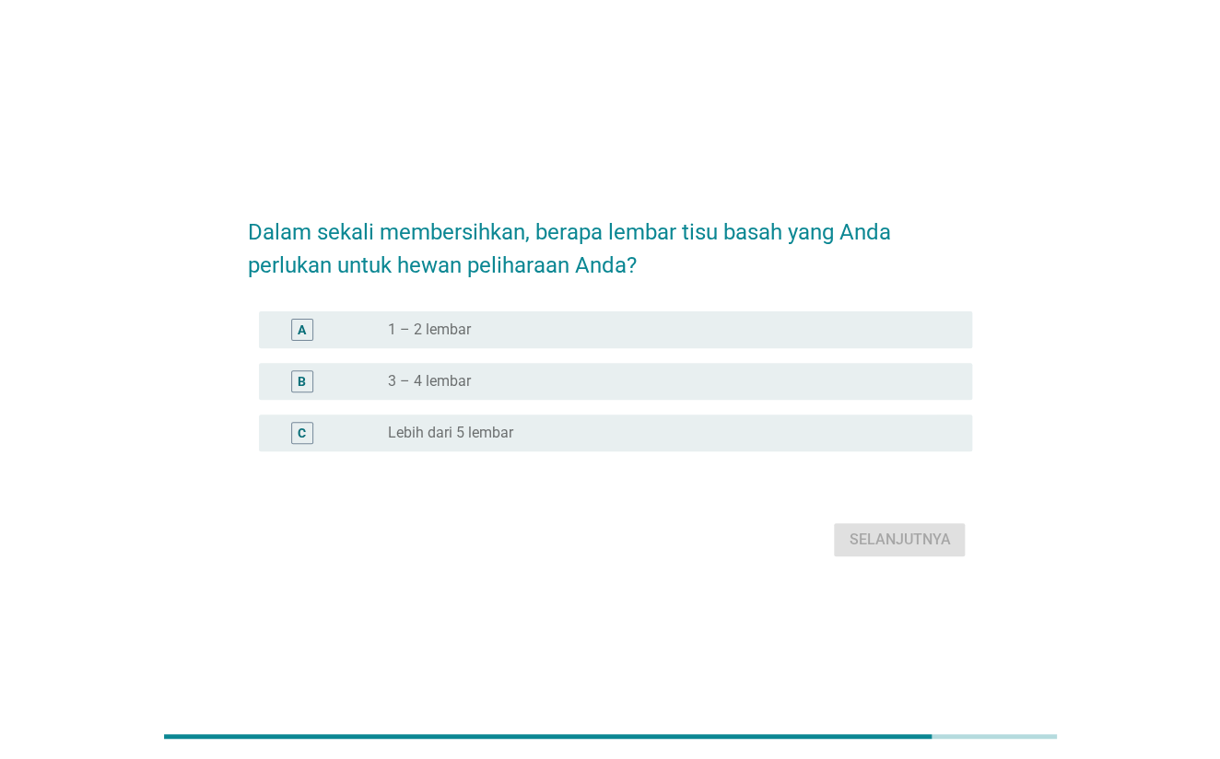
click at [563, 385] on div "radio_button_unchecked 3 – 4 lembar" at bounding box center [665, 381] width 556 height 18
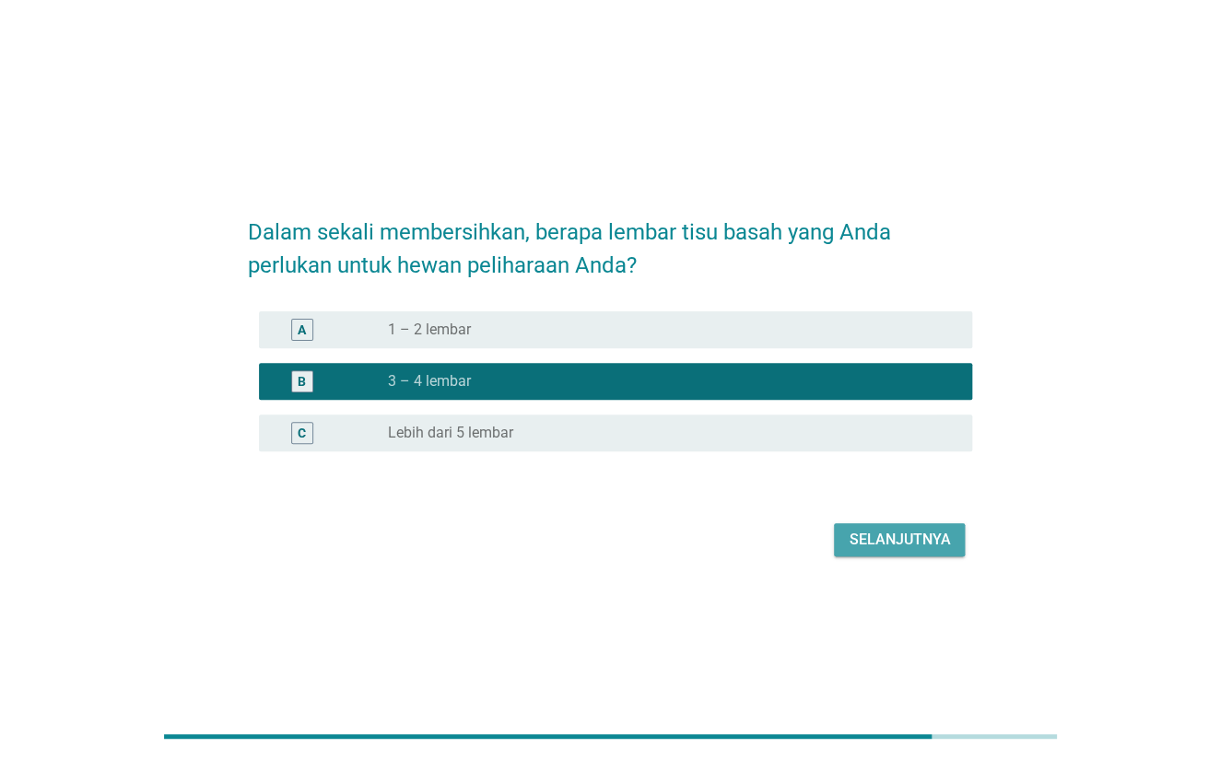
click at [908, 537] on div "Selanjutnya" at bounding box center [899, 540] width 101 height 22
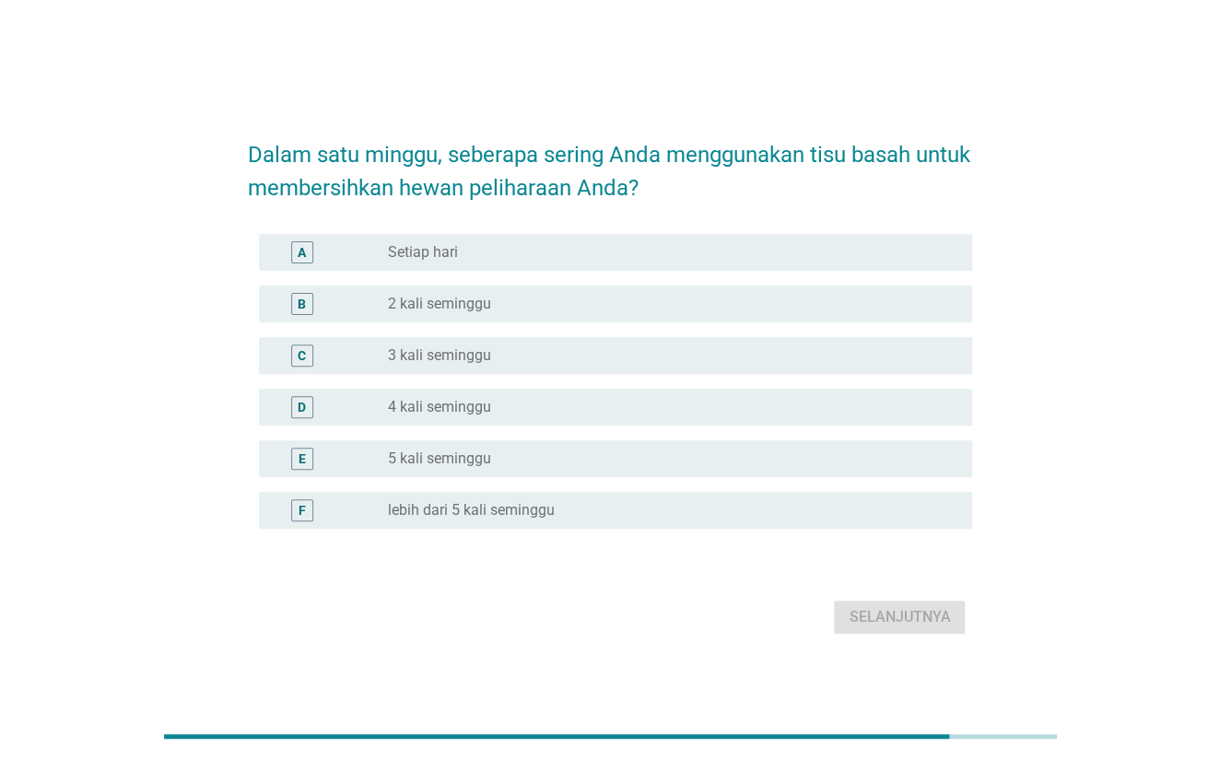
click at [526, 451] on div "radio_button_unchecked 5 kali seminggu" at bounding box center [665, 459] width 556 height 18
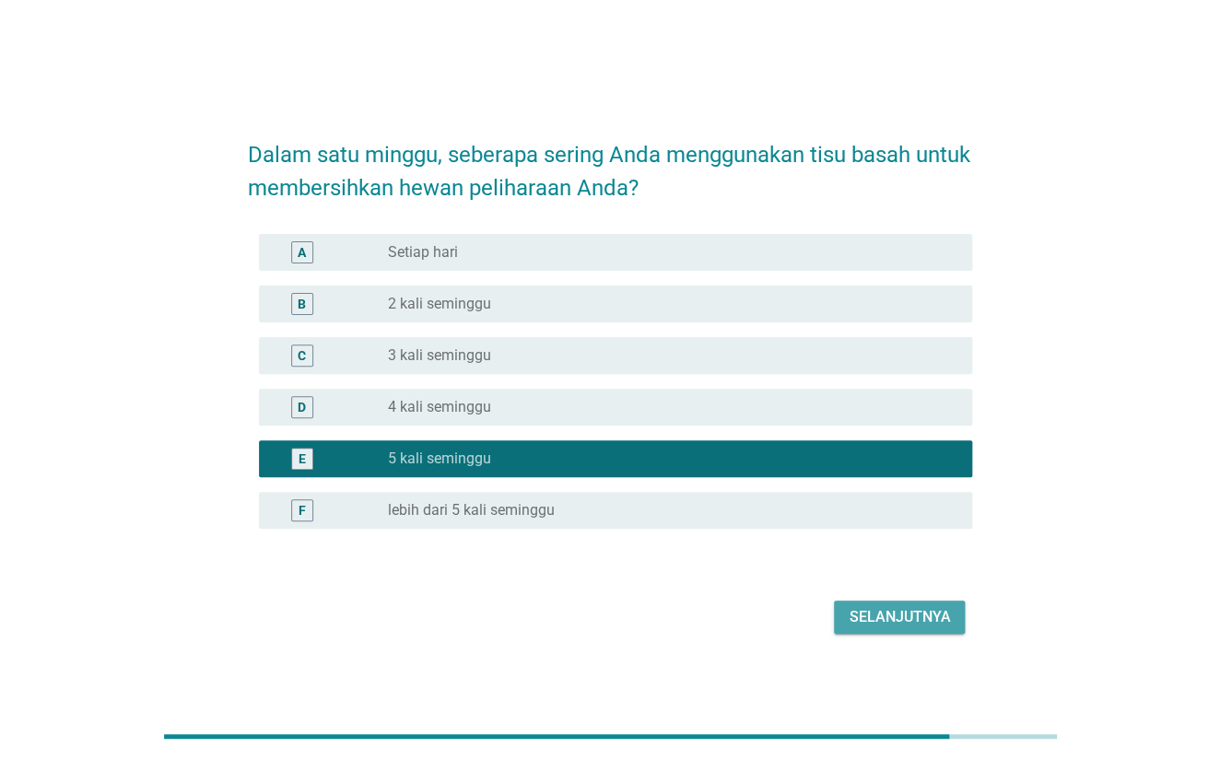
click at [914, 618] on div "Selanjutnya" at bounding box center [899, 617] width 101 height 22
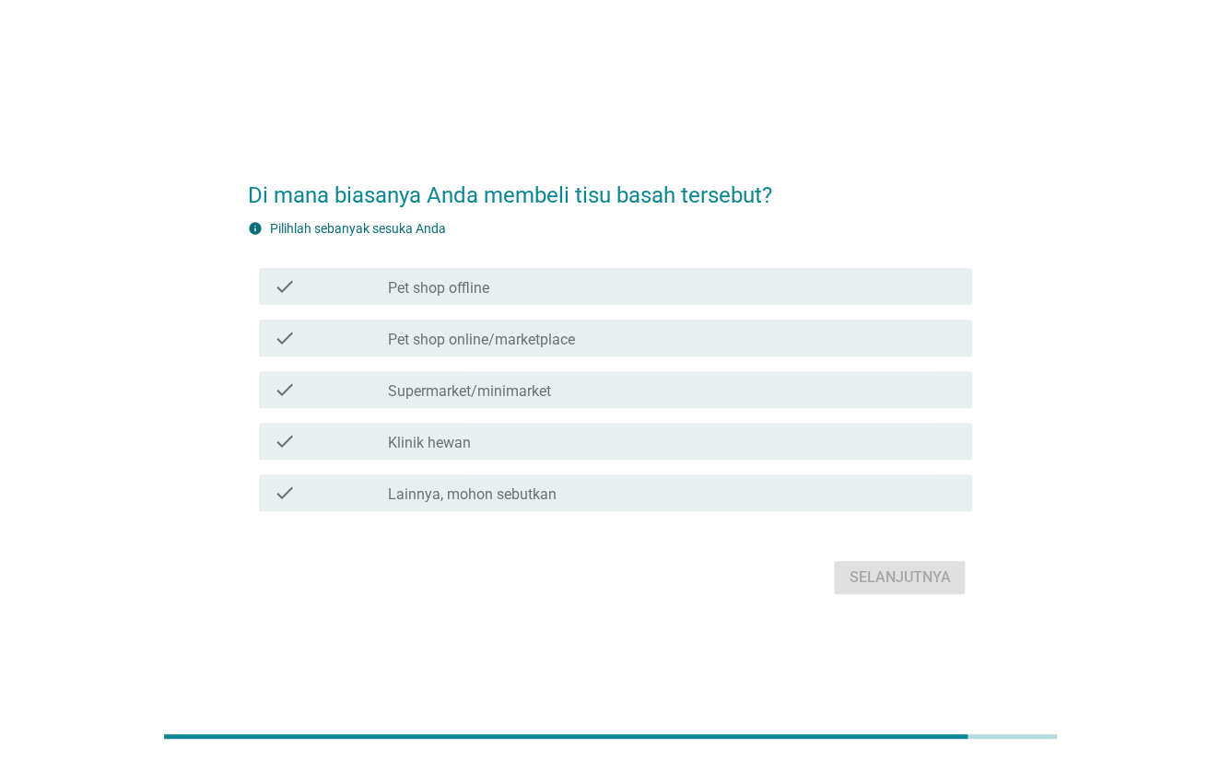
click at [583, 380] on div "check_box_outline_blank Supermarket/minimarket" at bounding box center [672, 390] width 570 height 22
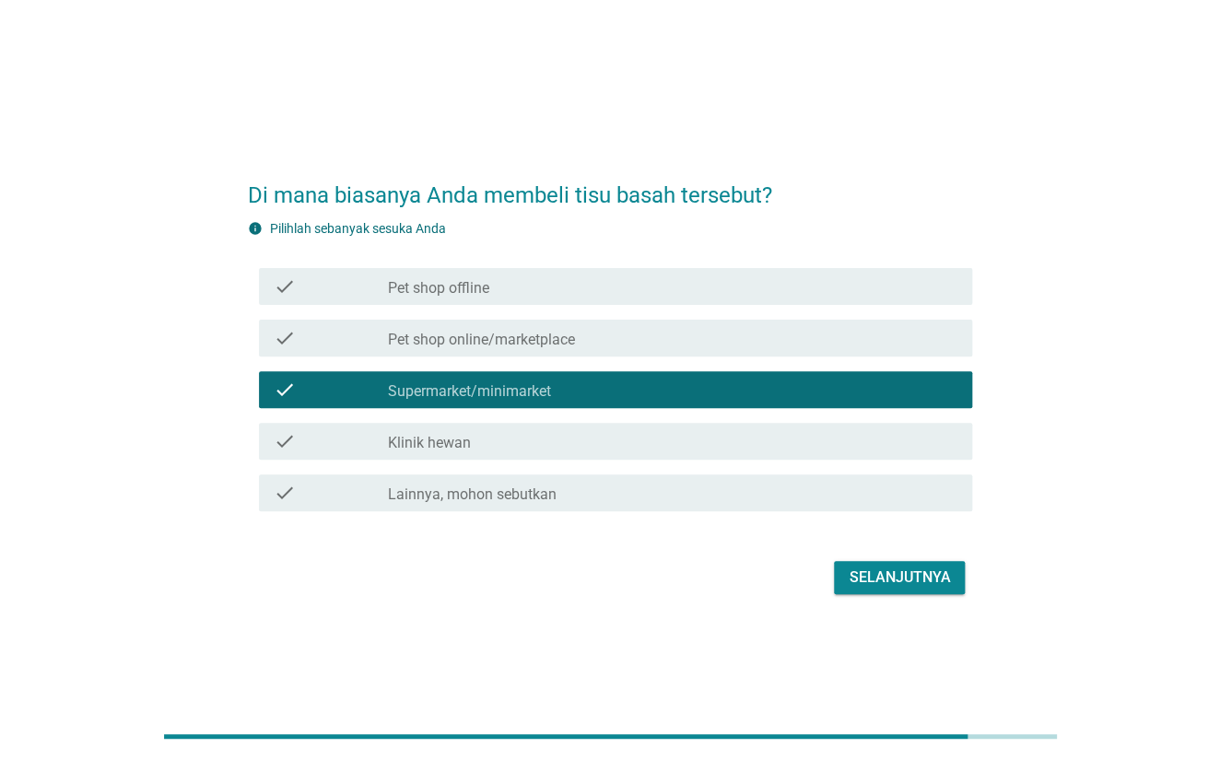
click at [905, 581] on div "Selanjutnya" at bounding box center [899, 578] width 101 height 22
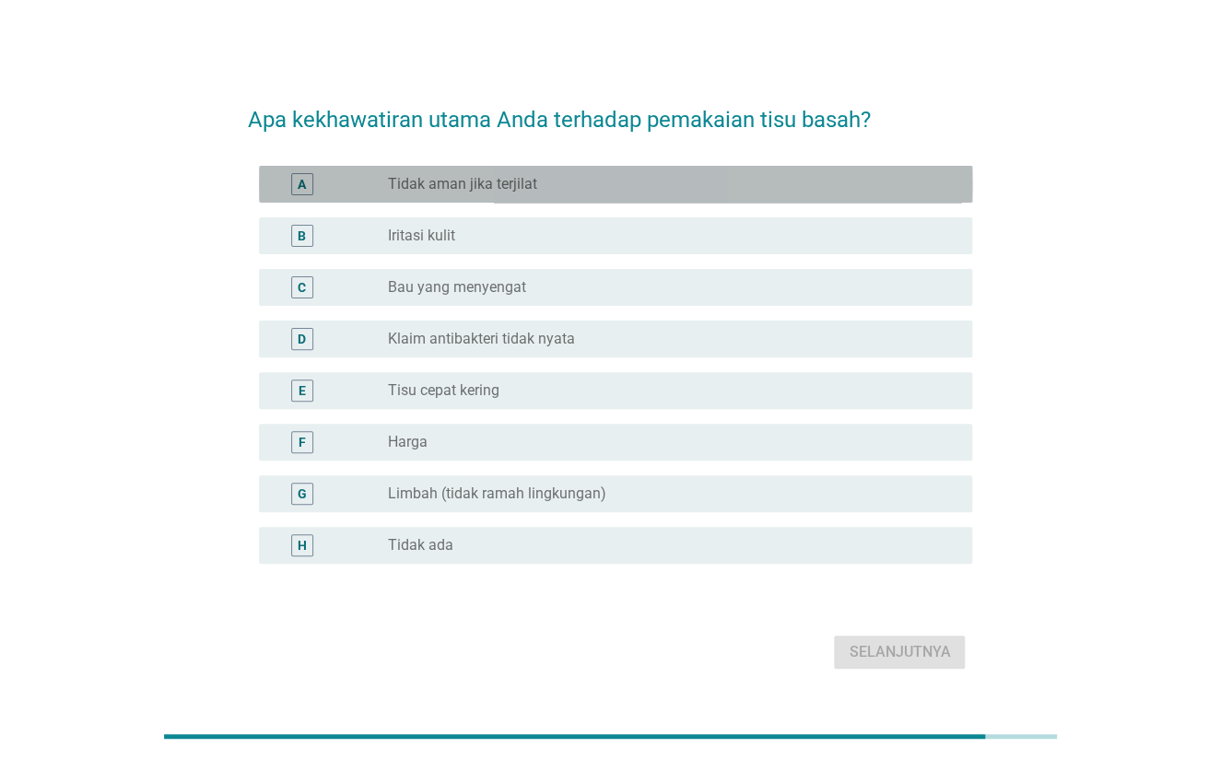
click at [649, 172] on div "A radio_button_unchecked Tidak aman jika terjilat" at bounding box center [616, 184] width 714 height 37
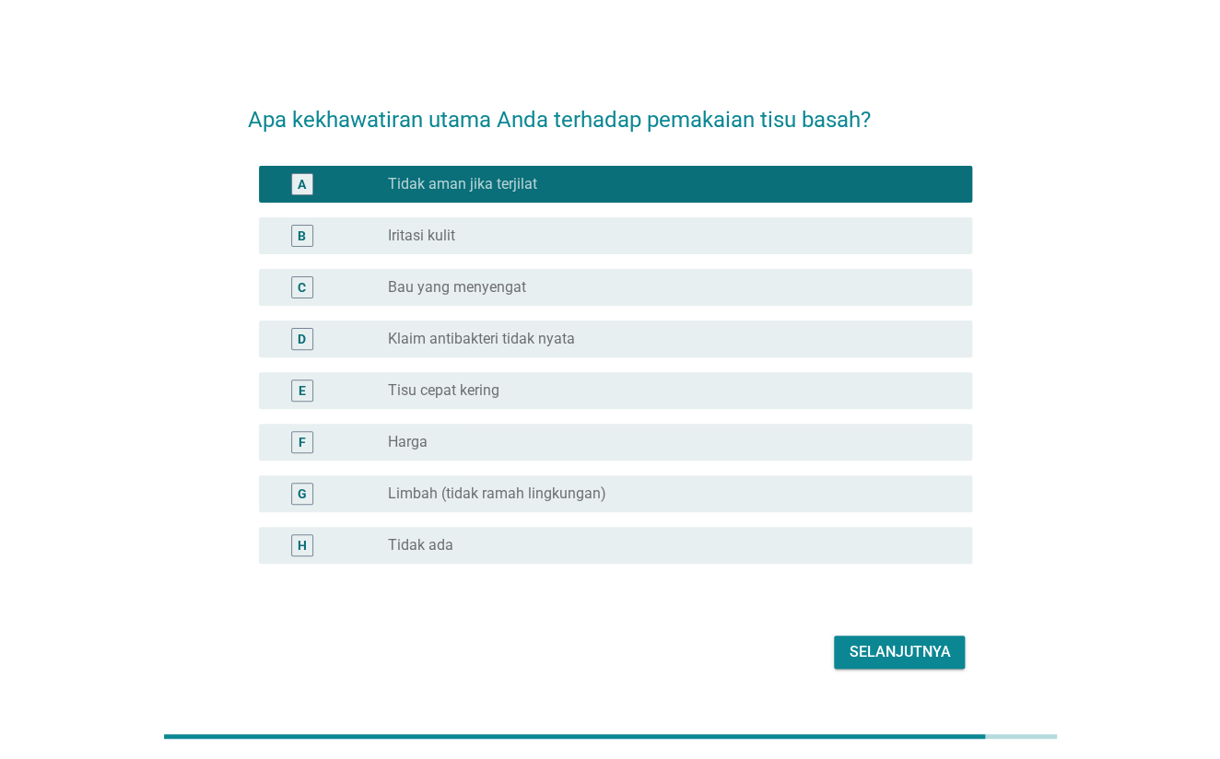
click at [604, 227] on div "radio_button_unchecked Iritasi kulit" at bounding box center [665, 236] width 556 height 18
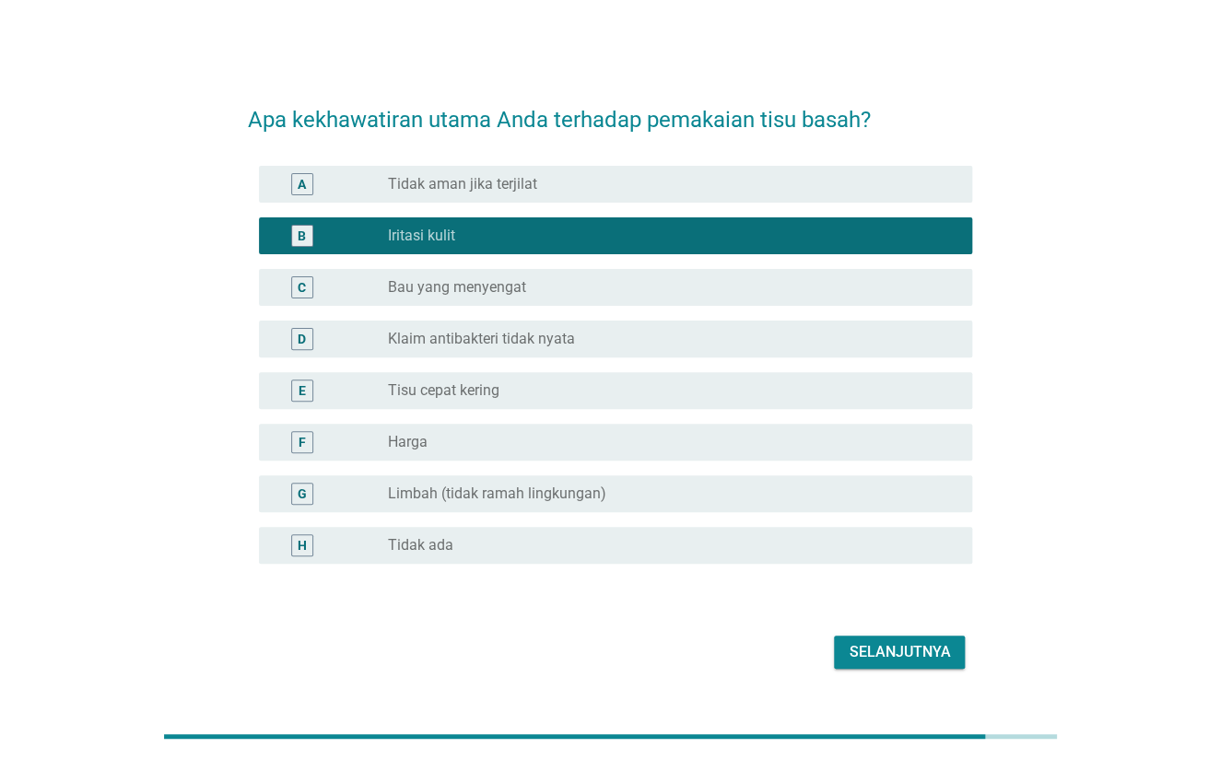
click at [715, 175] on div "radio_button_unchecked Tidak aman jika terjilat" at bounding box center [665, 184] width 556 height 18
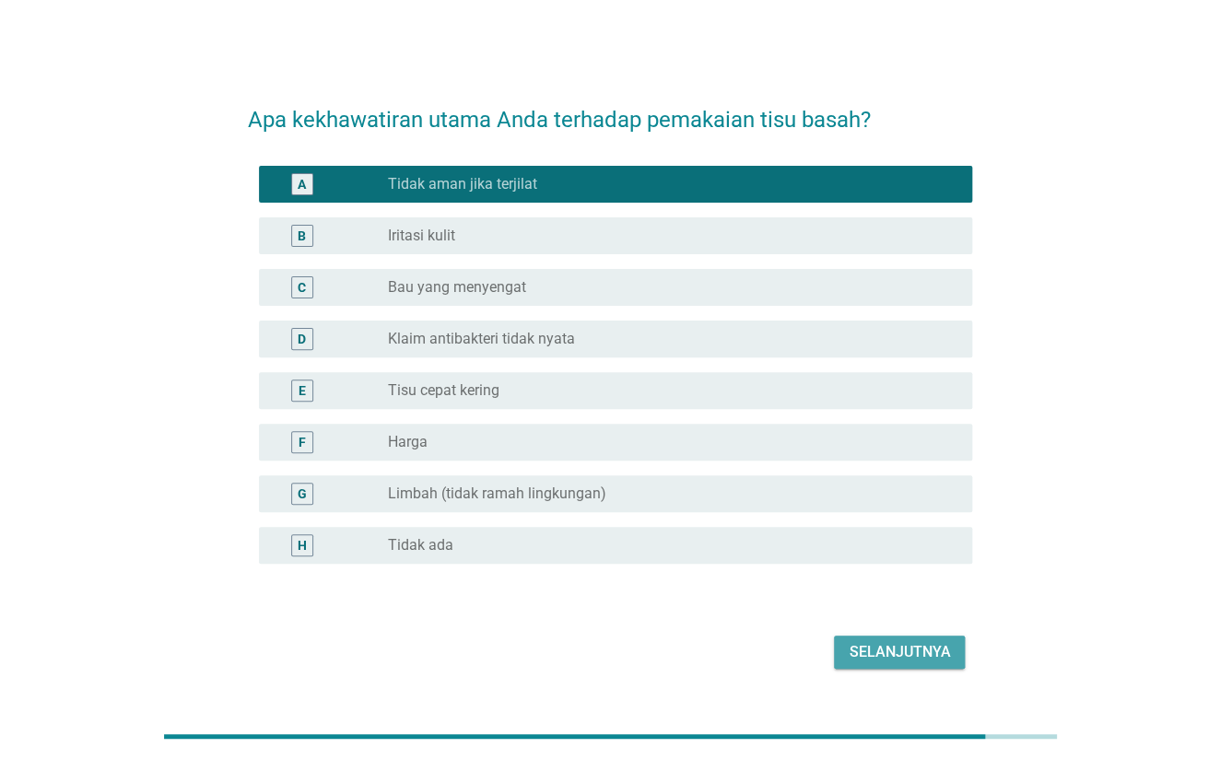
click at [863, 643] on div "Selanjutnya" at bounding box center [899, 652] width 101 height 22
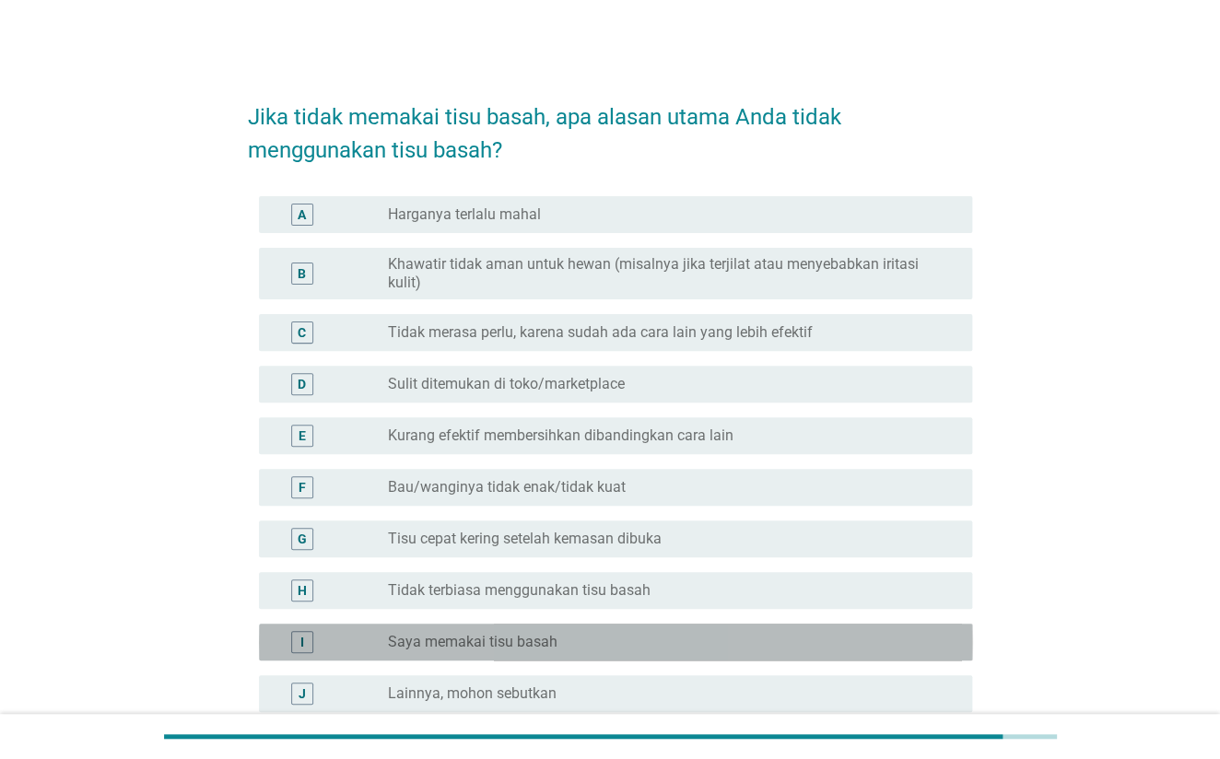
click at [634, 636] on div "radio_button_unchecked Saya memakai tisu basah" at bounding box center [665, 642] width 556 height 18
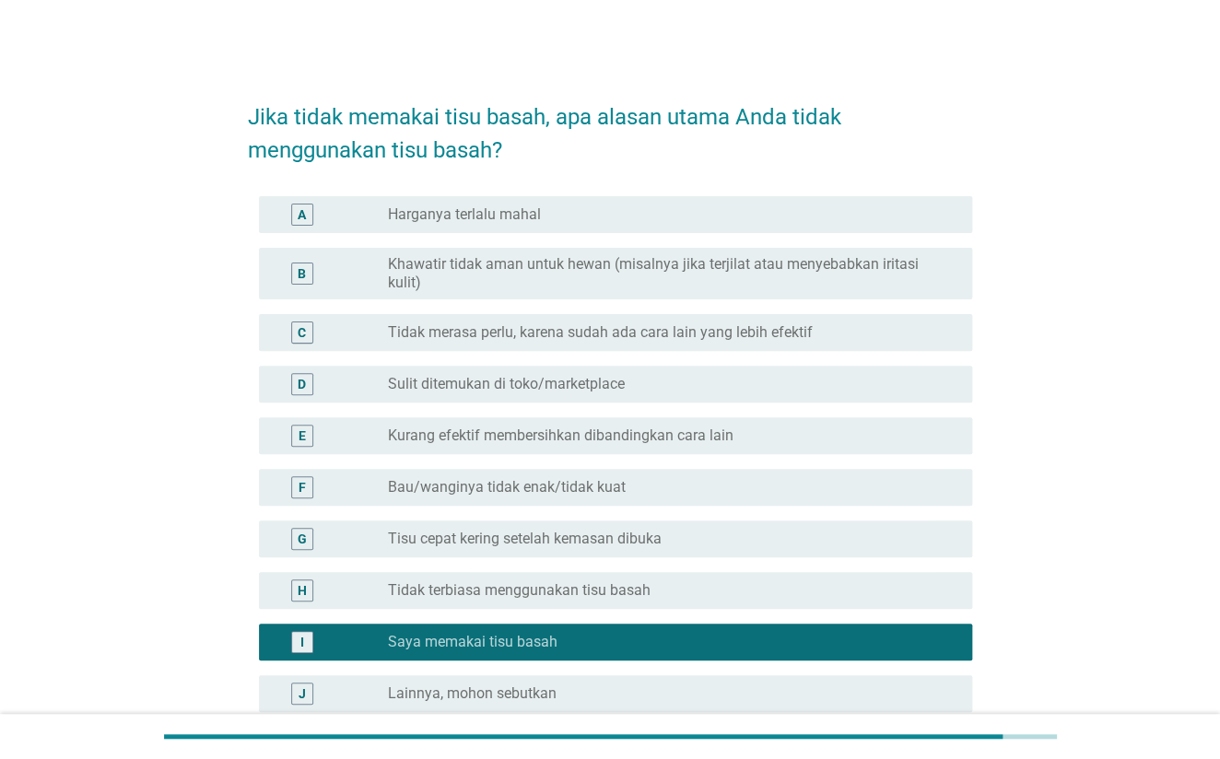
scroll to position [190, 0]
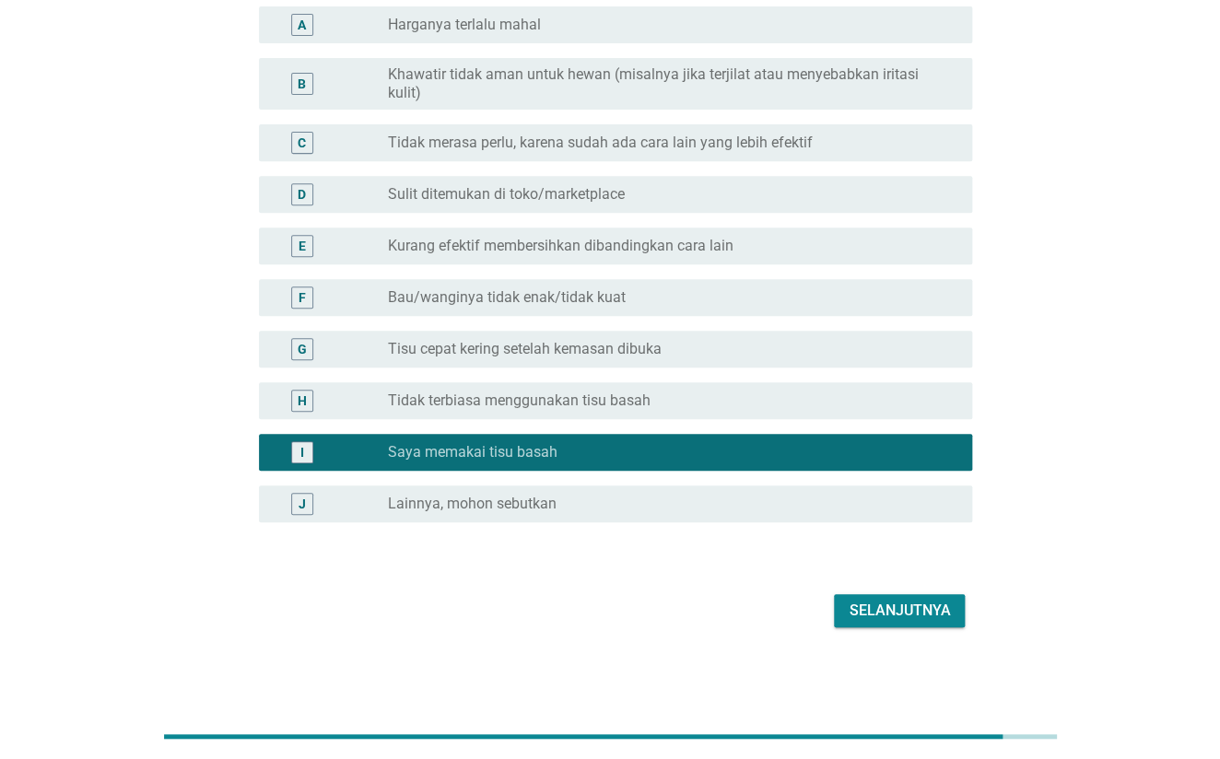
click at [903, 610] on div "Selanjutnya" at bounding box center [899, 611] width 101 height 22
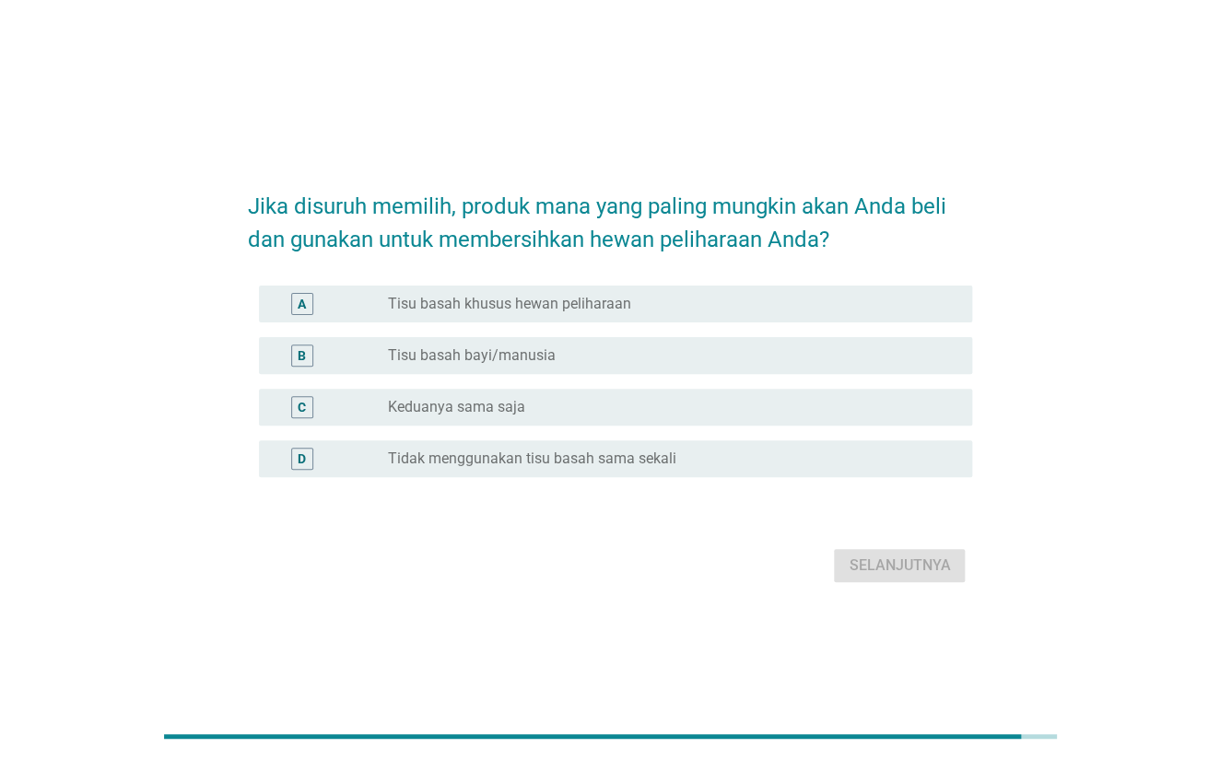
click at [594, 311] on label "Tisu basah khusus hewan peliharaan" at bounding box center [508, 304] width 243 height 18
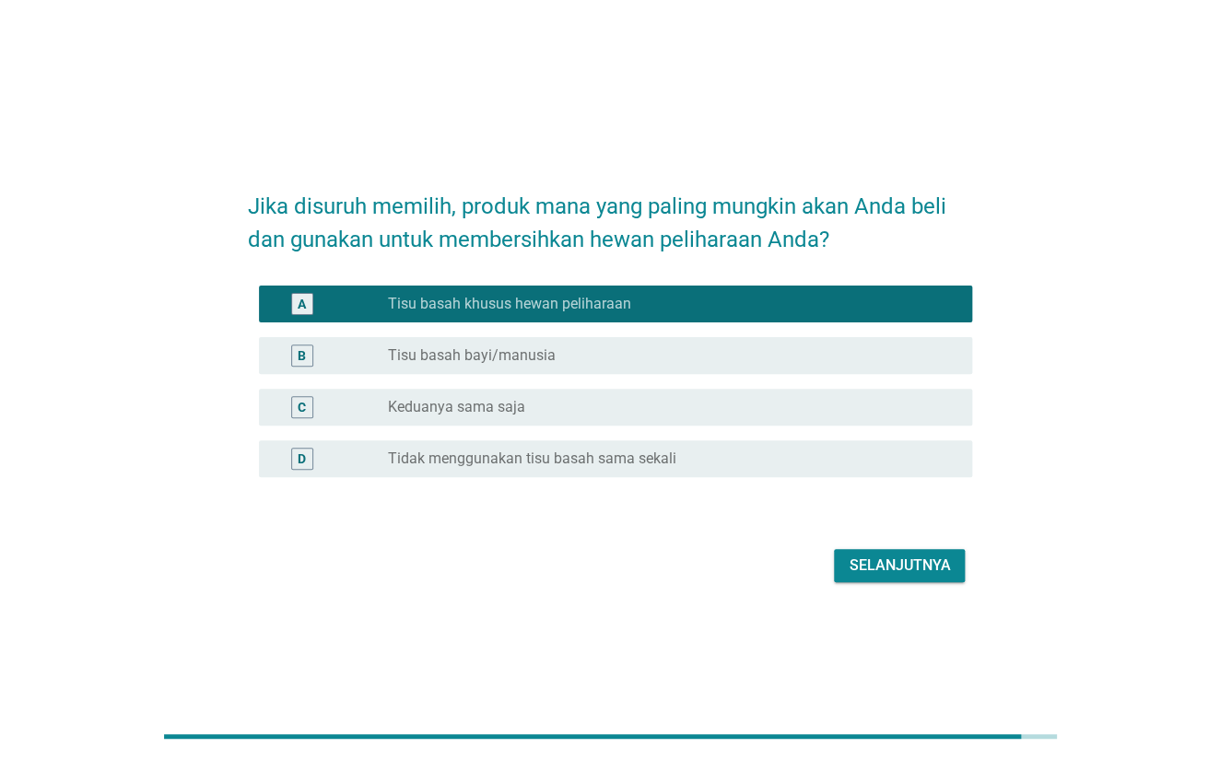
click at [655, 407] on div "radio_button_unchecked Keduanya sama saja" at bounding box center [665, 407] width 556 height 18
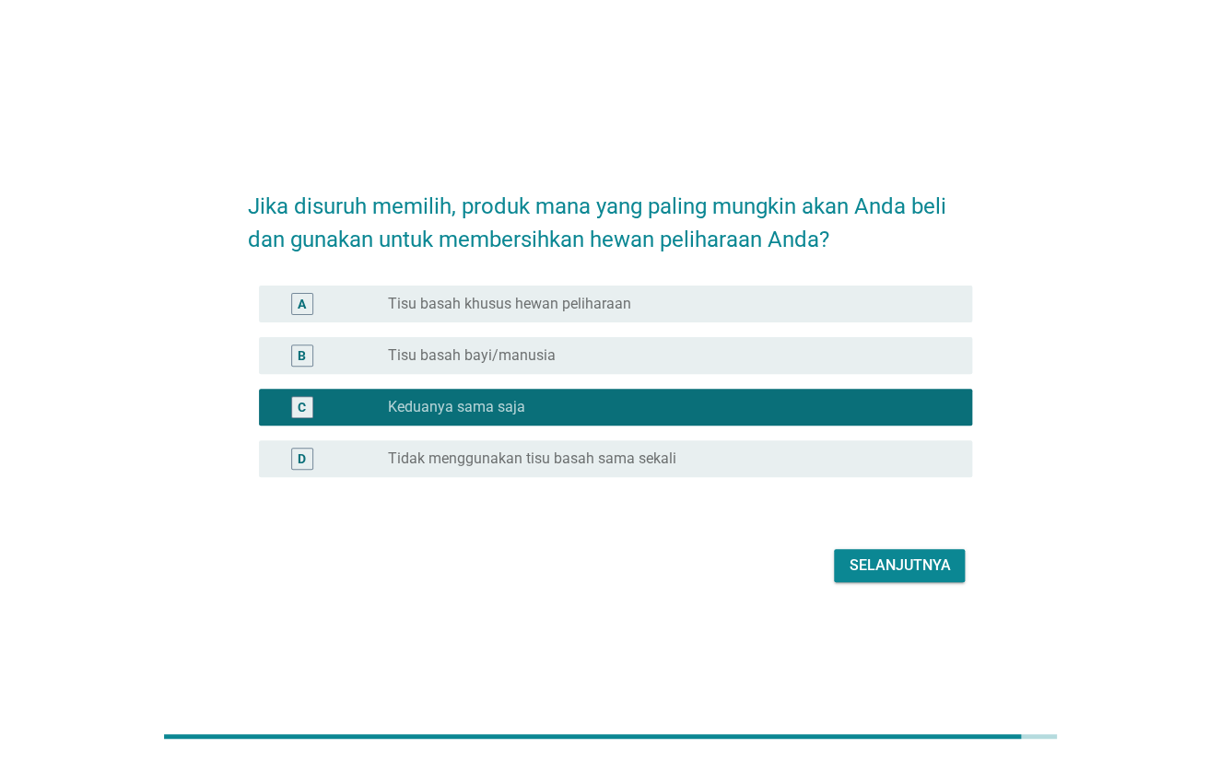
click at [872, 565] on div "Selanjutnya" at bounding box center [899, 566] width 101 height 22
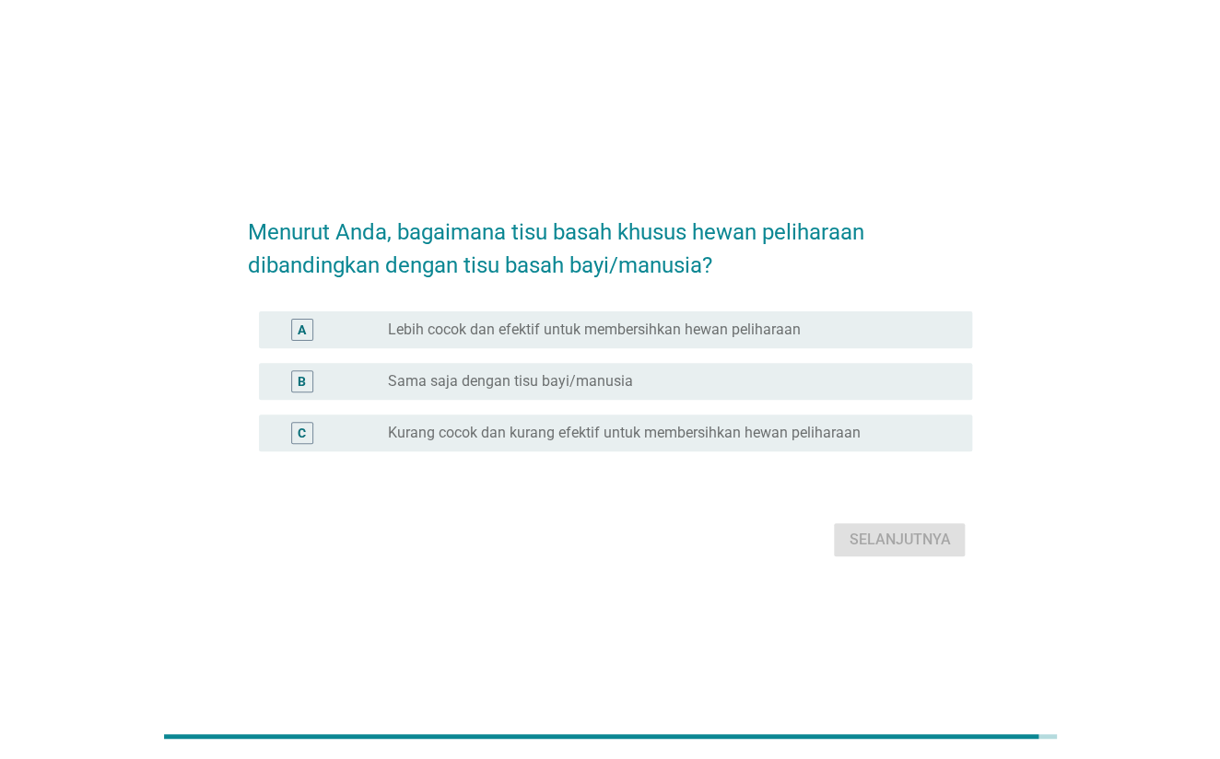
click at [604, 317] on div "A radio_button_unchecked Lebih cocok dan efektif untuk membersihkan hewan pelih…" at bounding box center [616, 329] width 714 height 37
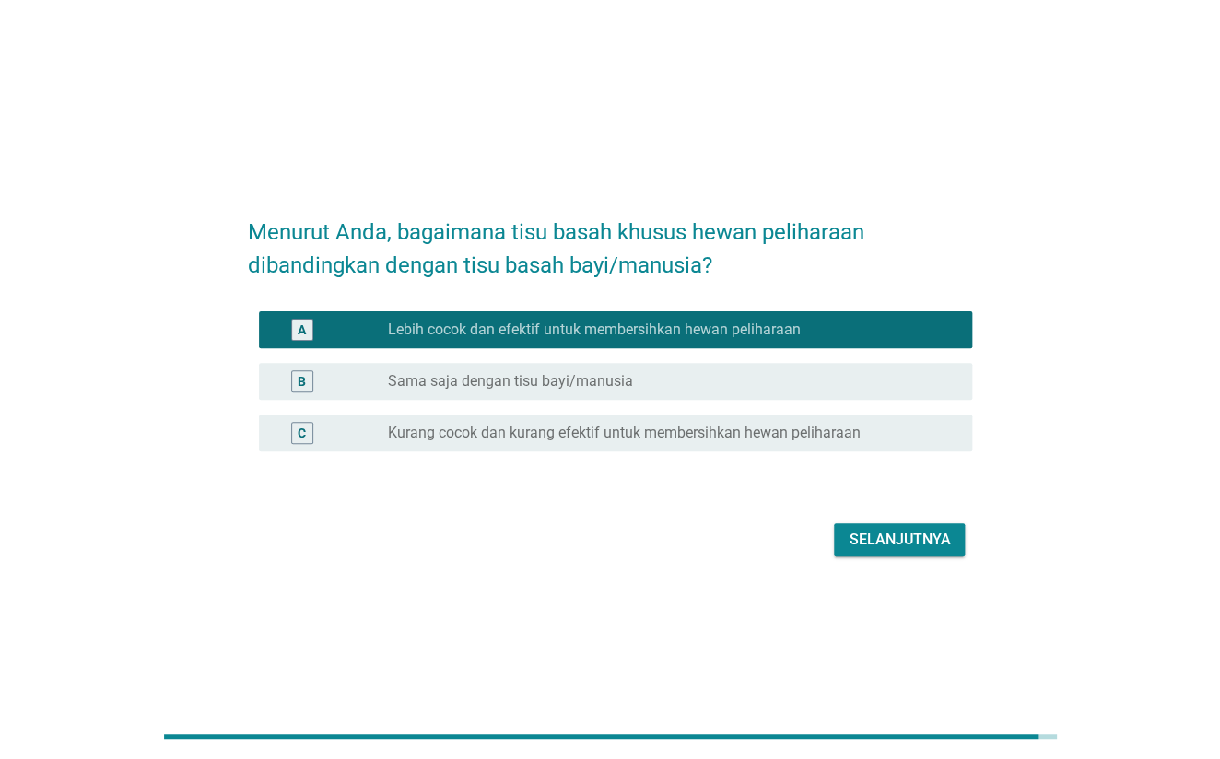
click at [910, 537] on div "Selanjutnya" at bounding box center [899, 540] width 101 height 22
